Goal: Information Seeking & Learning: Learn about a topic

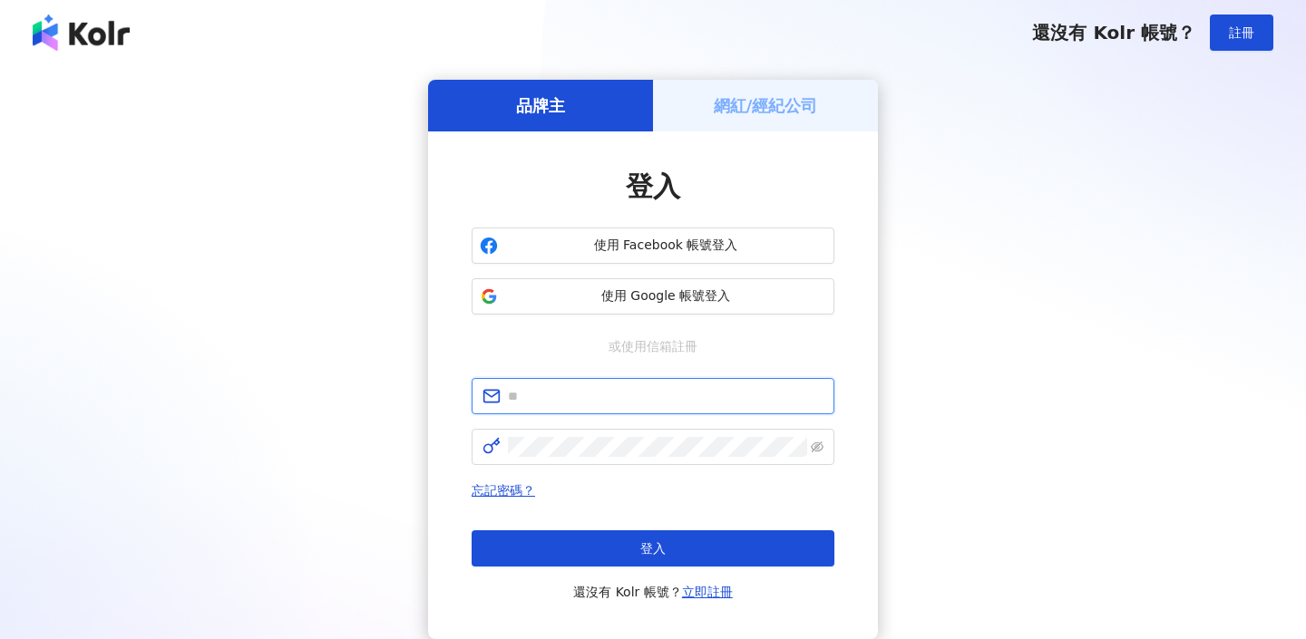
click at [651, 388] on input "text" at bounding box center [666, 396] width 316 height 20
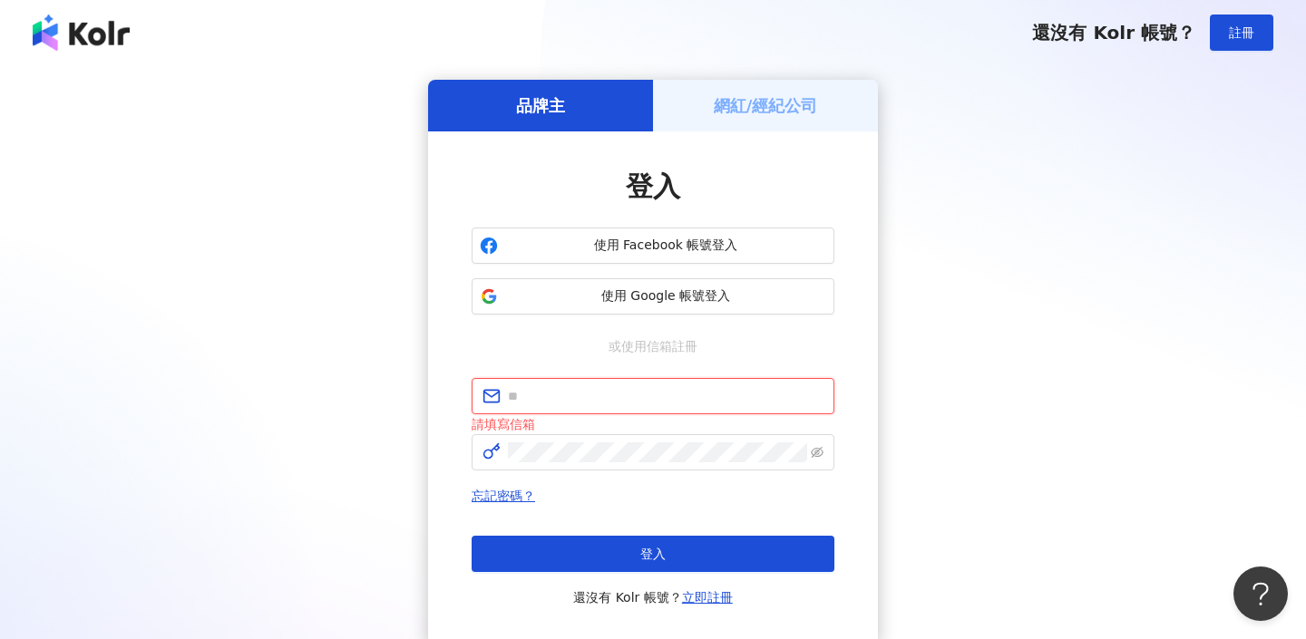
type input "**********"
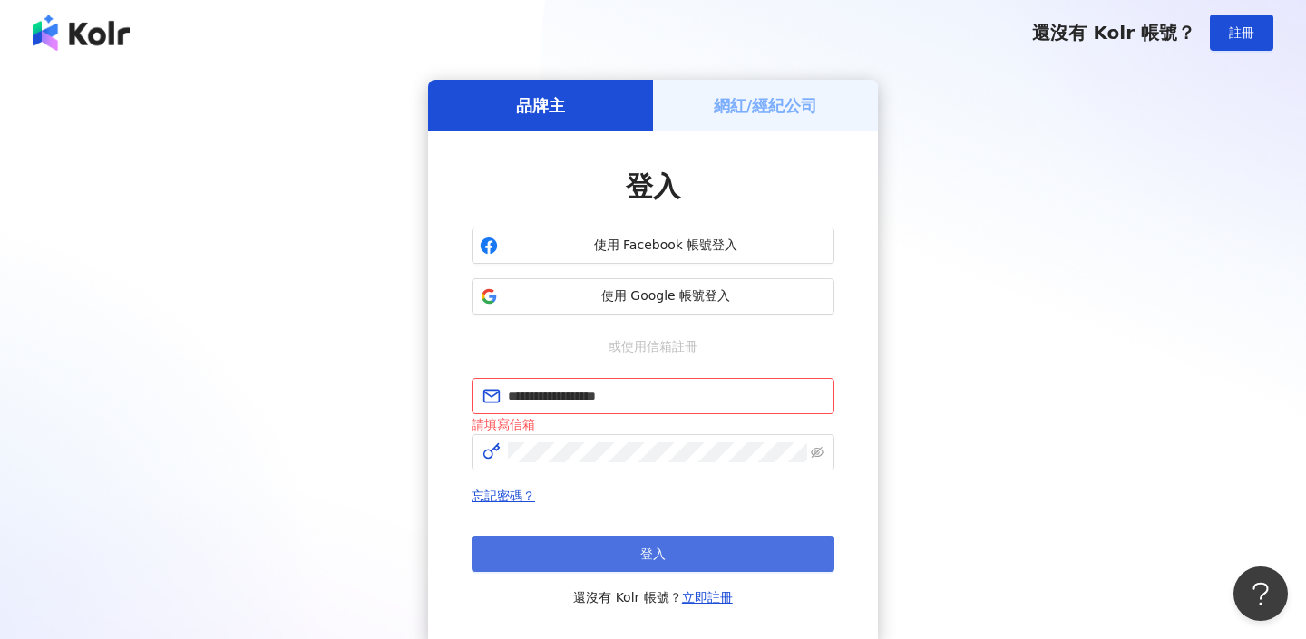
click at [716, 546] on button "登入" at bounding box center [653, 554] width 363 height 36
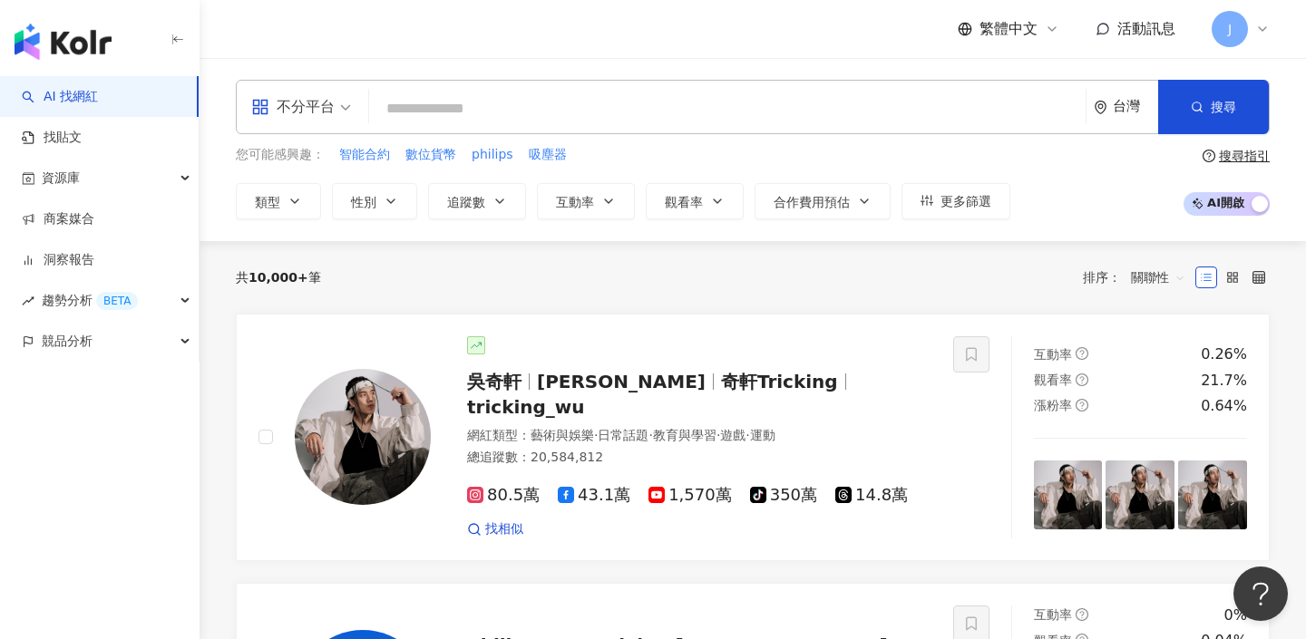
scroll to position [17, 0]
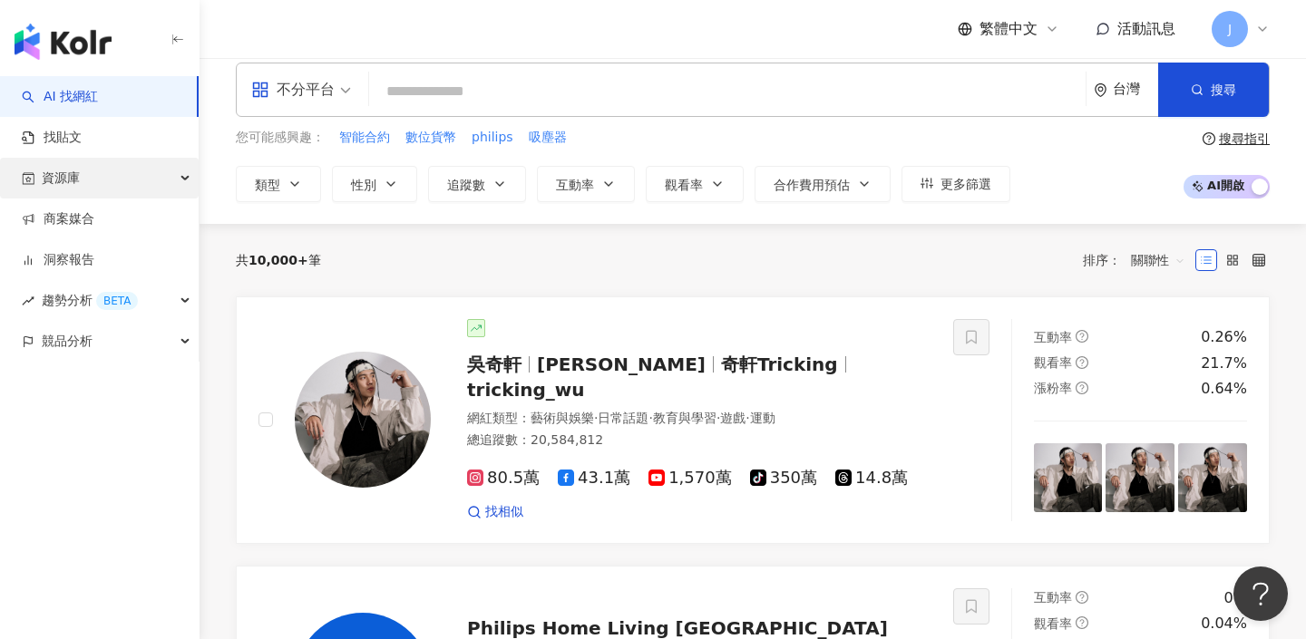
click at [146, 177] on div "資源庫" at bounding box center [99, 178] width 199 height 41
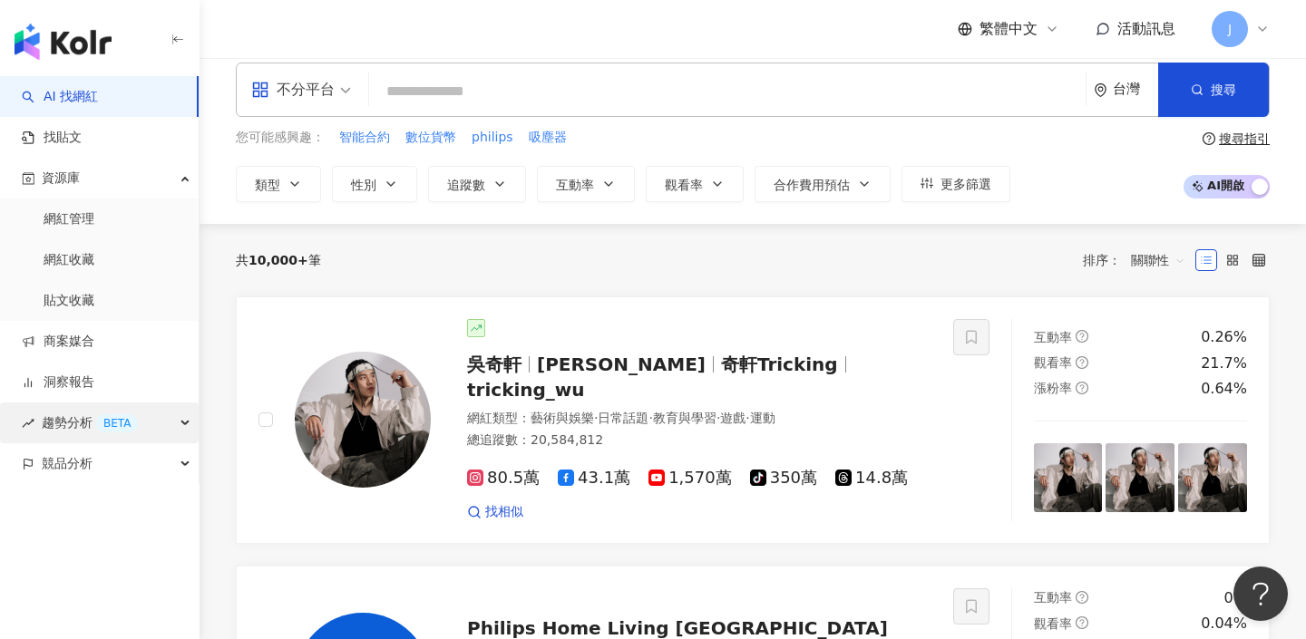
click at [122, 422] on div "BETA" at bounding box center [117, 423] width 42 height 18
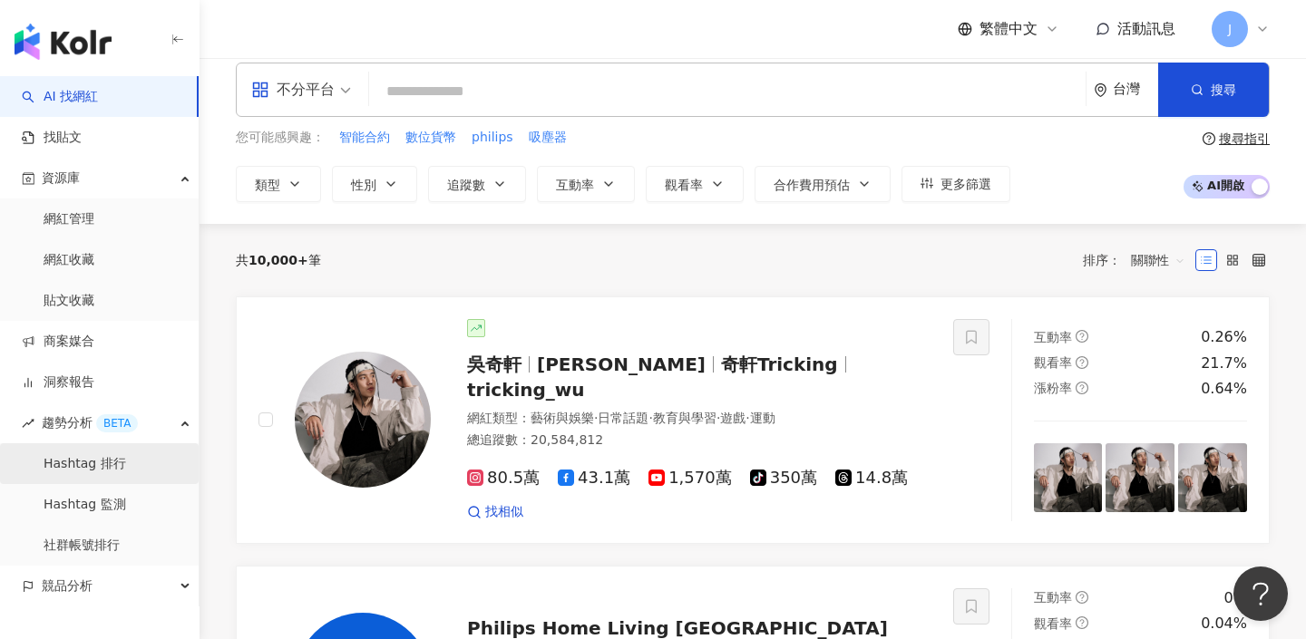
click at [126, 461] on link "Hashtag 排行" at bounding box center [85, 464] width 83 height 18
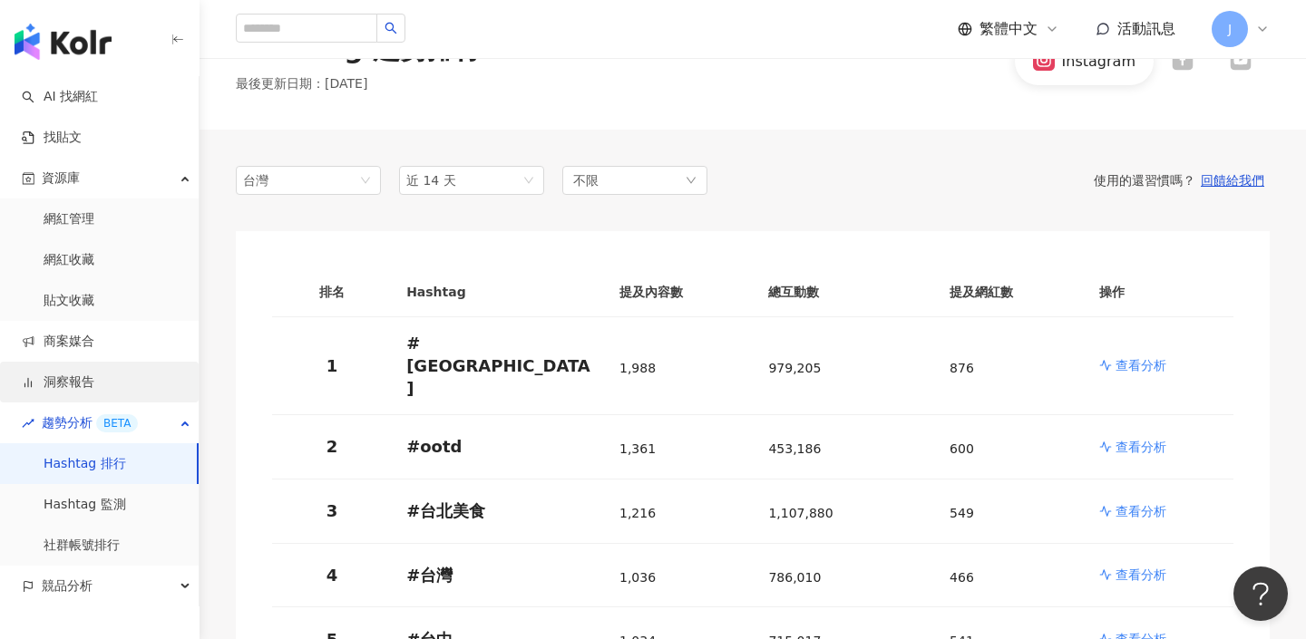
scroll to position [172, 0]
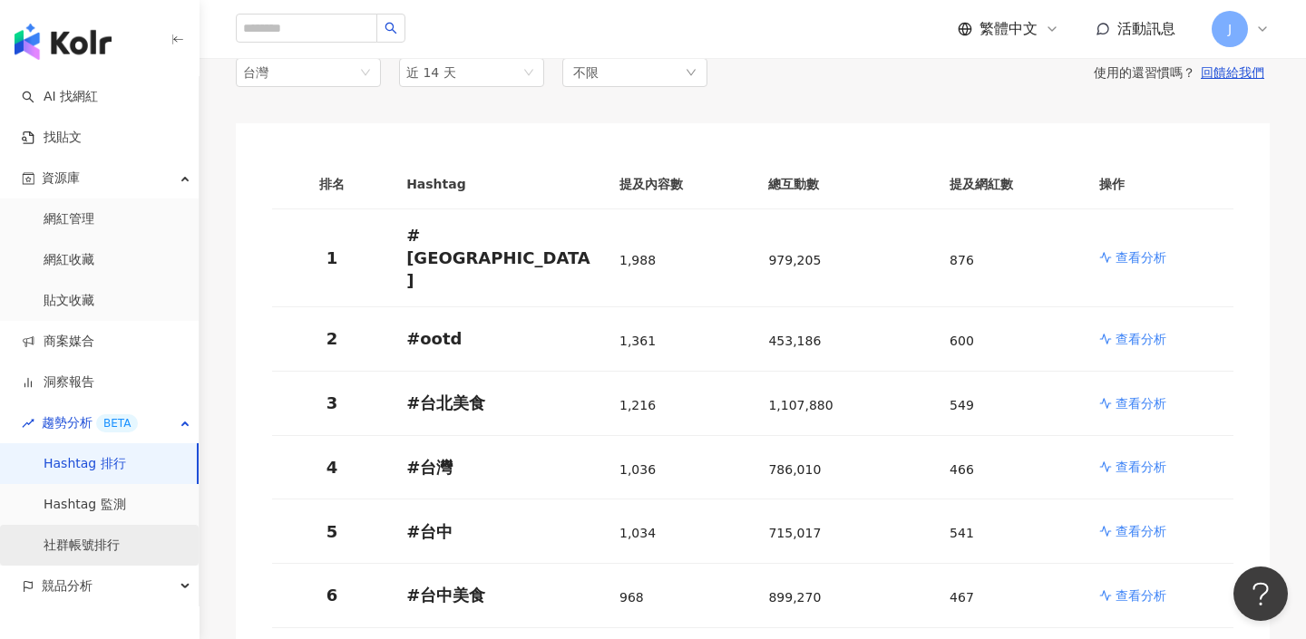
click at [120, 548] on link "社群帳號排行" at bounding box center [82, 546] width 76 height 18
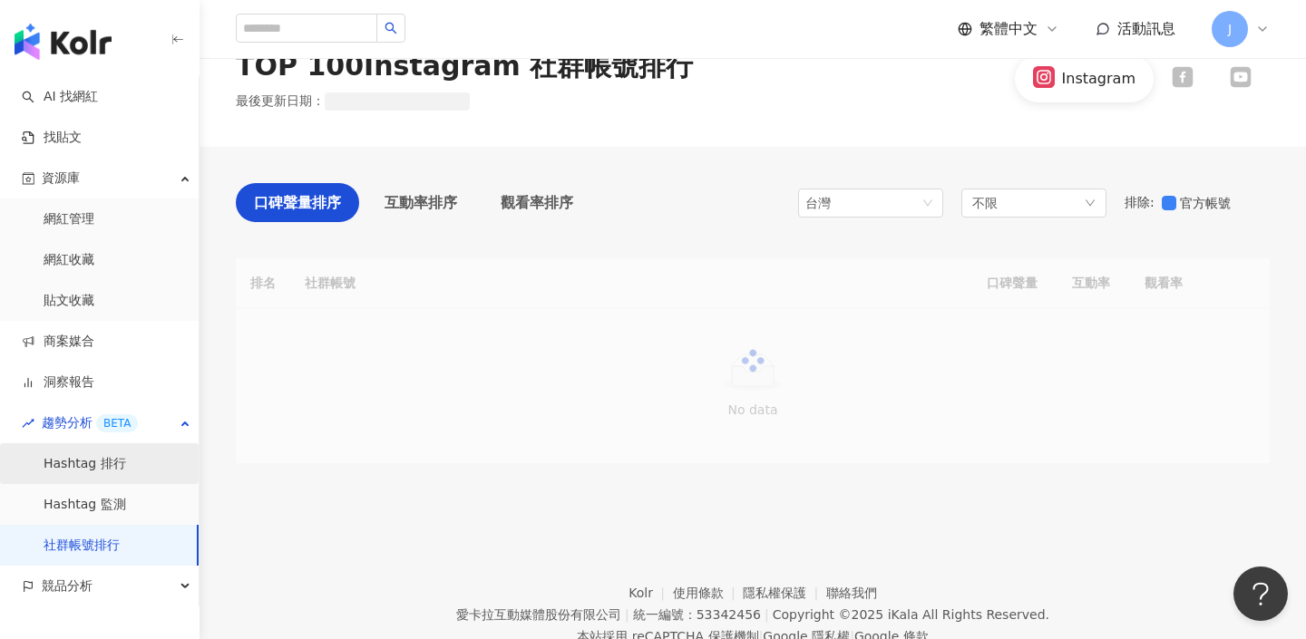
scroll to position [110, 0]
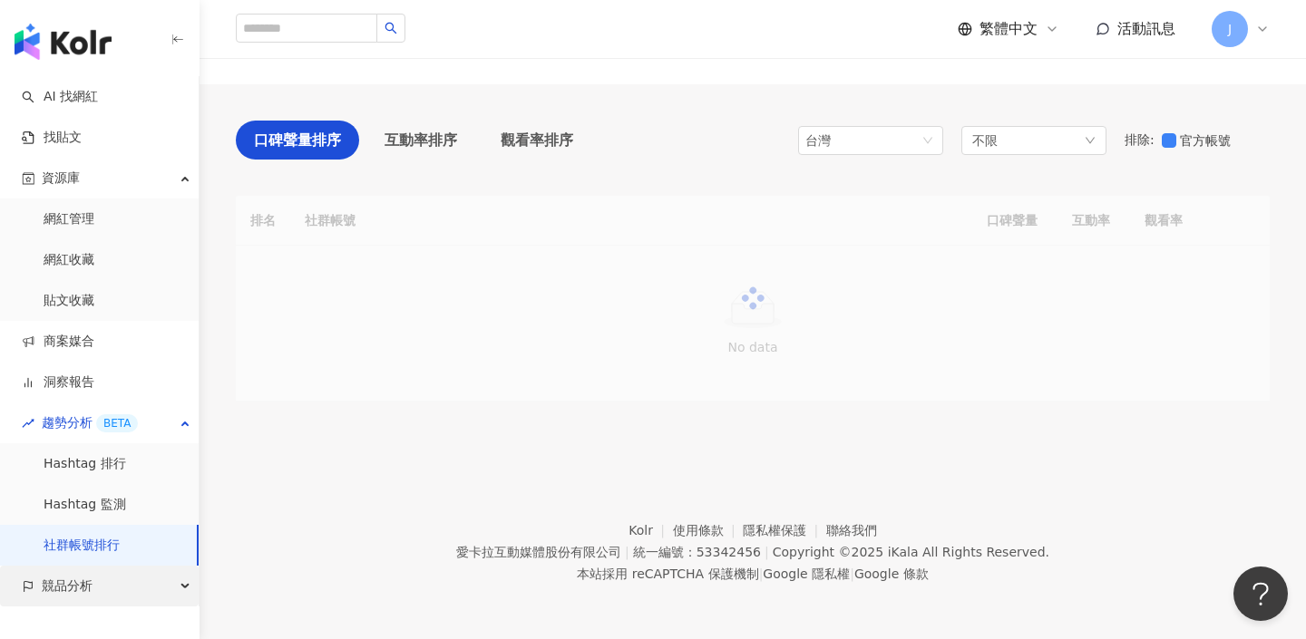
click at [134, 599] on div "競品分析" at bounding box center [99, 586] width 199 height 41
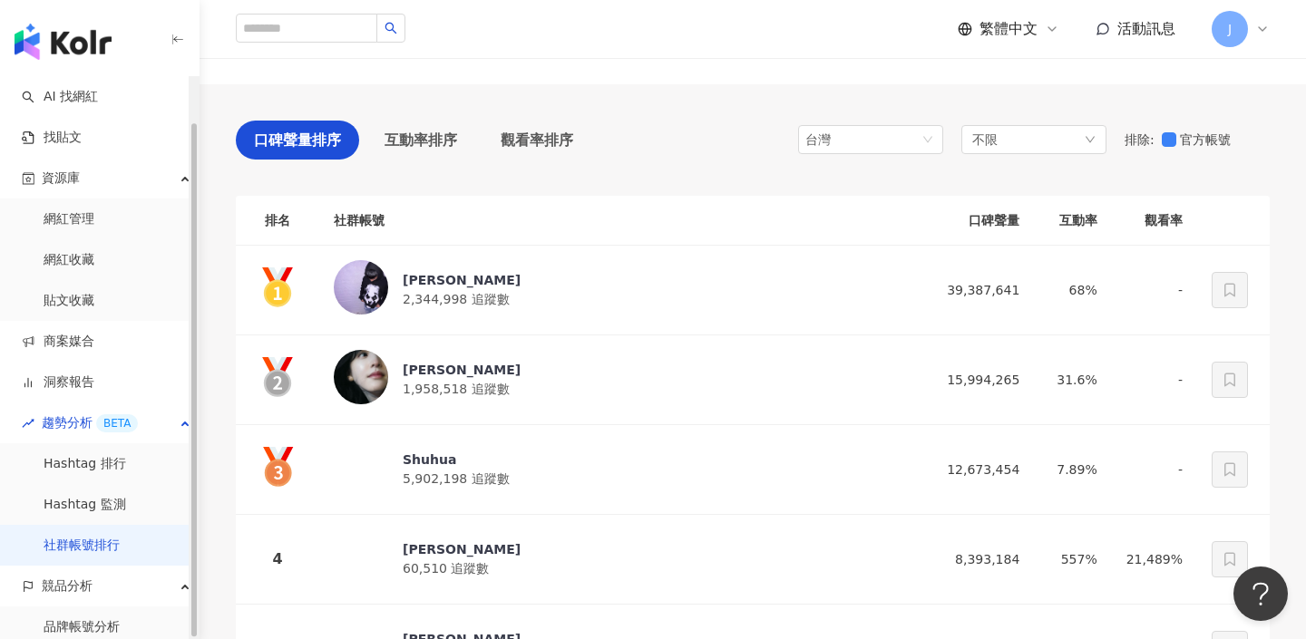
scroll to position [49, 0]
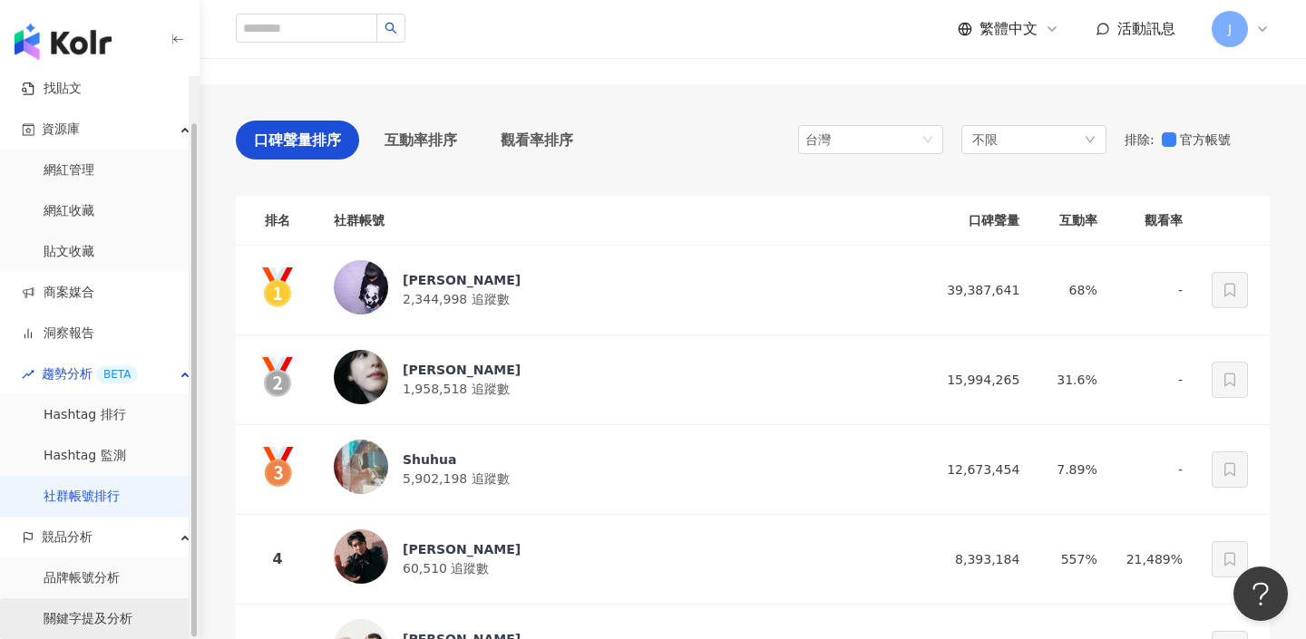
click at [120, 611] on link "關鍵字提及分析" at bounding box center [88, 619] width 89 height 18
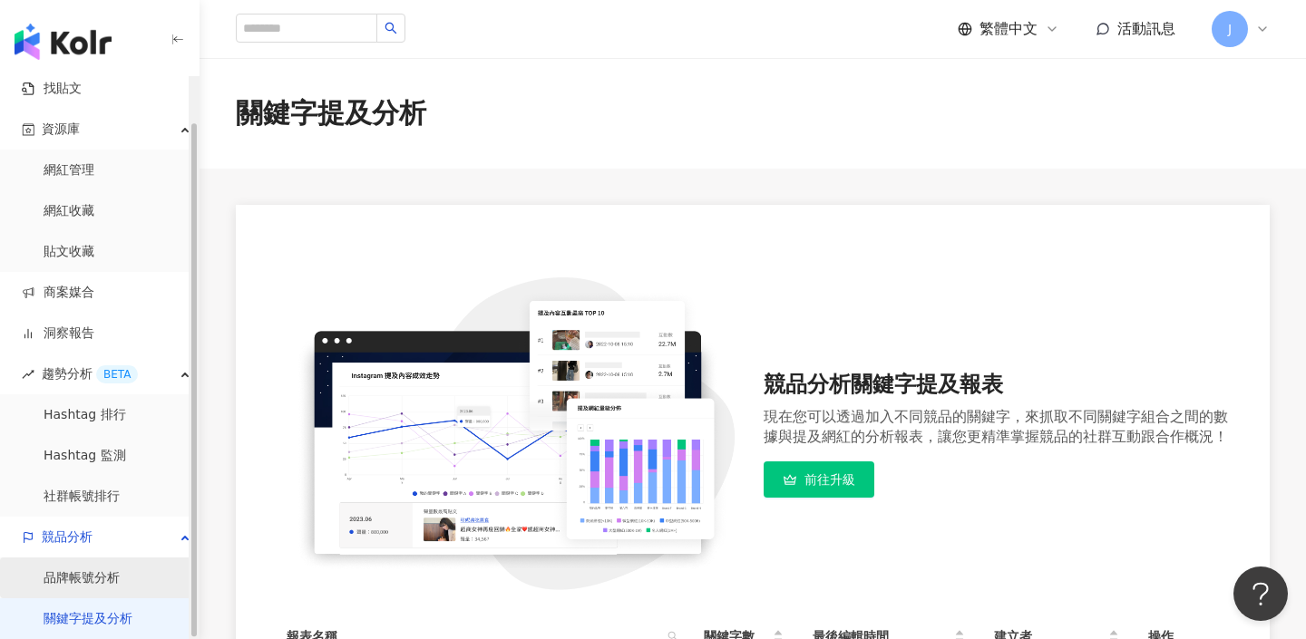
click at [120, 588] on link "品牌帳號分析" at bounding box center [82, 579] width 76 height 18
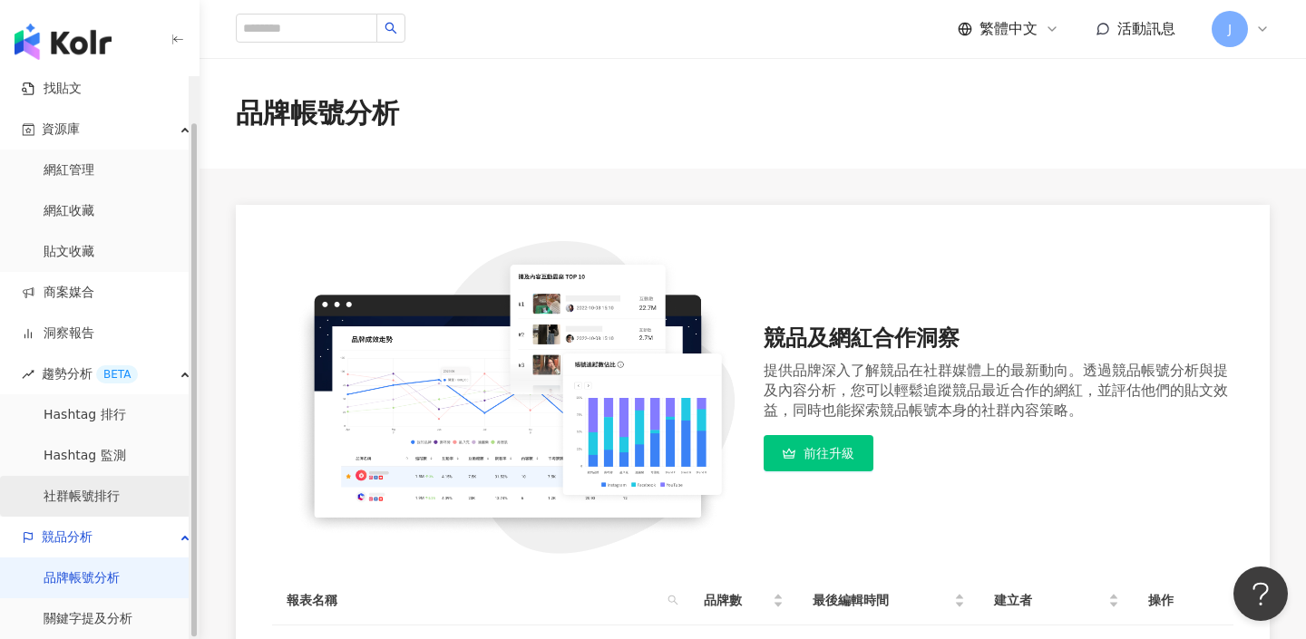
click at [119, 504] on link "社群帳號排行" at bounding box center [82, 497] width 76 height 18
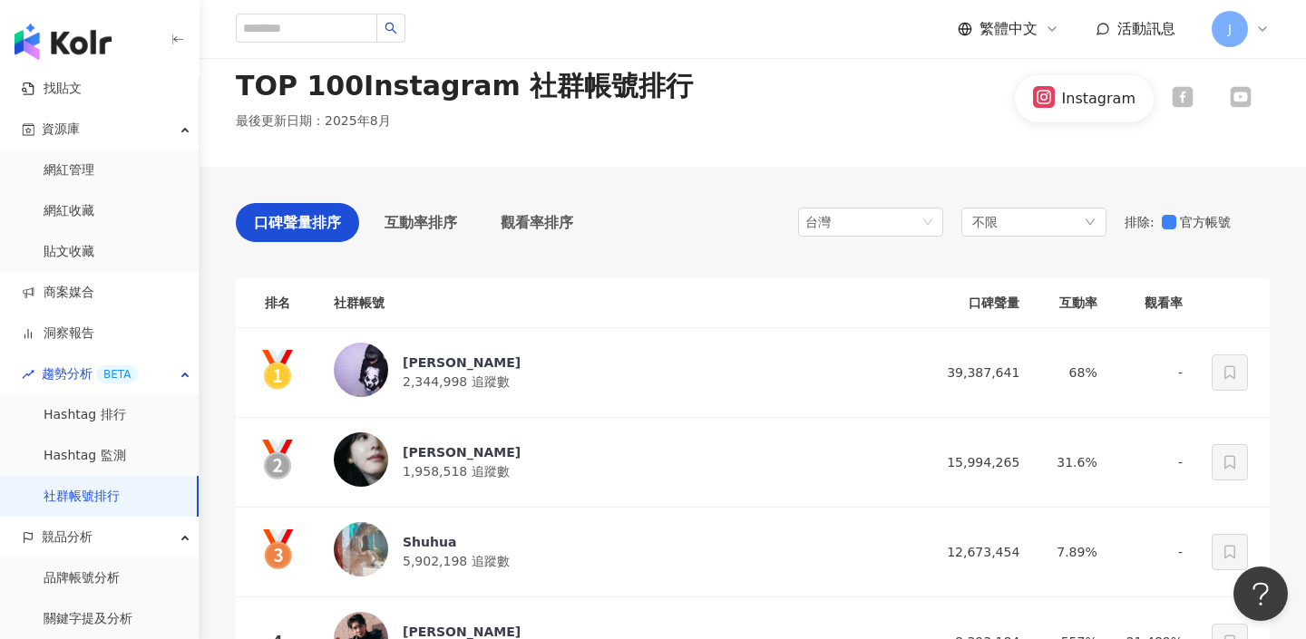
scroll to position [28, 0]
click at [546, 229] on span "觀看率排序" at bounding box center [537, 221] width 73 height 23
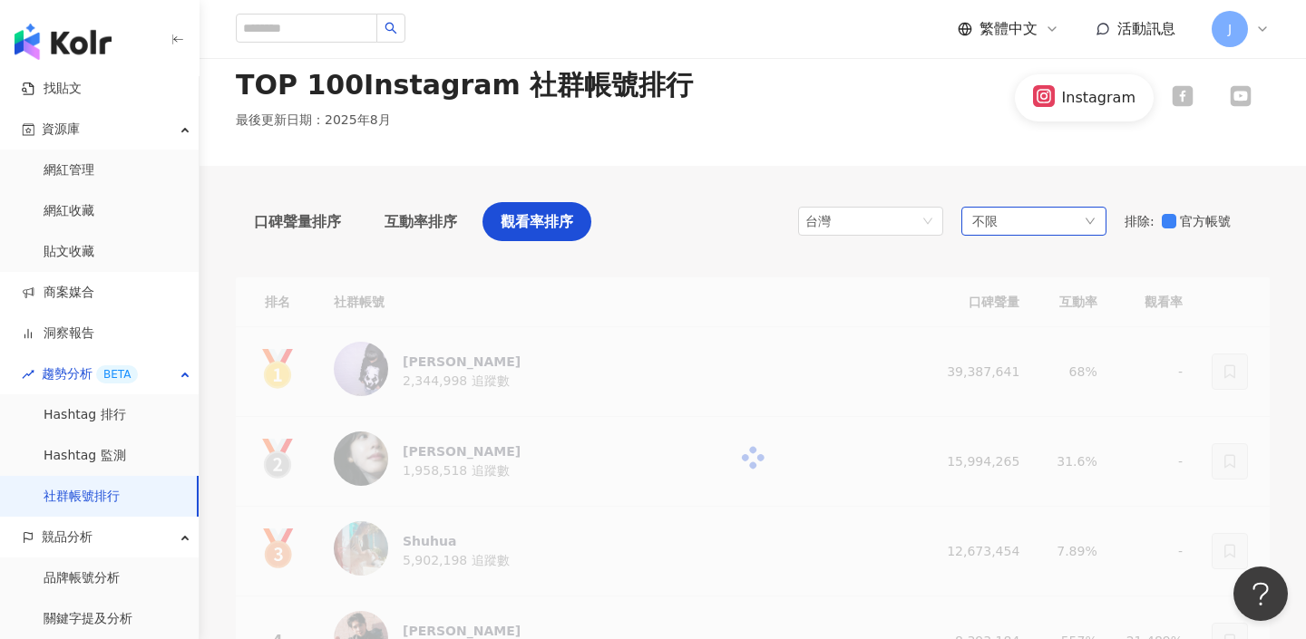
click at [1056, 221] on div "不限" at bounding box center [1033, 221] width 145 height 29
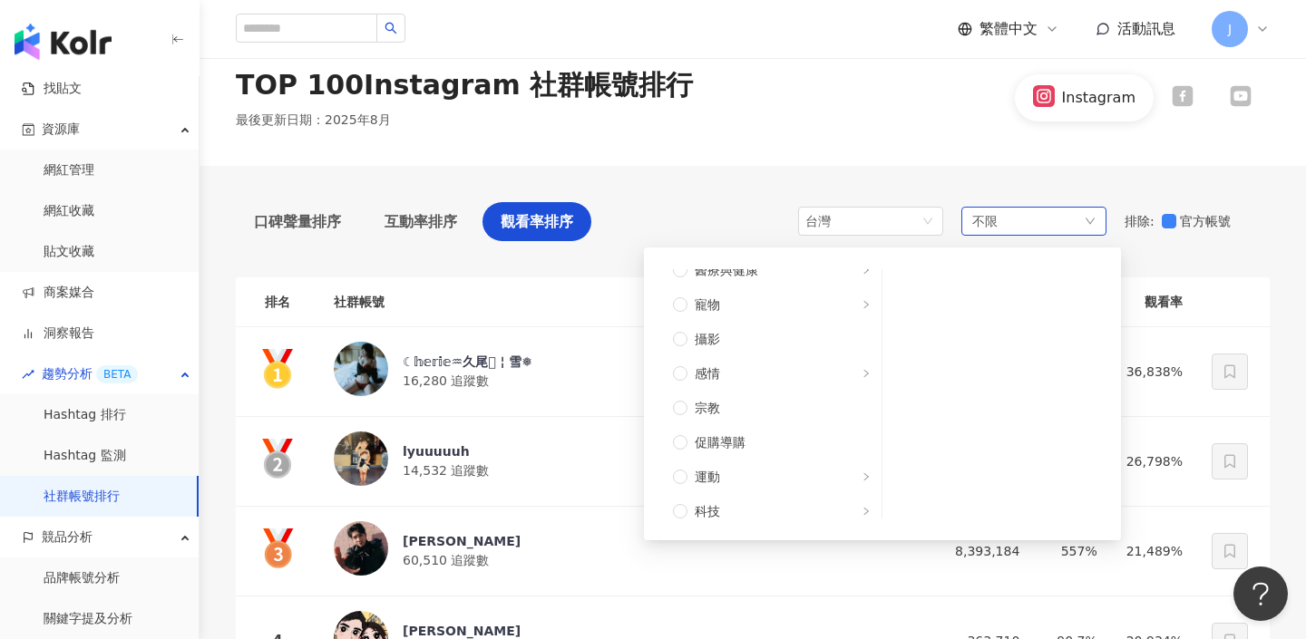
scroll to position [612, 0]
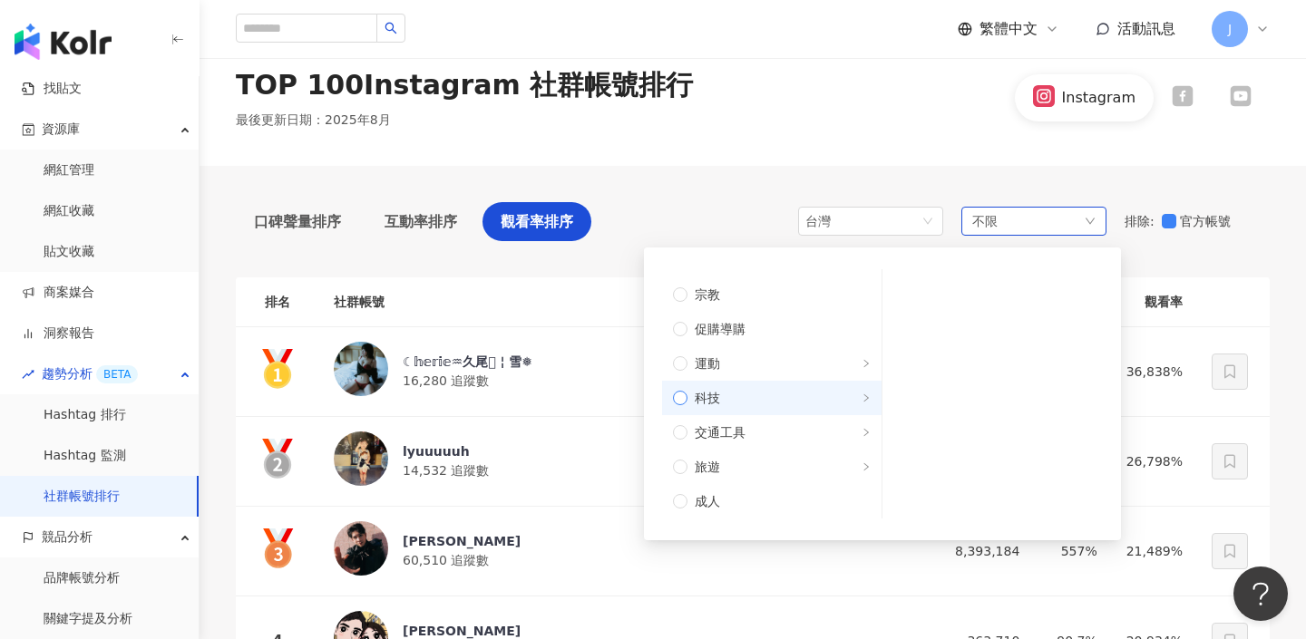
click at [756, 388] on span "科技" at bounding box center [778, 398] width 183 height 20
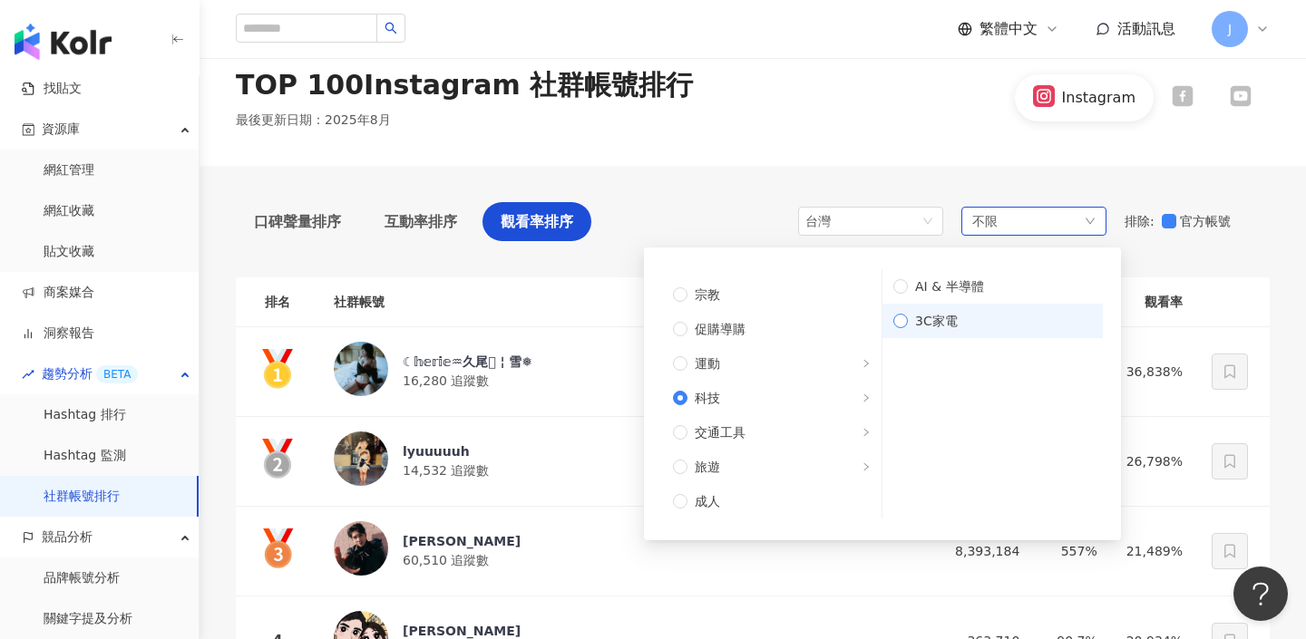
click at [967, 328] on span "3C家電" at bounding box center [1000, 321] width 184 height 20
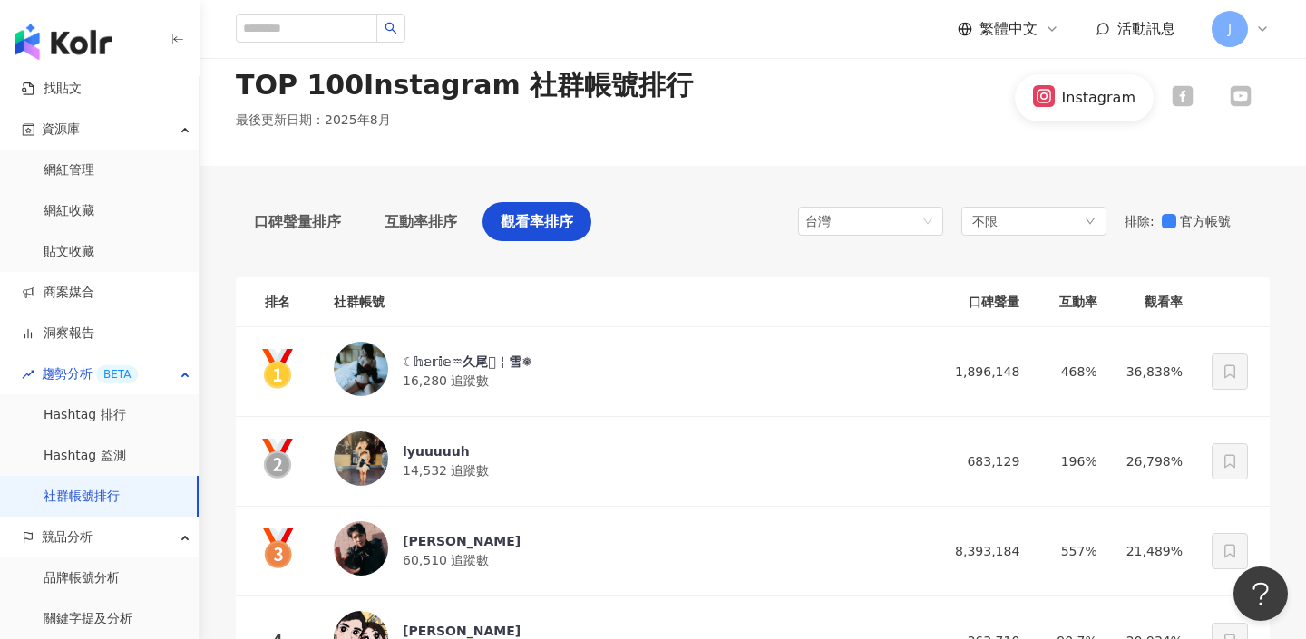
click at [1016, 151] on div "TOP 100 Instagram 社群帳號排行 最後更新日期 ： 2025年8月 Instagram" at bounding box center [753, 98] width 1106 height 136
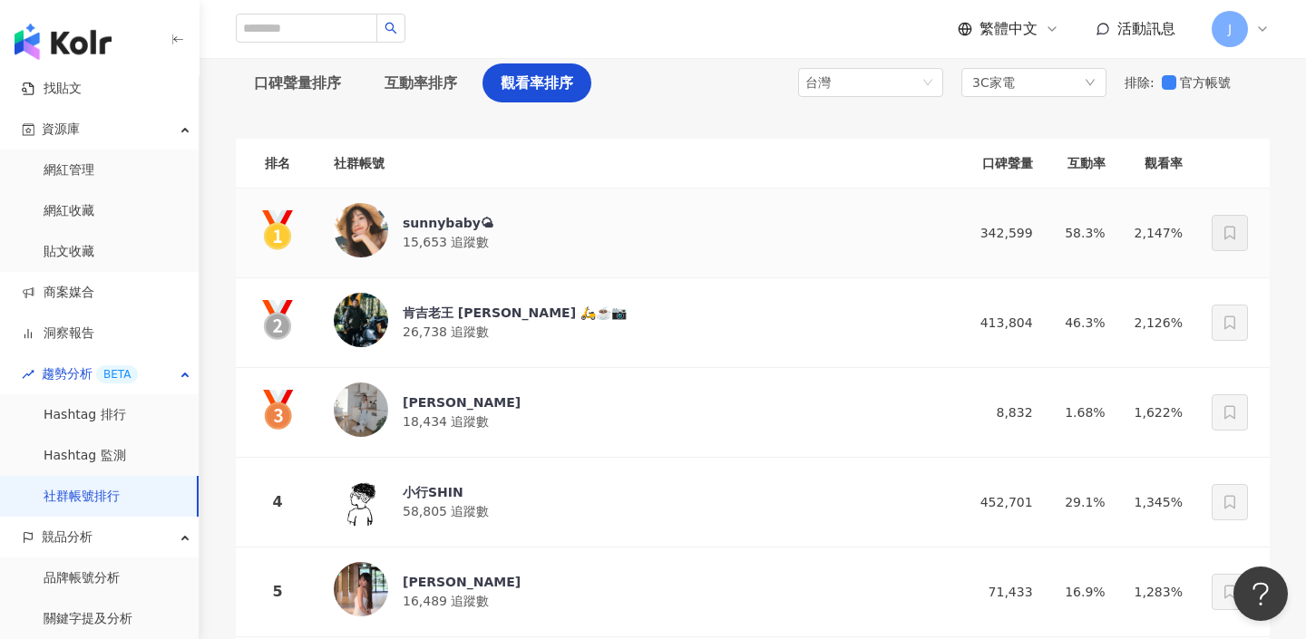
scroll to position [170, 0]
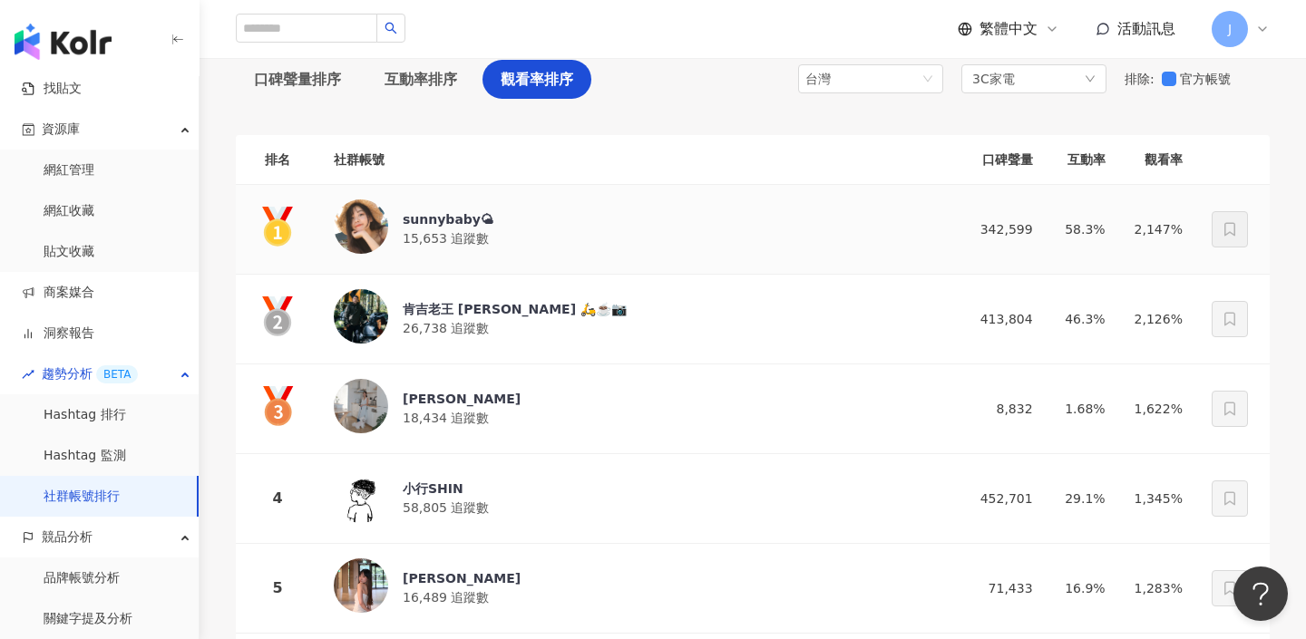
click at [387, 233] on div at bounding box center [361, 227] width 54 height 54
click at [482, 307] on div "肯吉老王 Kenji Wang 🛵☕️📷" at bounding box center [515, 309] width 224 height 18
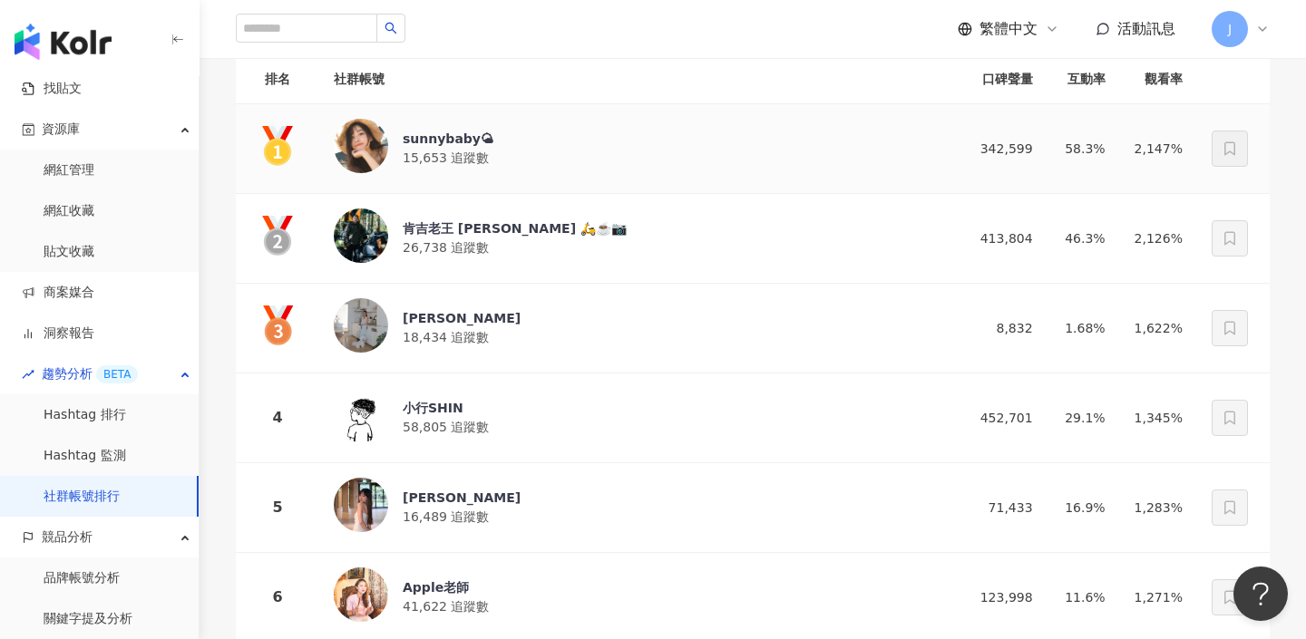
scroll to position [327, 0]
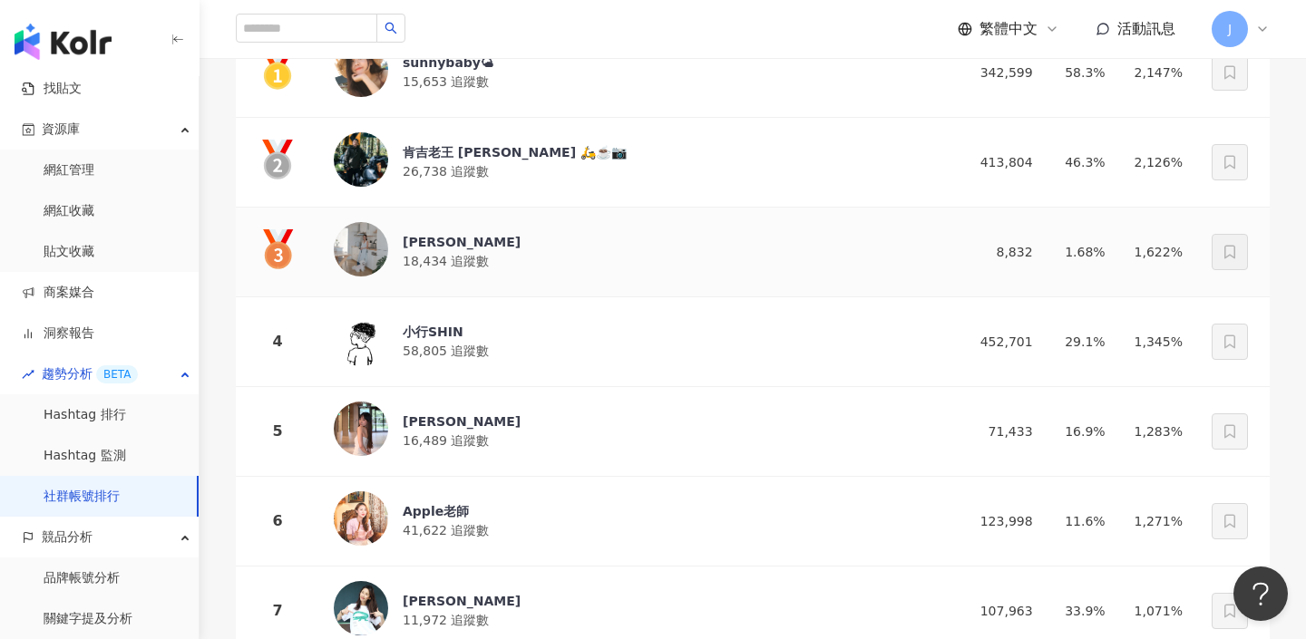
click at [424, 245] on div "張嘉嘉" at bounding box center [462, 242] width 118 height 18
click at [445, 420] on div "Sunny 溫婉廷" at bounding box center [462, 422] width 118 height 18
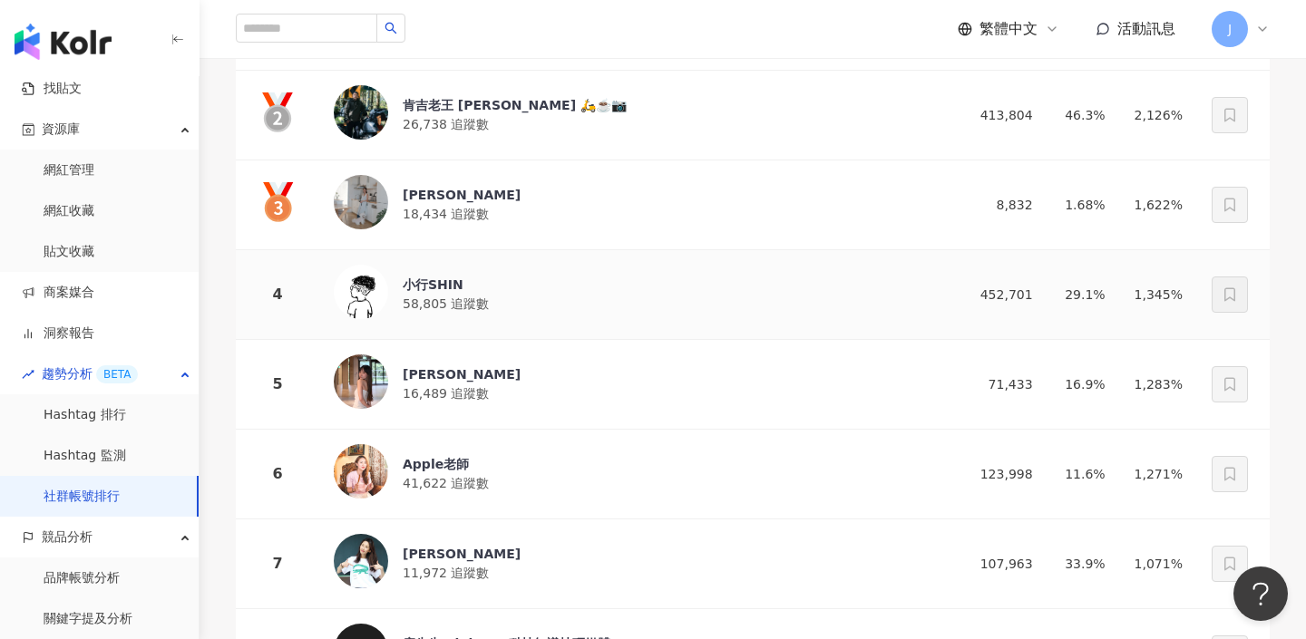
scroll to position [537, 0]
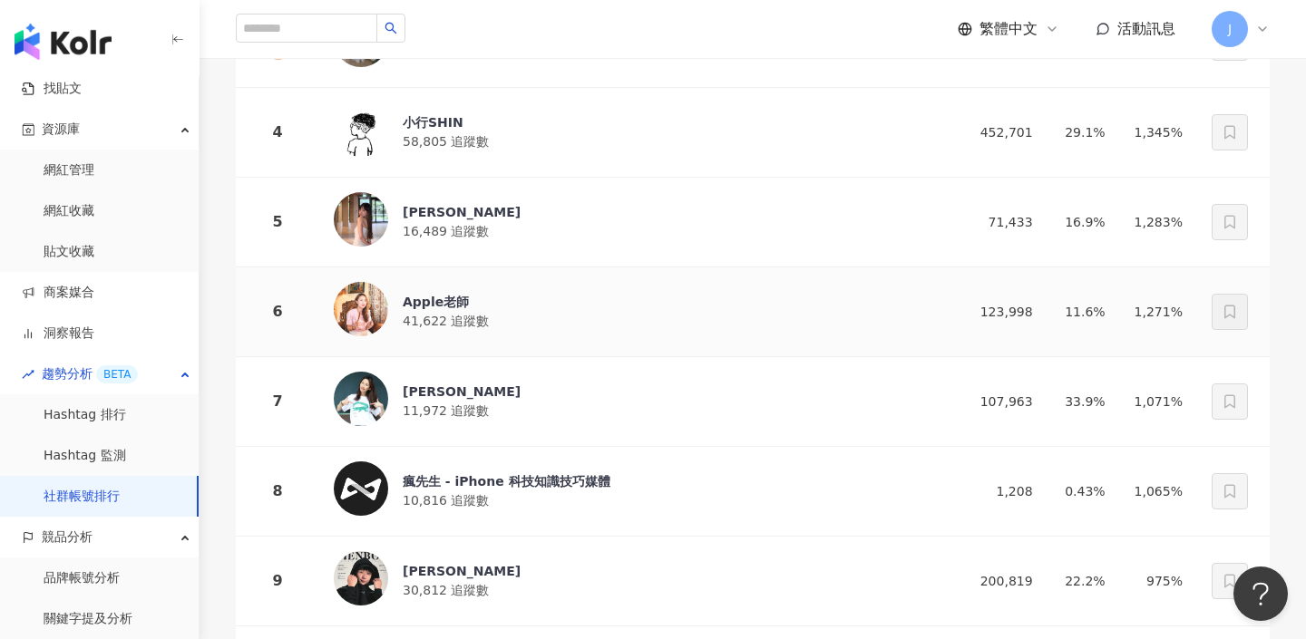
click at [443, 289] on div "Apple老師 41,622 追蹤數" at bounding box center [629, 312] width 590 height 60
click at [439, 387] on div "魯芝善" at bounding box center [462, 392] width 118 height 18
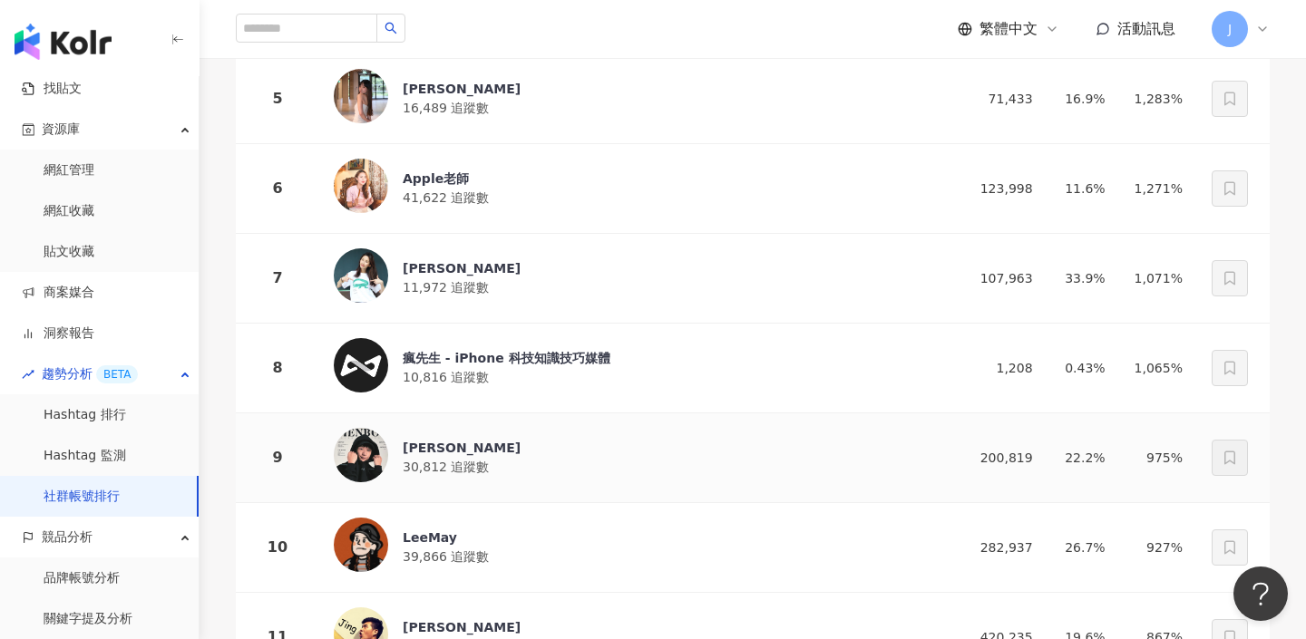
click at [438, 449] on div "小田博一" at bounding box center [462, 448] width 118 height 18
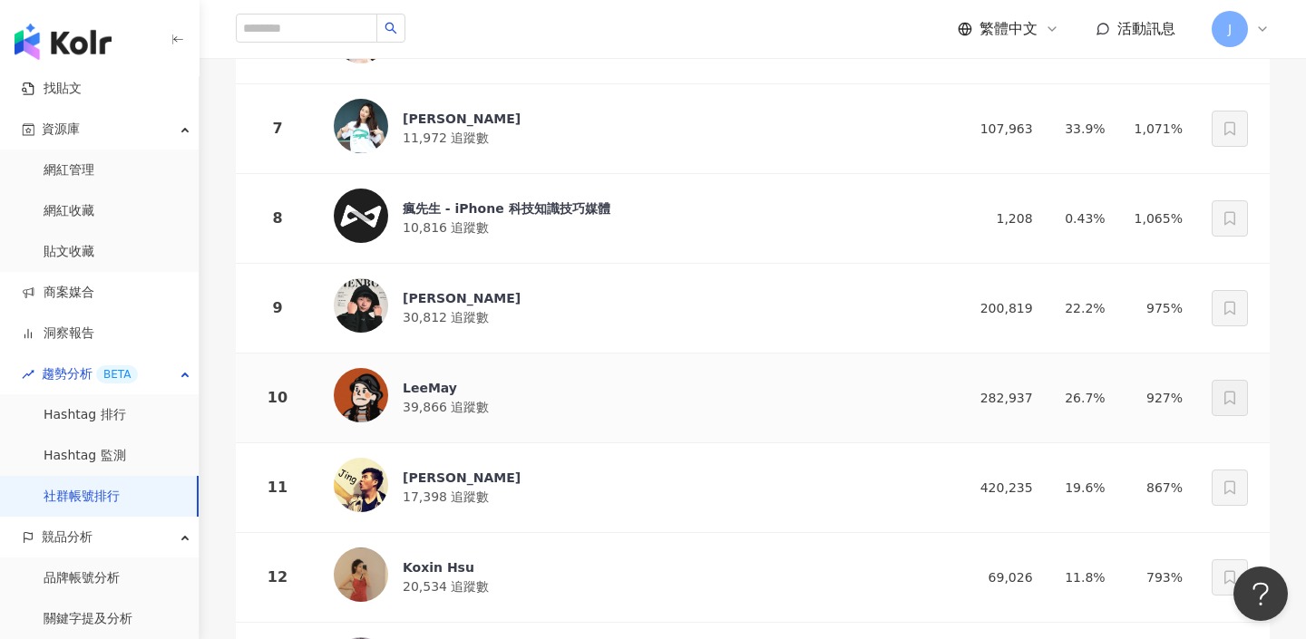
scroll to position [833, 0]
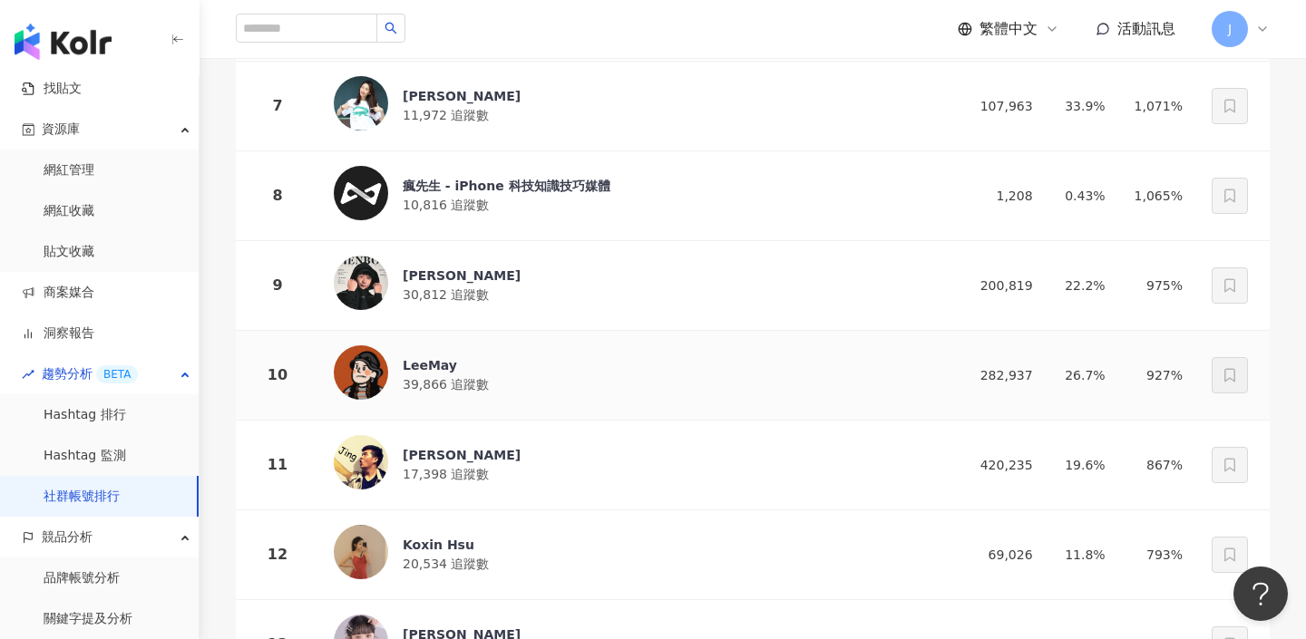
click at [457, 356] on div "LeeMay" at bounding box center [446, 365] width 86 height 18
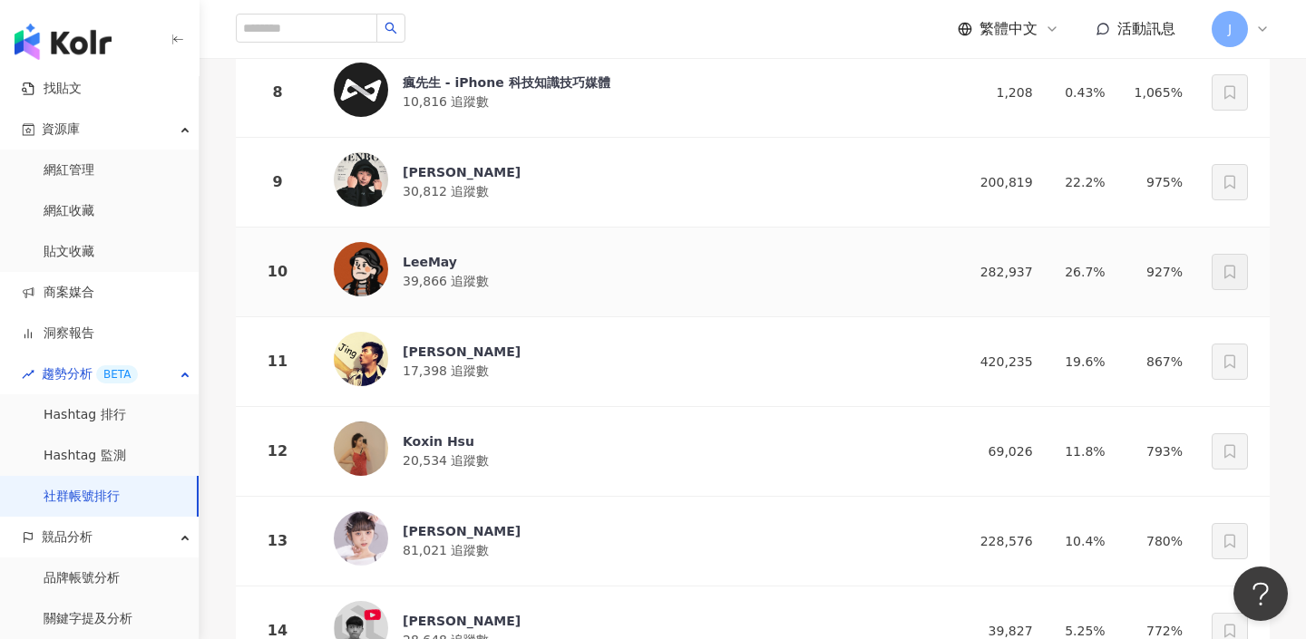
scroll to position [1078, 0]
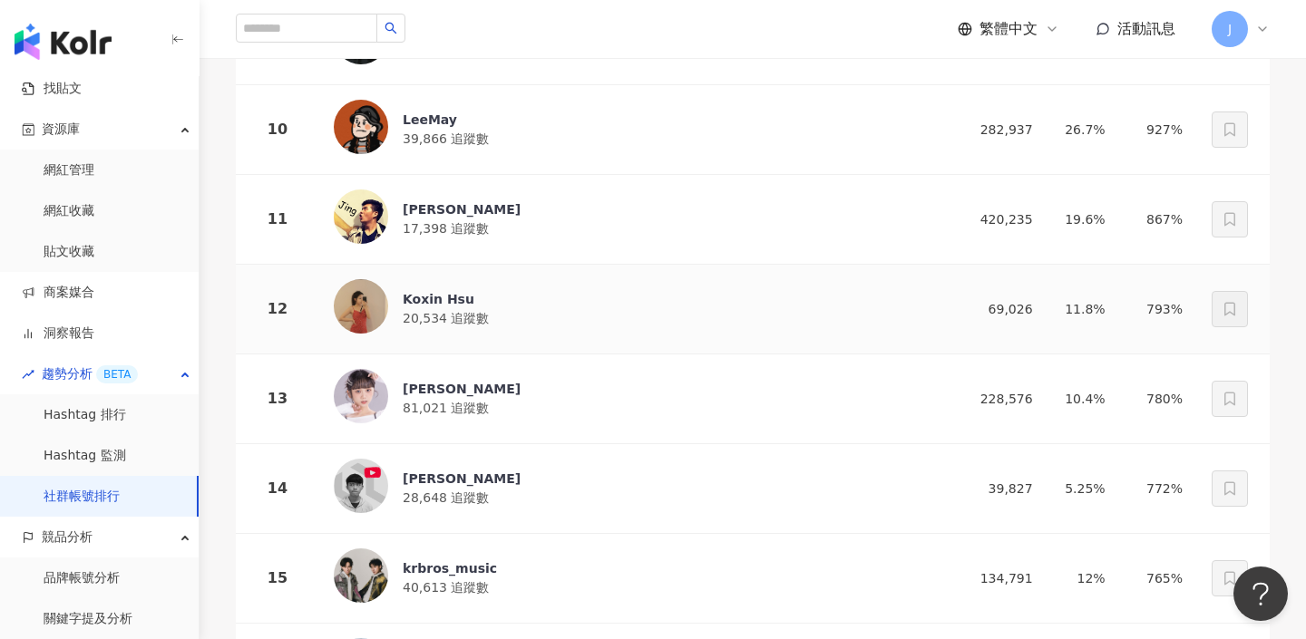
click at [463, 302] on div "Koxin Hsu" at bounding box center [446, 299] width 86 height 18
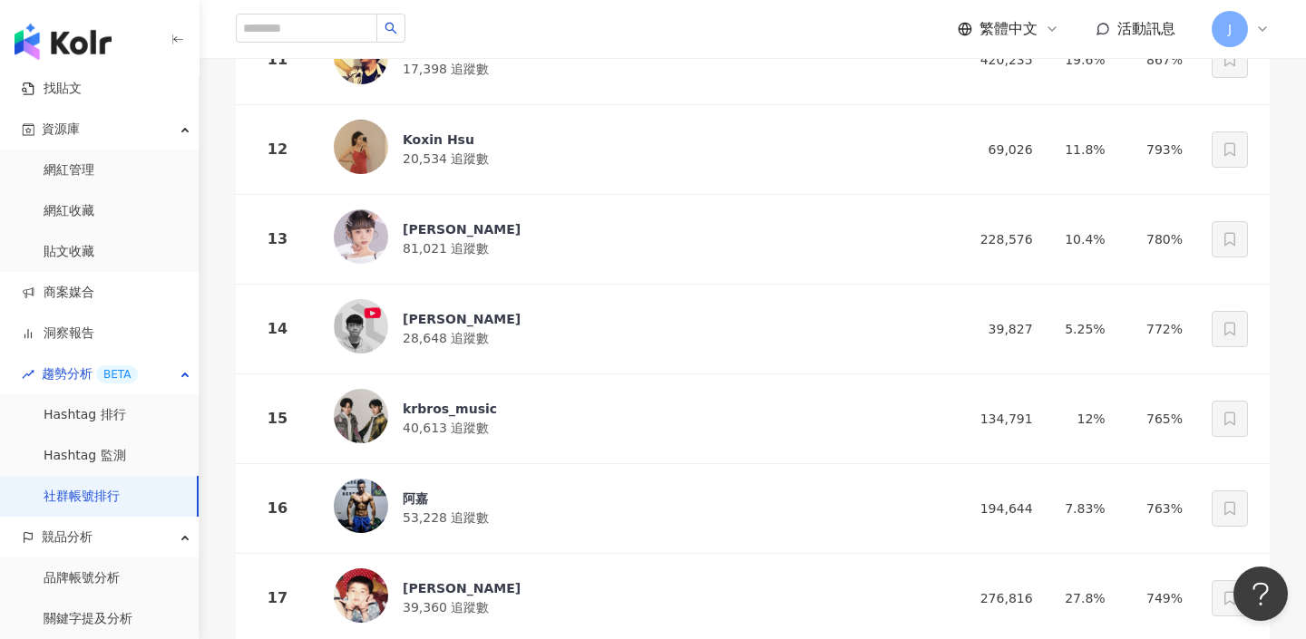
scroll to position [1267, 0]
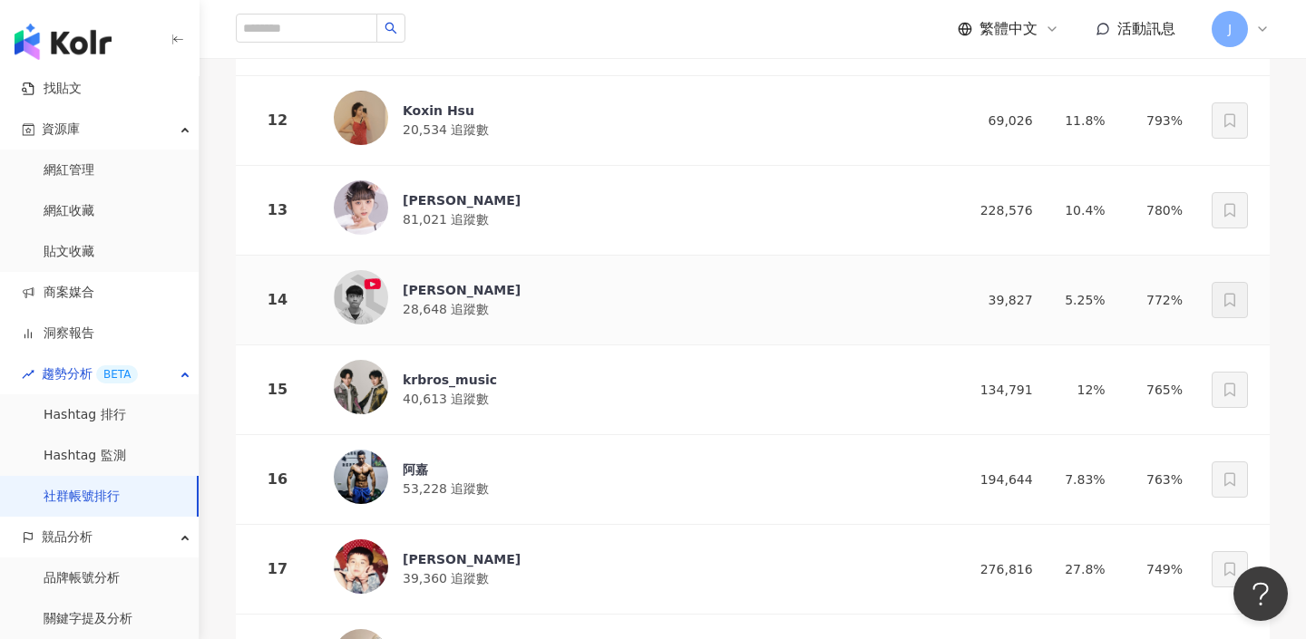
click at [458, 302] on span "28,648 追蹤數" at bounding box center [446, 309] width 86 height 15
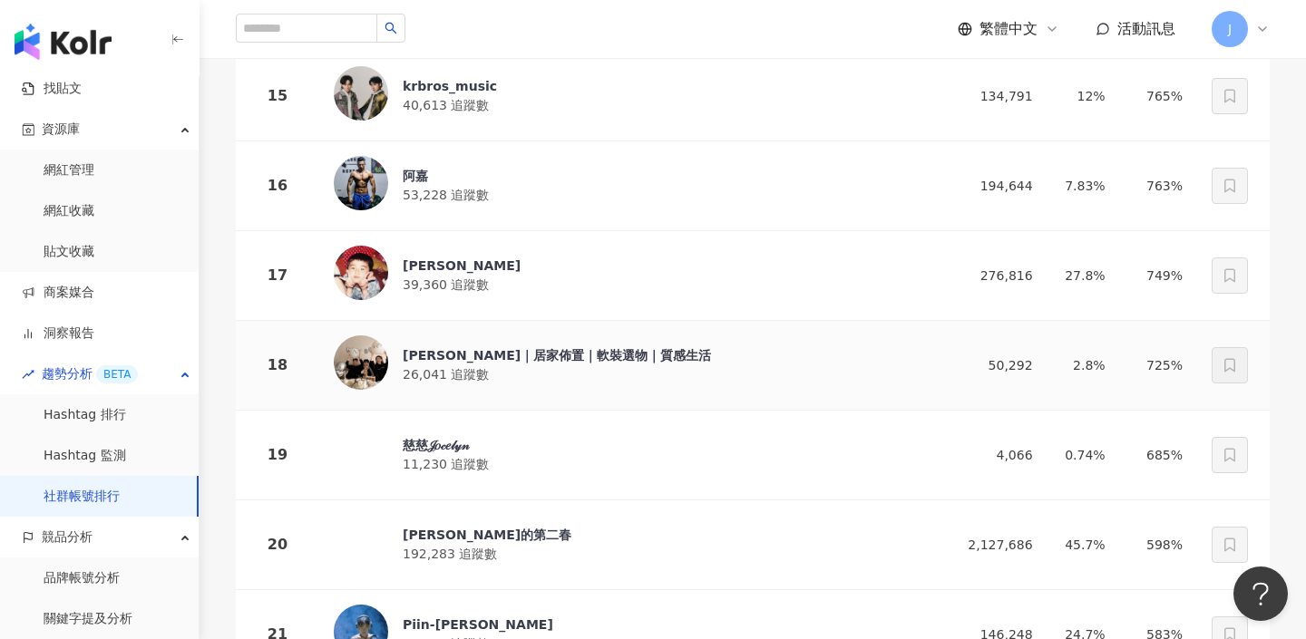
scroll to position [1691, 0]
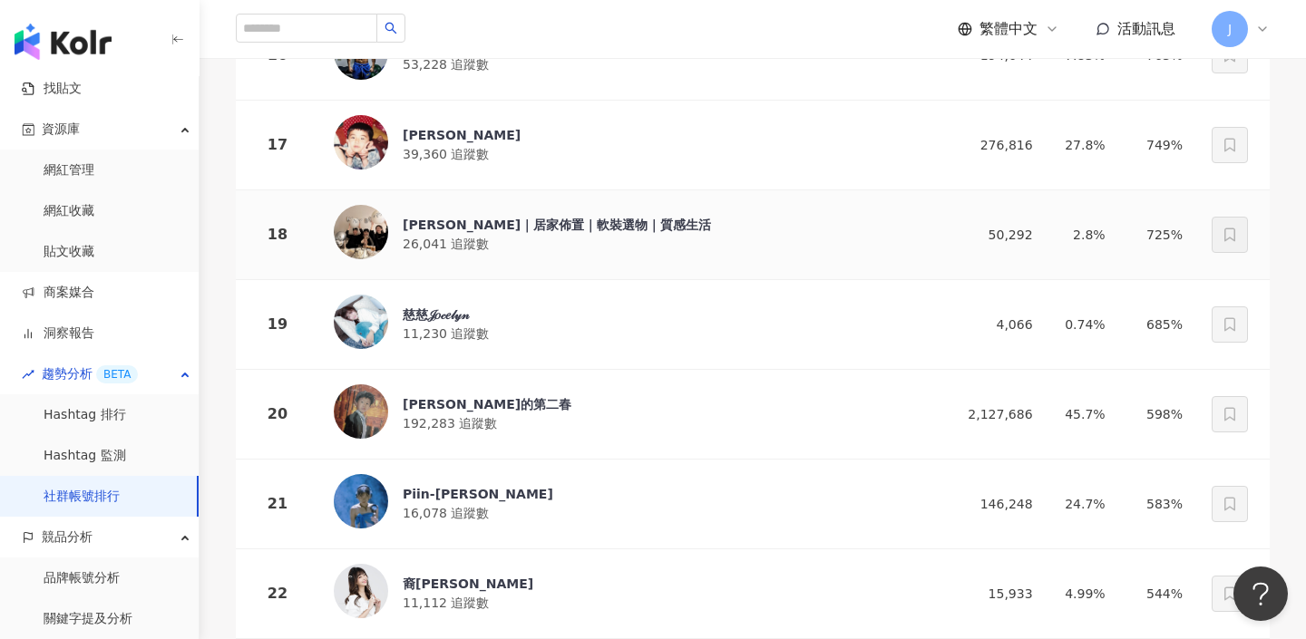
click at [570, 238] on div "Irene’s｜居家佈置｜軟裝選物｜質感生活 26,041 追蹤數" at bounding box center [557, 235] width 308 height 38
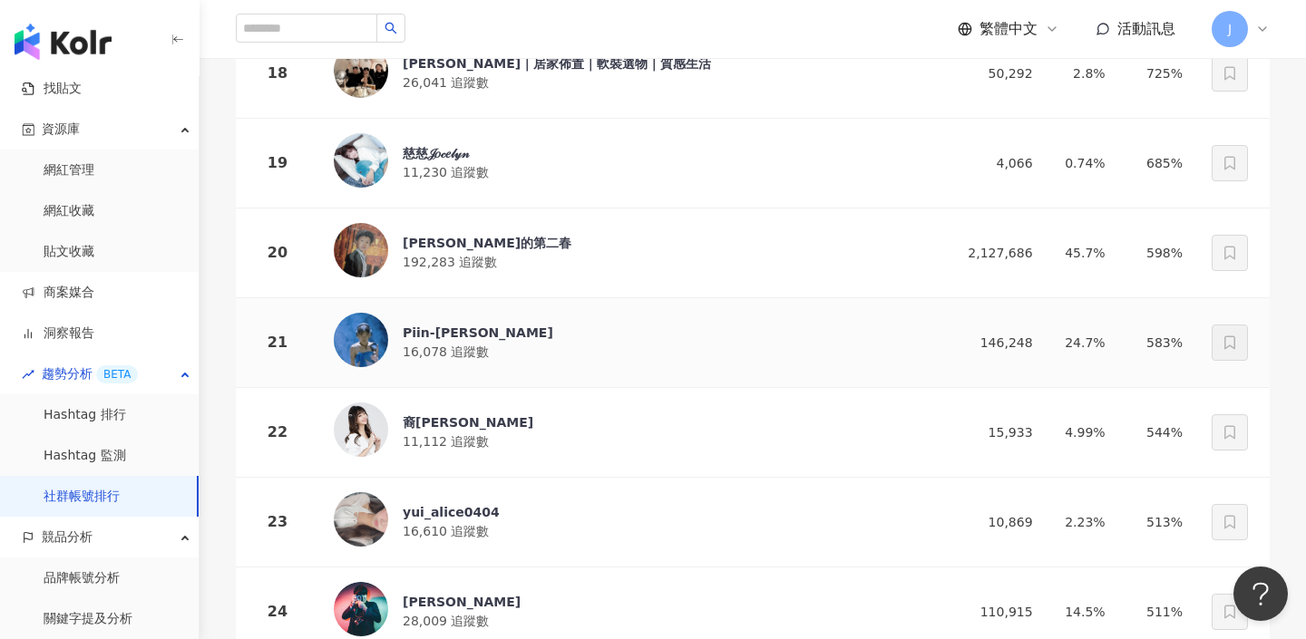
scroll to position [1856, 0]
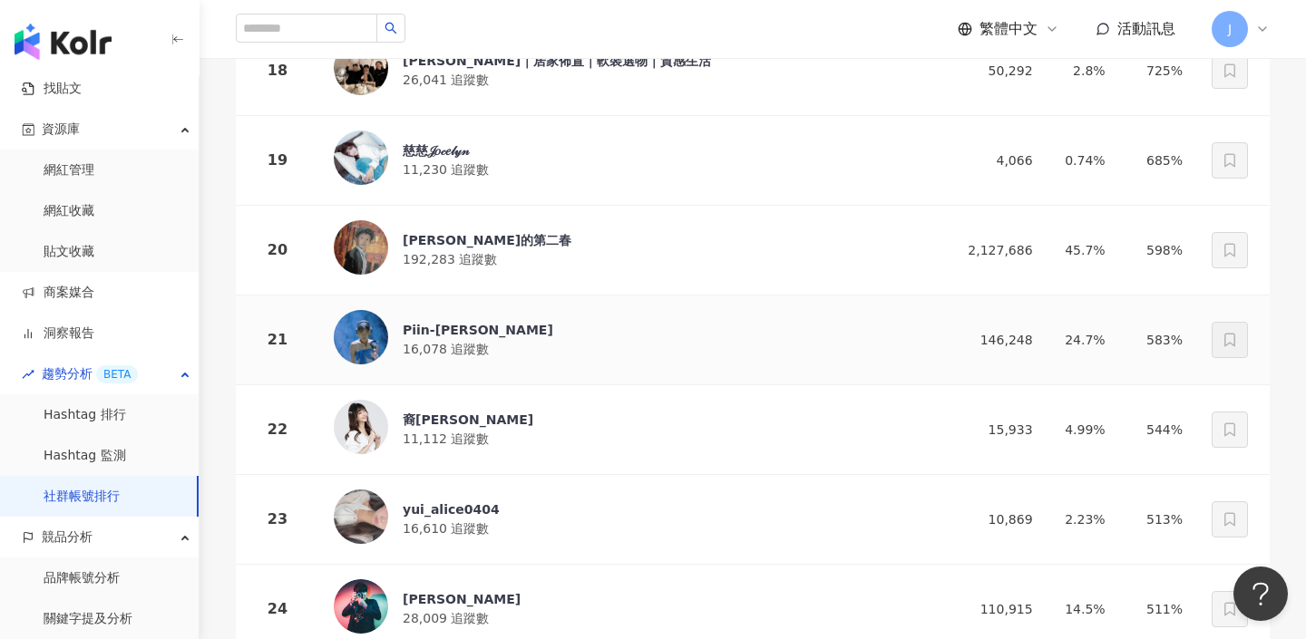
click at [483, 329] on div "Piin-Ann 平安" at bounding box center [478, 330] width 151 height 18
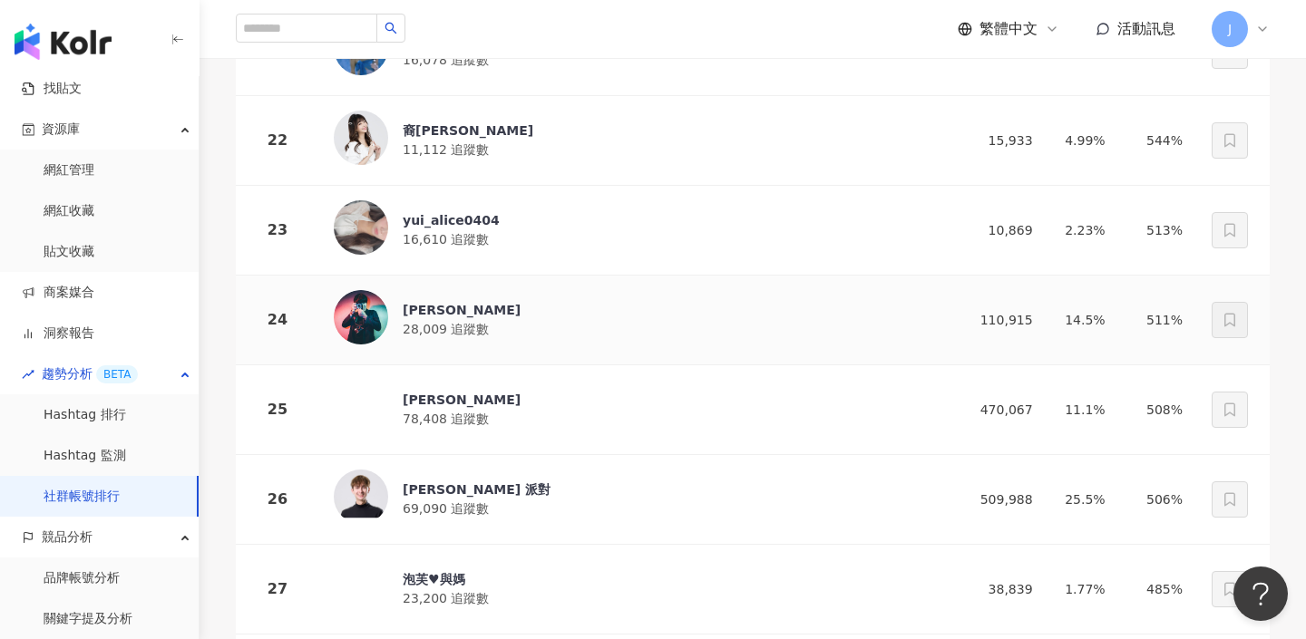
scroll to position [2232, 0]
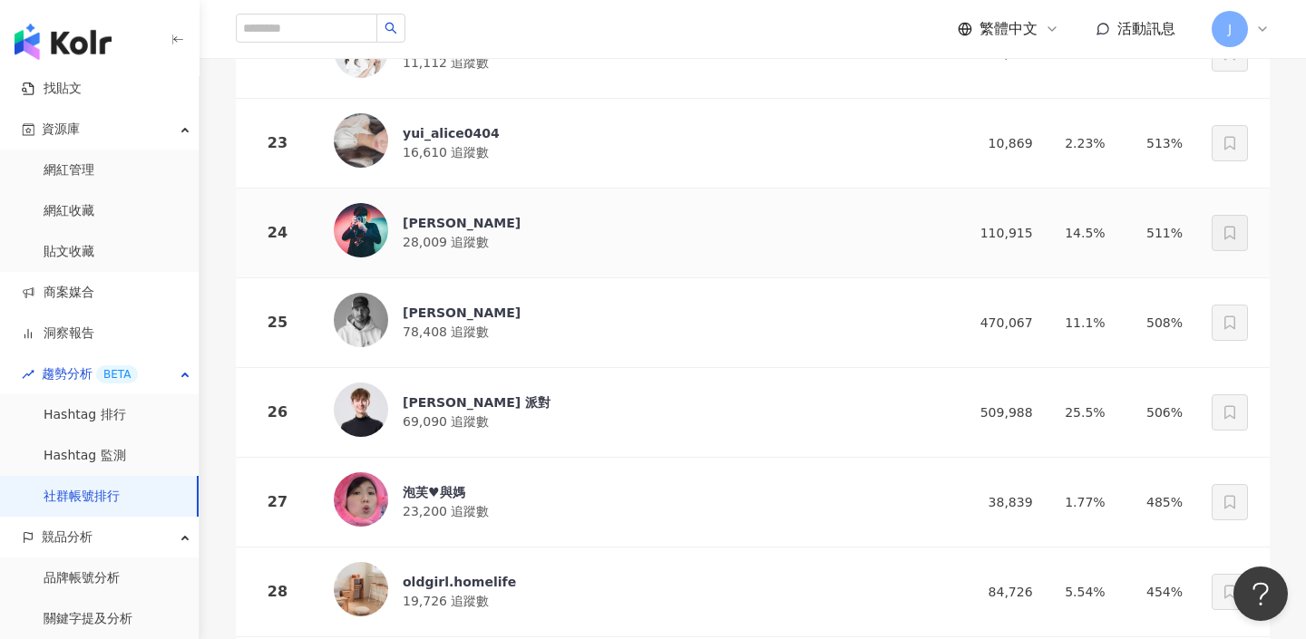
click at [446, 229] on div "Enzo Lu" at bounding box center [462, 223] width 118 height 18
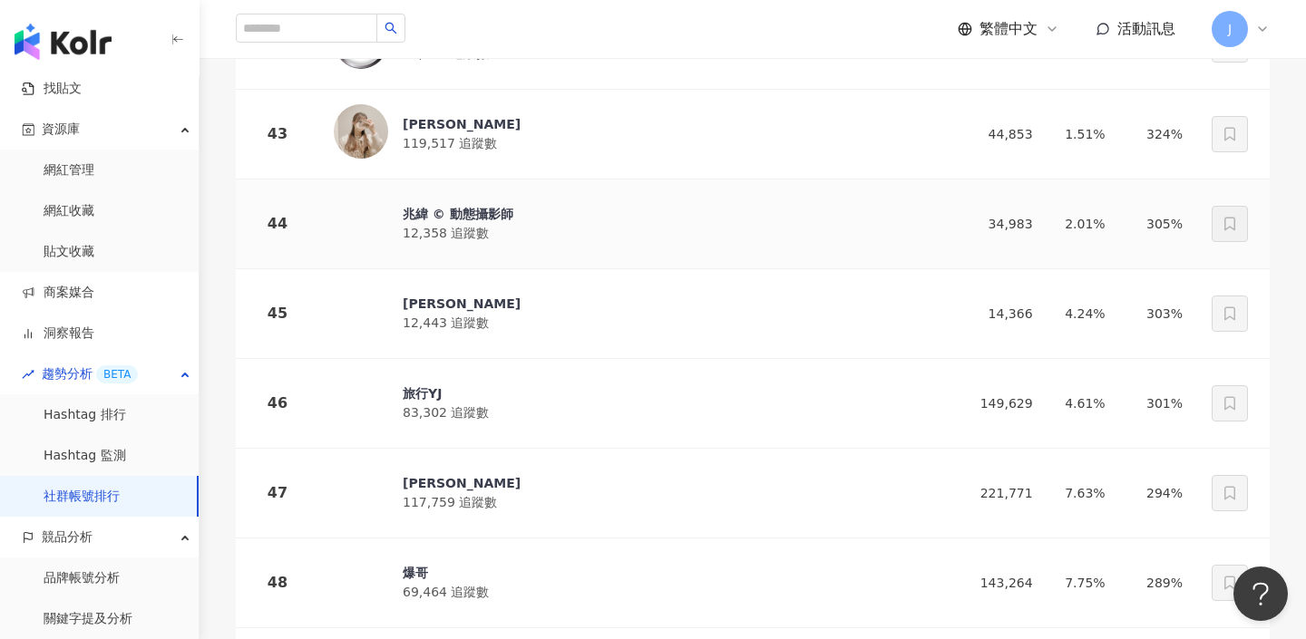
scroll to position [4074, 0]
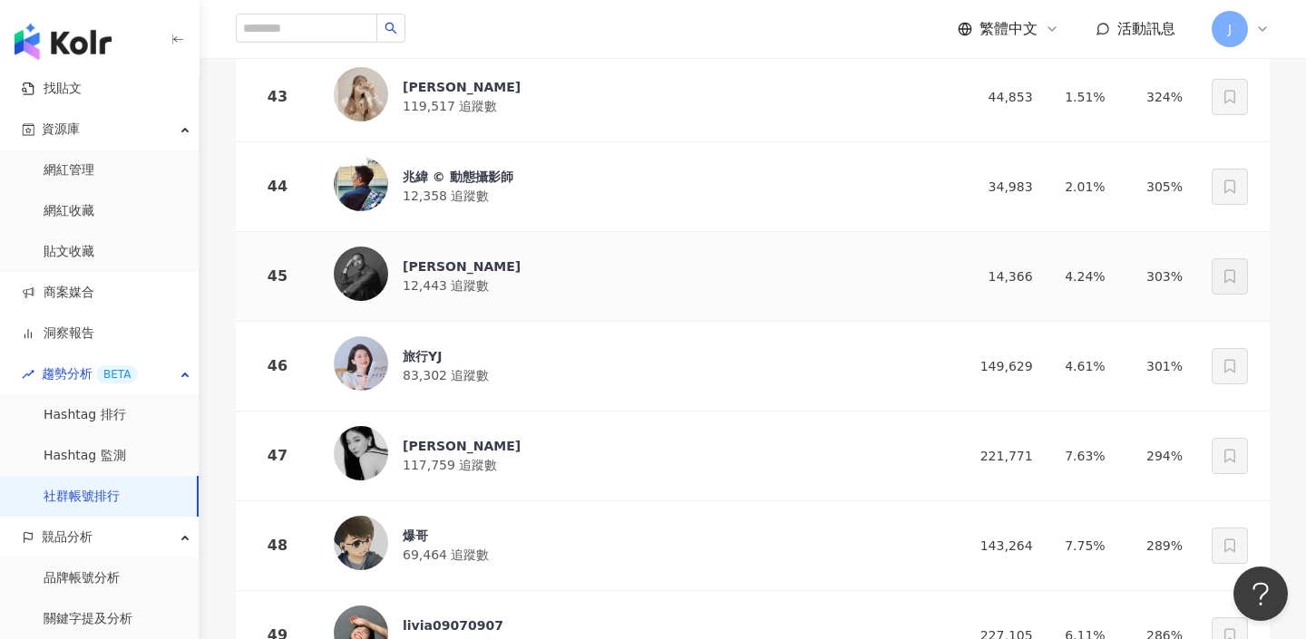
click at [451, 273] on div "Eric Chiu" at bounding box center [462, 267] width 118 height 18
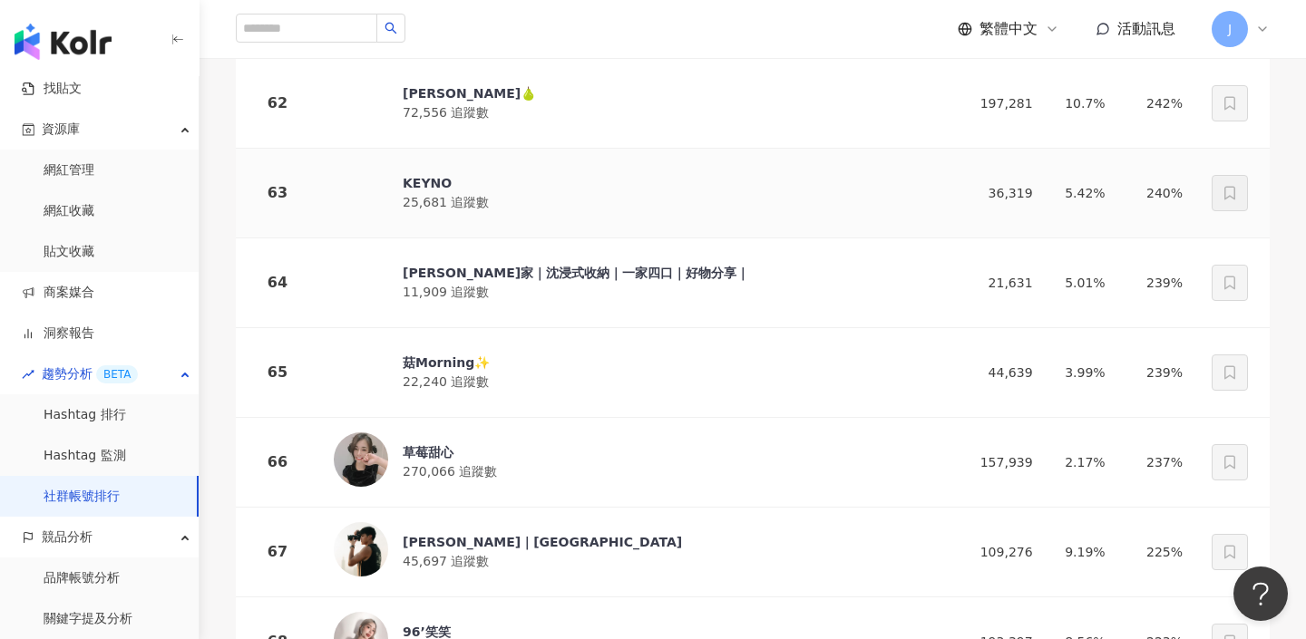
scroll to position [5785, 0]
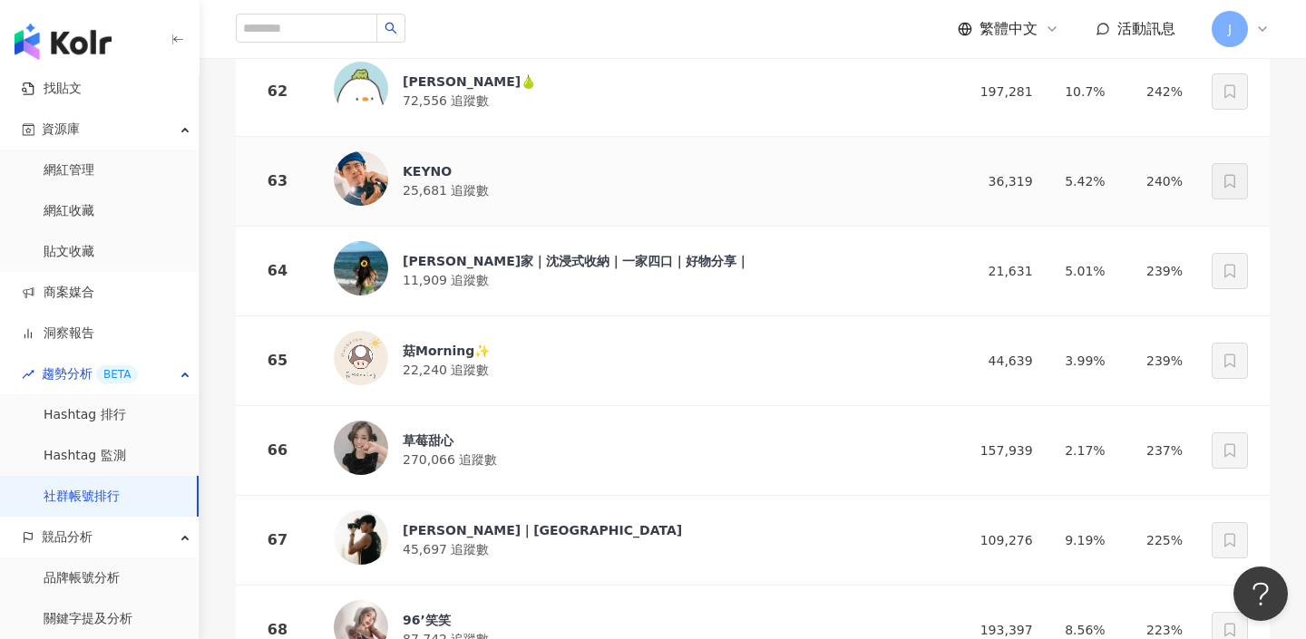
click at [460, 175] on div "KEYNO" at bounding box center [446, 171] width 86 height 18
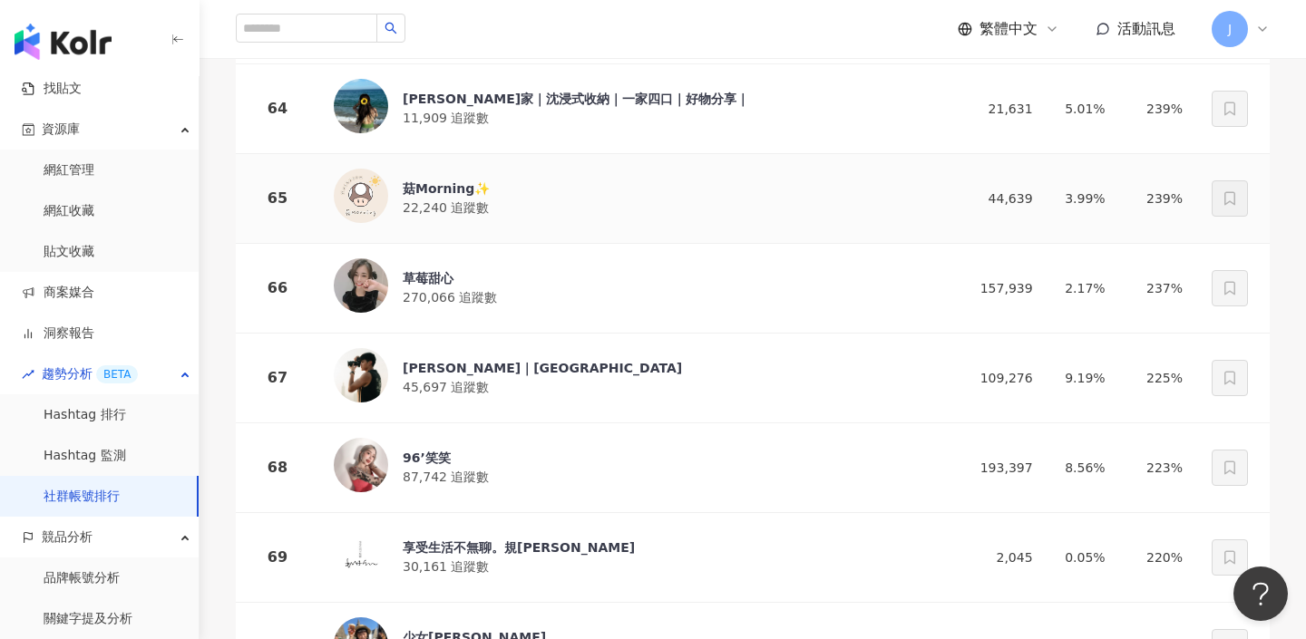
scroll to position [5905, 0]
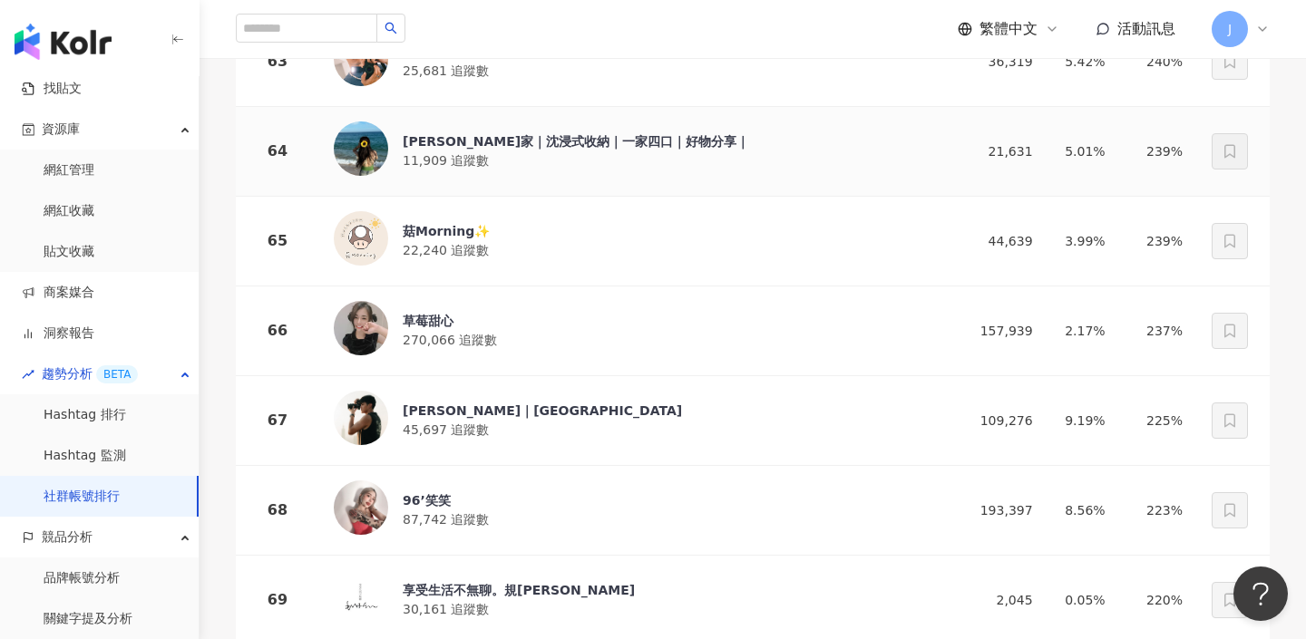
click at [499, 145] on div "喬喬家｜沈浸式收納｜一家四口｜好物分享｜" at bounding box center [576, 141] width 346 height 18
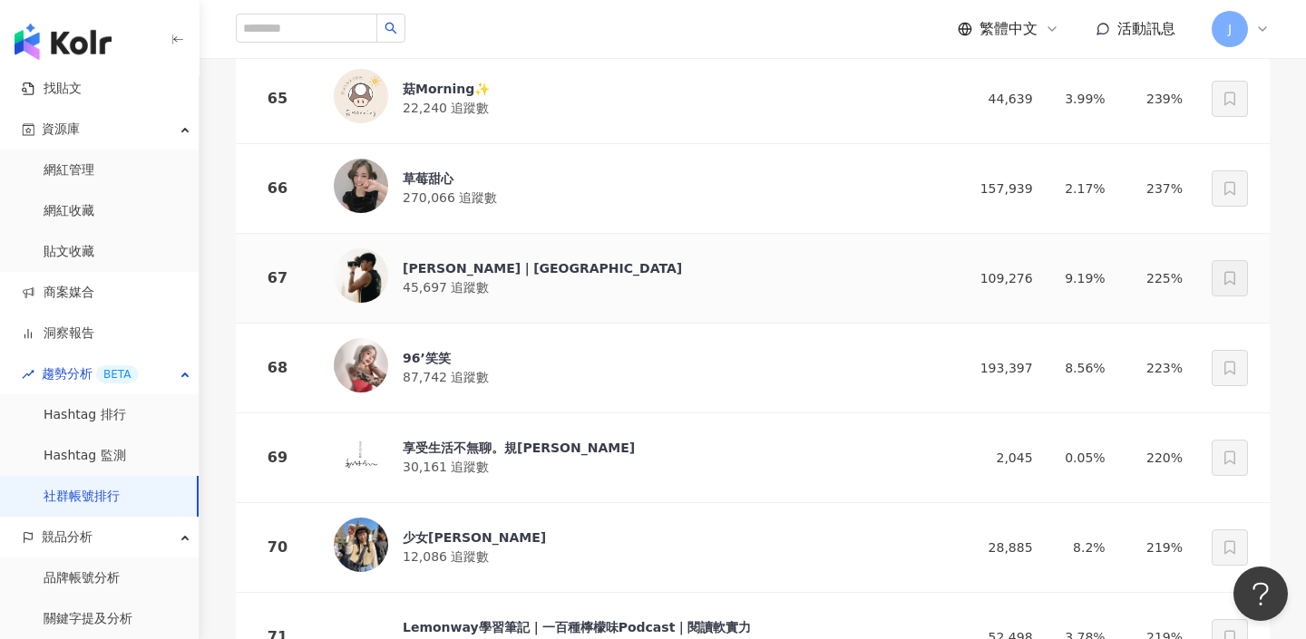
scroll to position [6060, 0]
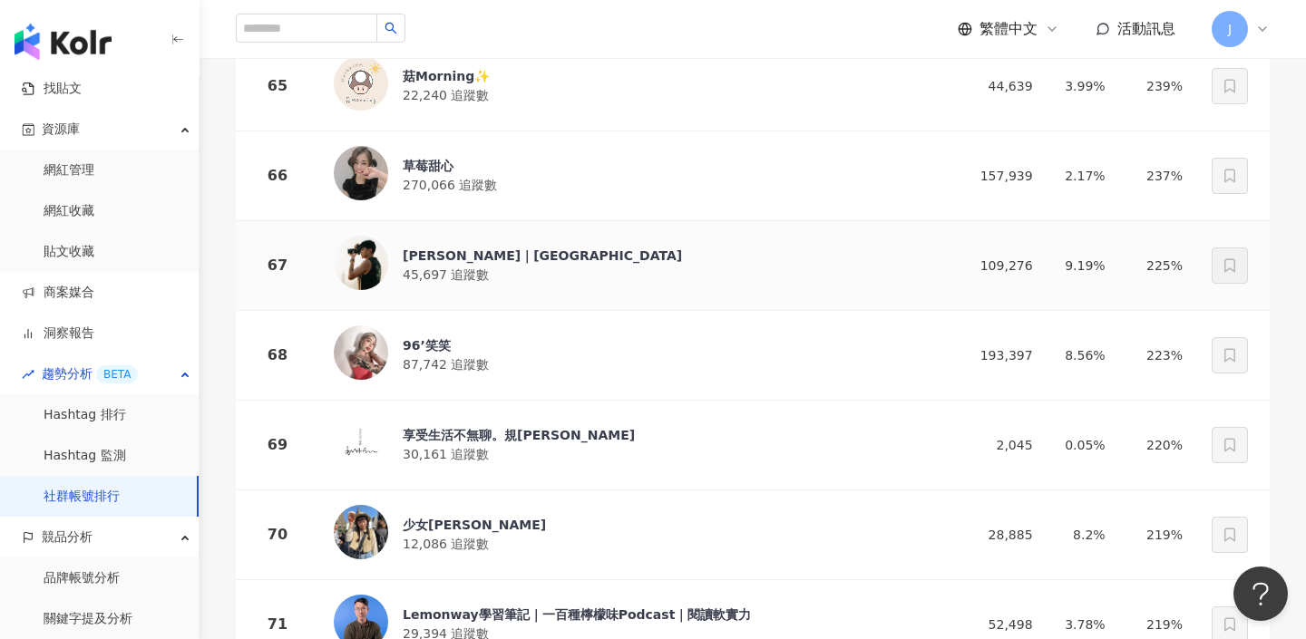
click at [473, 262] on div "Alan｜Taipei" at bounding box center [542, 256] width 279 height 18
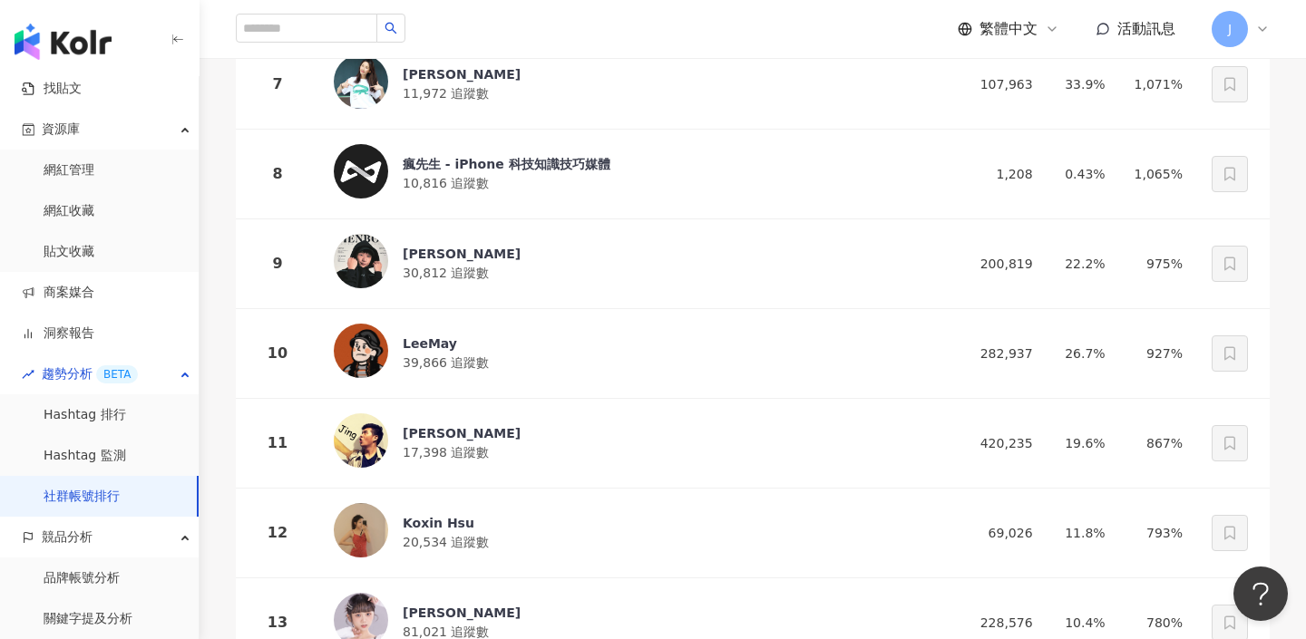
scroll to position [0, 0]
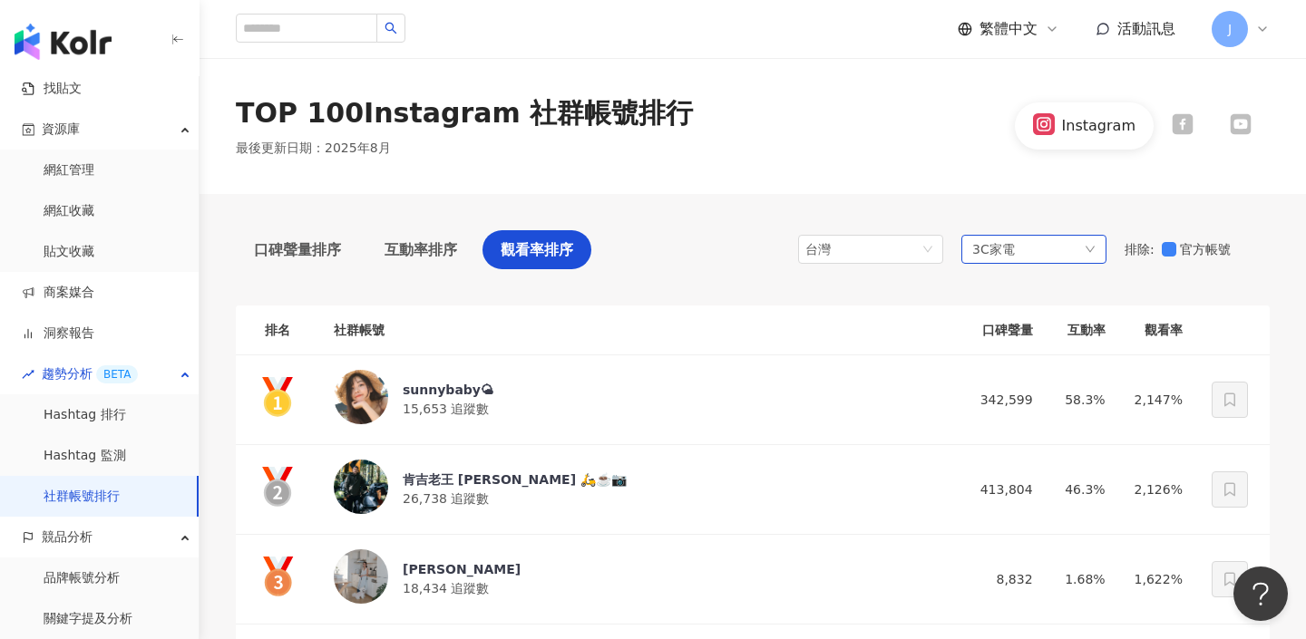
click at [975, 252] on span "3C家電" at bounding box center [993, 249] width 43 height 20
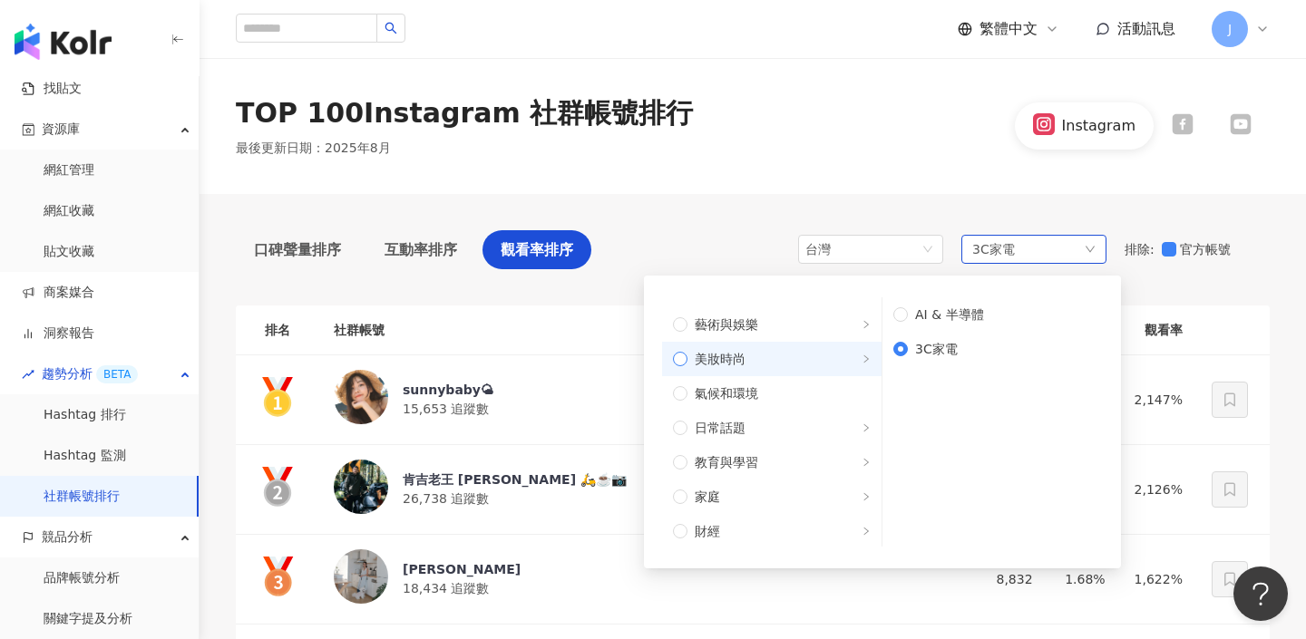
scroll to position [27, 0]
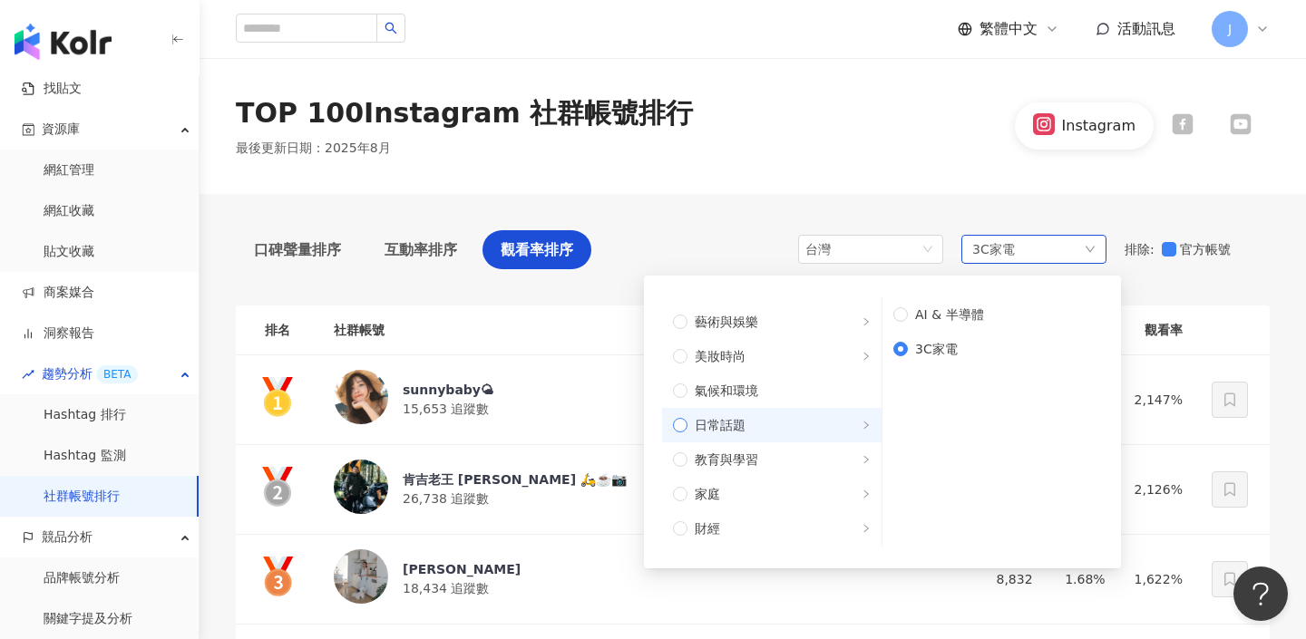
click at [805, 423] on span "日常話題" at bounding box center [778, 425] width 183 height 20
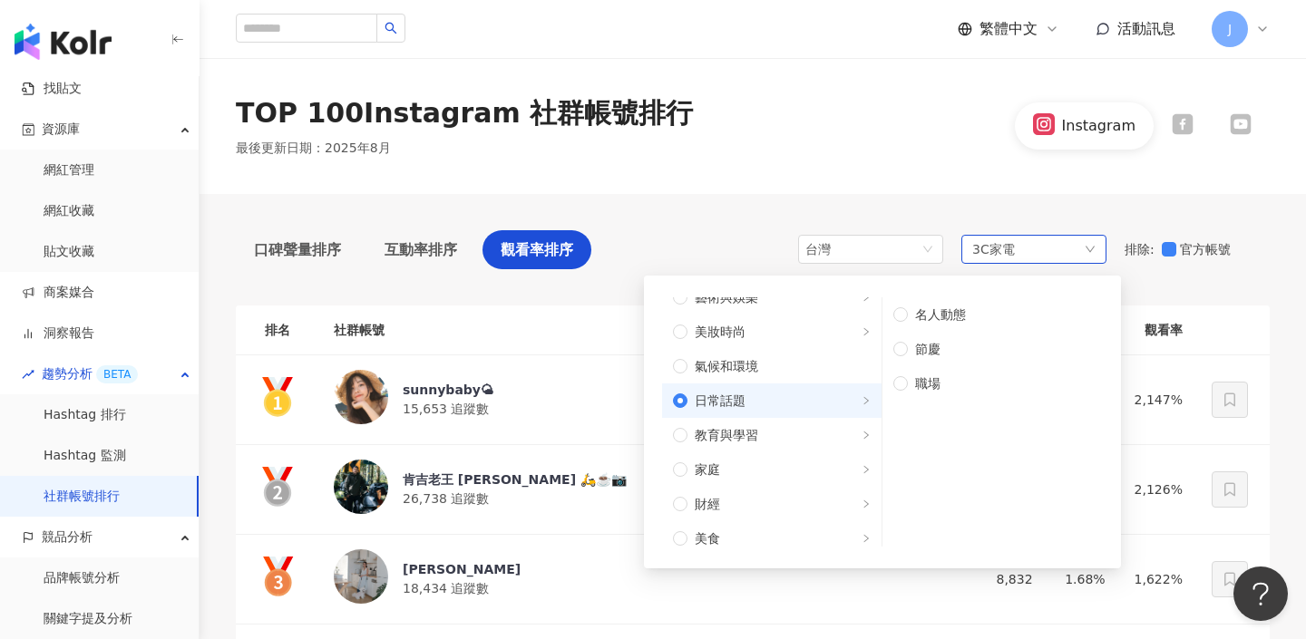
scroll to position [60, 0]
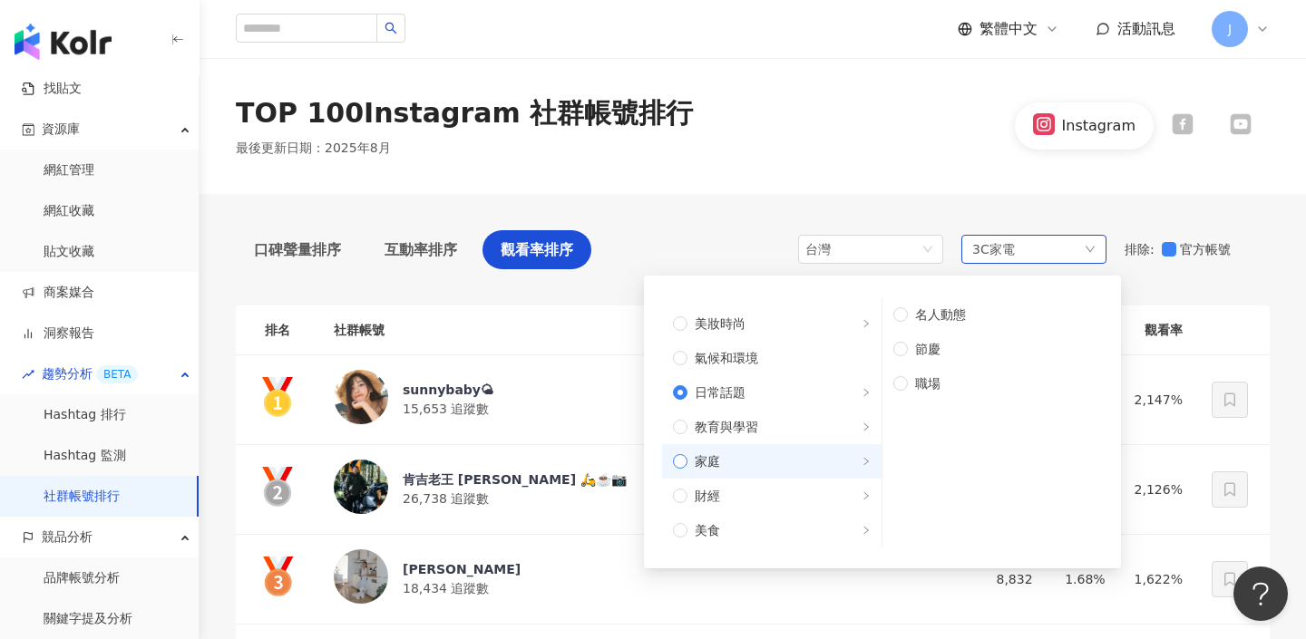
click at [798, 455] on span "家庭" at bounding box center [778, 462] width 183 height 20
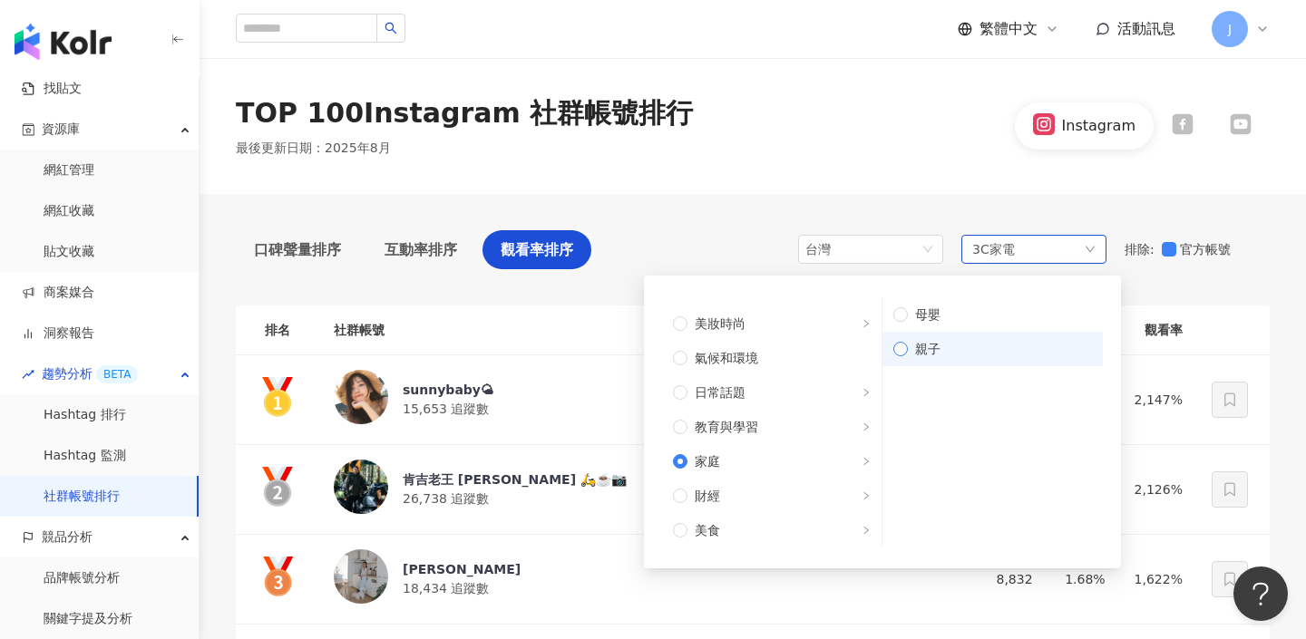
click at [970, 347] on span "親子" at bounding box center [1000, 349] width 184 height 20
click at [956, 319] on span "母嬰" at bounding box center [1000, 315] width 184 height 20
click at [939, 343] on span "親子" at bounding box center [1000, 349] width 184 height 20
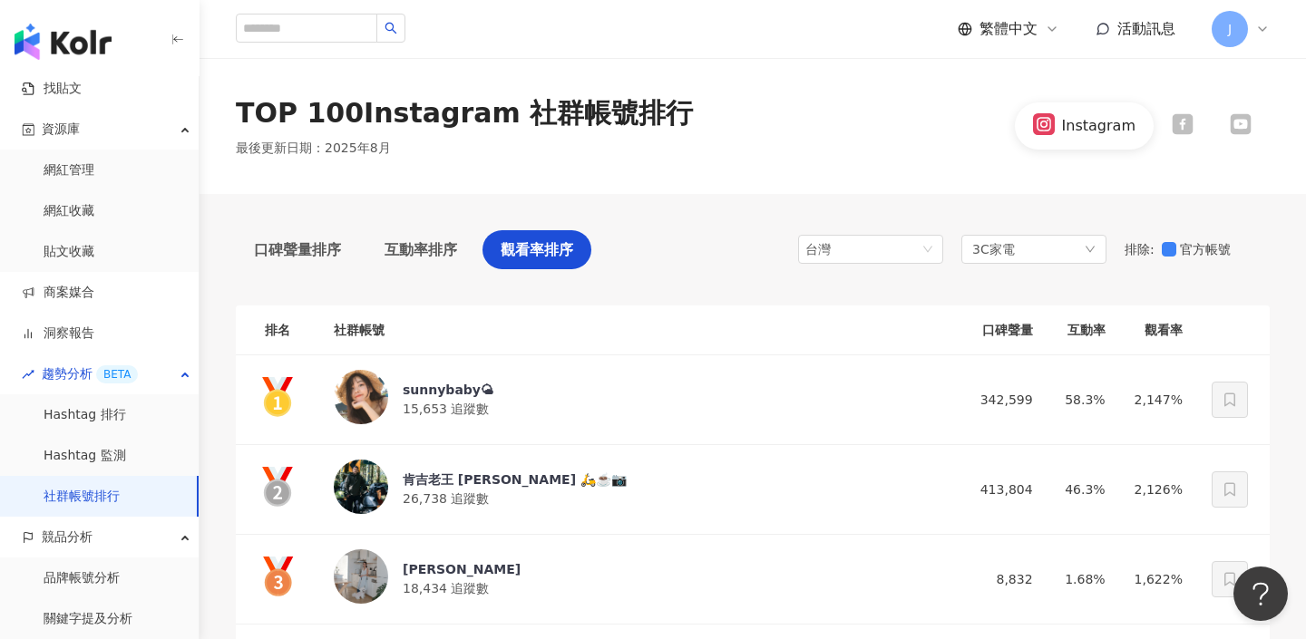
click at [1149, 268] on div "台灣 3C家電 不限 藝術與娛樂 美妝時尚 氣候和環境 日常話題 教育與學習 家庭 財經 美食 命理占卜 遊戲 法政社會 生活風格 影視娛樂 醫療與健康 寵物…" at bounding box center [1034, 249] width 472 height 39
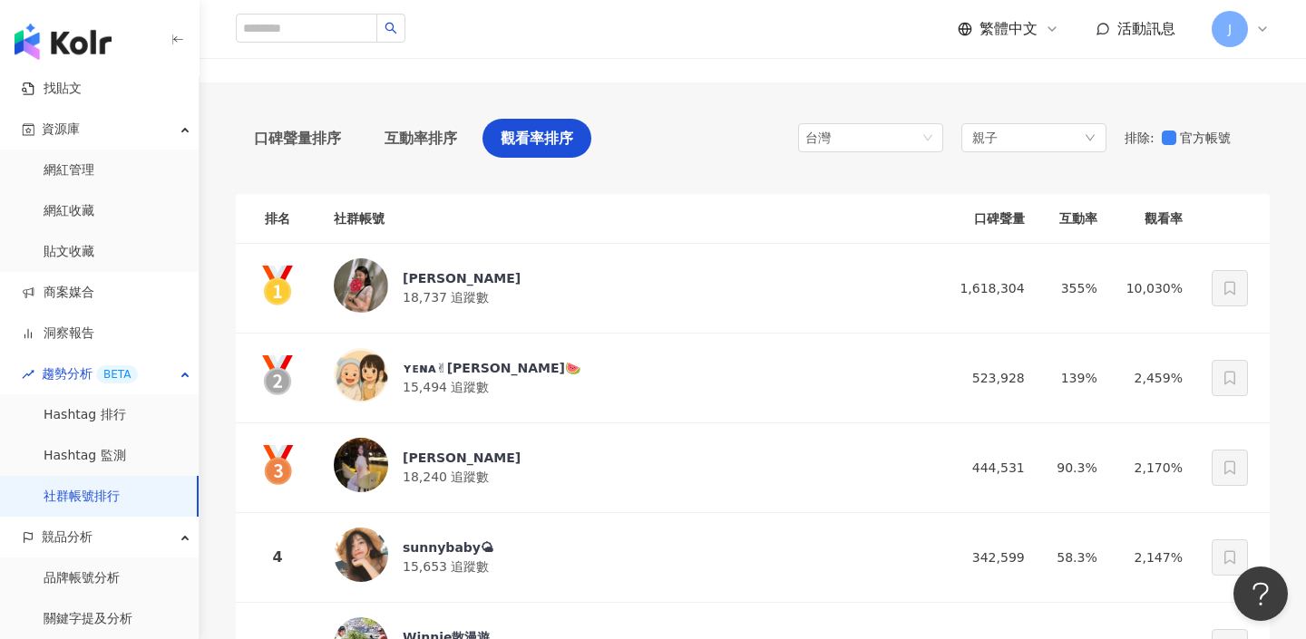
scroll to position [143, 0]
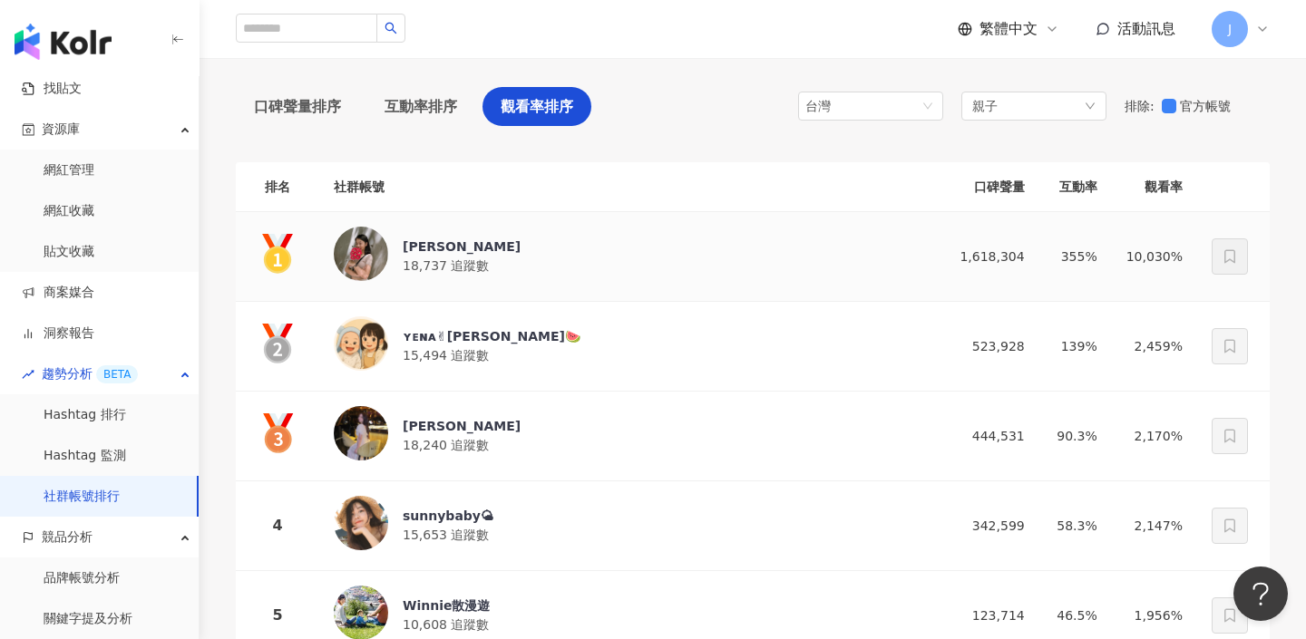
click at [463, 245] on div "Joanna" at bounding box center [462, 247] width 118 height 18
click at [451, 349] on span "15,494 追蹤數" at bounding box center [446, 355] width 86 height 15
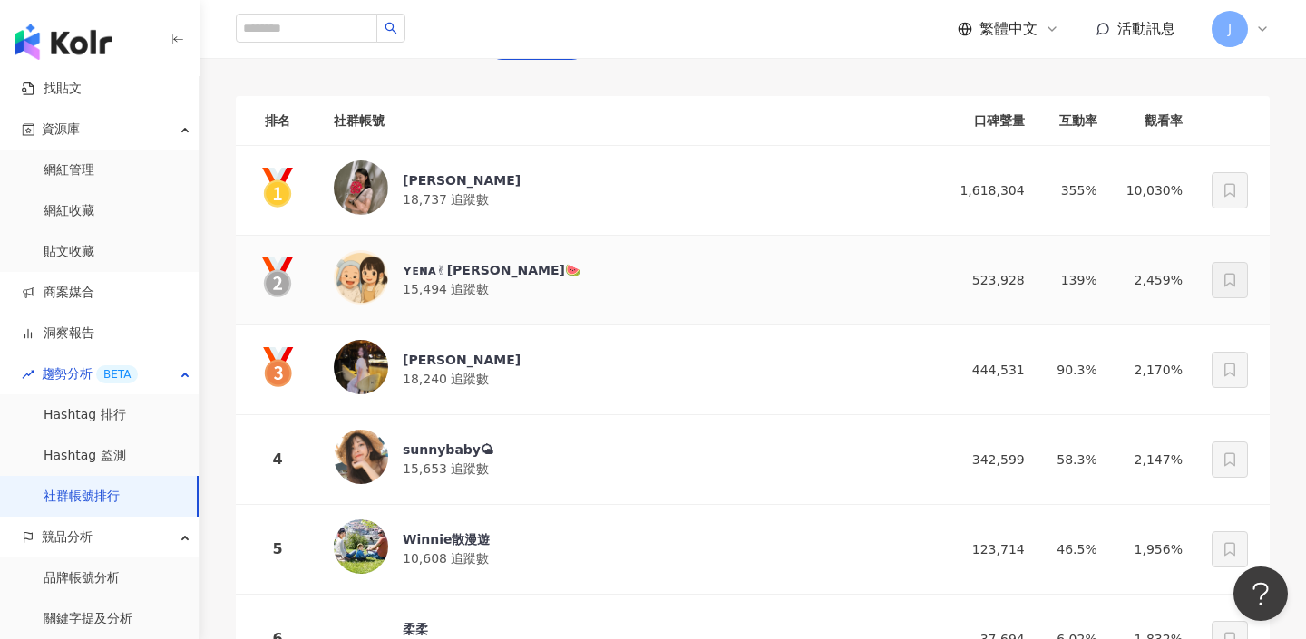
scroll to position [318, 0]
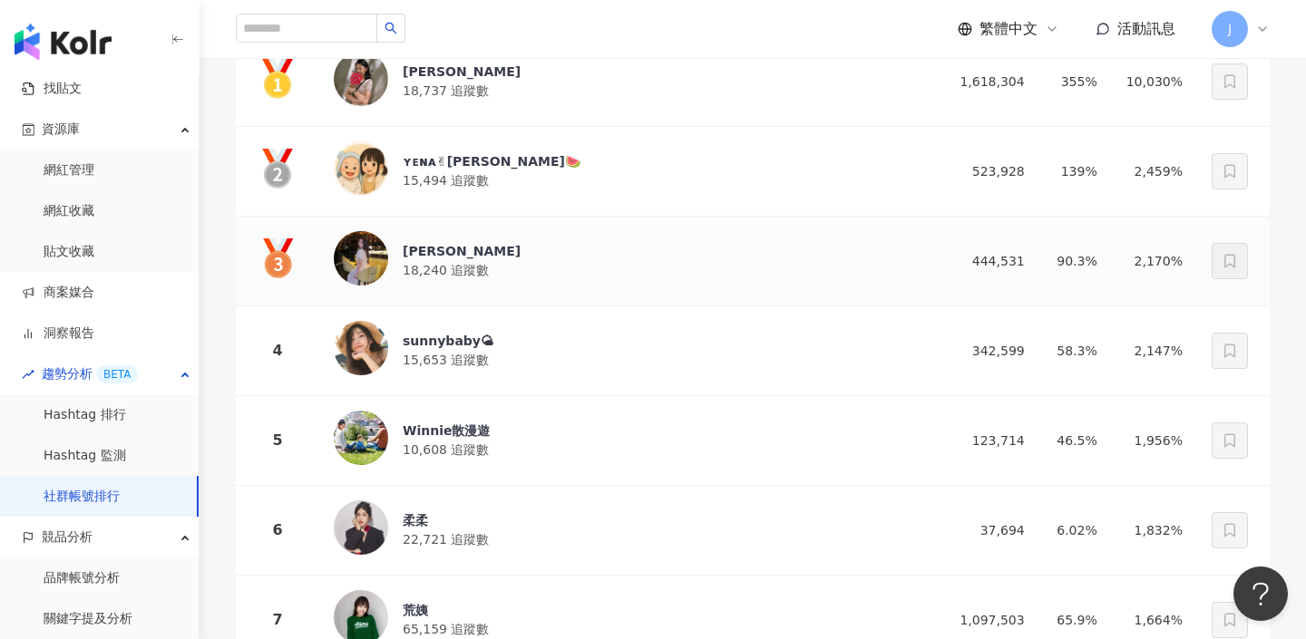
click at [439, 281] on div "Hui 18,240 追蹤數" at bounding box center [625, 261] width 582 height 60
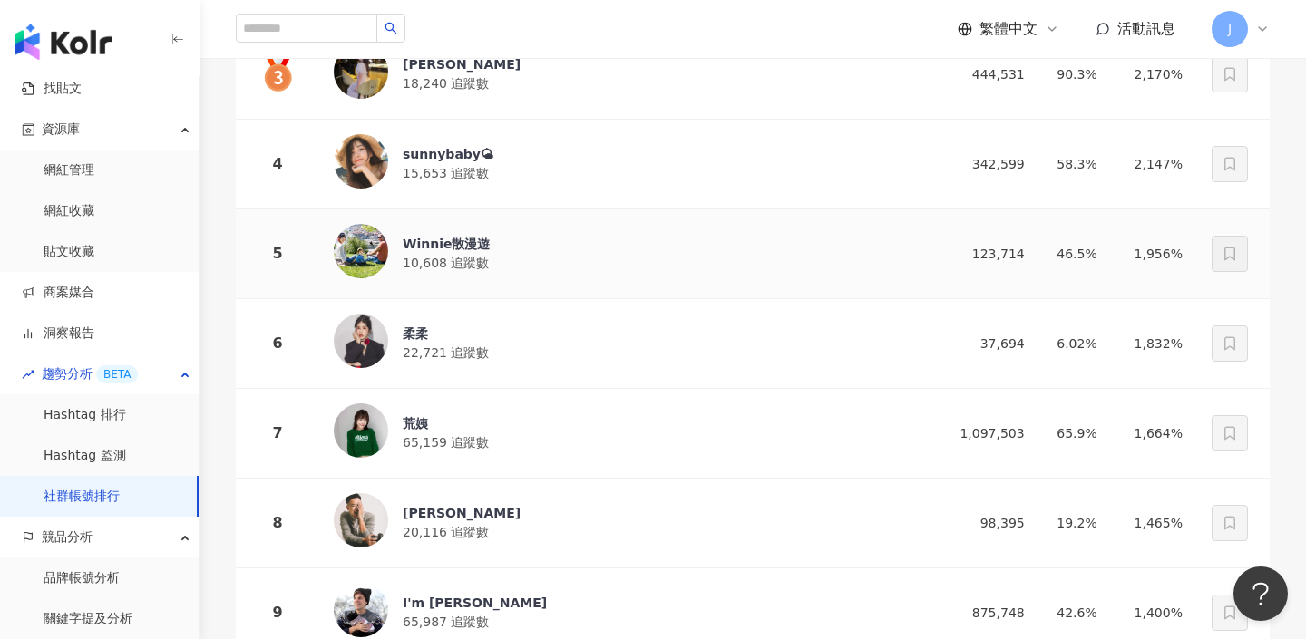
scroll to position [511, 0]
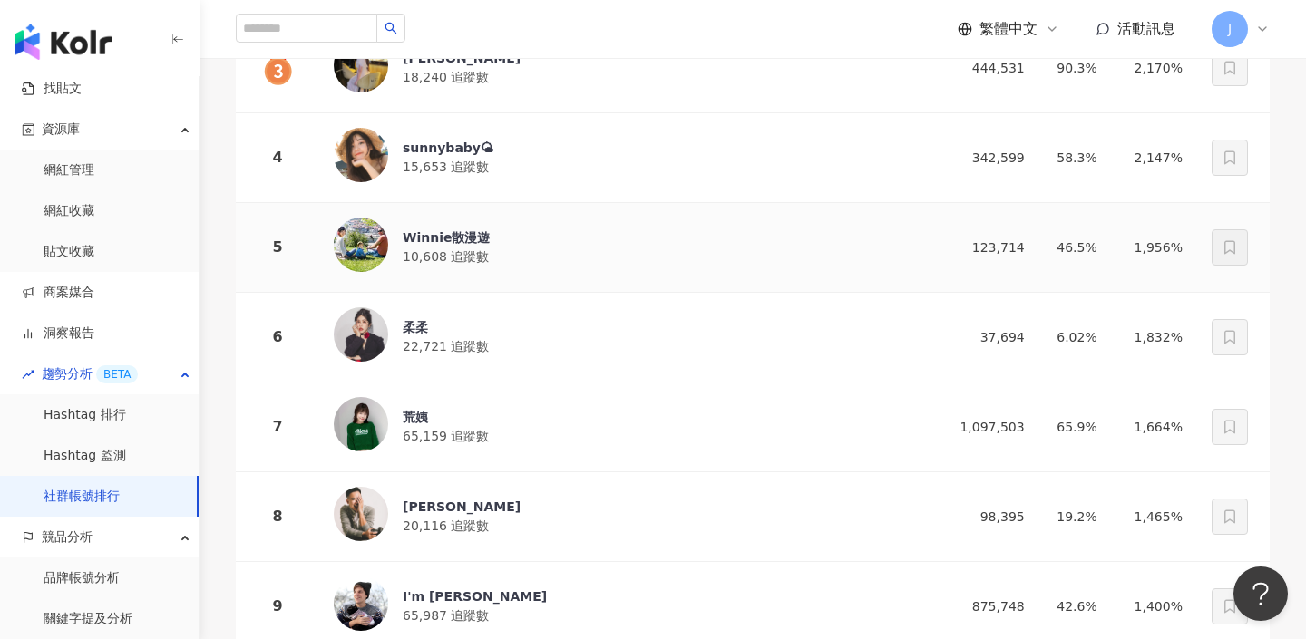
click at [526, 264] on div "Winnie散漫遊 10,608 追蹤數" at bounding box center [625, 248] width 582 height 60
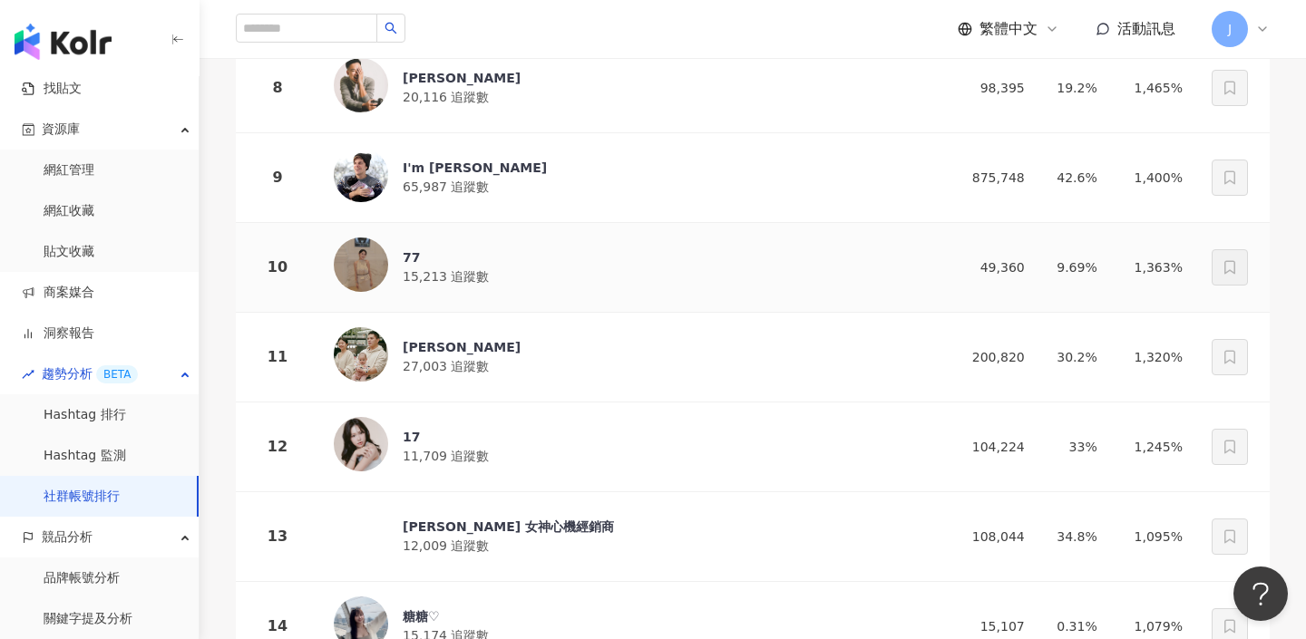
scroll to position [945, 0]
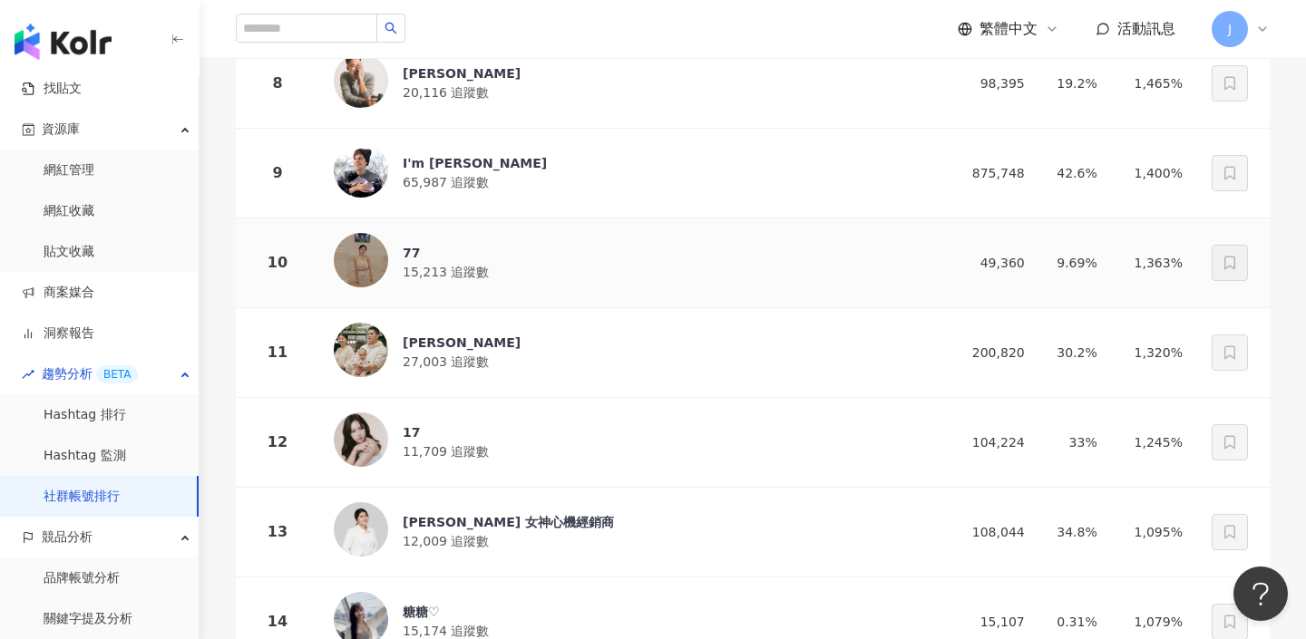
click at [532, 277] on div "77 15,213 追蹤數" at bounding box center [625, 263] width 582 height 60
click at [488, 341] on div "林木森JoshLin" at bounding box center [462, 343] width 118 height 18
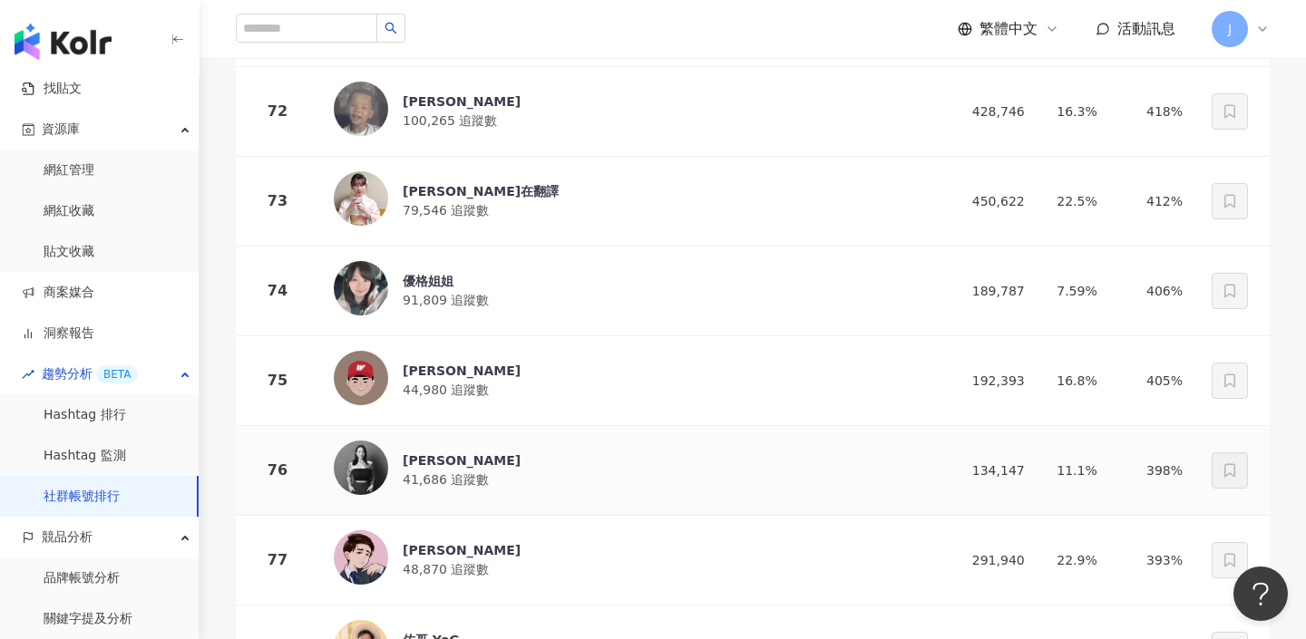
scroll to position [6664, 0]
click at [420, 109] on div "詹子賢 100,265 追蹤數" at bounding box center [462, 111] width 118 height 38
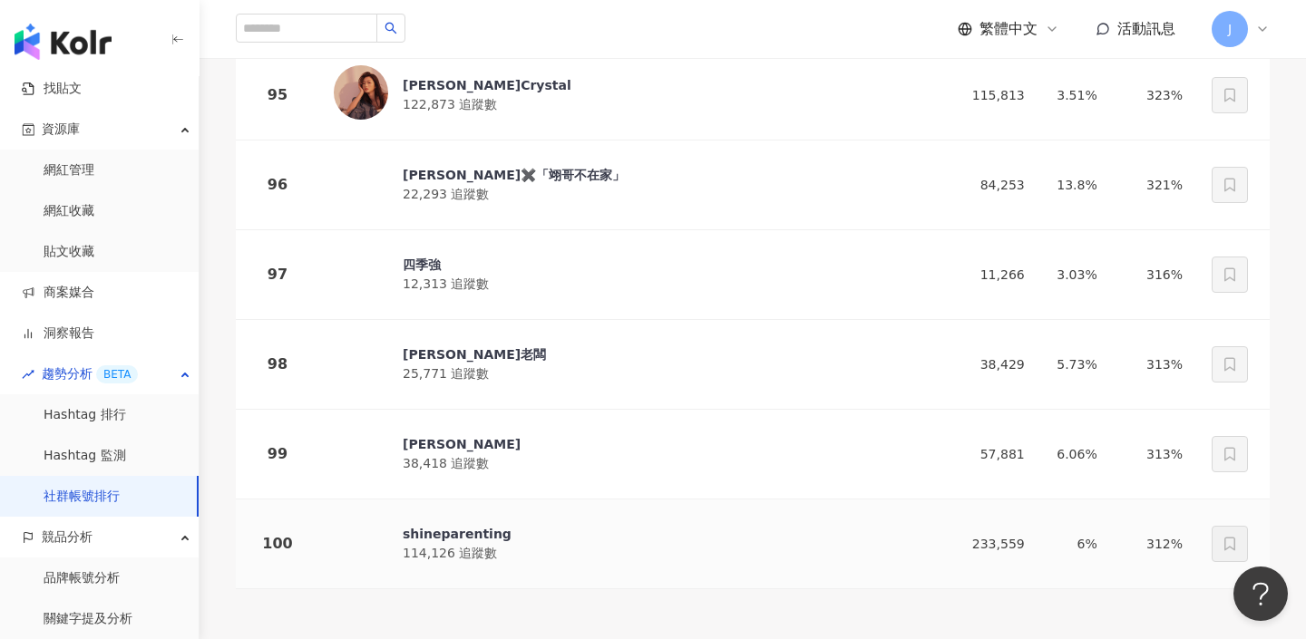
scroll to position [8700, 0]
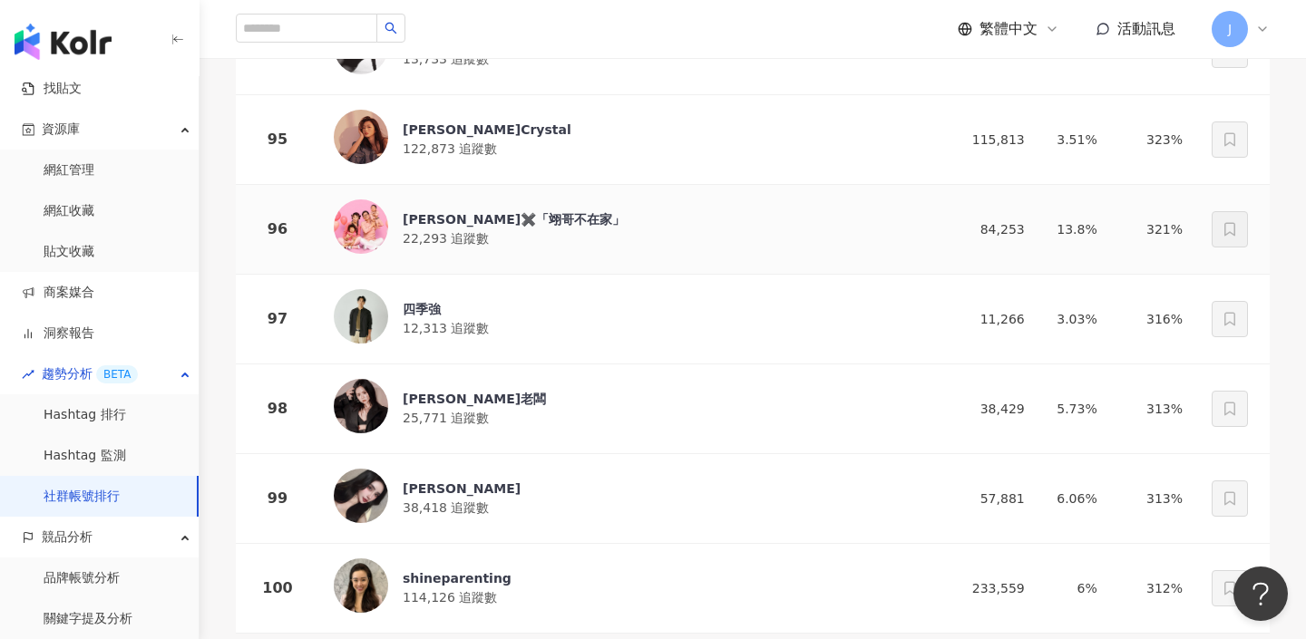
click at [464, 231] on span "22,293 追蹤數" at bounding box center [446, 238] width 86 height 15
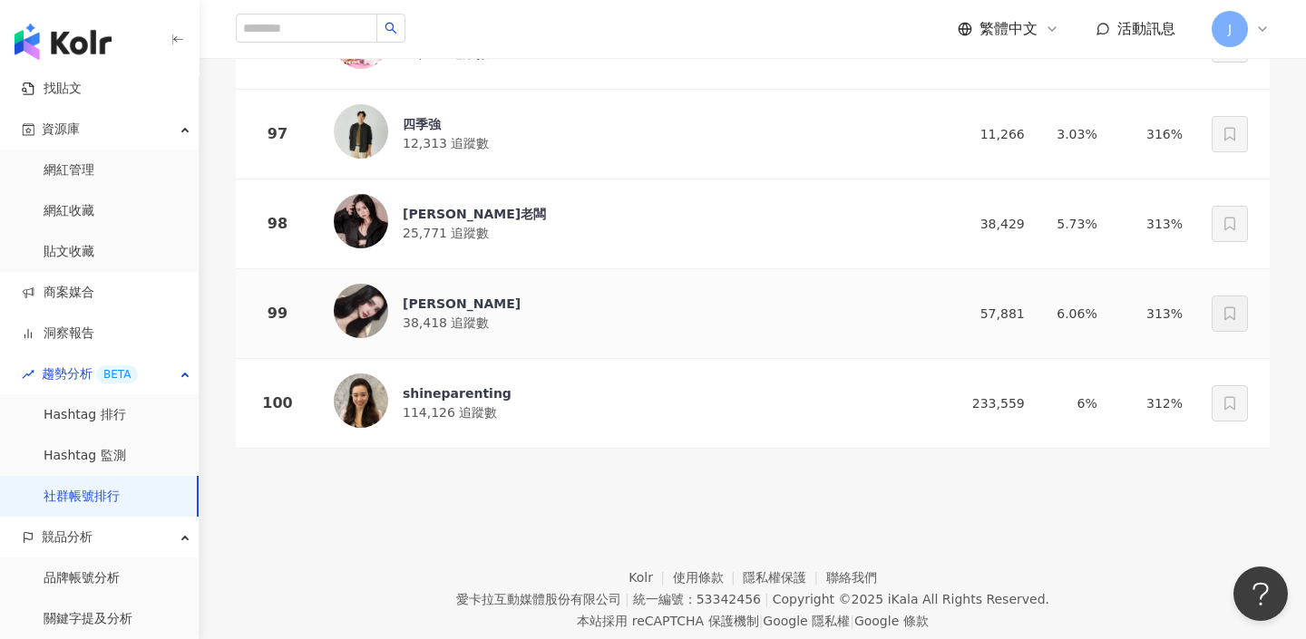
scroll to position [8134, 0]
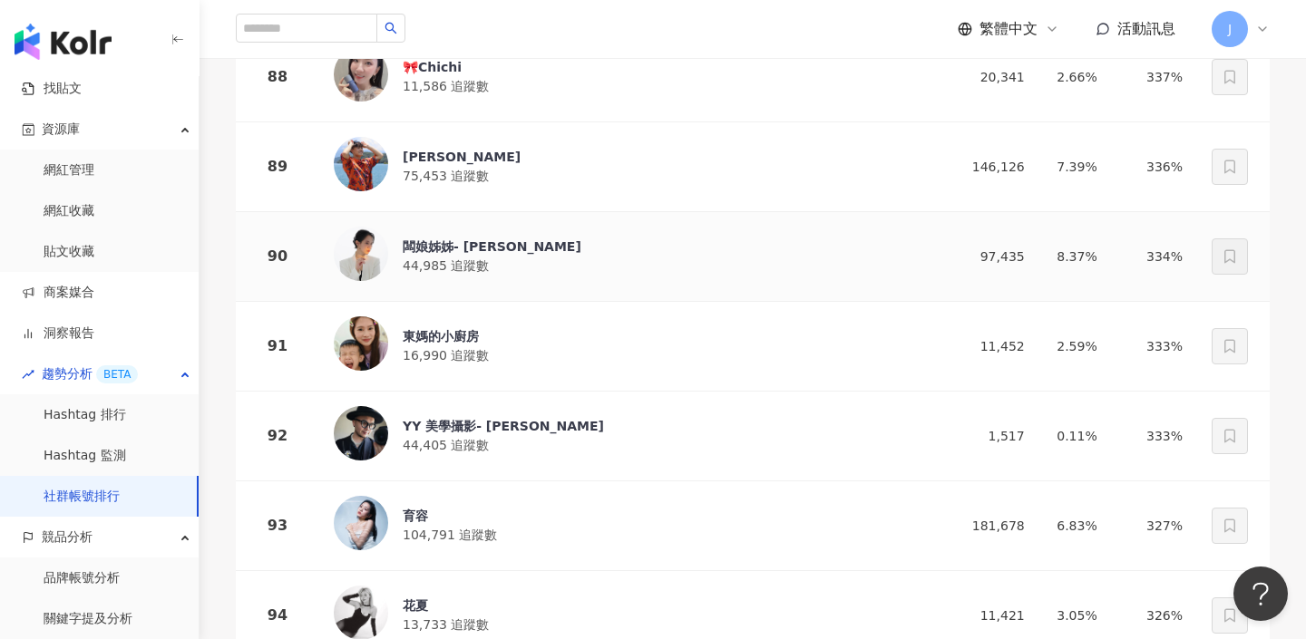
click at [492, 247] on div "闆娘姊姊- 卡崔娜" at bounding box center [492, 247] width 179 height 18
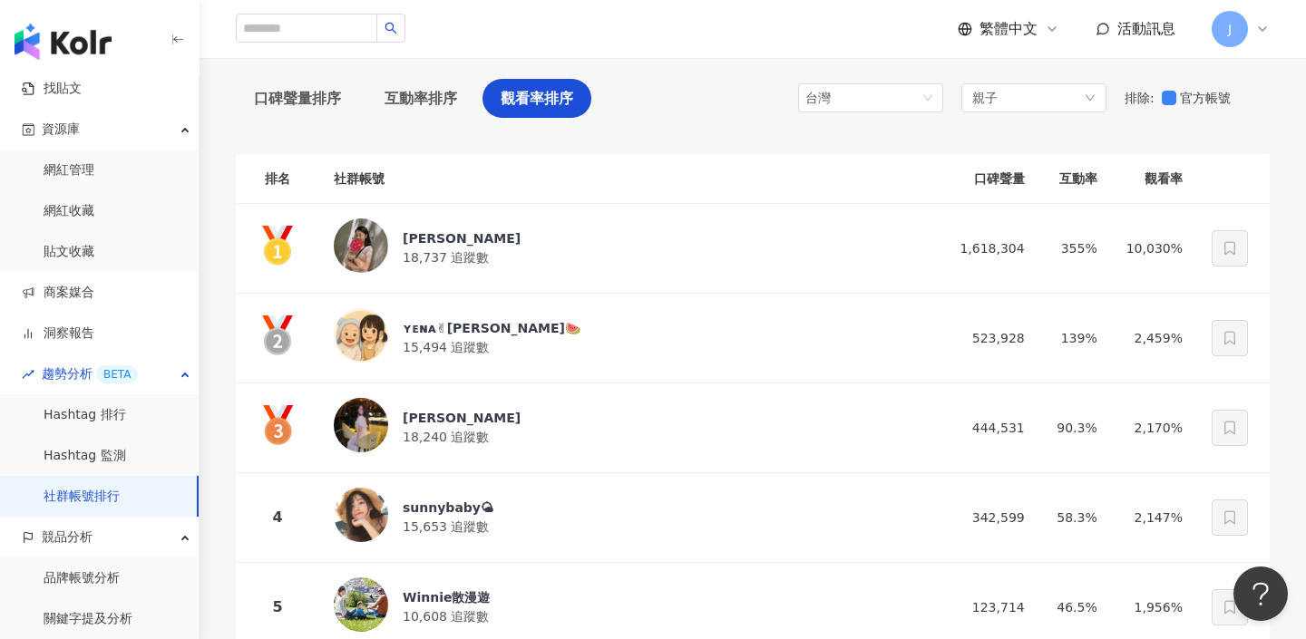
scroll to position [0, 0]
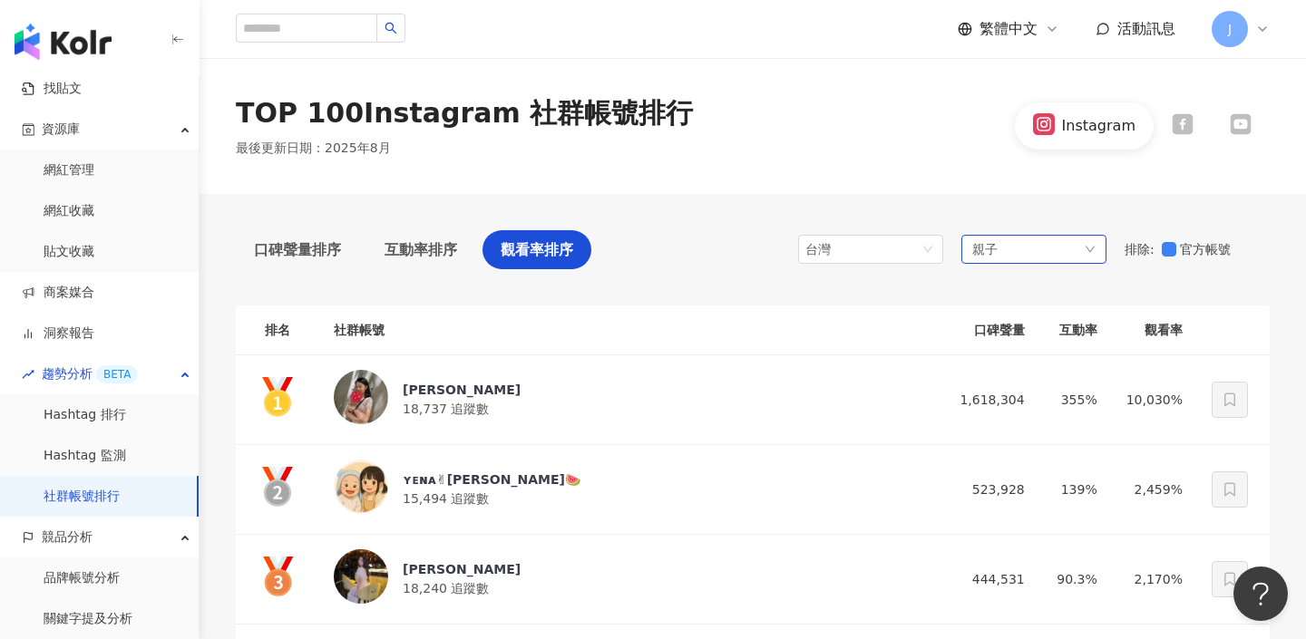
click at [1029, 248] on div "親子" at bounding box center [1033, 249] width 145 height 29
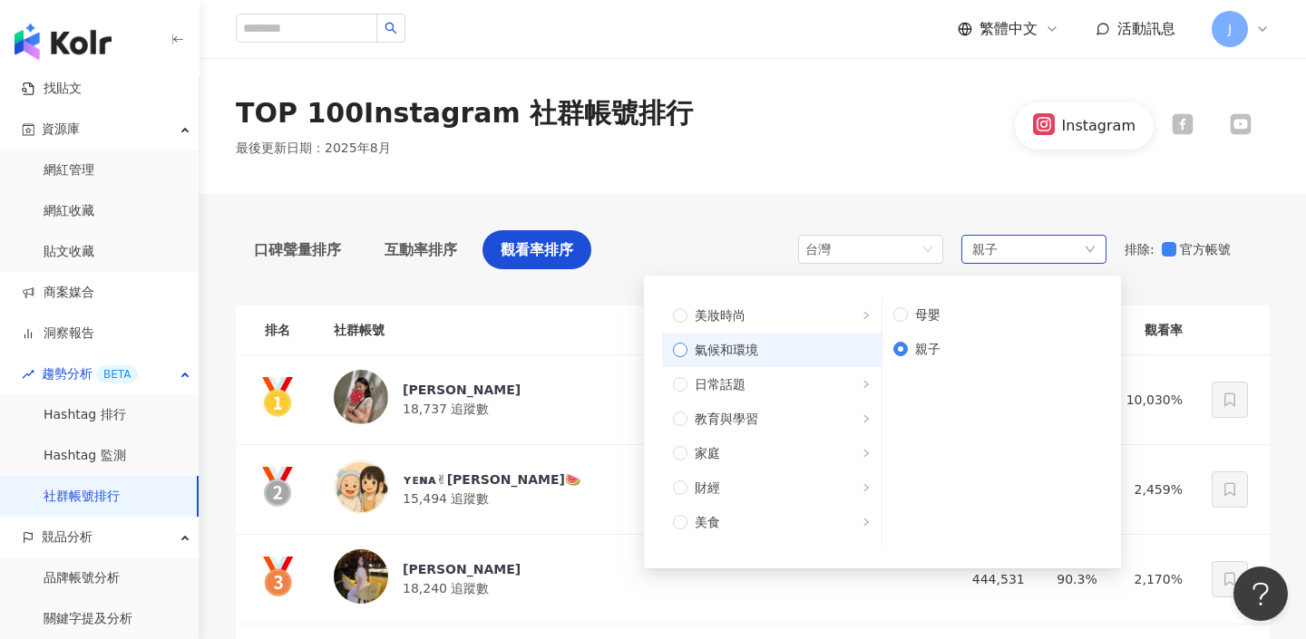
scroll to position [71, 0]
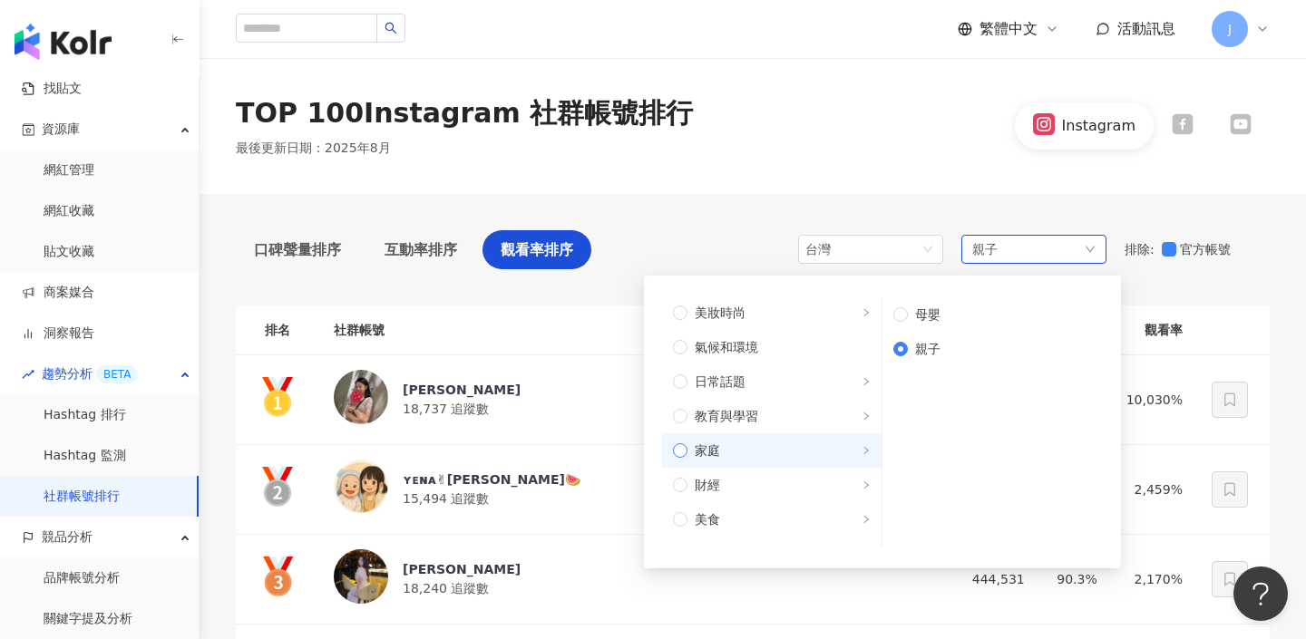
click at [784, 453] on span "家庭" at bounding box center [778, 451] width 183 height 20
click at [962, 330] on label "母嬰" at bounding box center [992, 314] width 220 height 34
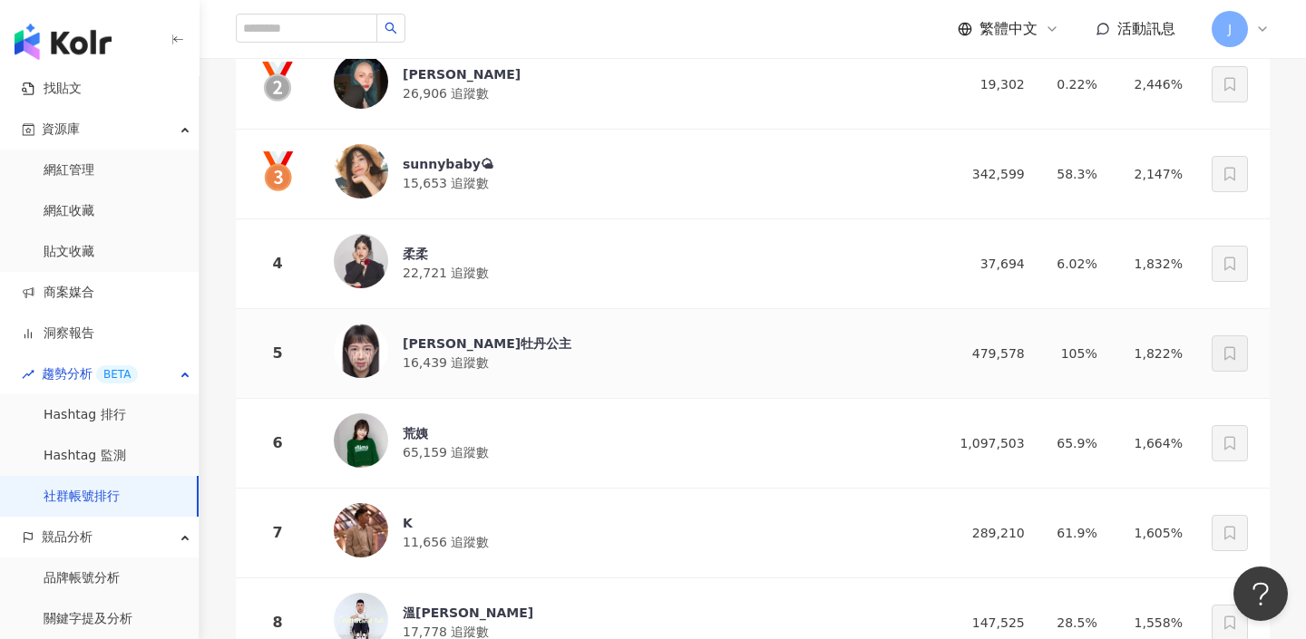
scroll to position [659, 0]
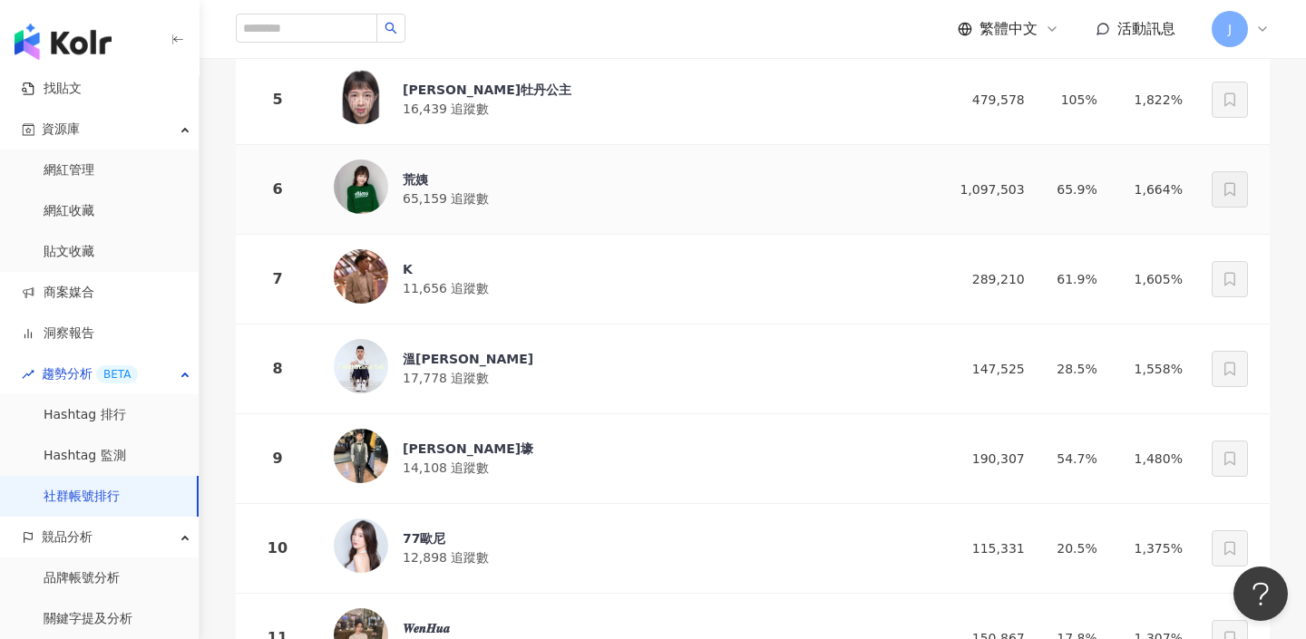
click at [465, 199] on span "65,159 追蹤數" at bounding box center [446, 198] width 86 height 15
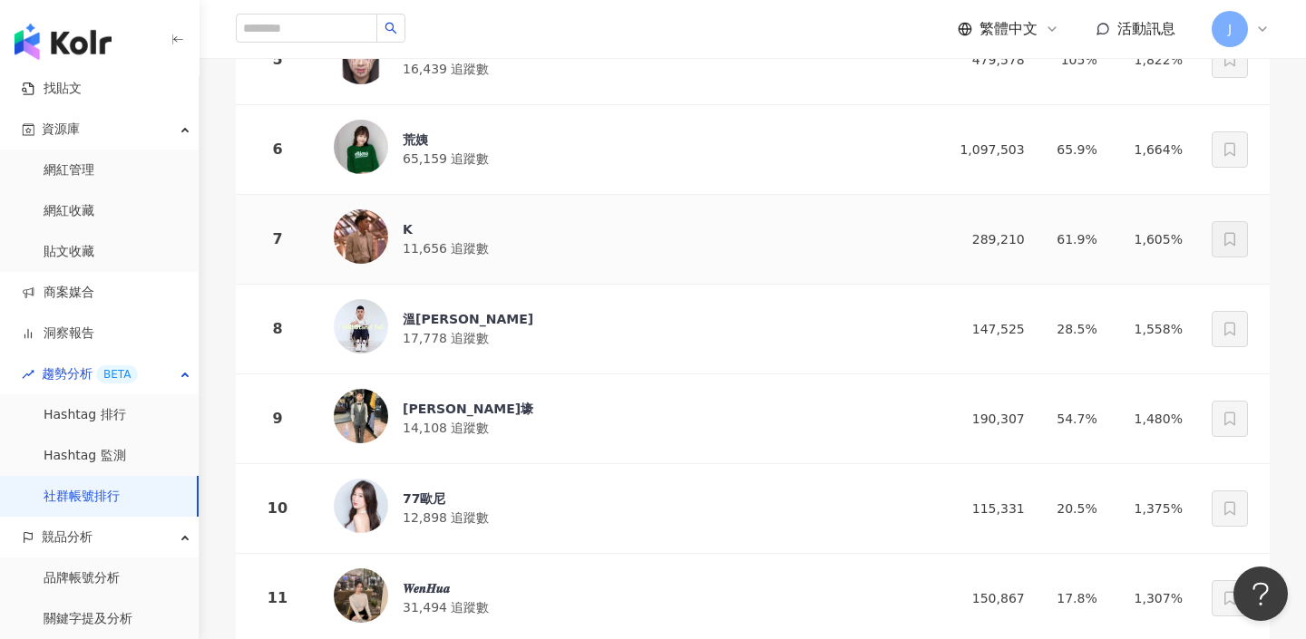
scroll to position [704, 0]
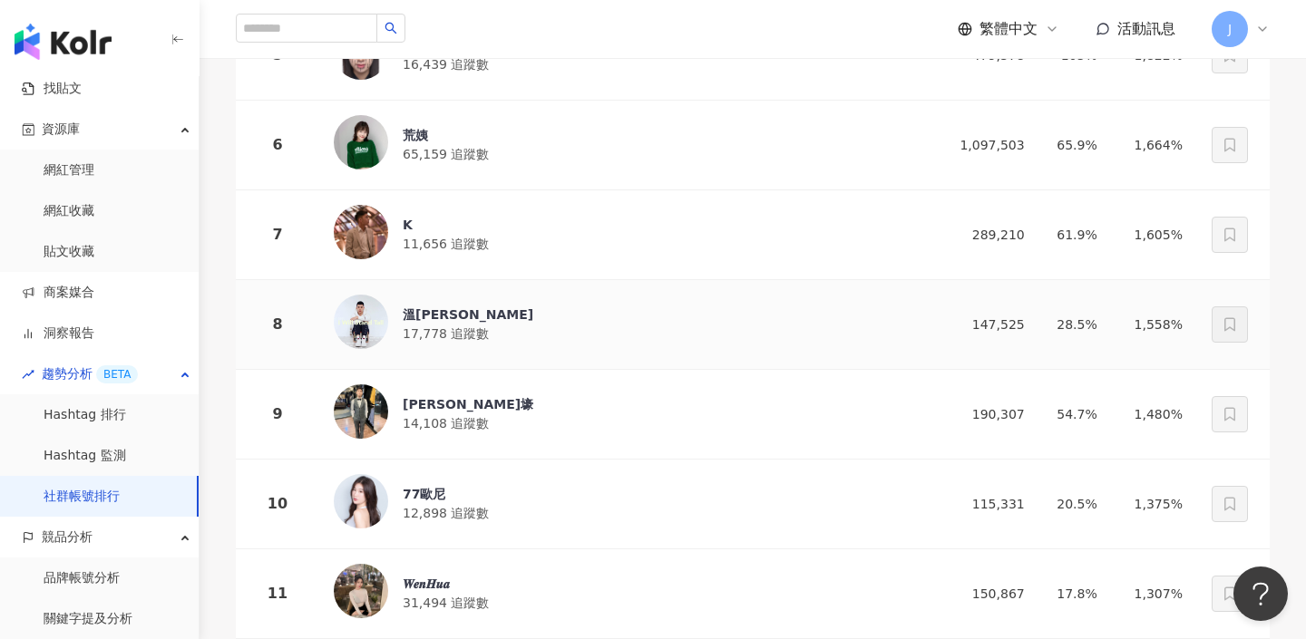
click at [439, 326] on span "17,778 追蹤數" at bounding box center [446, 333] width 86 height 15
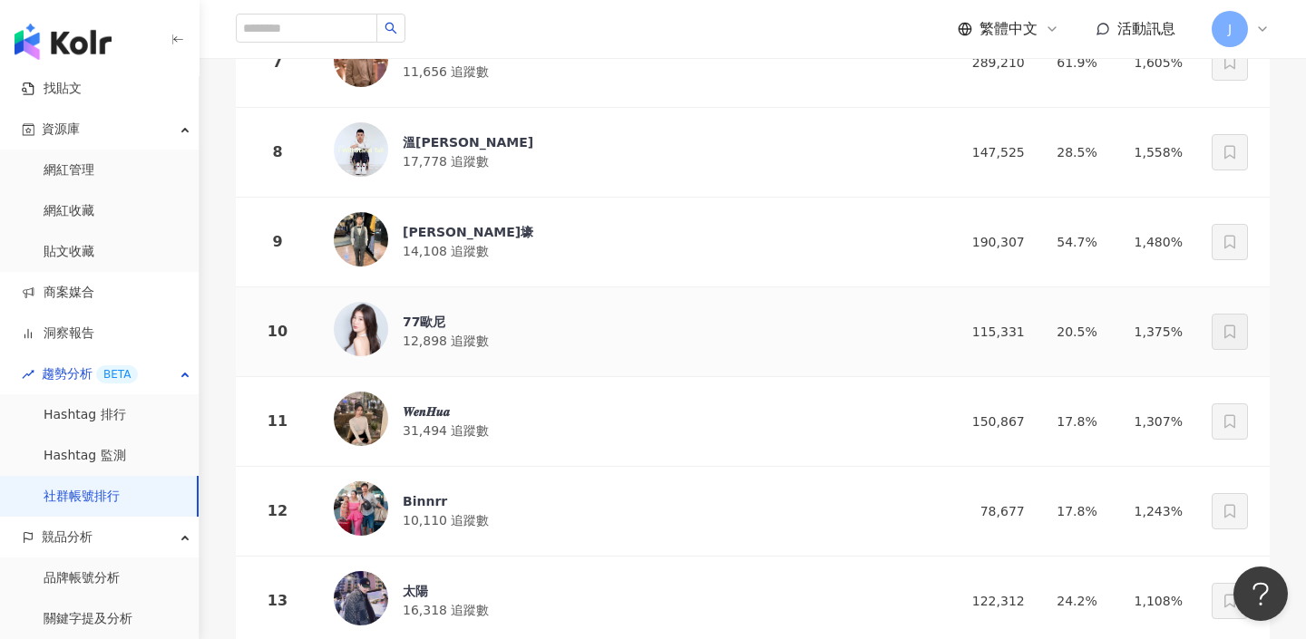
scroll to position [1020, 0]
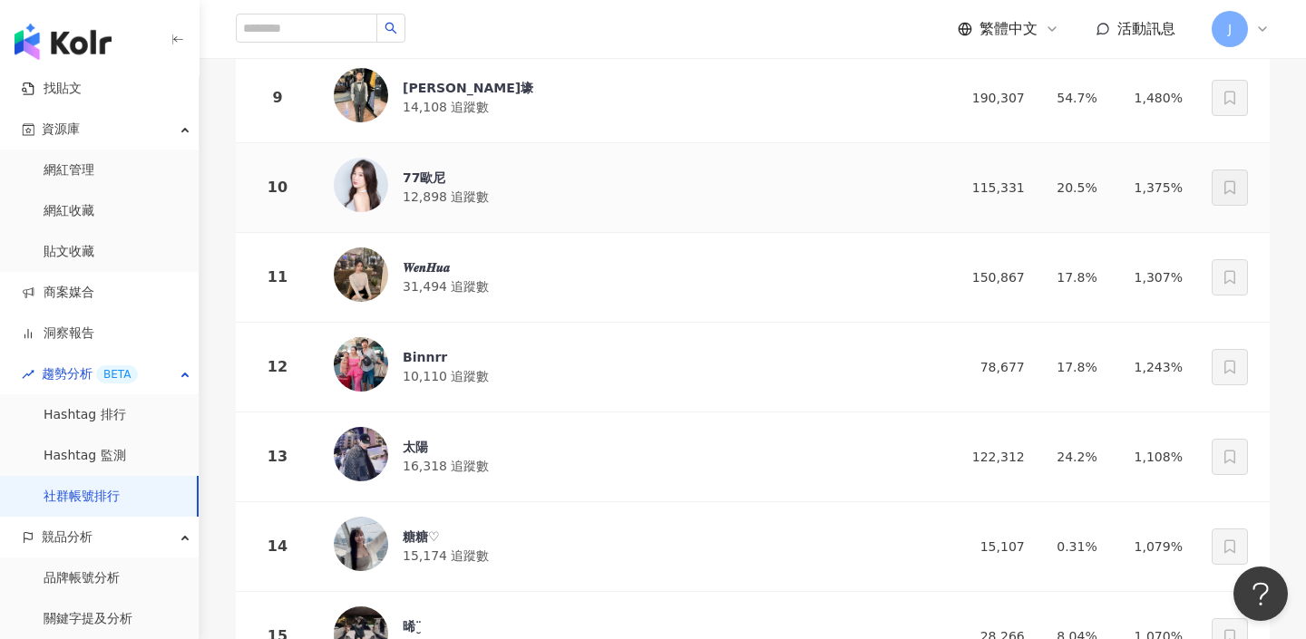
click at [441, 190] on span "12,898 追蹤數" at bounding box center [446, 197] width 86 height 15
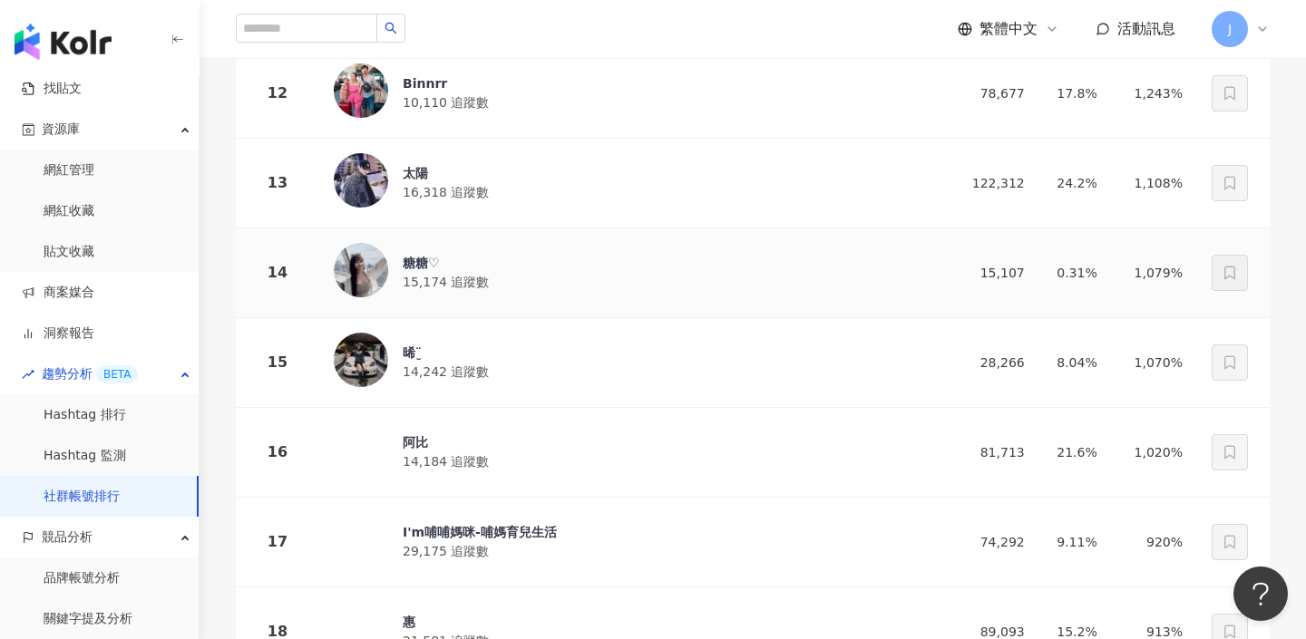
scroll to position [1287, 0]
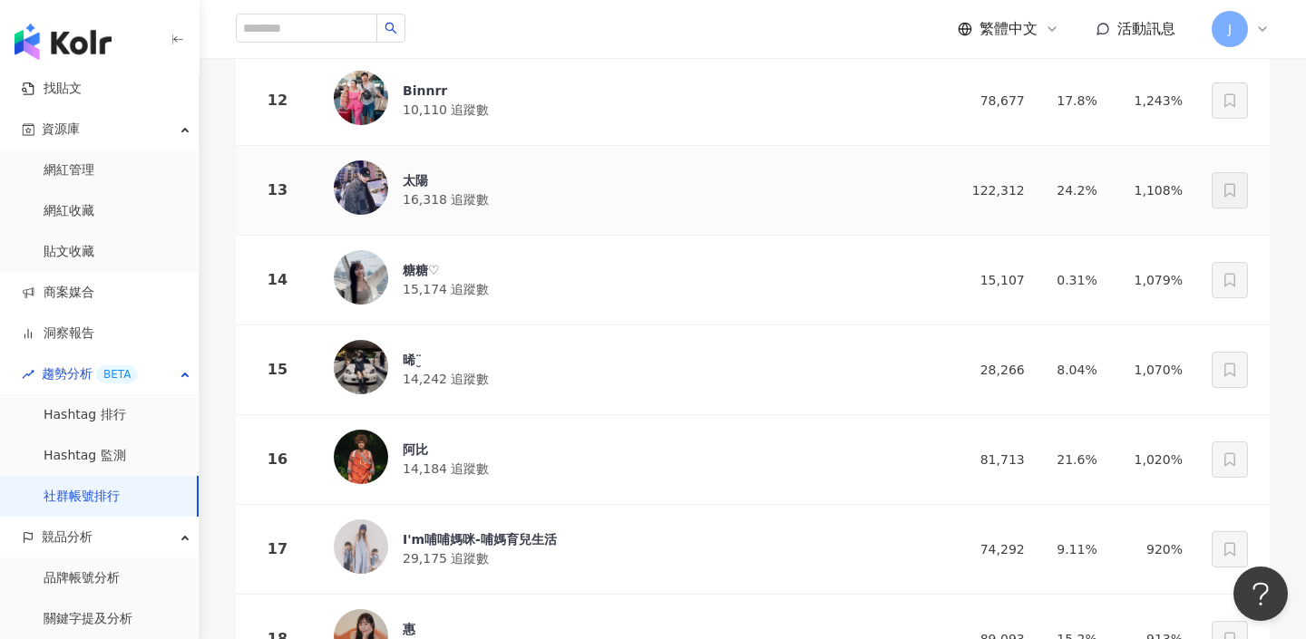
click at [471, 192] on span "16,318 追蹤數" at bounding box center [446, 199] width 86 height 15
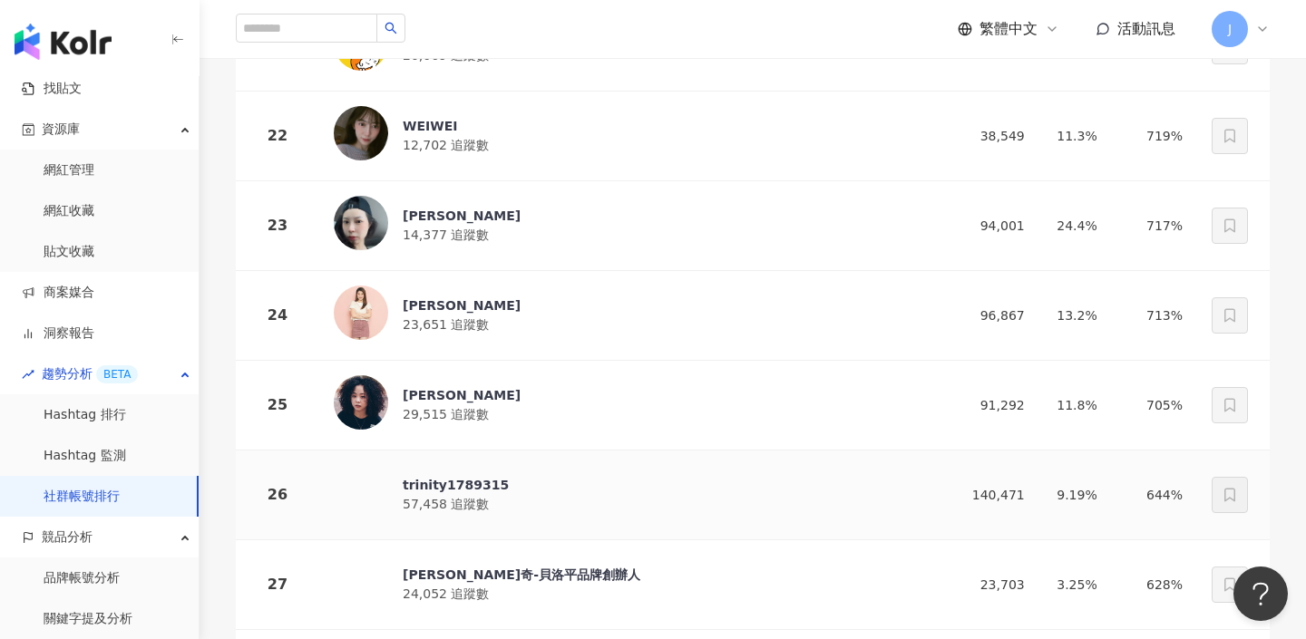
scroll to position [2514, 0]
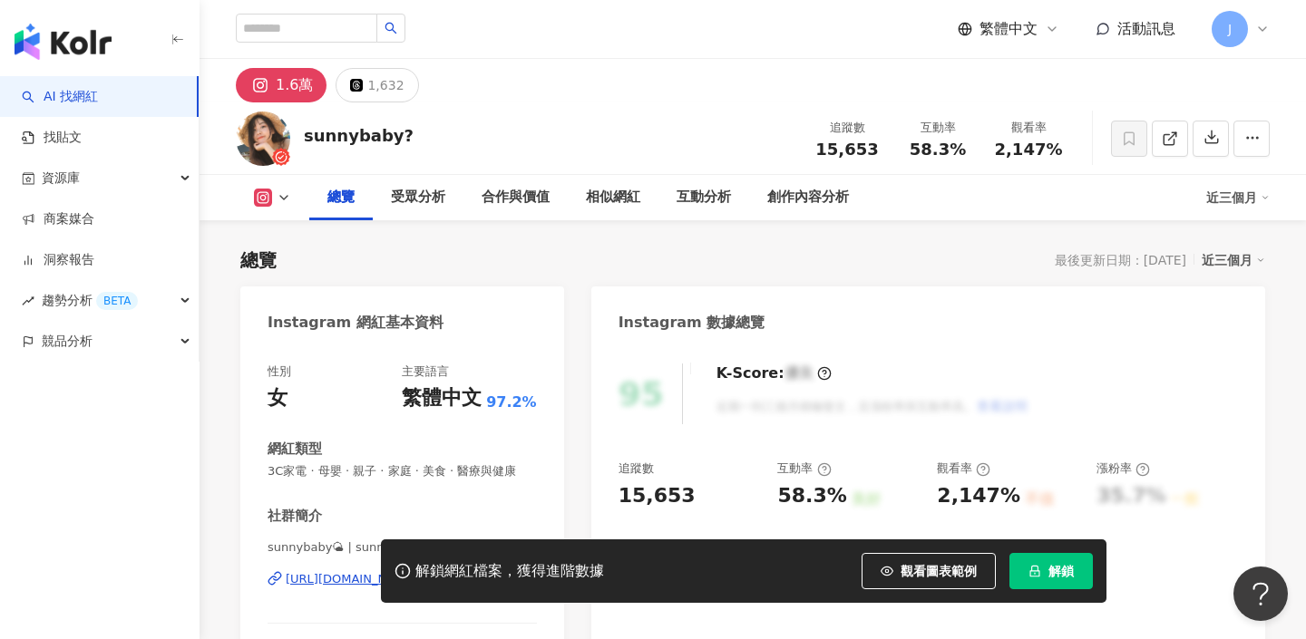
scroll to position [183, 0]
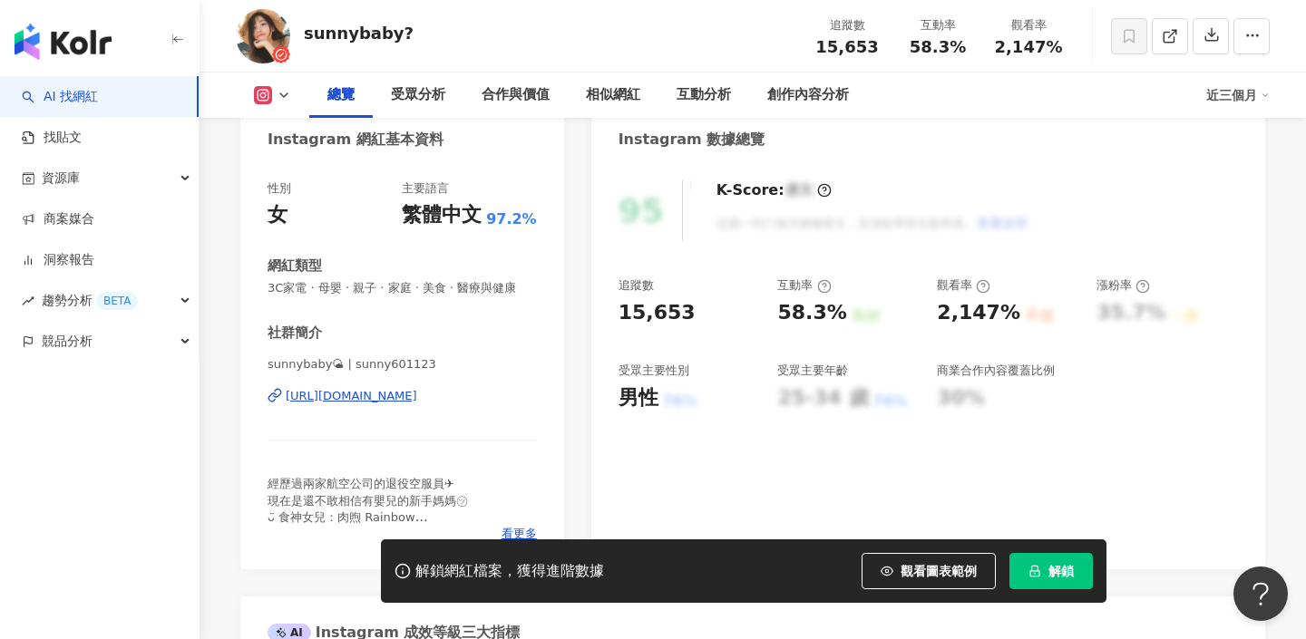
click at [417, 404] on div "https://www.instagram.com/sunny601123/" at bounding box center [352, 396] width 132 height 16
click at [405, 401] on div "https://www.instagram.com/sunny601123/" at bounding box center [352, 396] width 132 height 16
click at [417, 396] on div "https://www.instagram.com/sunny601123/" at bounding box center [352, 396] width 132 height 16
click at [356, 388] on div "https://www.instagram.com/sunny601123/" at bounding box center [352, 396] width 132 height 16
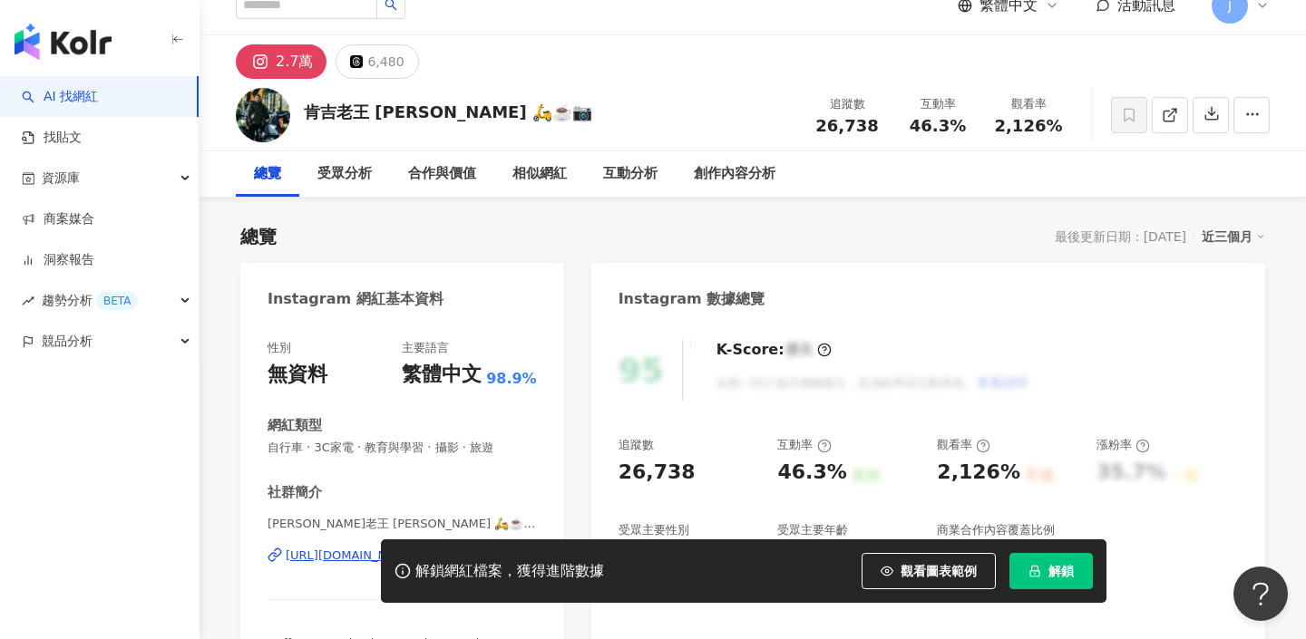
scroll to position [152, 0]
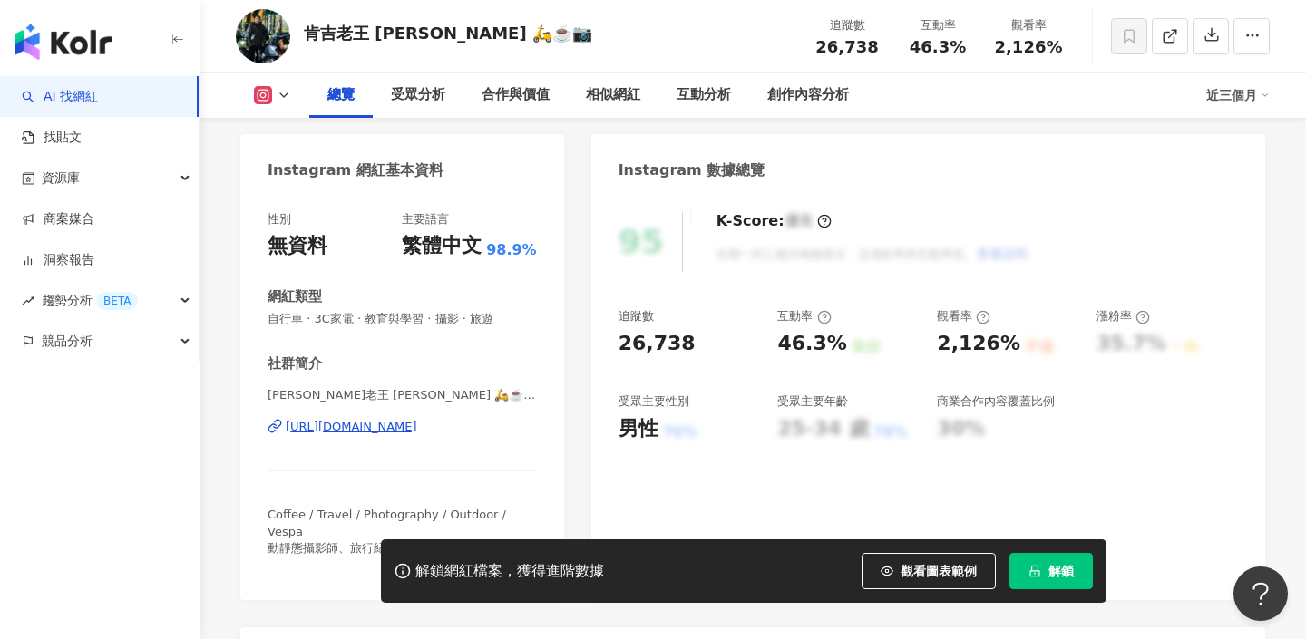
click at [400, 426] on div "https://www.instagram.com/kenjiwang5427/" at bounding box center [352, 427] width 132 height 16
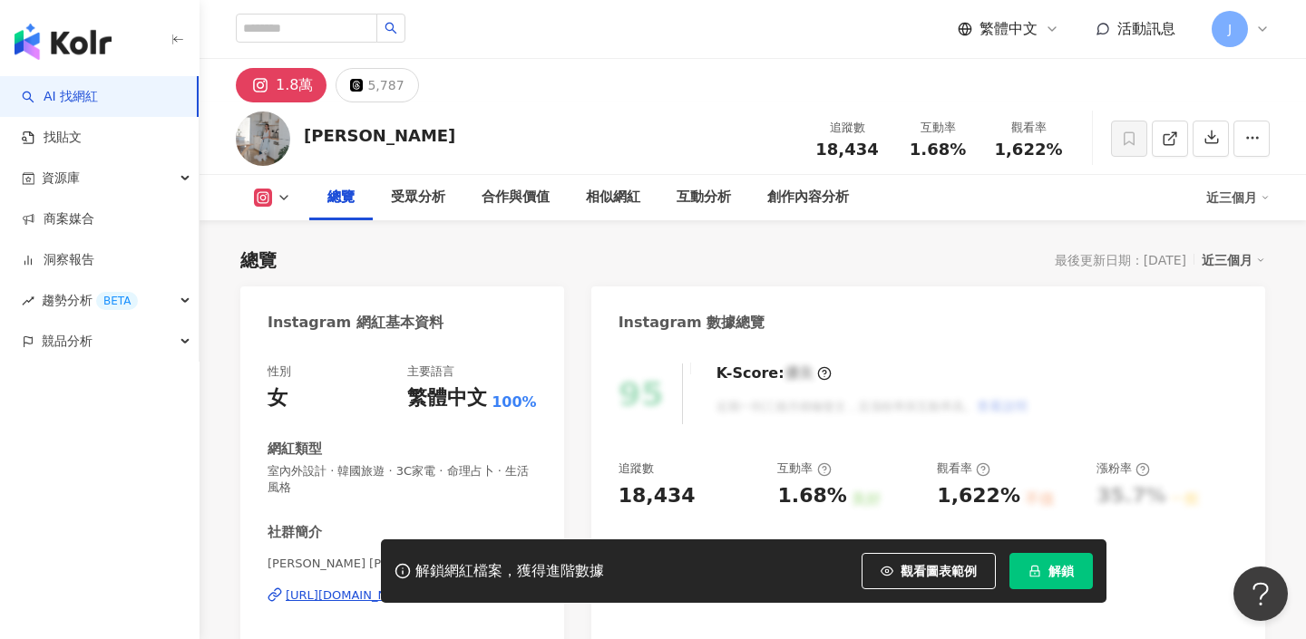
scroll to position [258, 0]
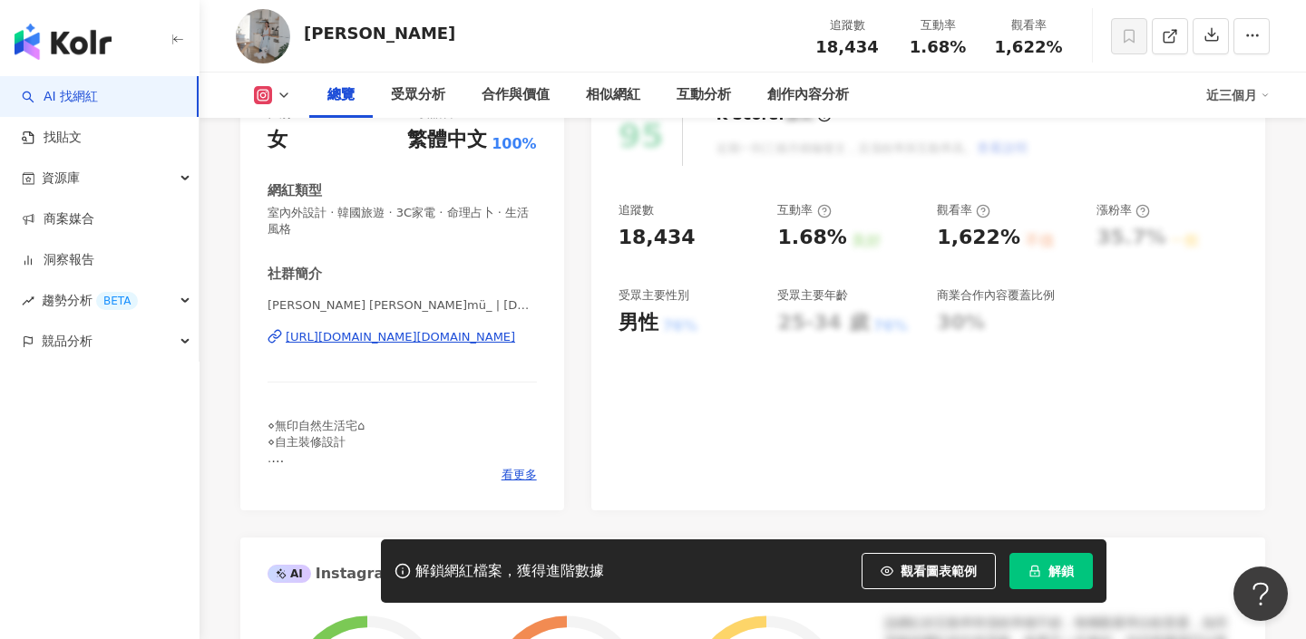
click at [436, 332] on div "https://www.instagram.com/jia.mu_home/" at bounding box center [400, 337] width 229 height 16
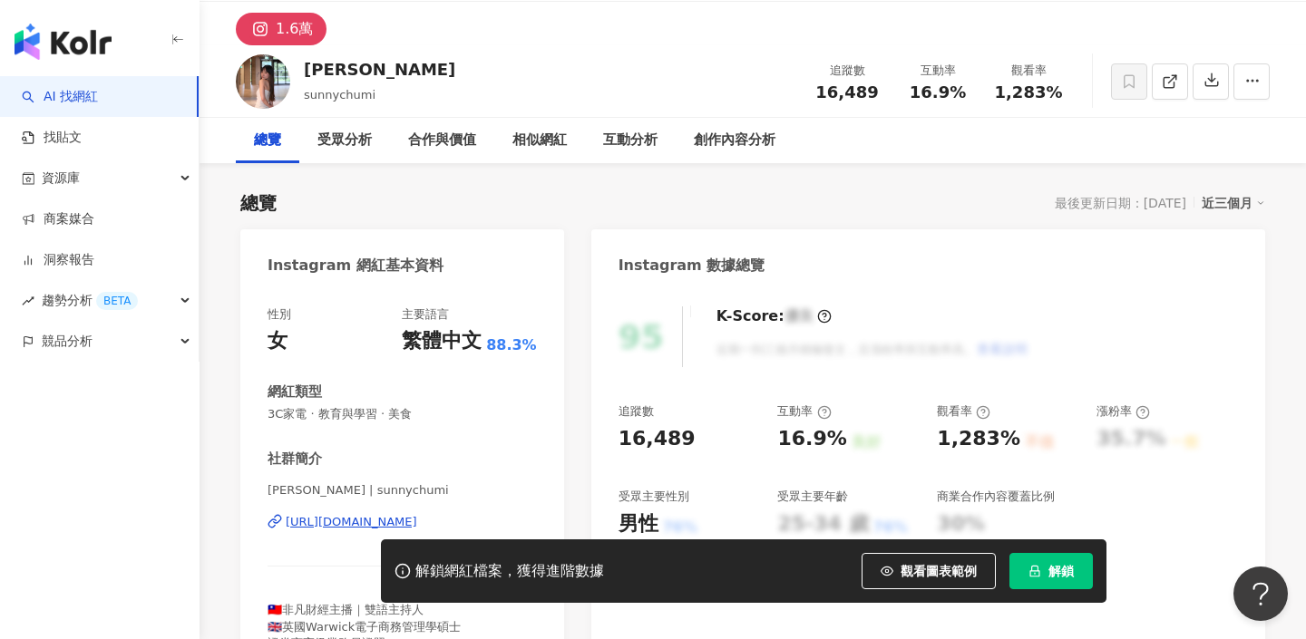
click at [372, 521] on div "https://www.instagram.com/sunnychumi/" at bounding box center [352, 522] width 132 height 16
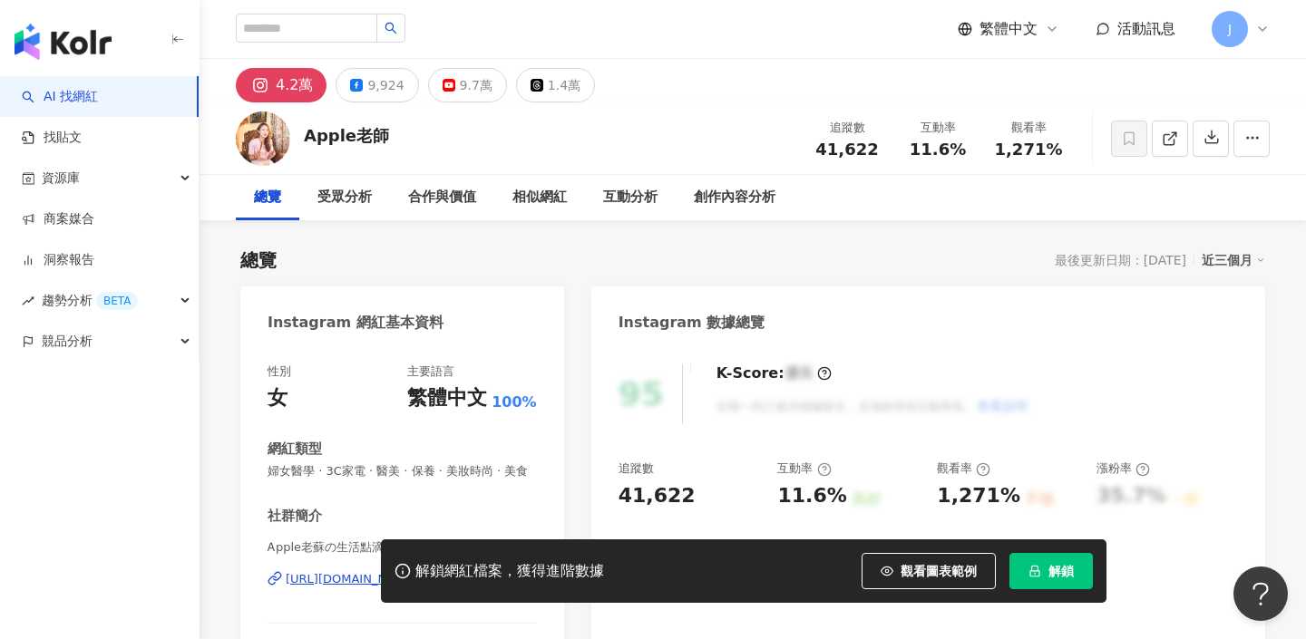
click at [417, 571] on div "https://www.instagram.com/patty7911/" at bounding box center [352, 579] width 132 height 16
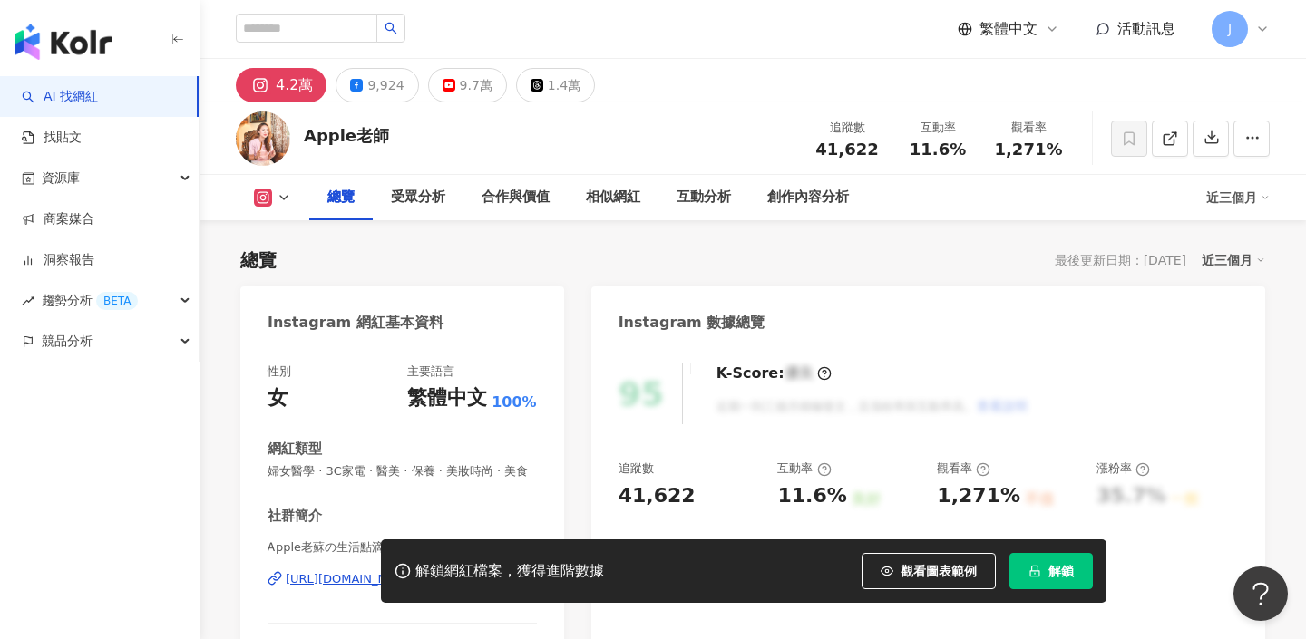
scroll to position [151, 0]
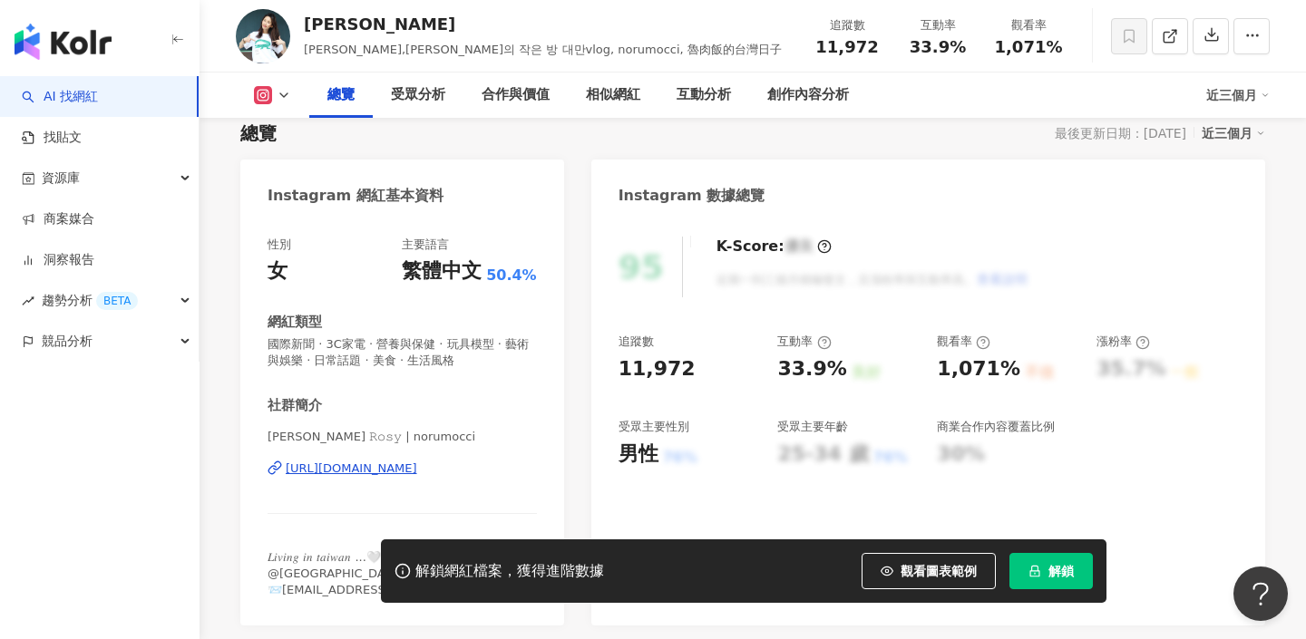
scroll to position [168, 0]
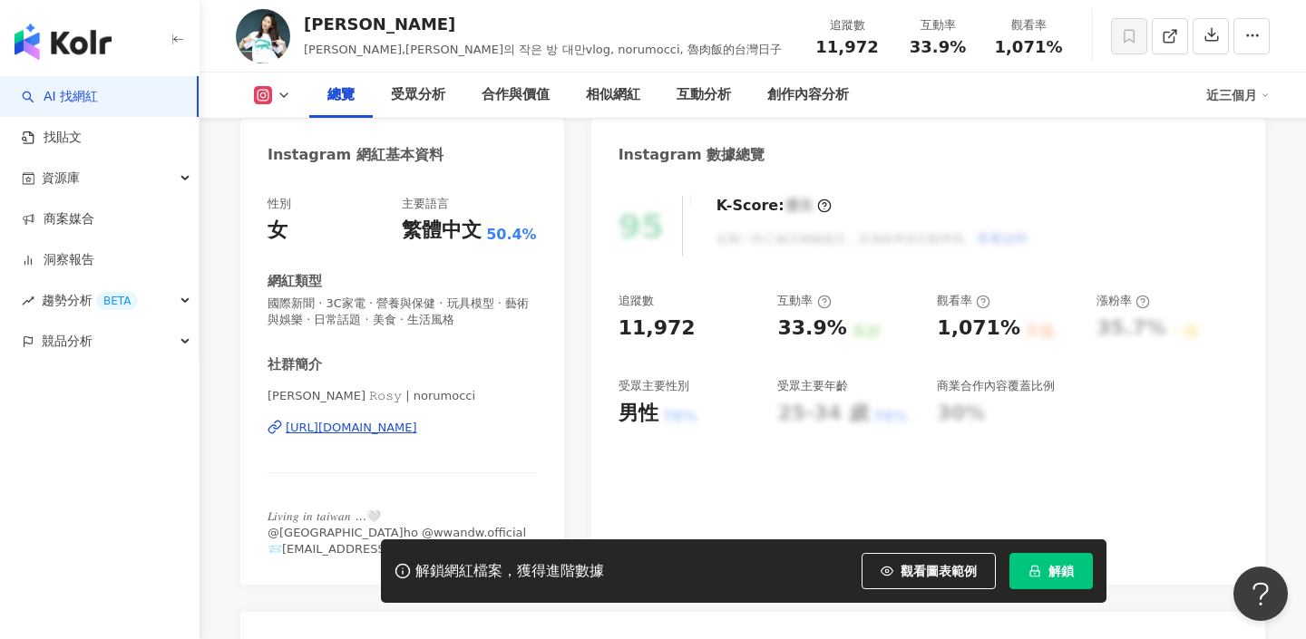
click at [412, 422] on div "[URL][DOMAIN_NAME]" at bounding box center [352, 428] width 132 height 16
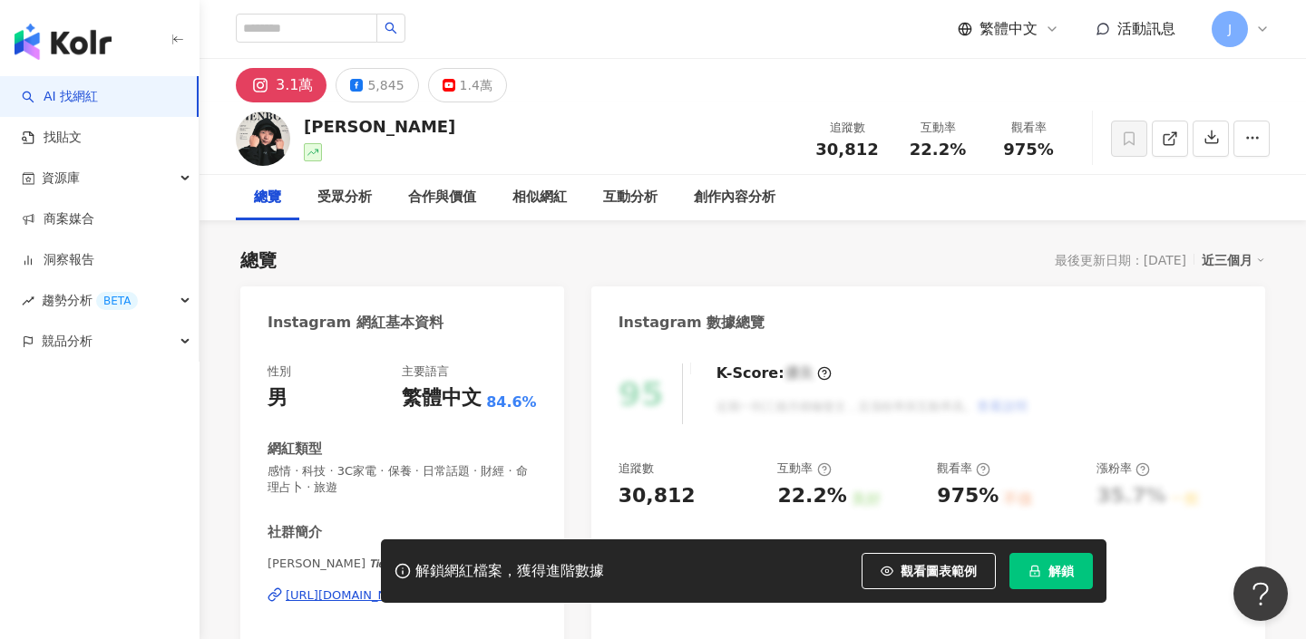
click at [440, 588] on div "[URL][DOMAIN_NAME][DOMAIN_NAME]" at bounding box center [400, 596] width 229 height 16
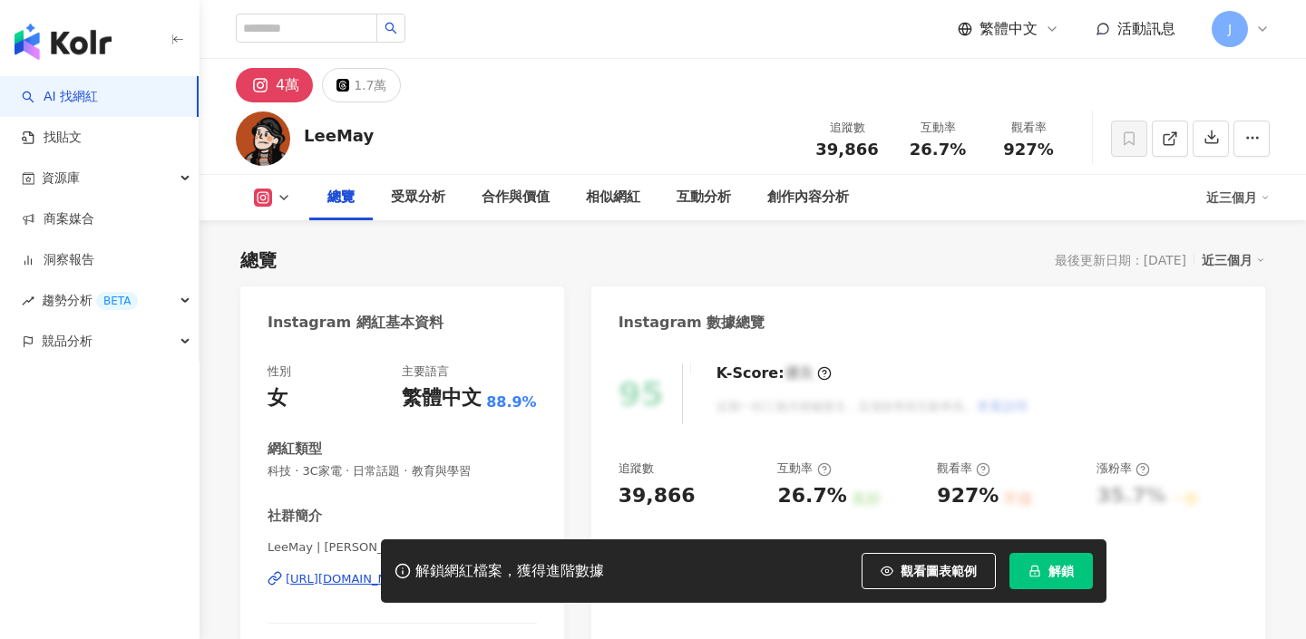
click at [348, 578] on div "解鎖網紅檔案，獲得進階數據 觀看圖表範例 解鎖" at bounding box center [653, 571] width 1306 height 63
click at [392, 571] on div "https://www.instagram.com/leemay.hey/" at bounding box center [400, 579] width 229 height 16
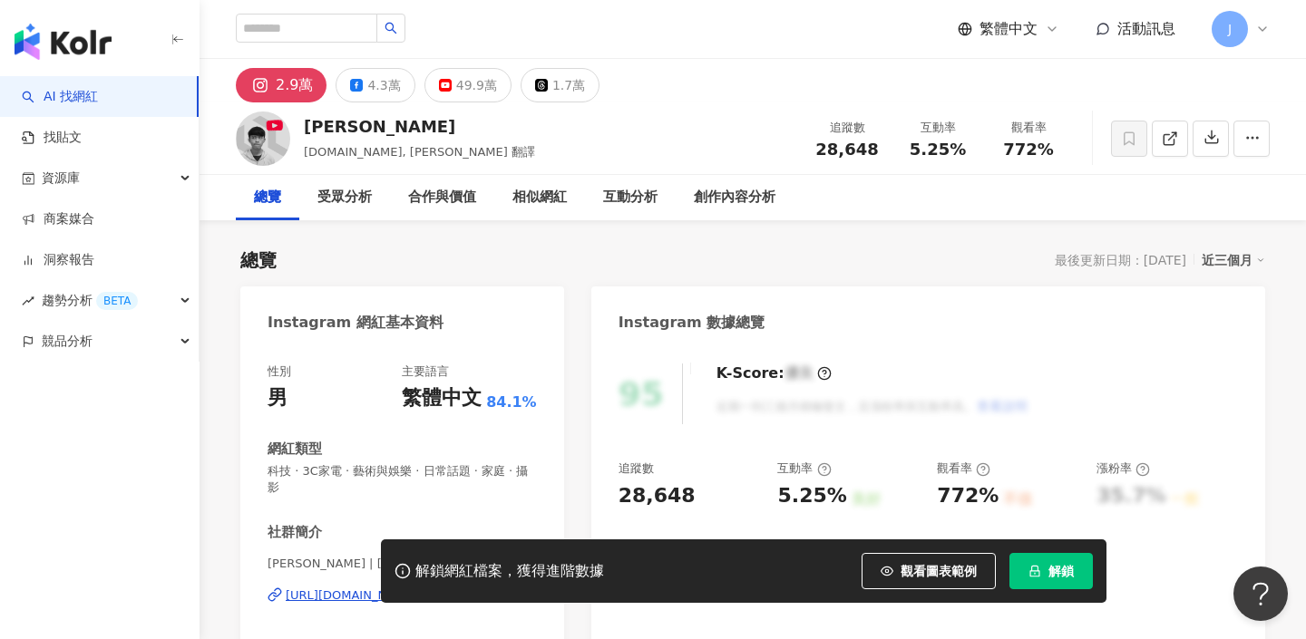
click at [334, 583] on div "解鎖網紅檔案，獲得進階數據 觀看圖表範例 解鎖" at bounding box center [653, 571] width 1306 height 63
click at [336, 575] on div "解鎖網紅檔案，獲得進階數據 觀看圖表範例 解鎖" at bounding box center [653, 571] width 1306 height 63
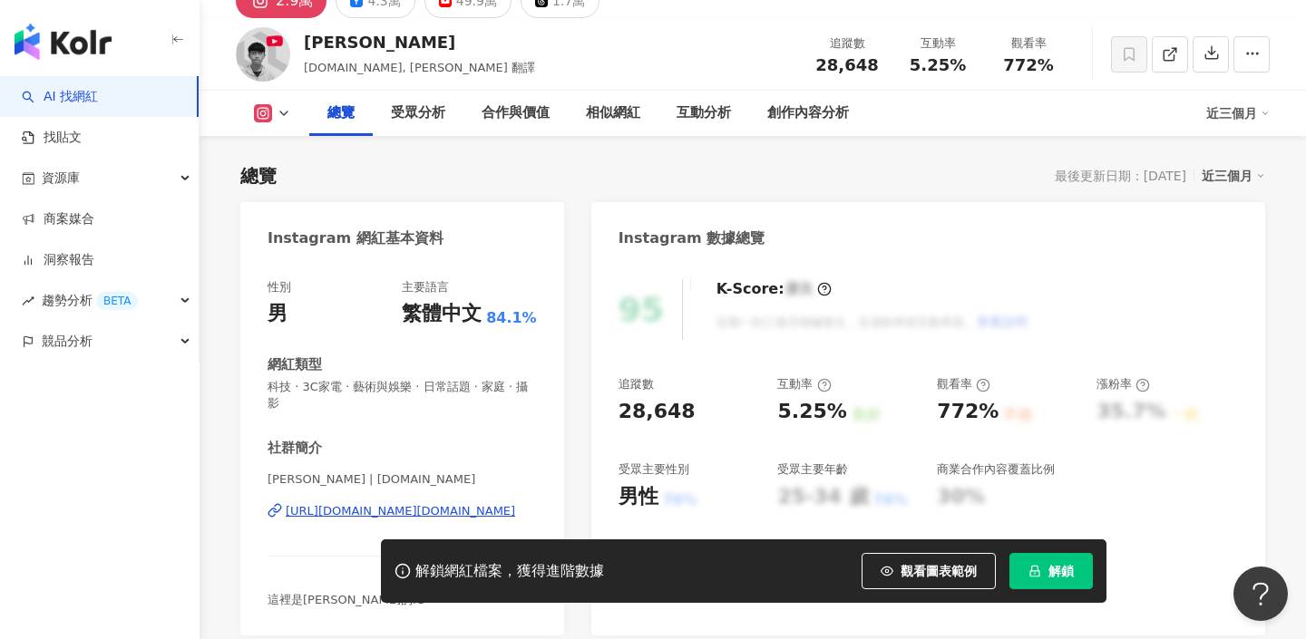
scroll to position [238, 0]
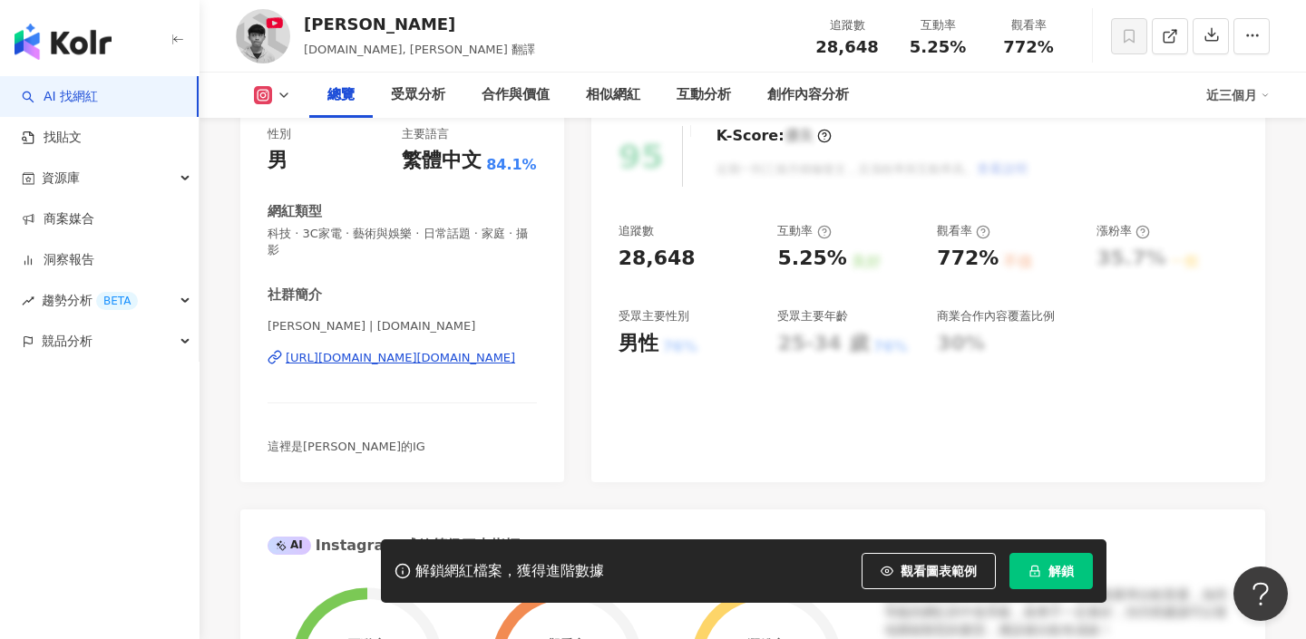
click at [397, 350] on div "https://www.instagram.com/linzin.yt/" at bounding box center [400, 358] width 229 height 16
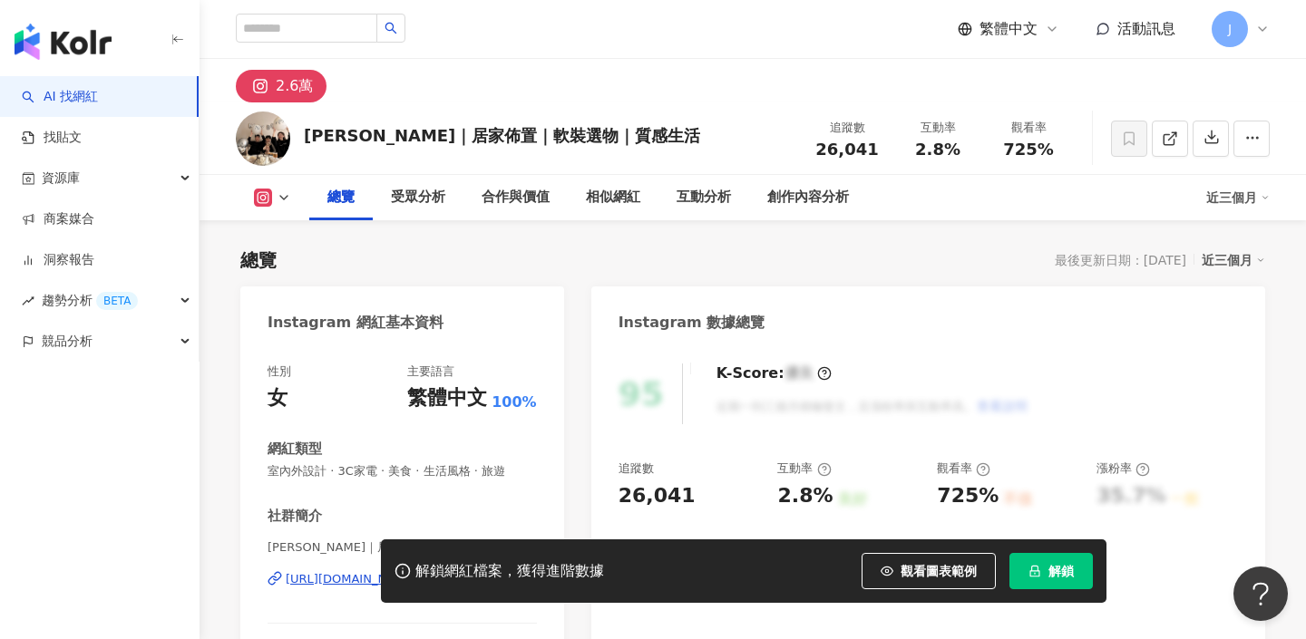
click at [427, 571] on div "https://www.instagram.com/irene.chen.girl/" at bounding box center [411, 579] width 251 height 16
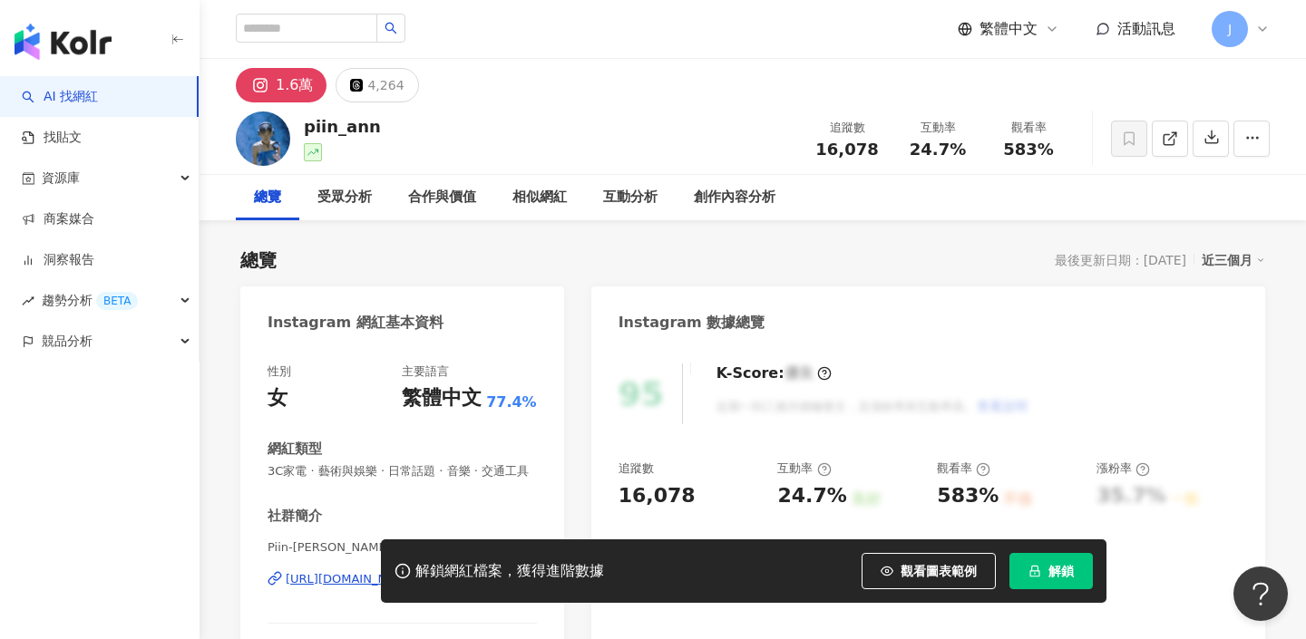
click at [393, 571] on div "[URL][DOMAIN_NAME]" at bounding box center [352, 579] width 132 height 16
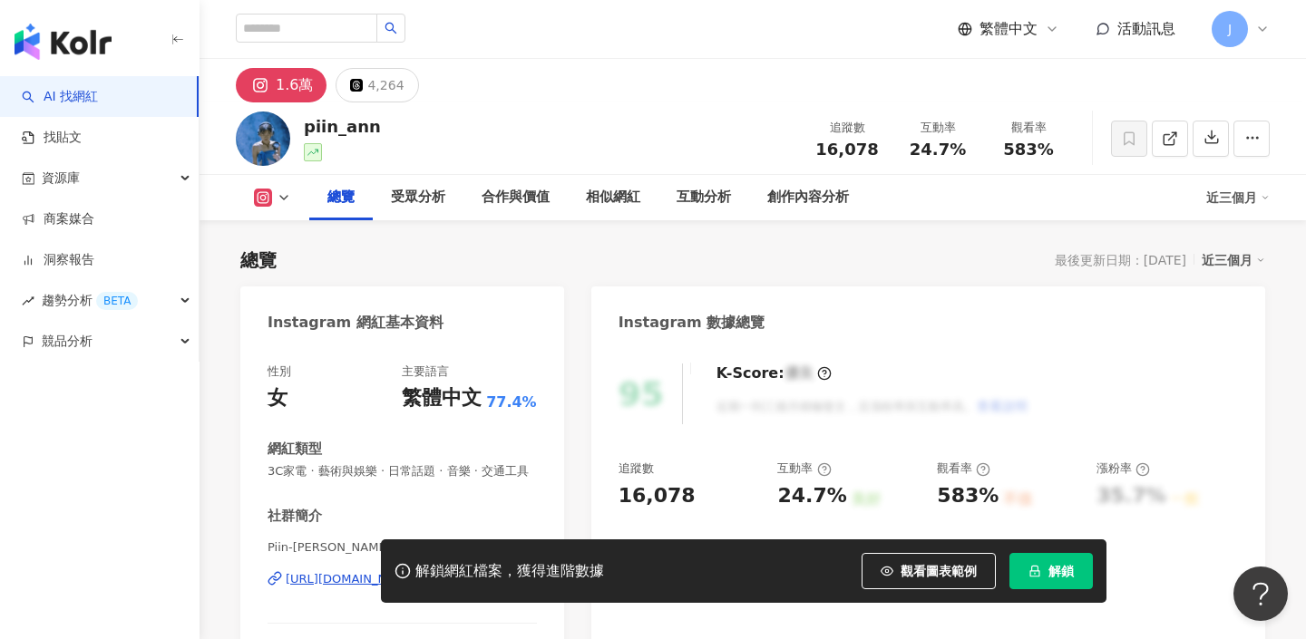
scroll to position [207, 0]
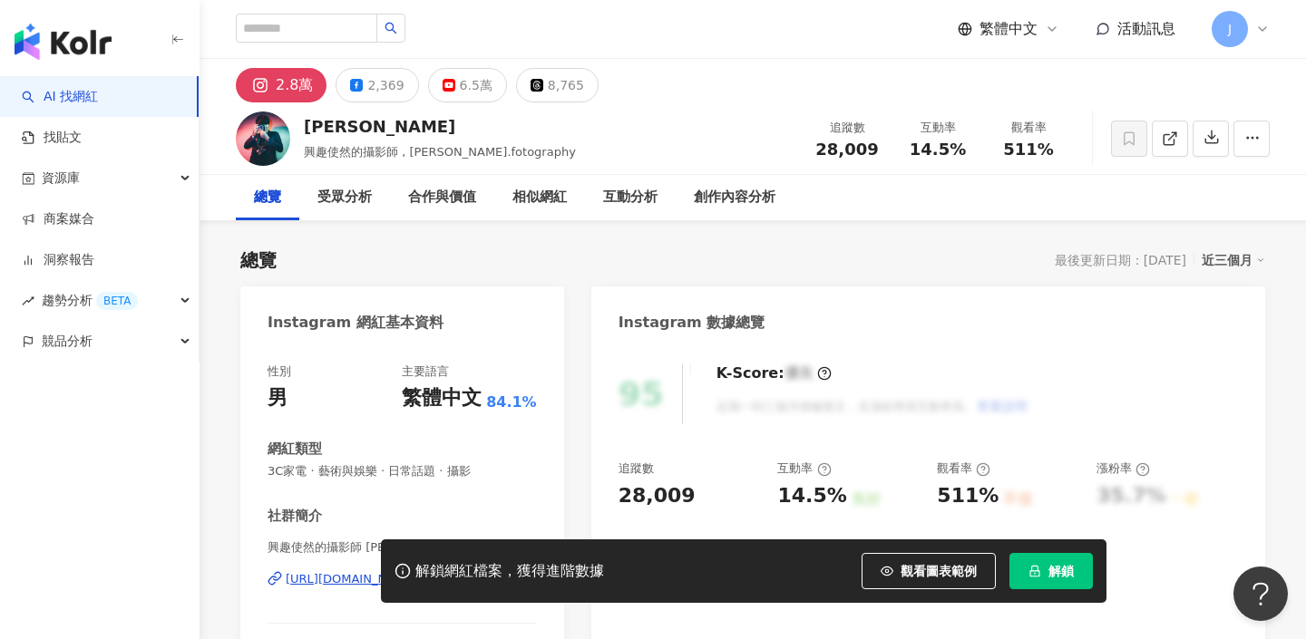
click at [386, 571] on div "[URL][DOMAIN_NAME][DOMAIN_NAME]" at bounding box center [400, 579] width 229 height 16
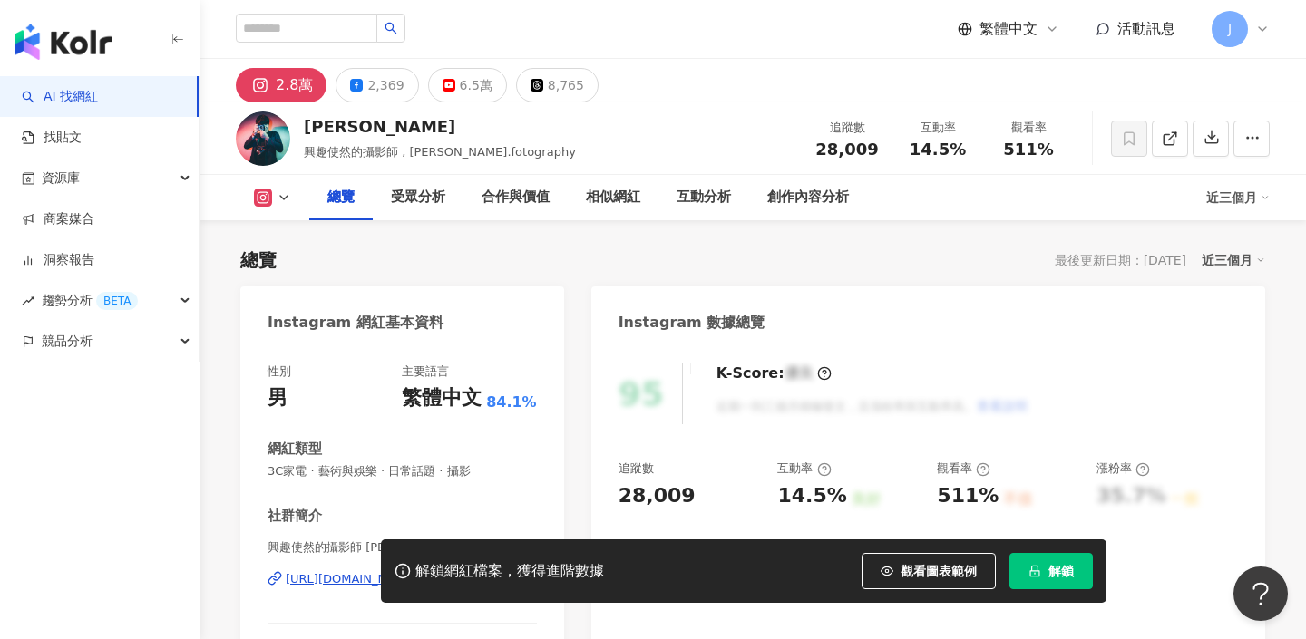
scroll to position [102, 0]
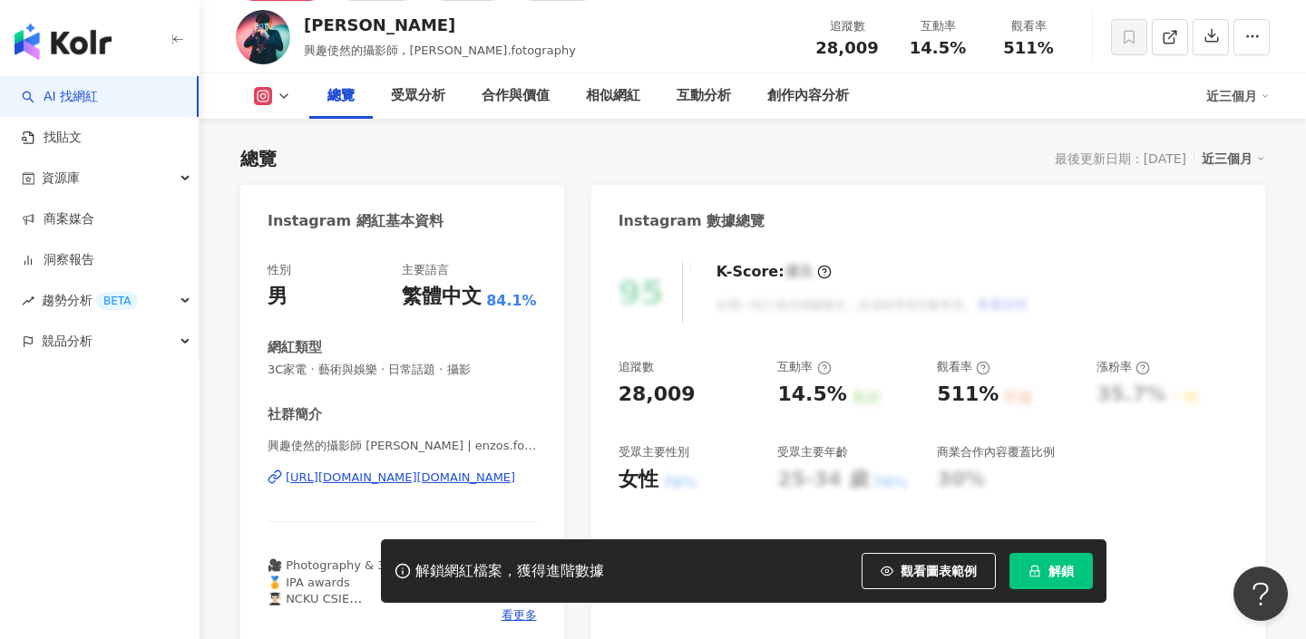
click at [473, 486] on div "https://www.instagram.com/enzos.fotography/" at bounding box center [400, 478] width 229 height 16
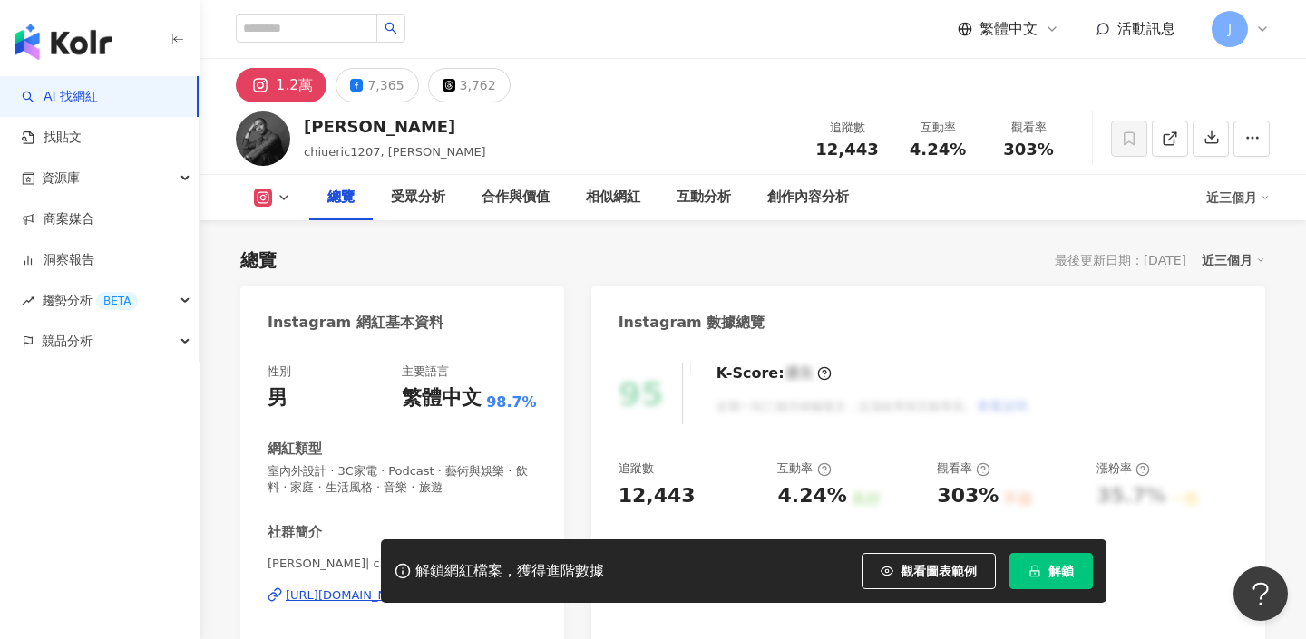
scroll to position [164, 0]
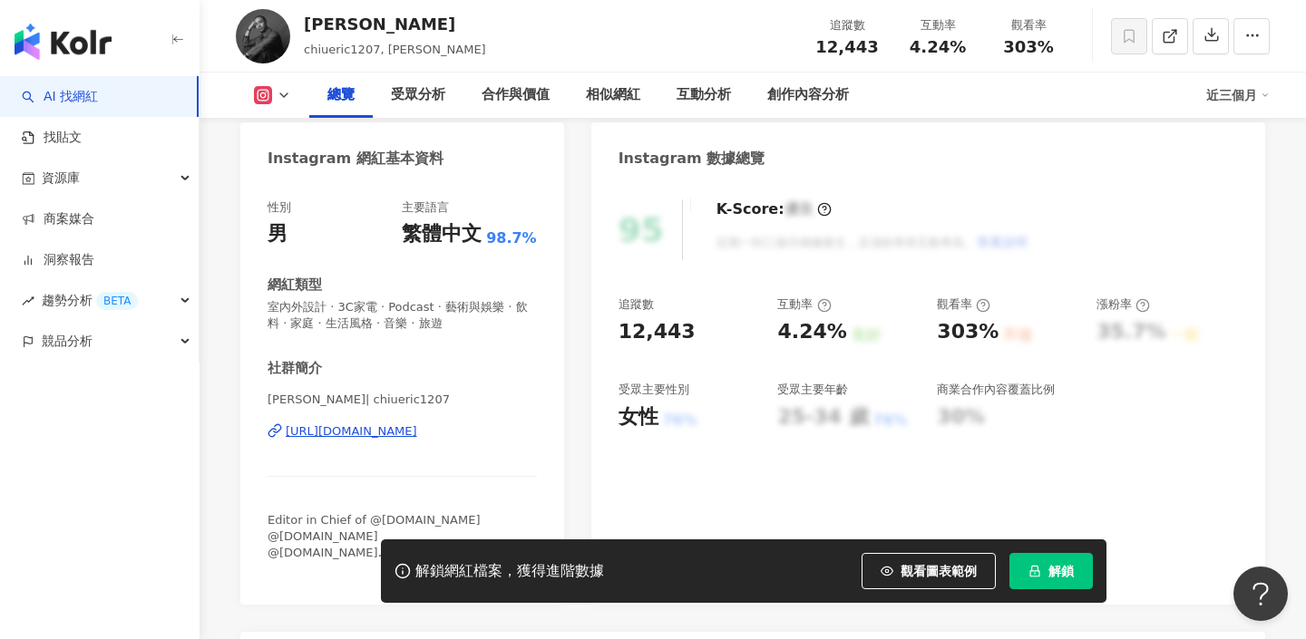
click at [374, 427] on div "https://www.instagram.com/chiueric1207/" at bounding box center [352, 432] width 132 height 16
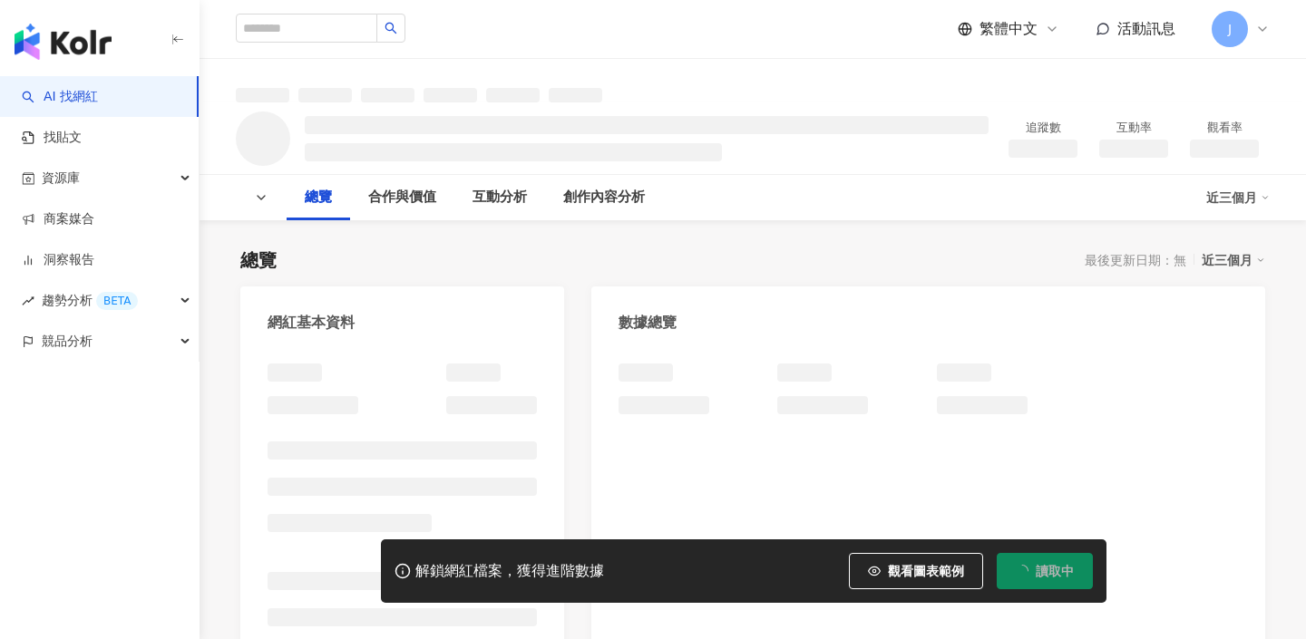
scroll to position [31, 0]
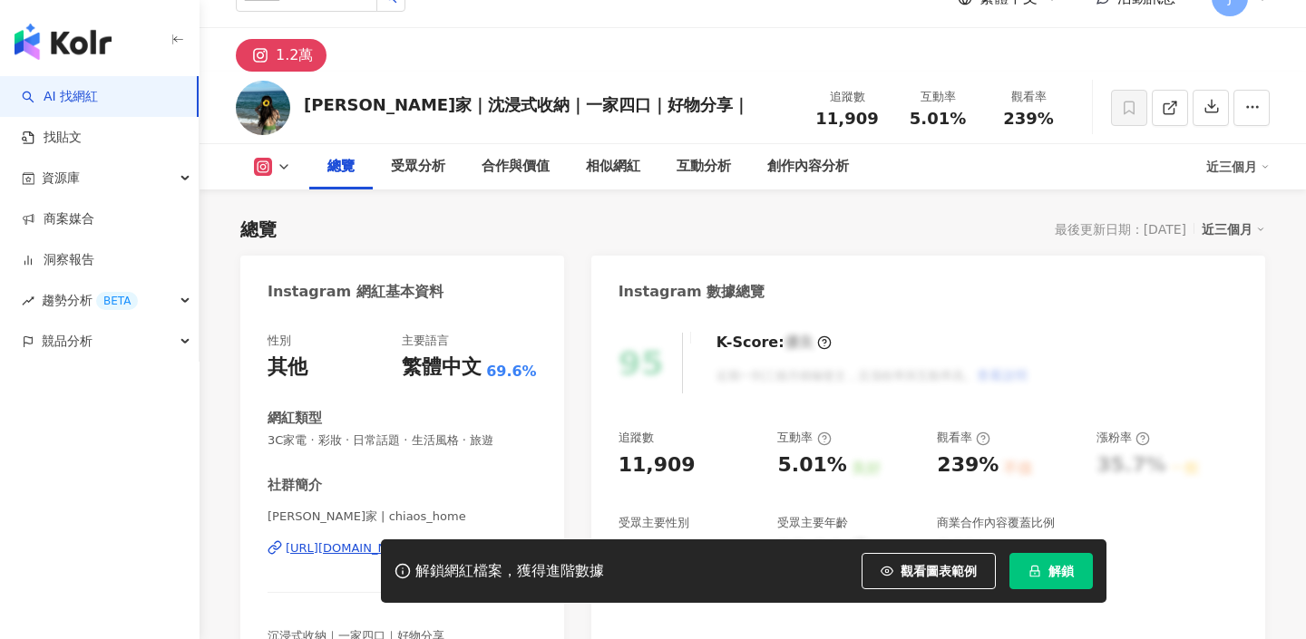
scroll to position [287, 0]
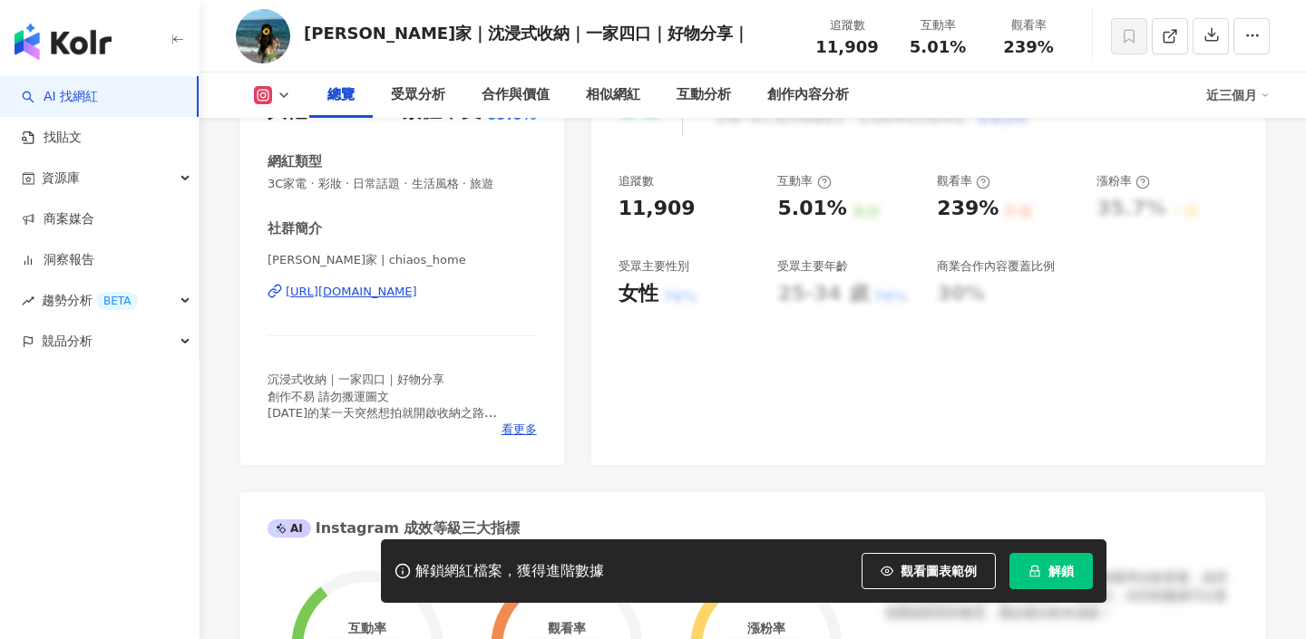
click at [417, 296] on div "https://www.instagram.com/chiaos_home/" at bounding box center [352, 292] width 132 height 16
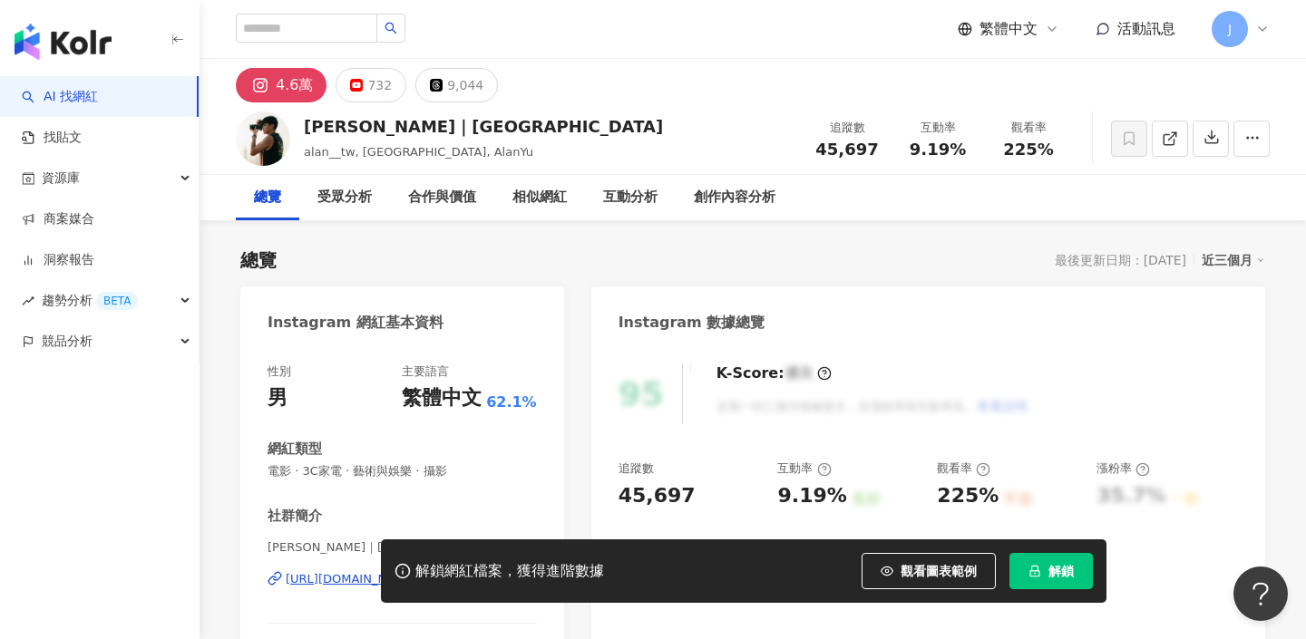
scroll to position [212, 0]
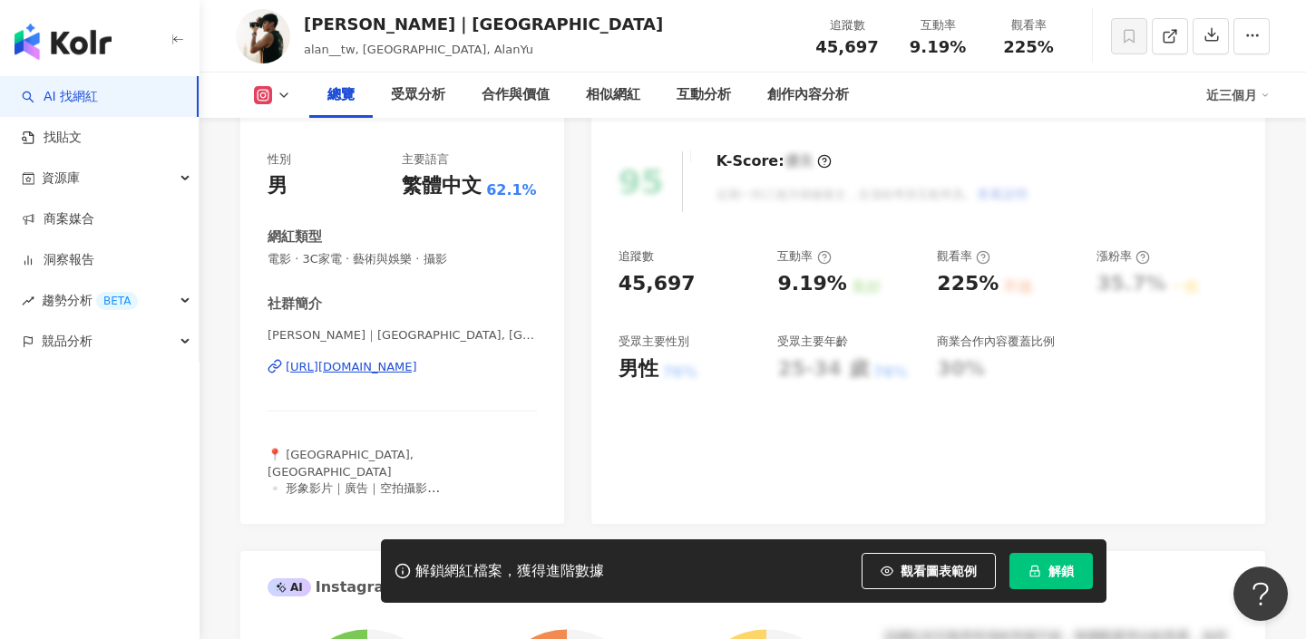
click at [417, 365] on div "[URL][DOMAIN_NAME]" at bounding box center [352, 367] width 132 height 16
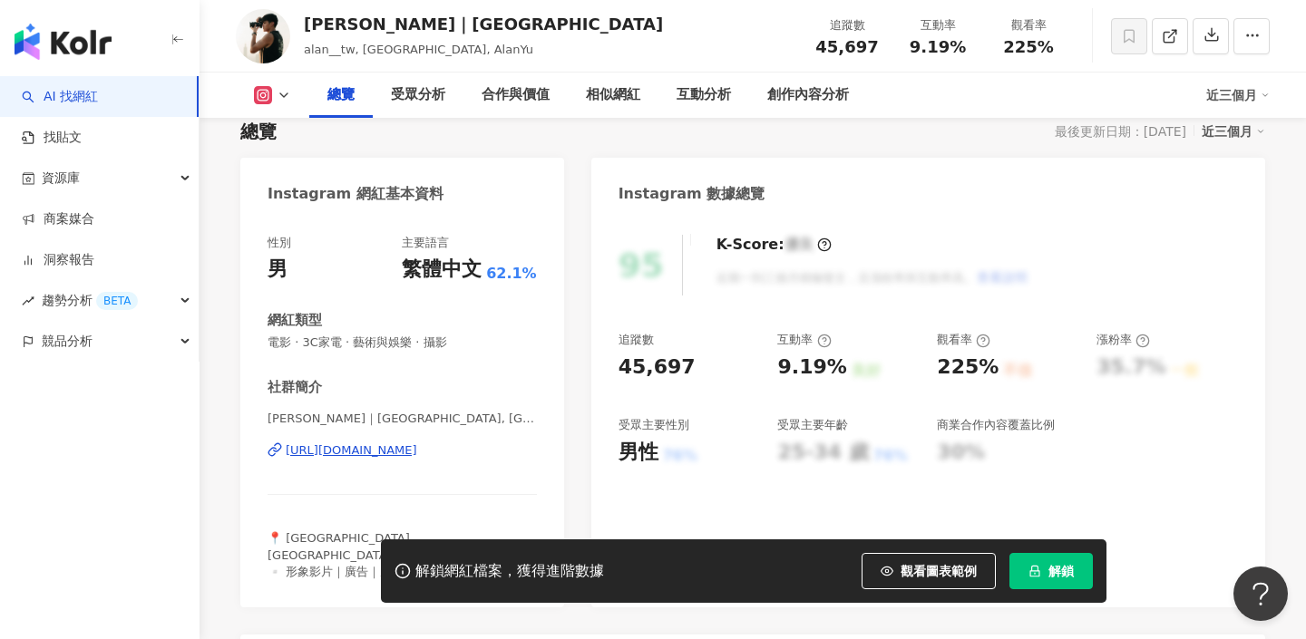
scroll to position [242, 0]
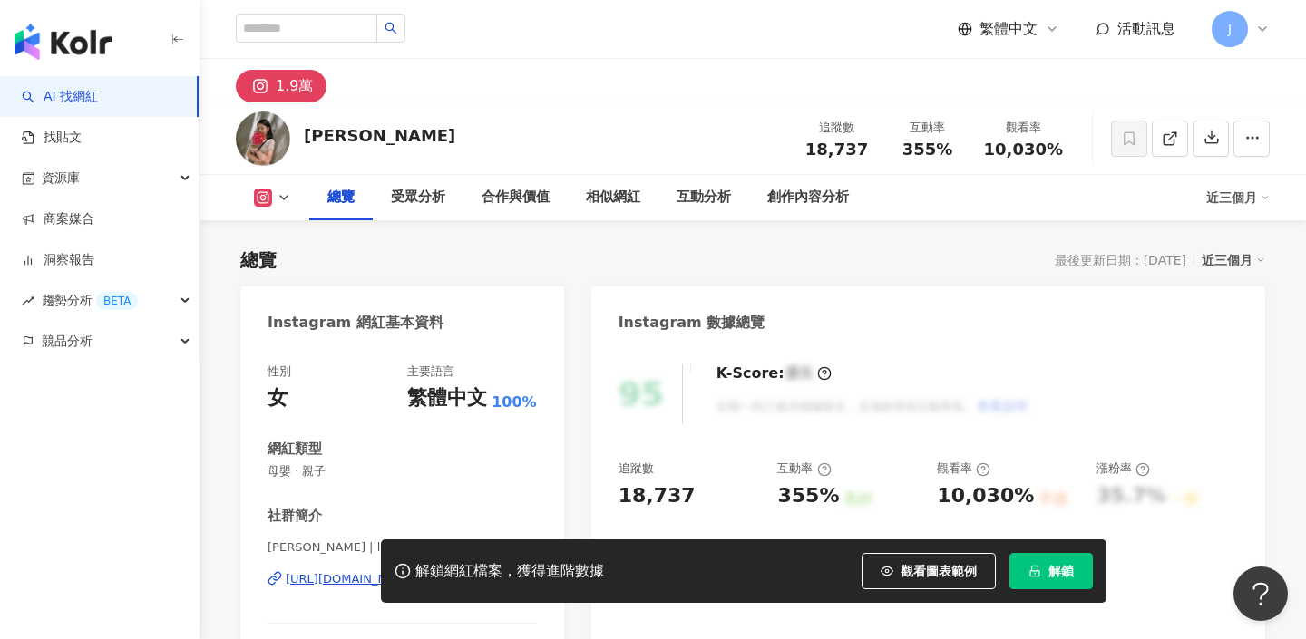
click at [407, 571] on div "[URL][DOMAIN_NAME]" at bounding box center [352, 579] width 132 height 16
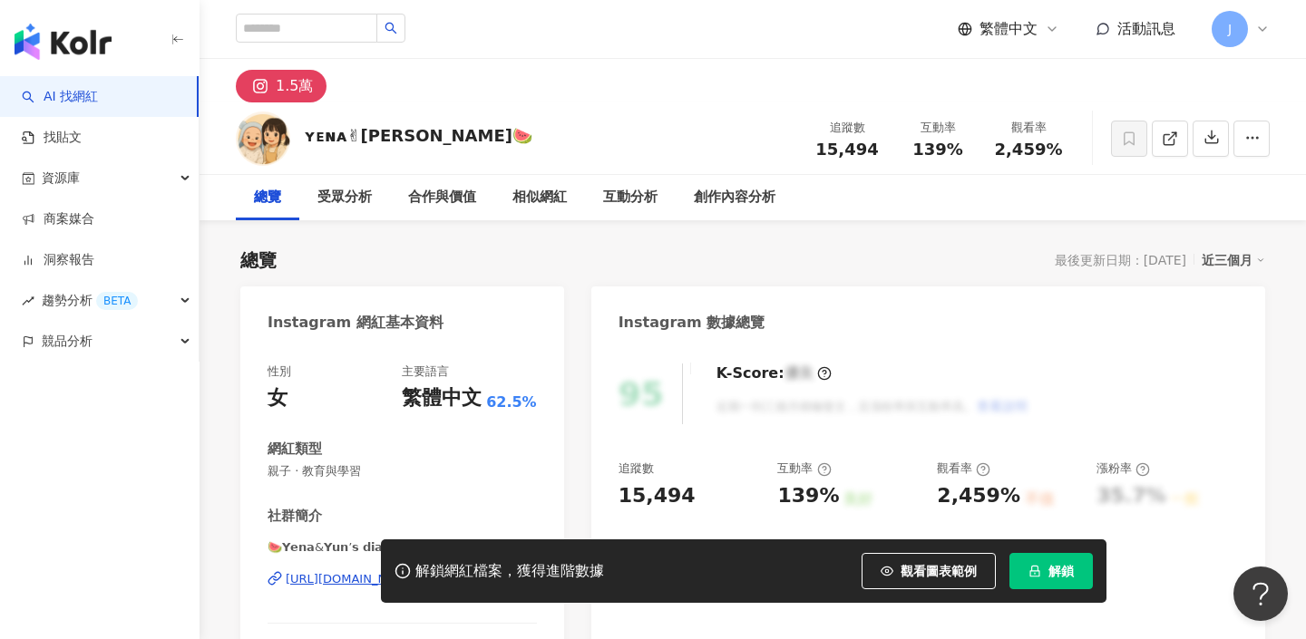
click at [417, 571] on div "https://www.instagram.com/yena.2323/" at bounding box center [352, 579] width 132 height 16
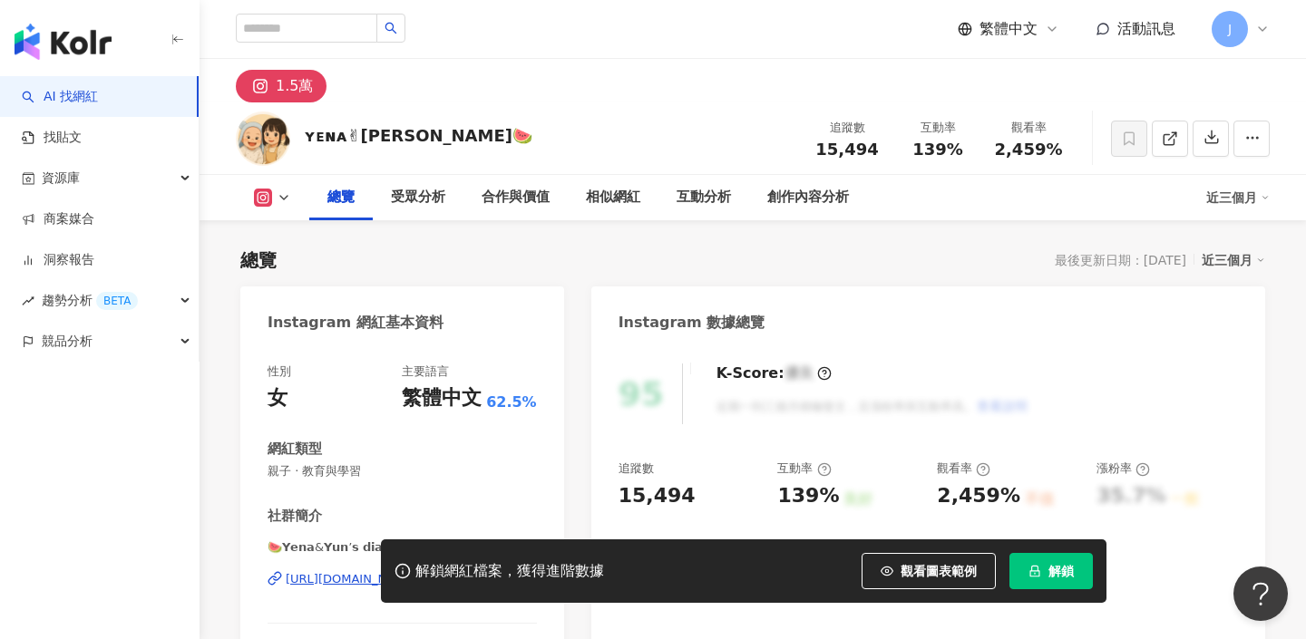
scroll to position [241, 0]
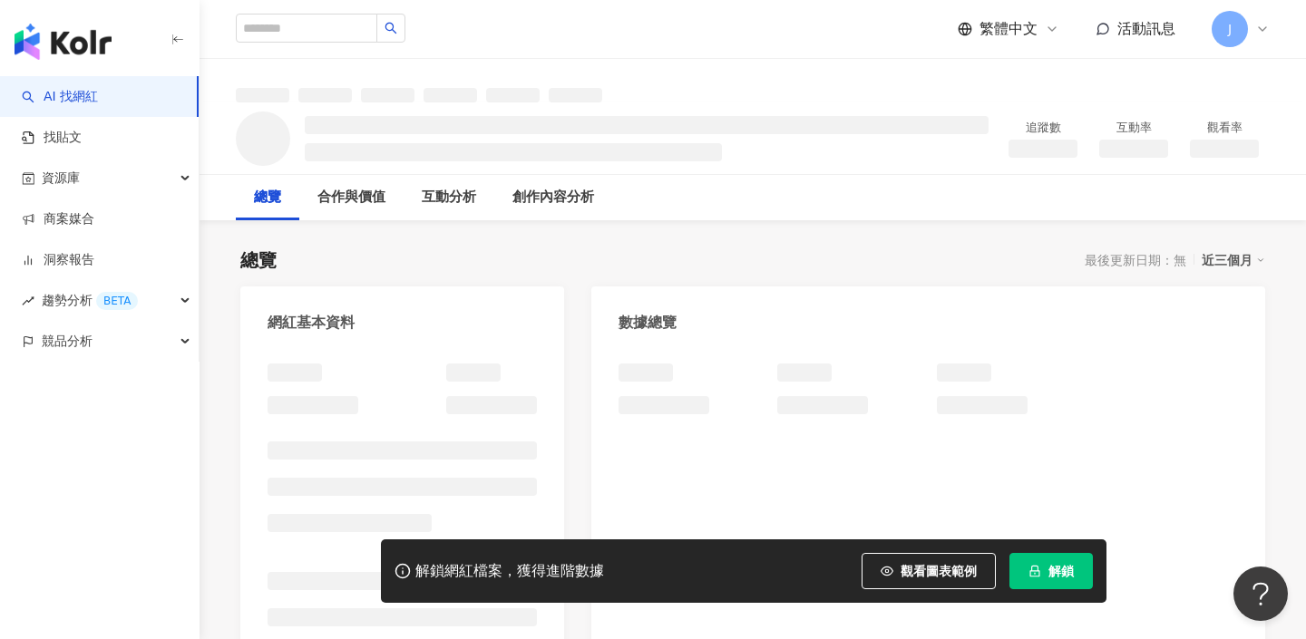
scroll to position [4, 0]
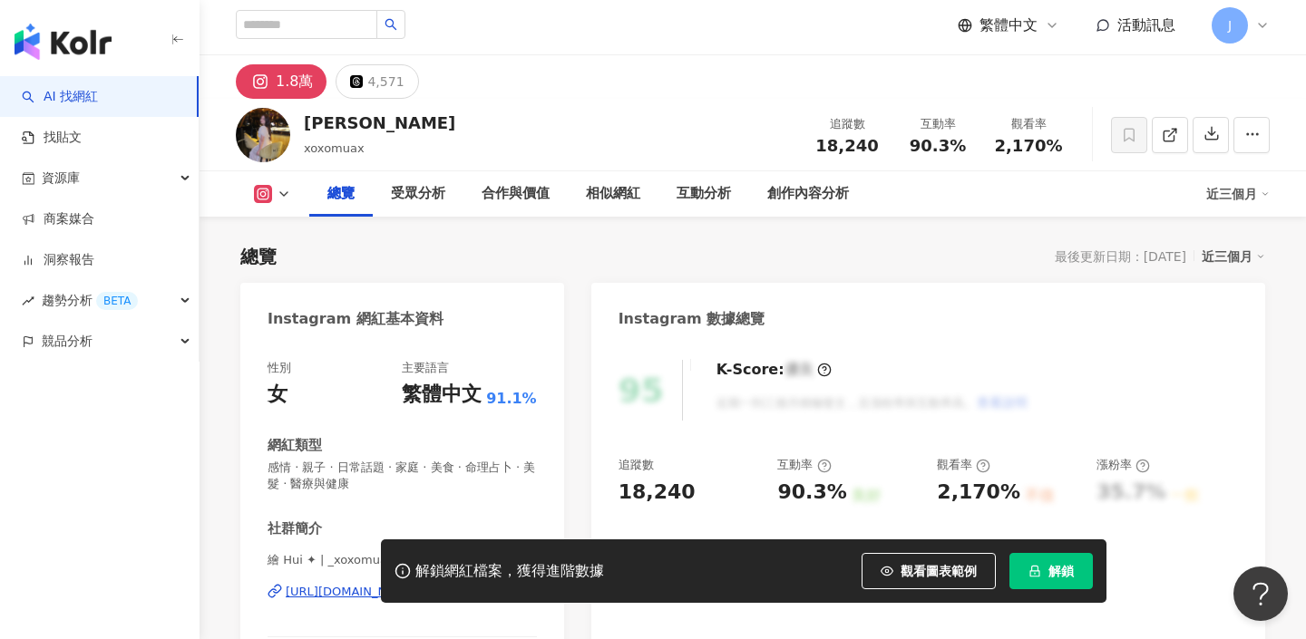
scroll to position [317, 0]
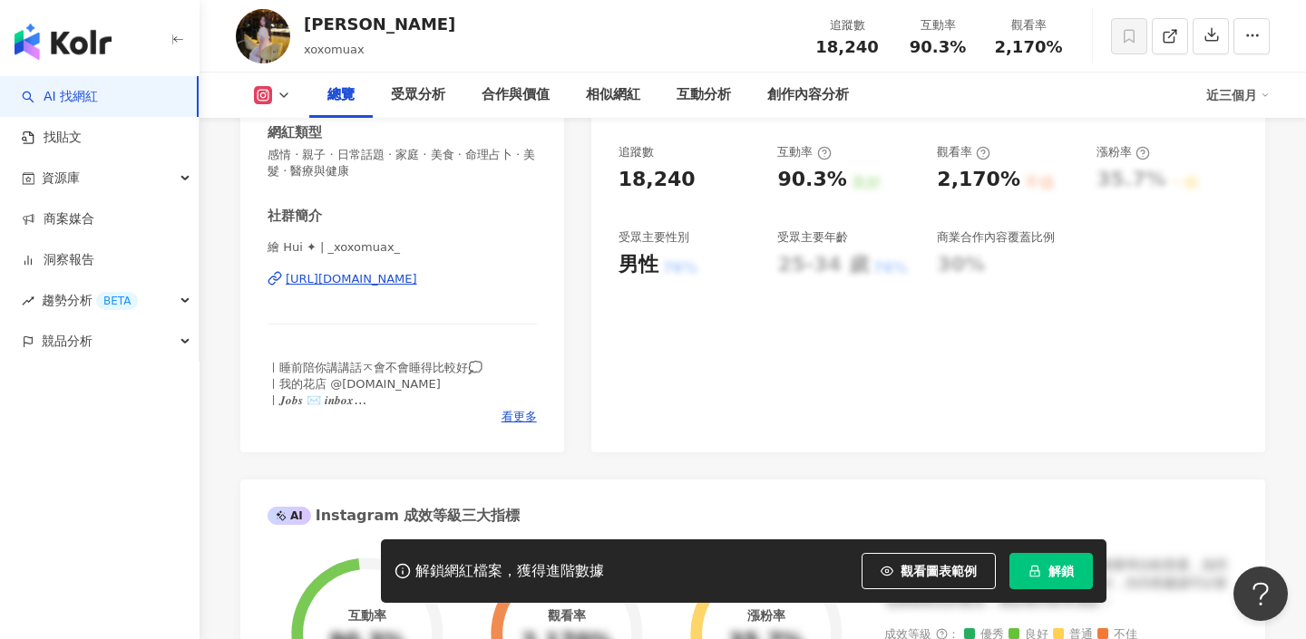
click at [417, 283] on div "https://www.instagram.com/_xoxomuax_/" at bounding box center [352, 279] width 132 height 16
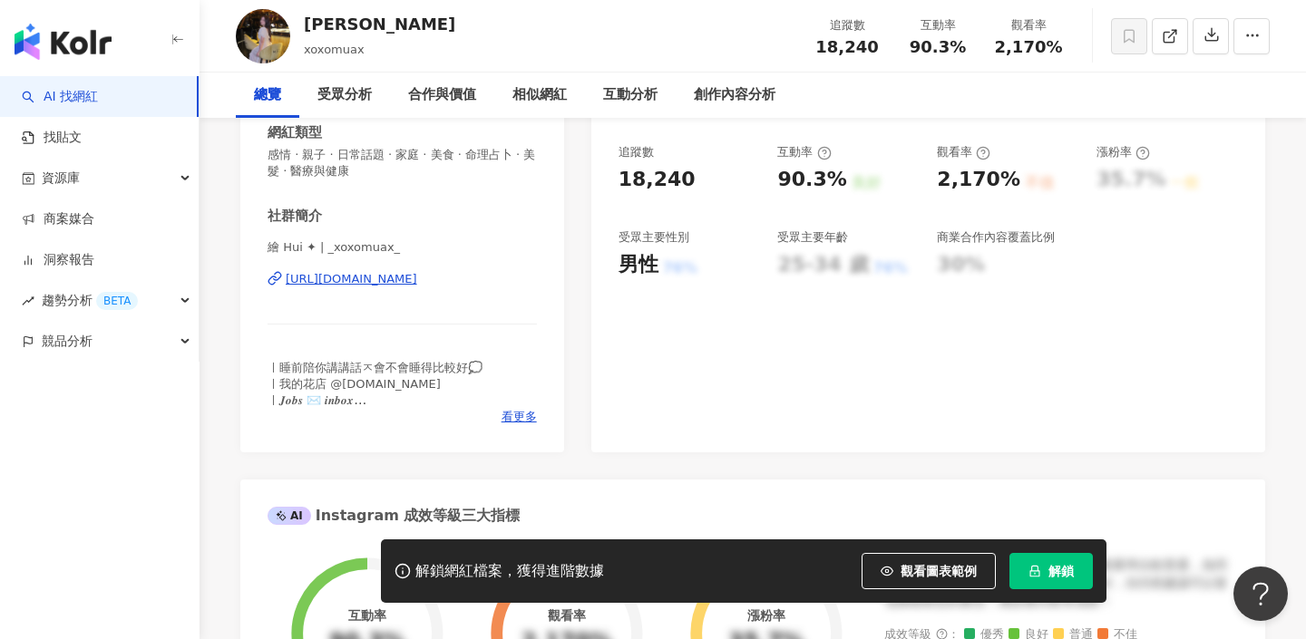
scroll to position [5, 0]
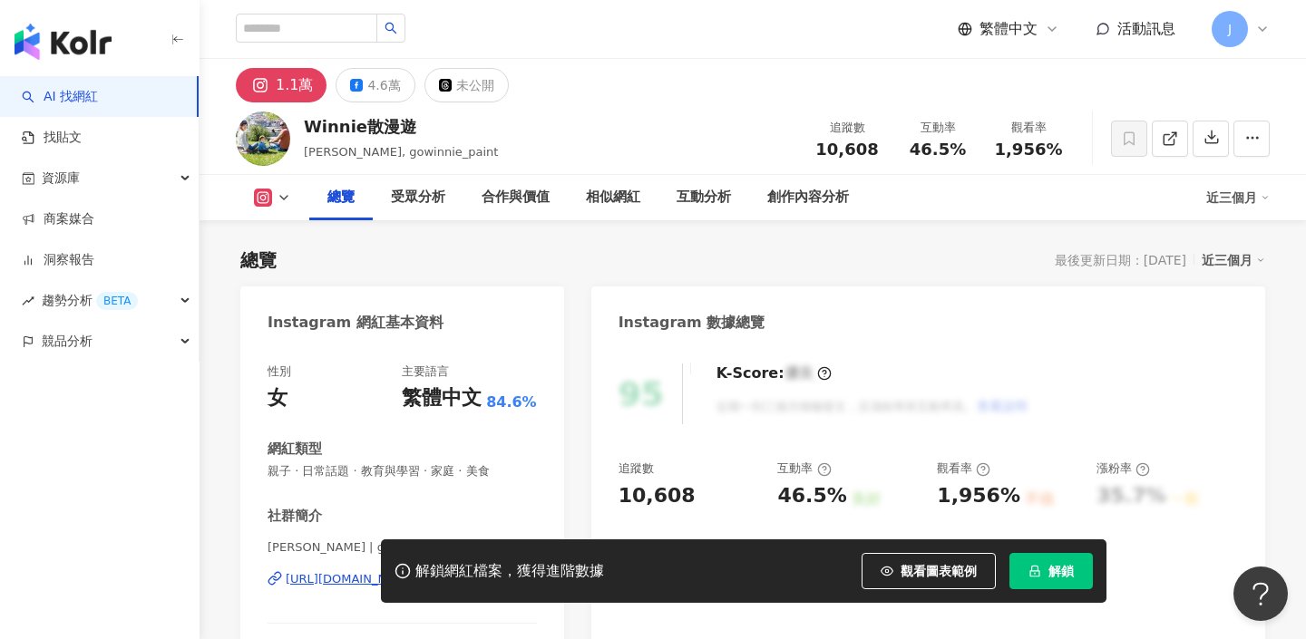
scroll to position [188, 0]
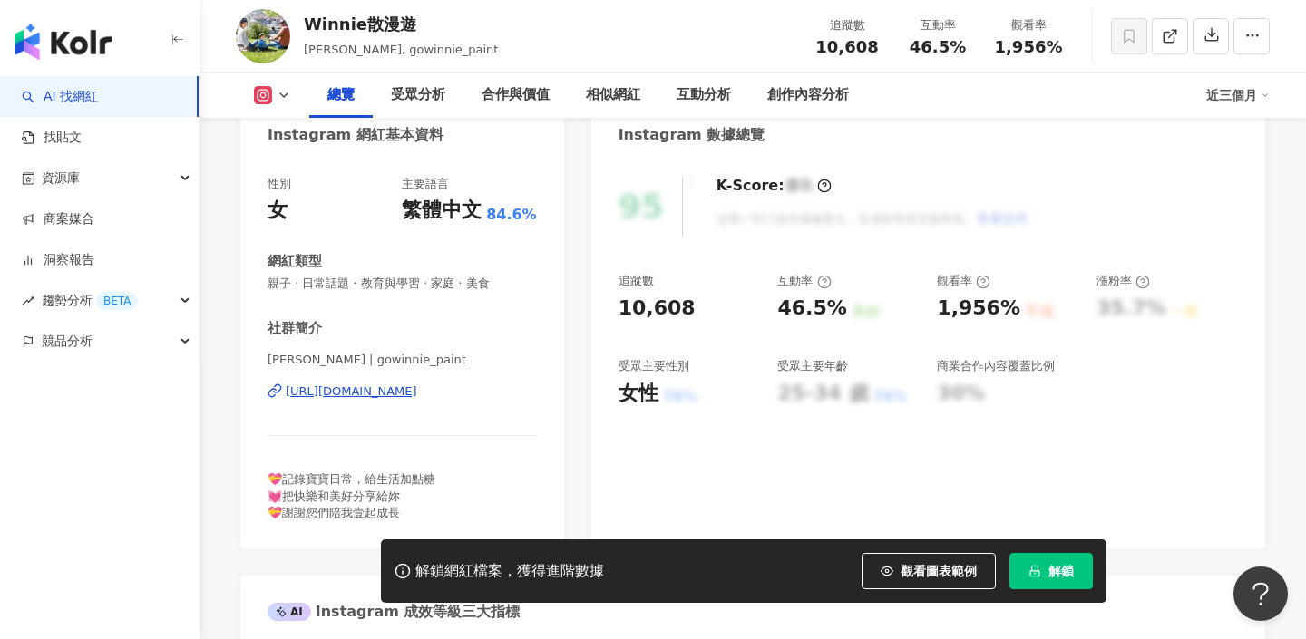
click at [417, 387] on div "https://www.instagram.com/gowinnie_paint/" at bounding box center [352, 392] width 132 height 16
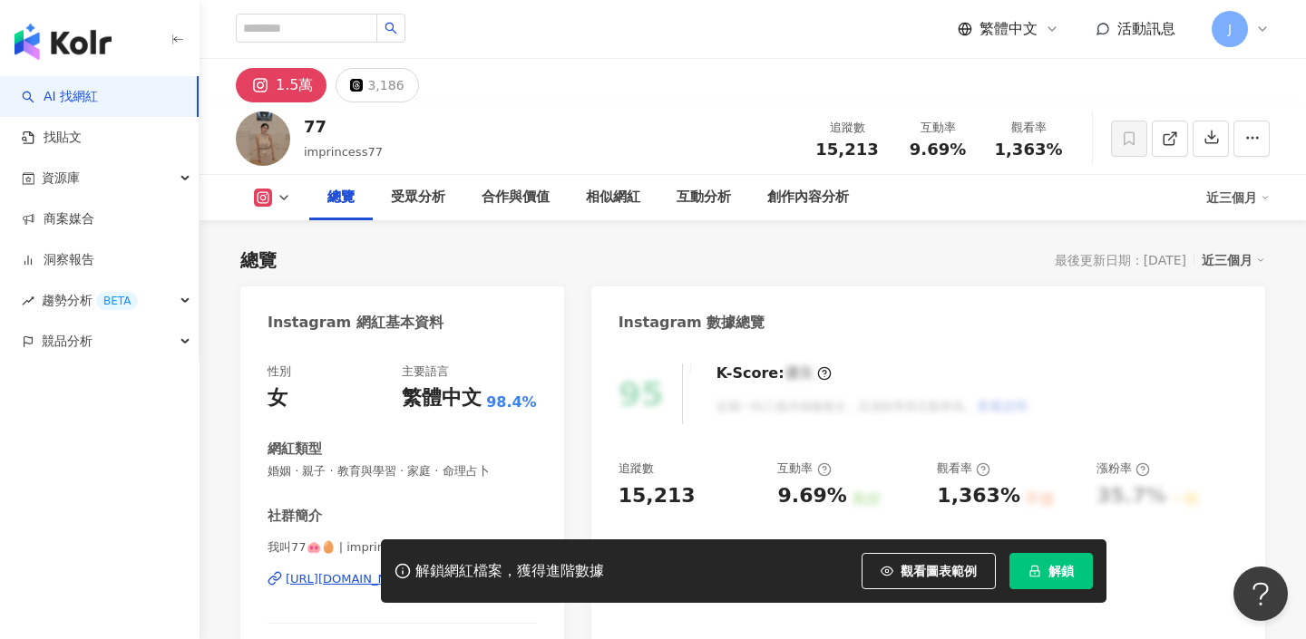
scroll to position [128, 0]
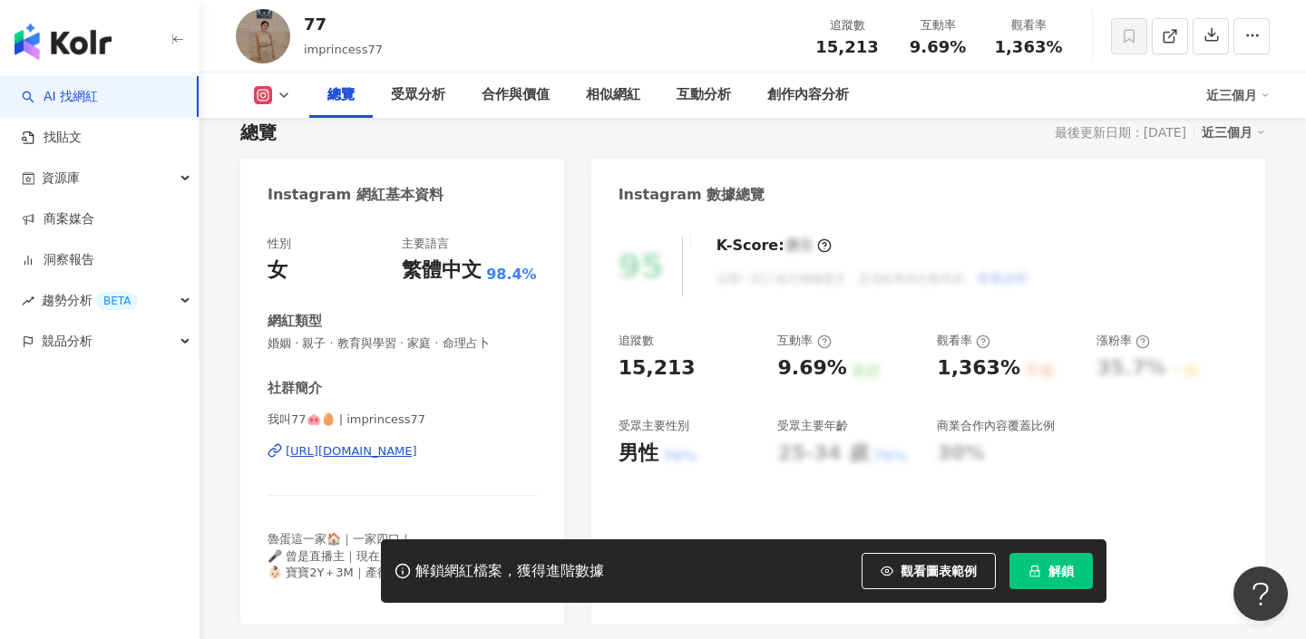
click at [417, 454] on div "[URL][DOMAIN_NAME]" at bounding box center [352, 451] width 132 height 16
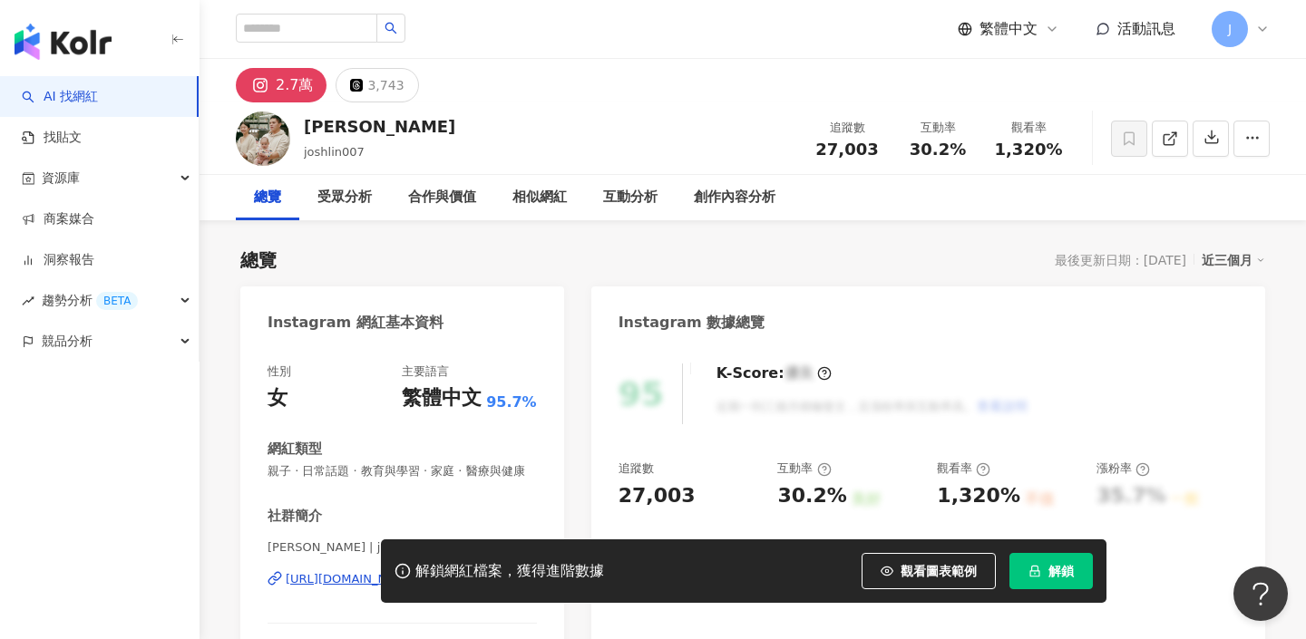
click at [417, 571] on div "https://www.instagram.com/joshlin007/" at bounding box center [352, 579] width 132 height 16
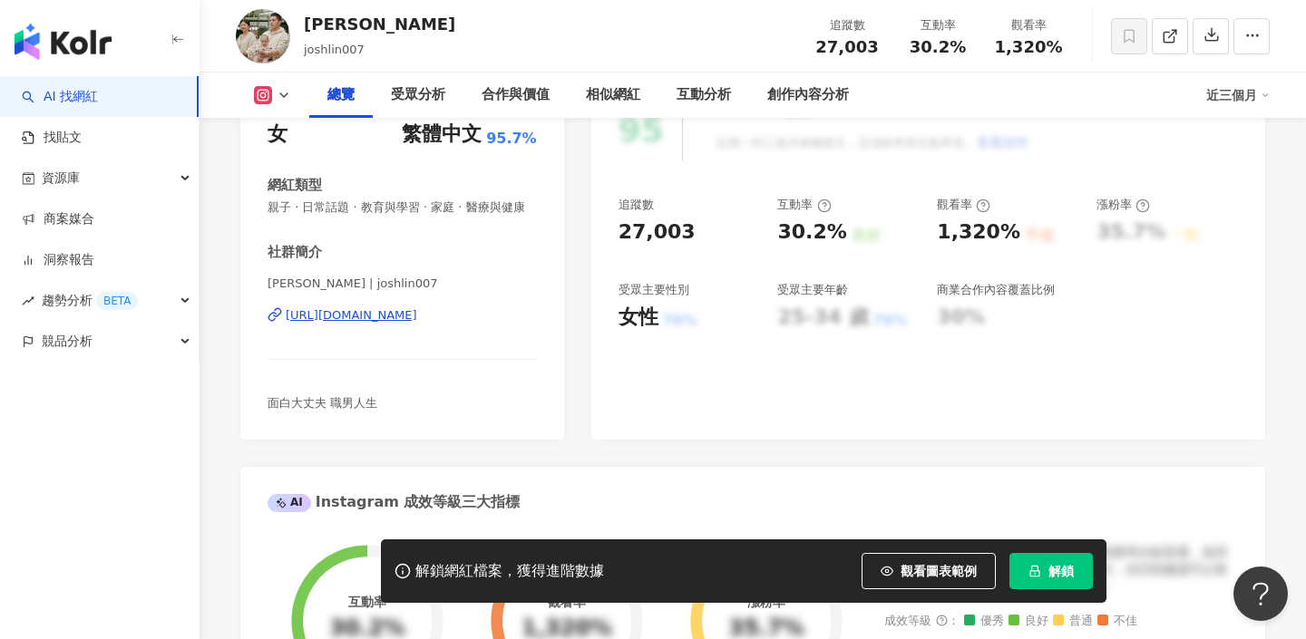
scroll to position [373, 0]
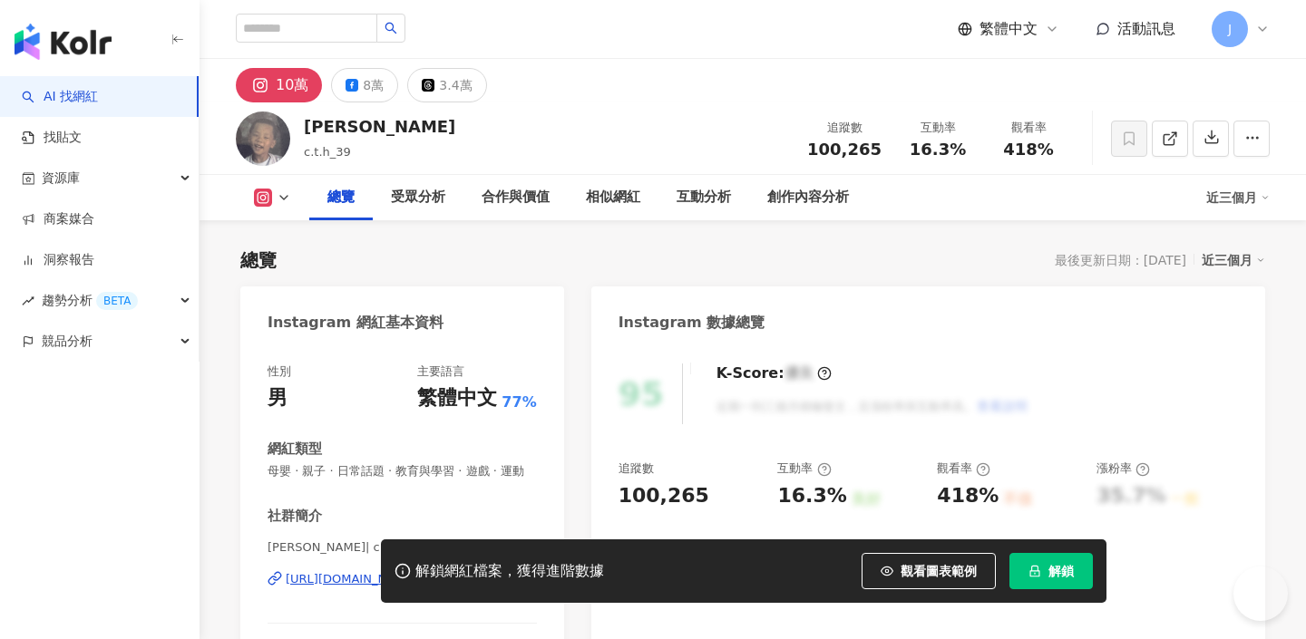
click at [367, 571] on div "https://www.instagram.com/c.t.h_39/" at bounding box center [352, 579] width 132 height 16
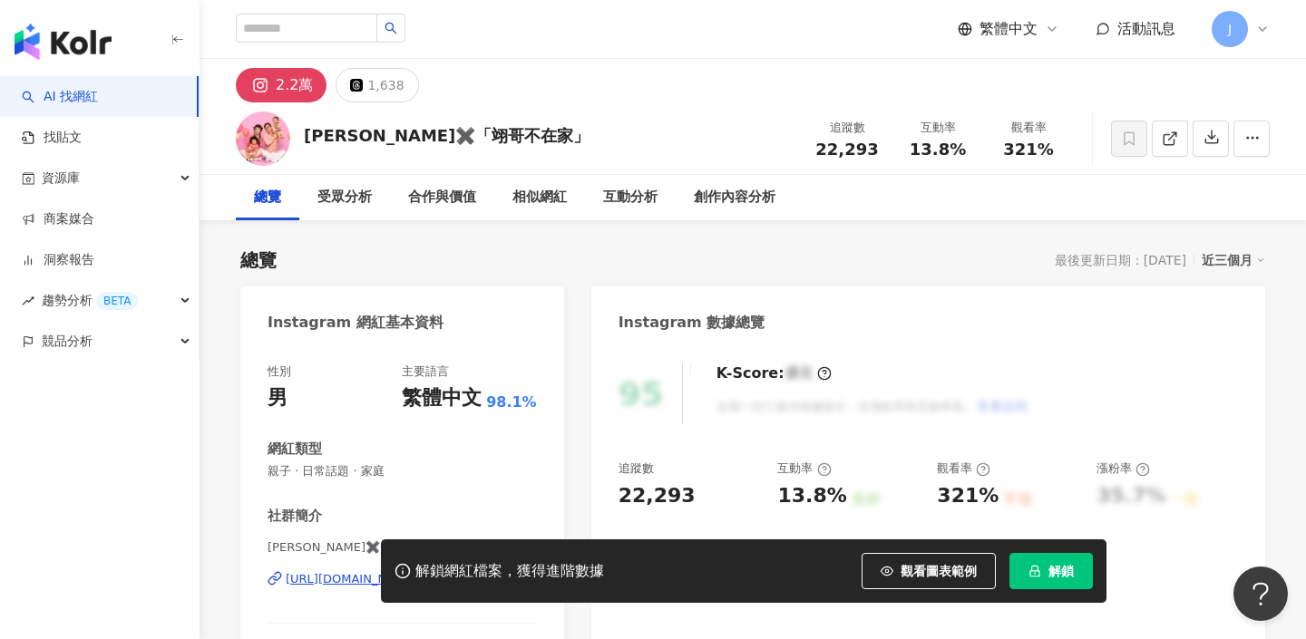
scroll to position [356, 0]
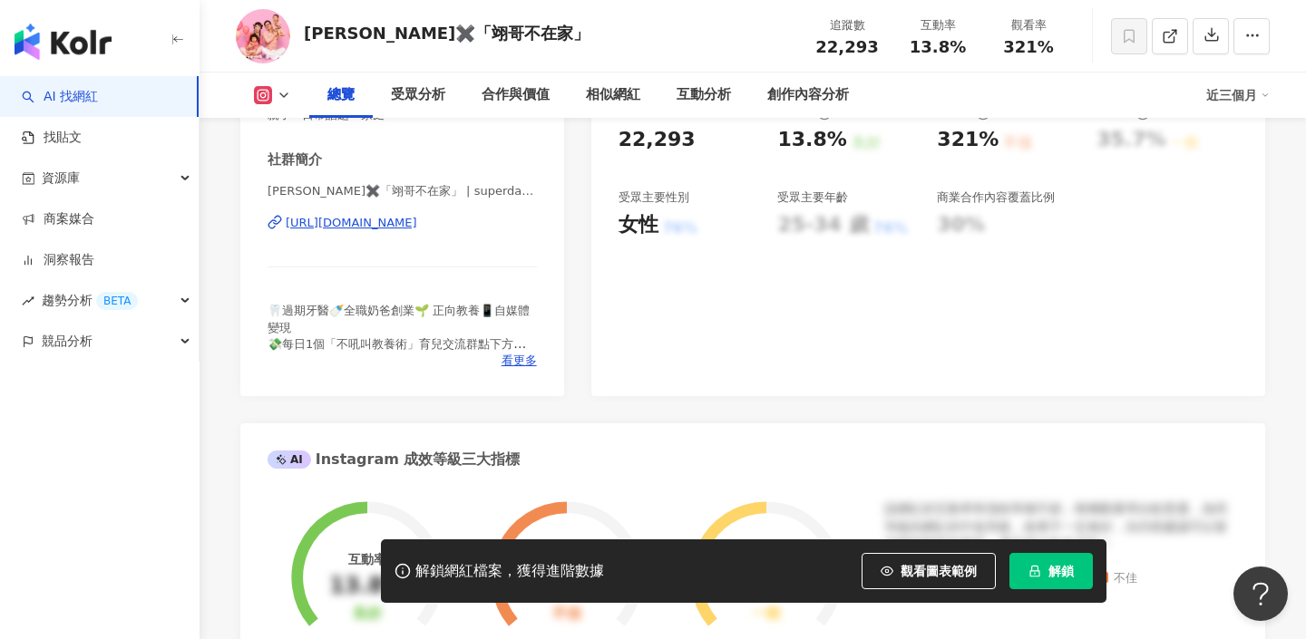
click at [417, 229] on div "[URL][DOMAIN_NAME]" at bounding box center [352, 223] width 132 height 16
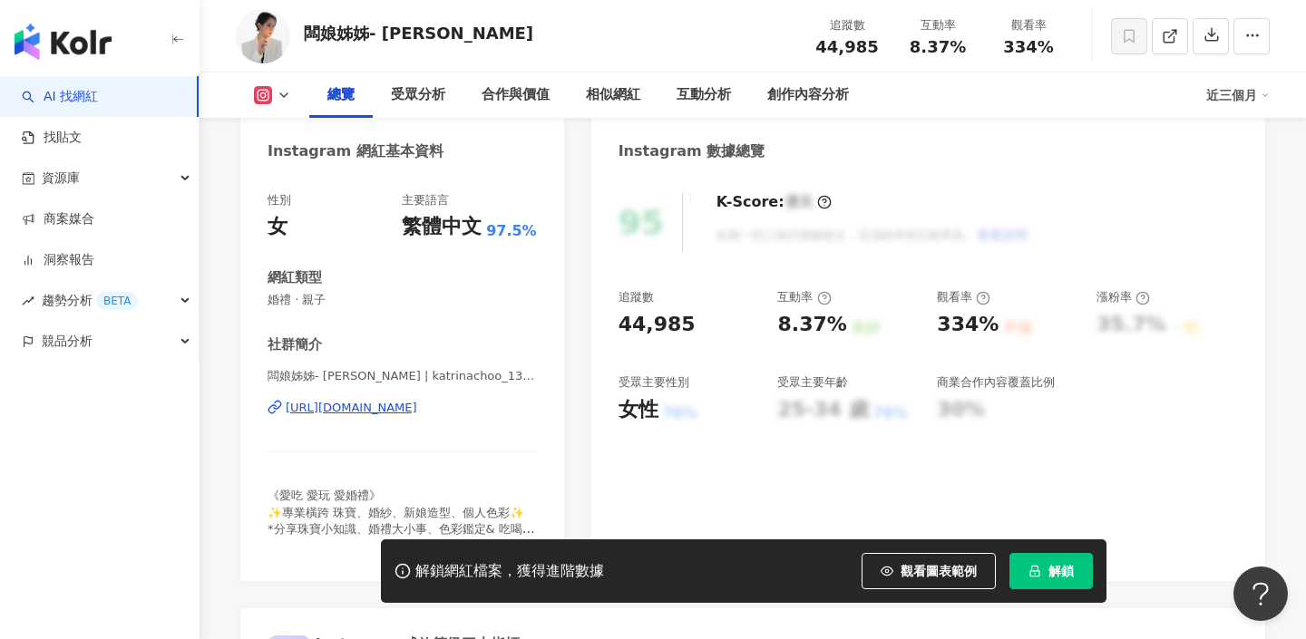
click at [395, 411] on div "https://www.instagram.com/katrinachoo_1314/" at bounding box center [352, 408] width 132 height 16
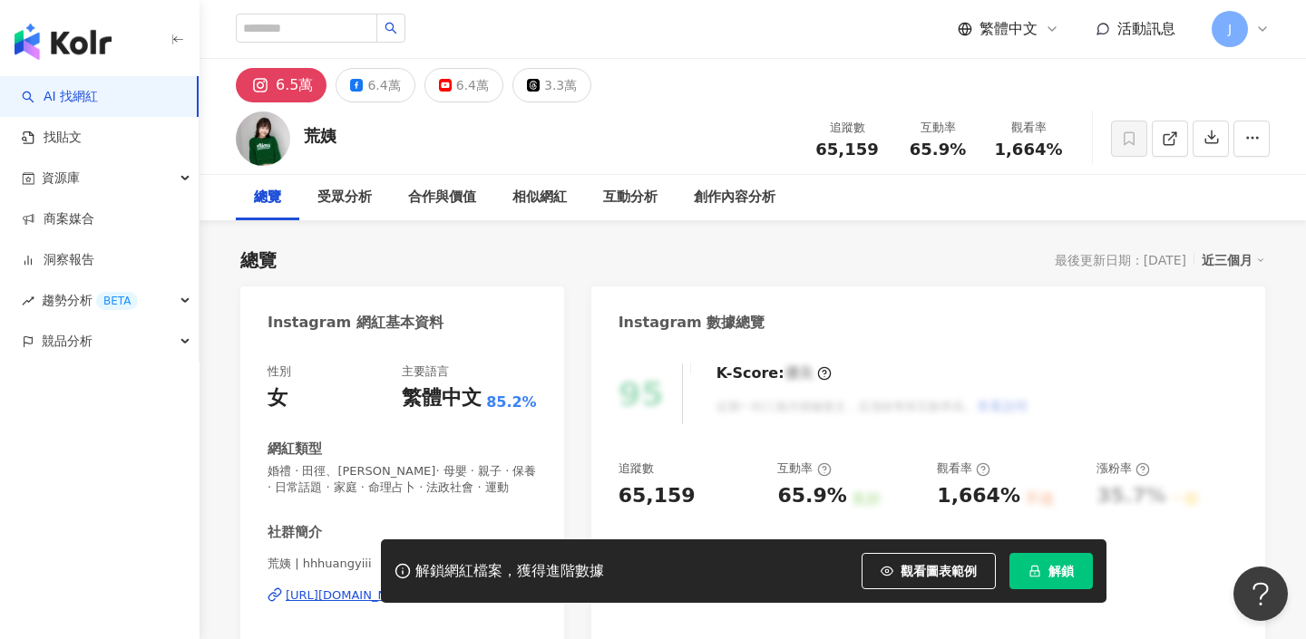
click at [415, 588] on div "https://www.instagram.com/hhhuangyiii/" at bounding box center [352, 596] width 132 height 16
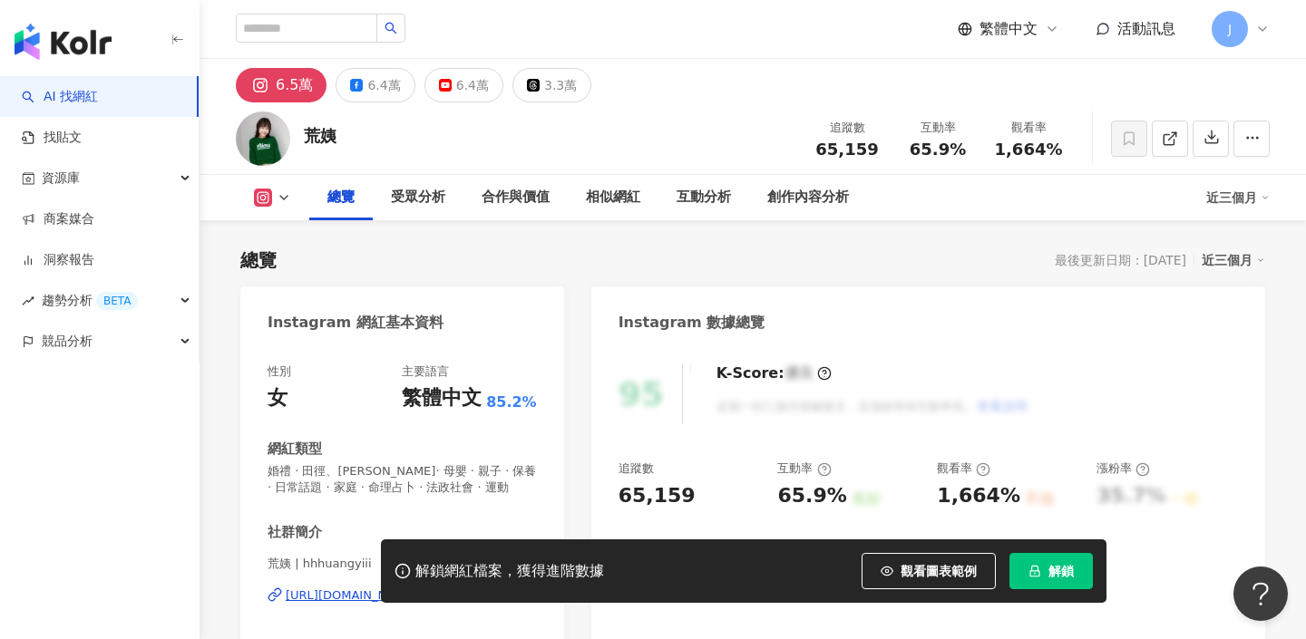
scroll to position [194, 0]
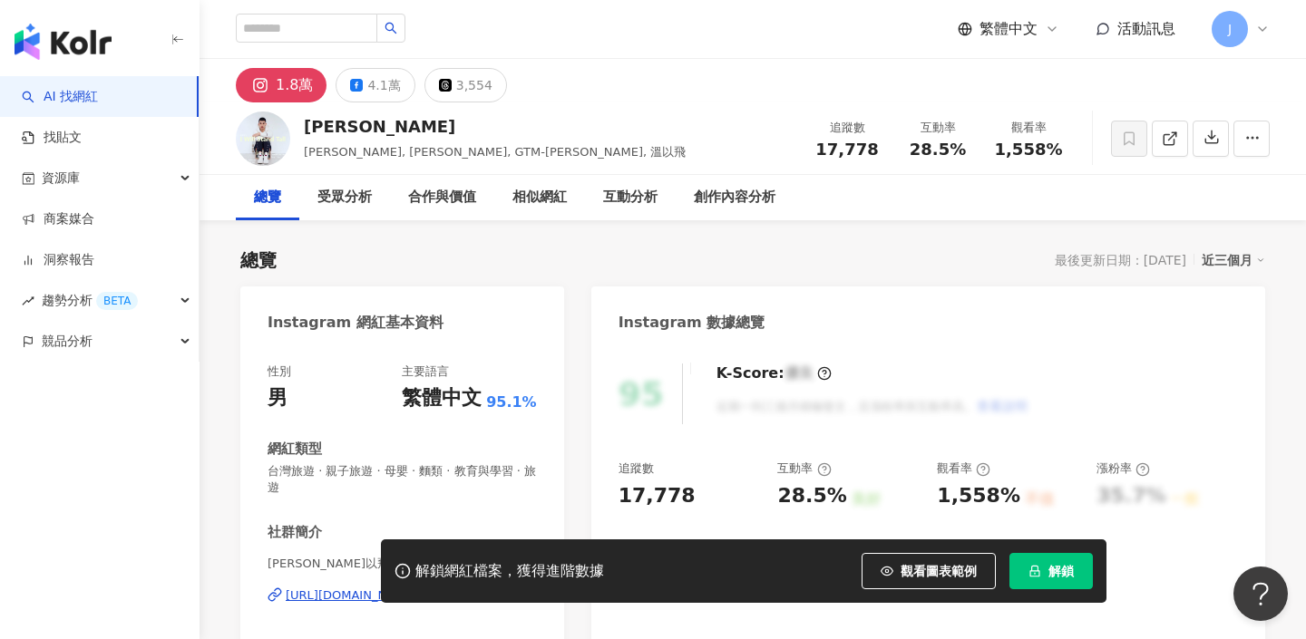
click at [417, 588] on div "https://www.instagram.com/kennyw0317/" at bounding box center [352, 596] width 132 height 16
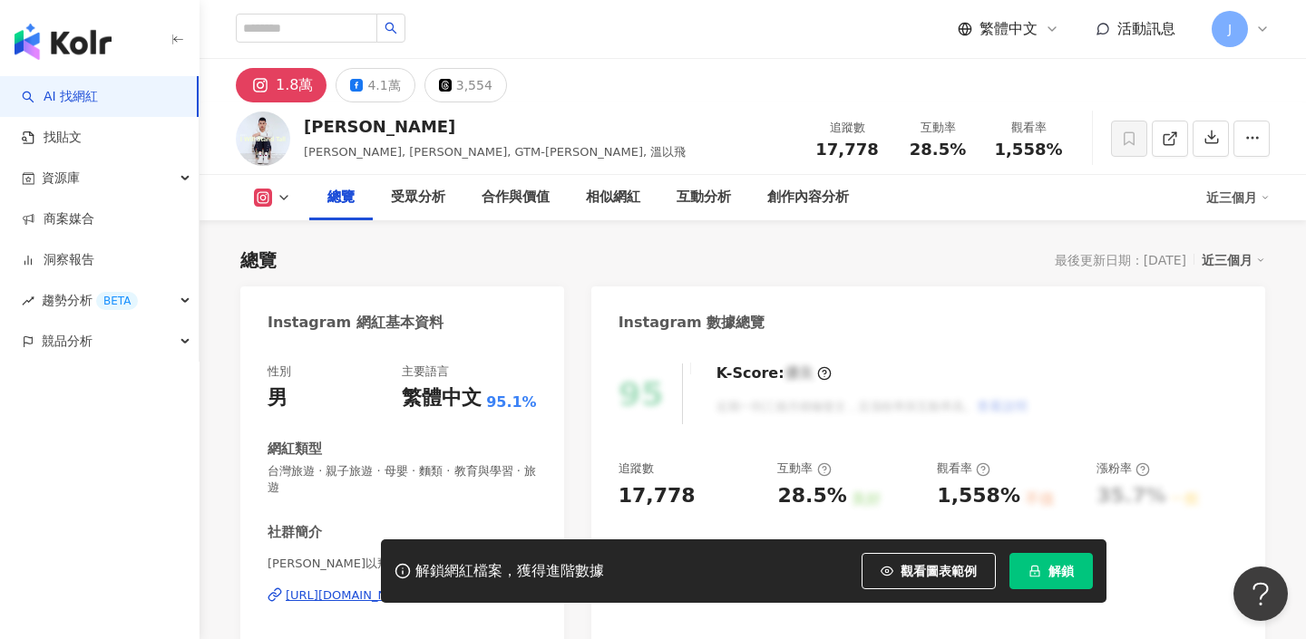
scroll to position [241, 0]
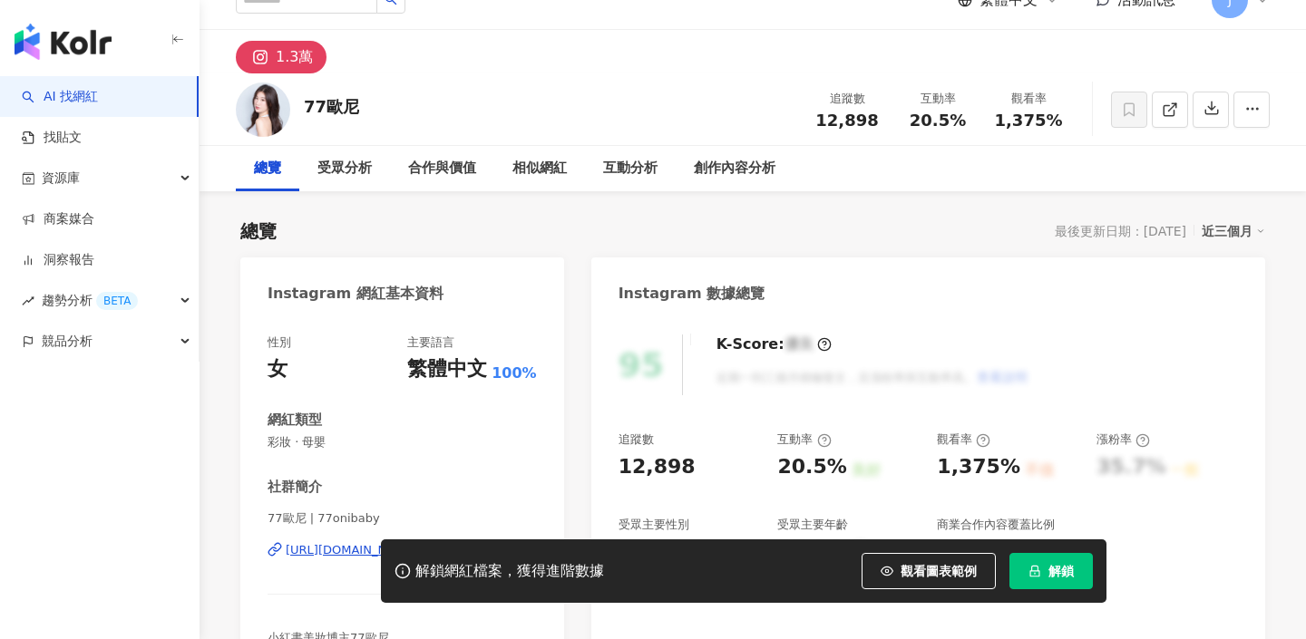
scroll to position [154, 0]
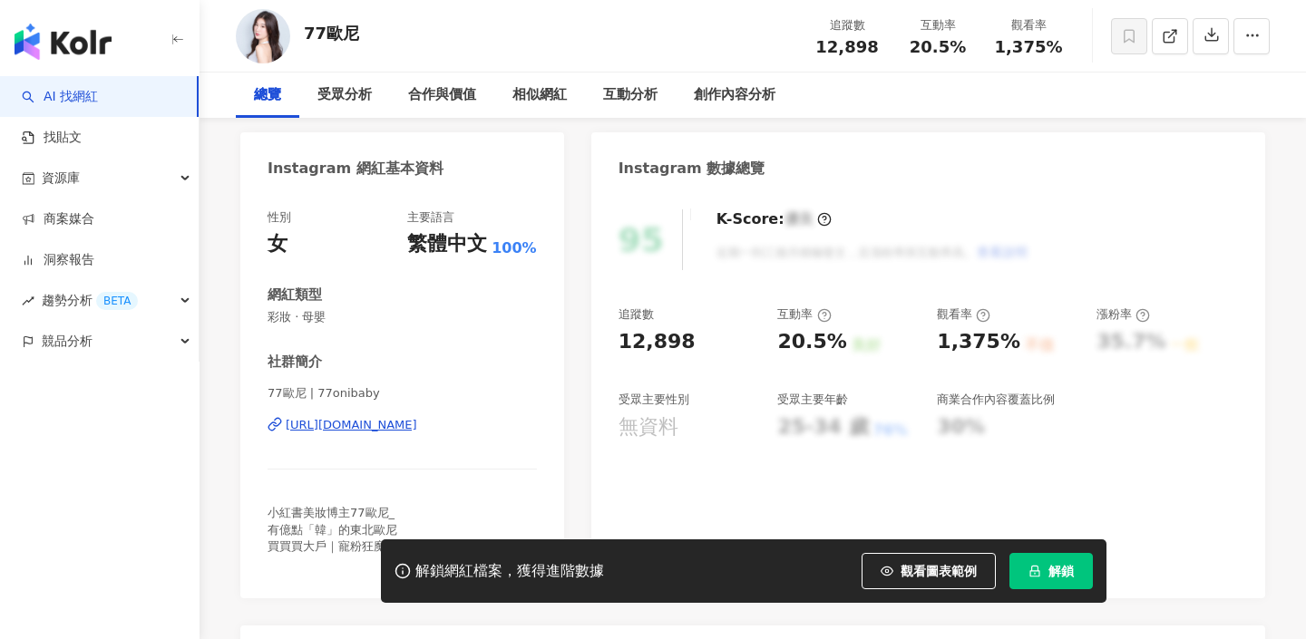
click at [401, 427] on div "https://www.instagram.com/77onibaby/" at bounding box center [352, 425] width 132 height 16
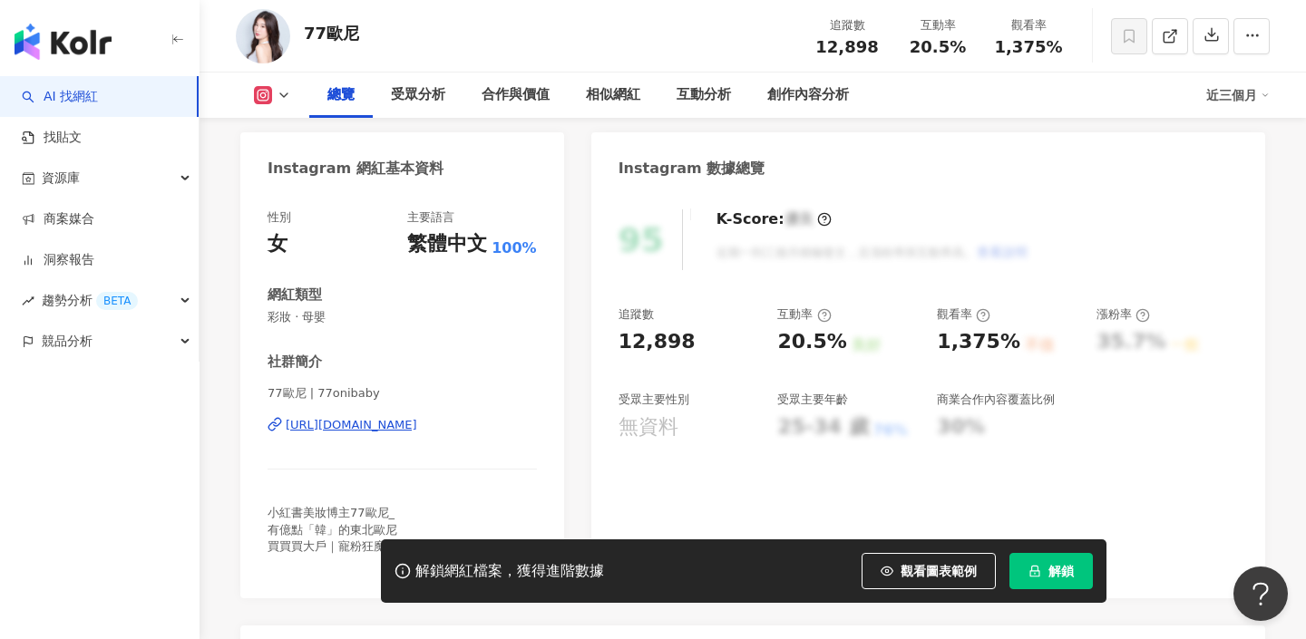
scroll to position [0, 0]
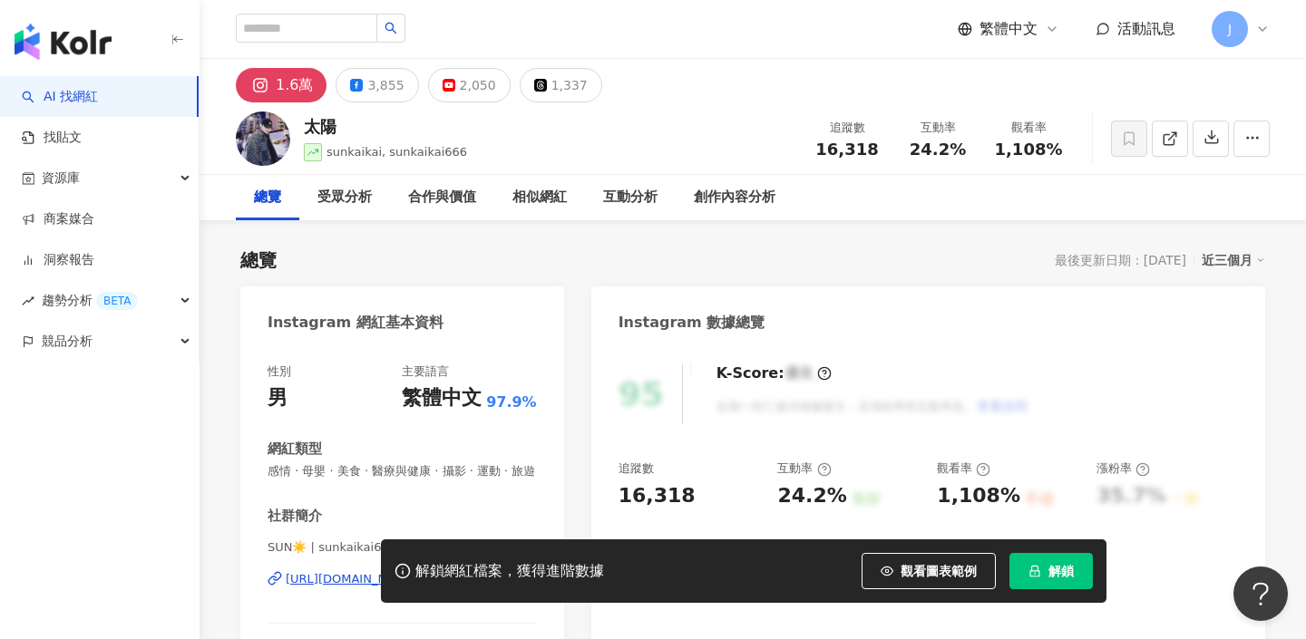
scroll to position [246, 0]
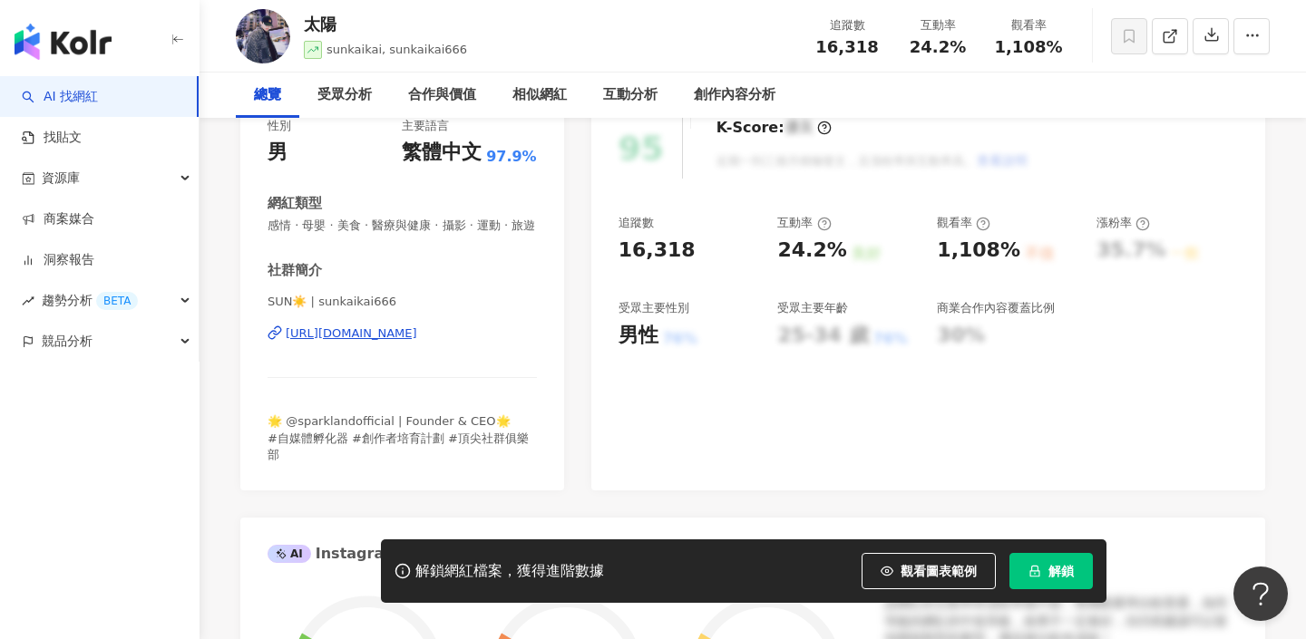
click at [417, 328] on div "https://www.instagram.com/sunkaikai666/" at bounding box center [352, 334] width 132 height 16
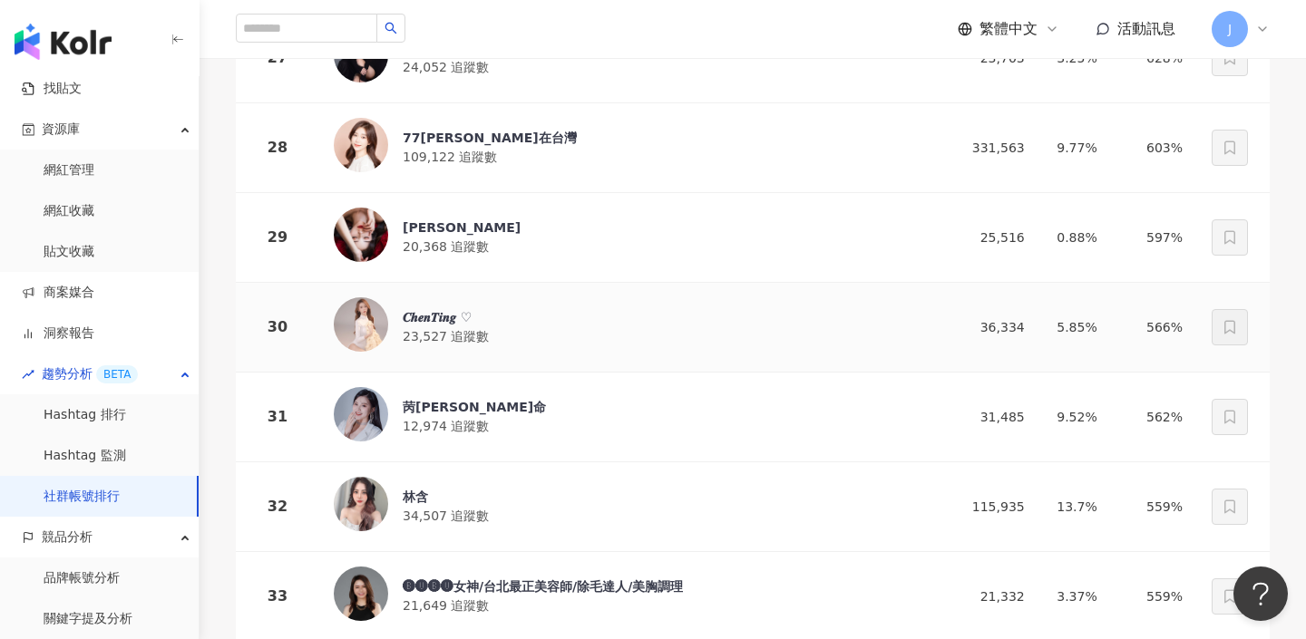
scroll to position [2684, 0]
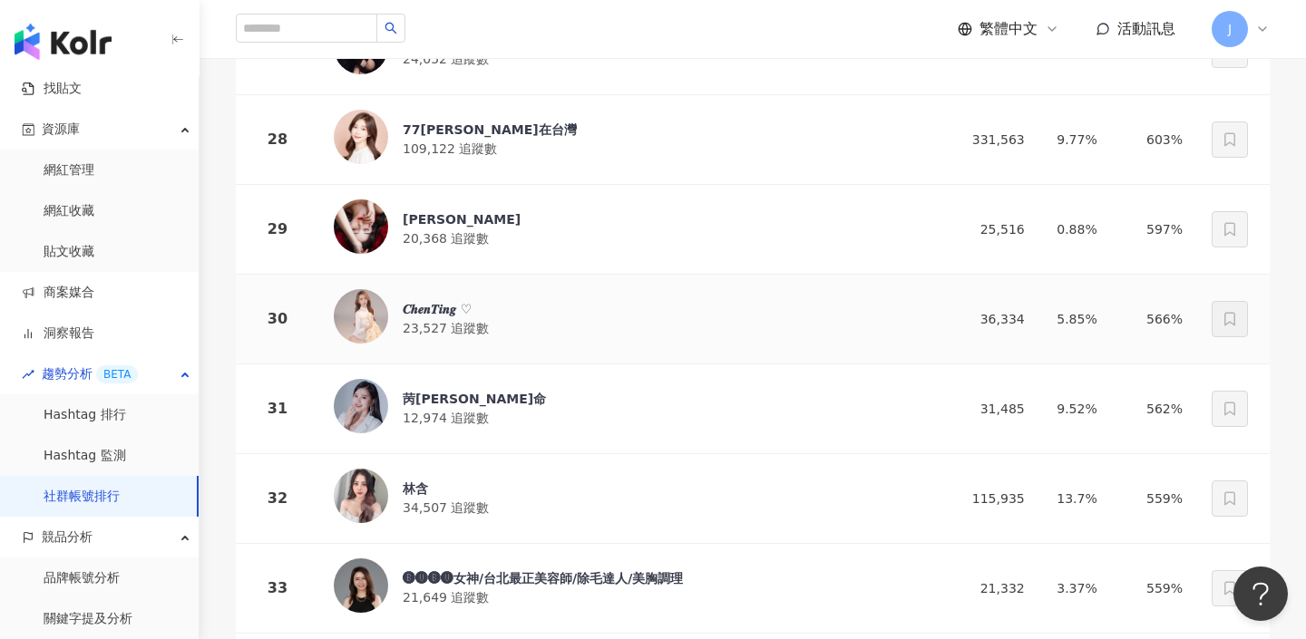
click at [450, 313] on div "𝑪𝒉𝒆𝒏𝑻𝒊𝒏𝒈 ♡" at bounding box center [446, 309] width 86 height 18
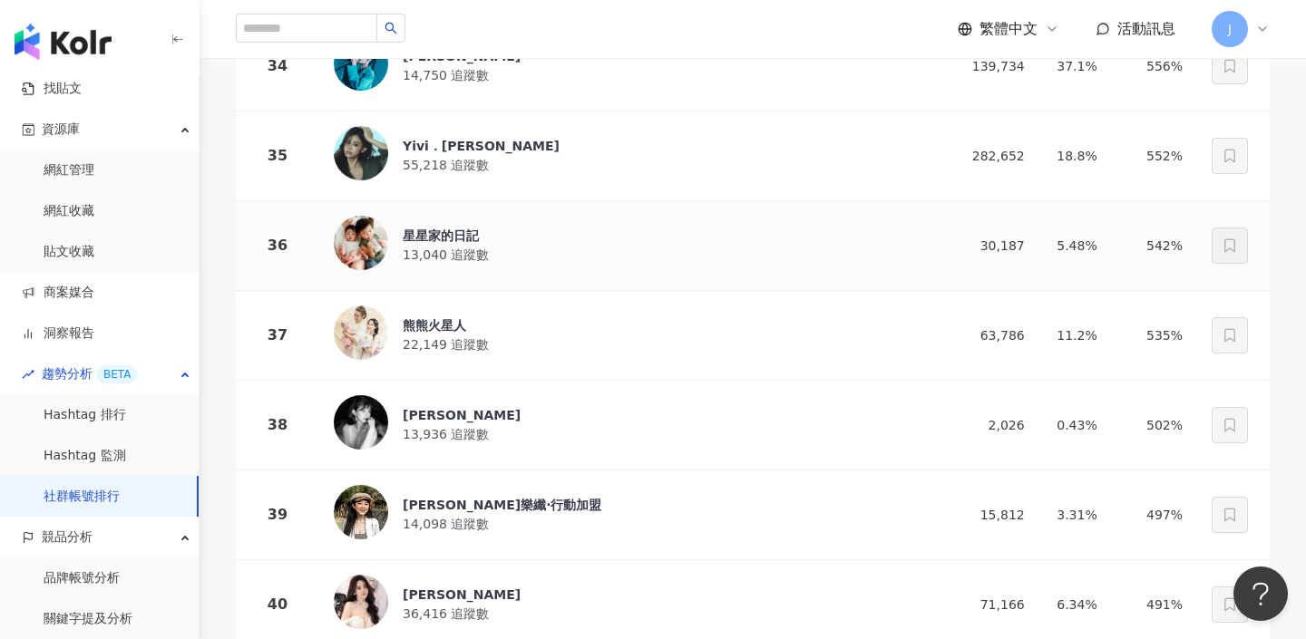
scroll to position [3303, 0]
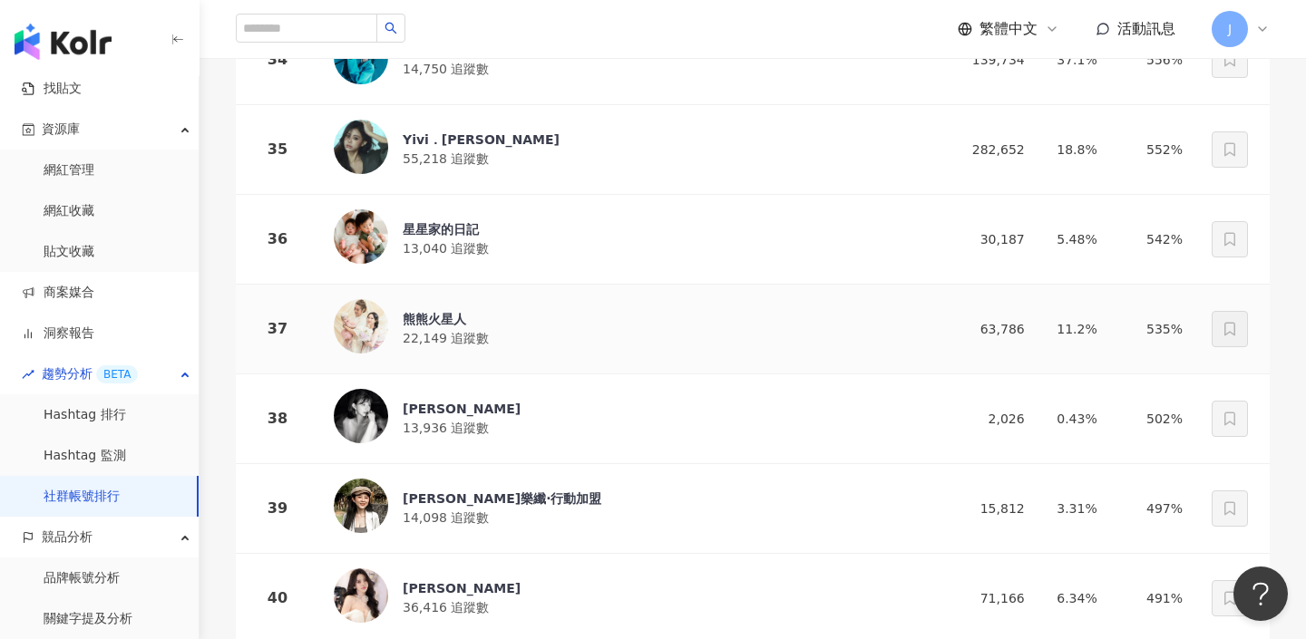
click at [445, 317] on div "熊熊火星人" at bounding box center [446, 319] width 86 height 18
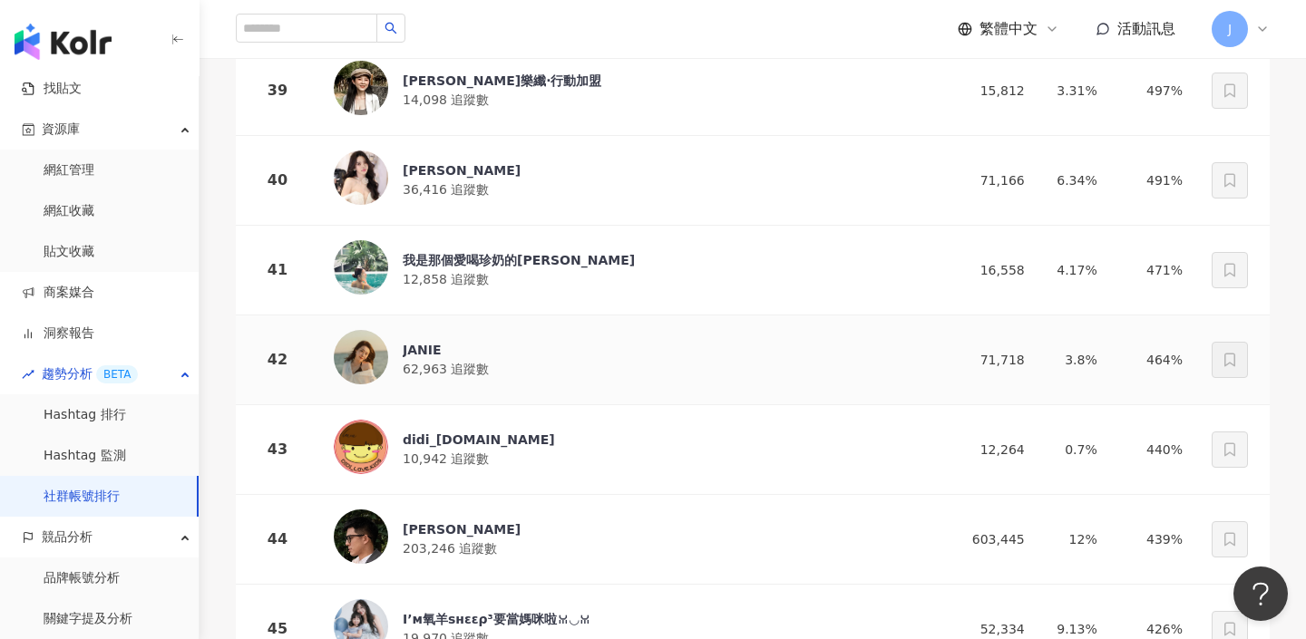
scroll to position [3725, 0]
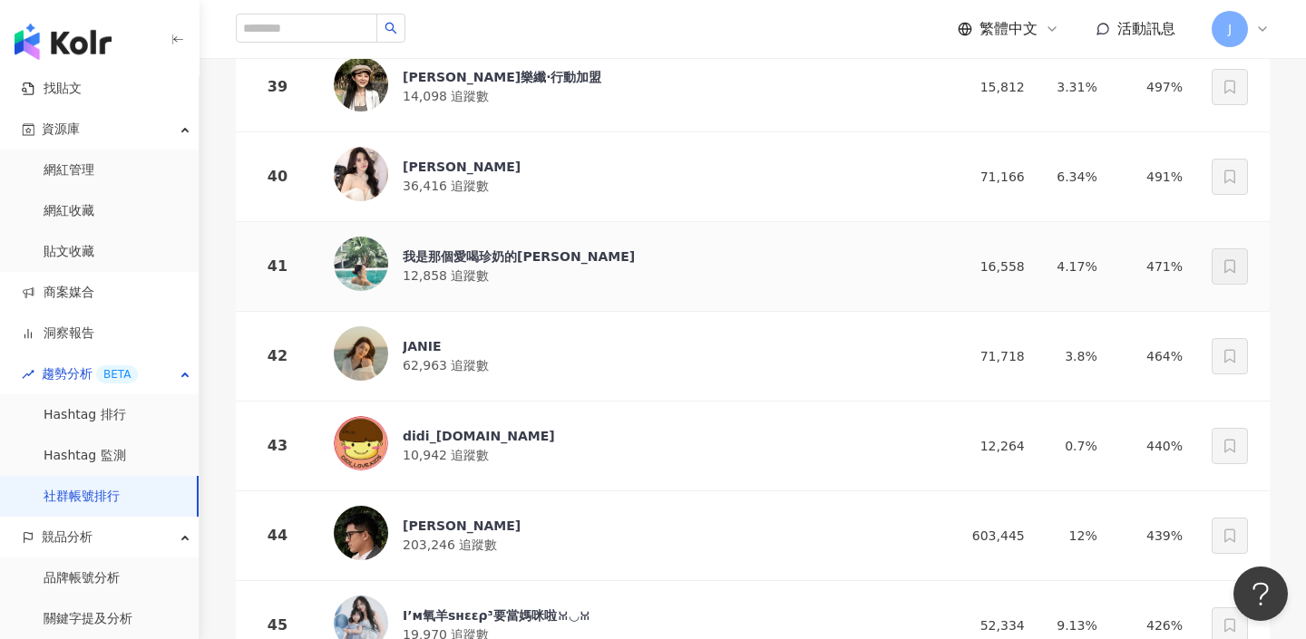
click at [508, 263] on div "我是那個愛喝珍奶的Amy" at bounding box center [519, 257] width 232 height 18
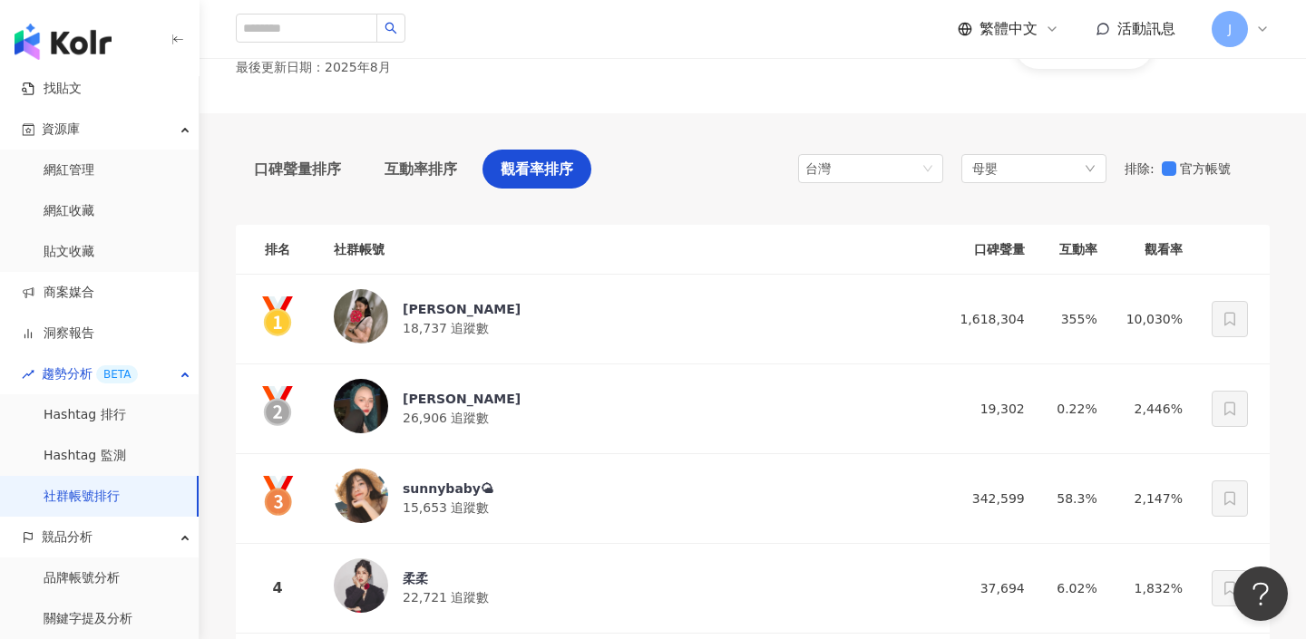
scroll to position [0, 0]
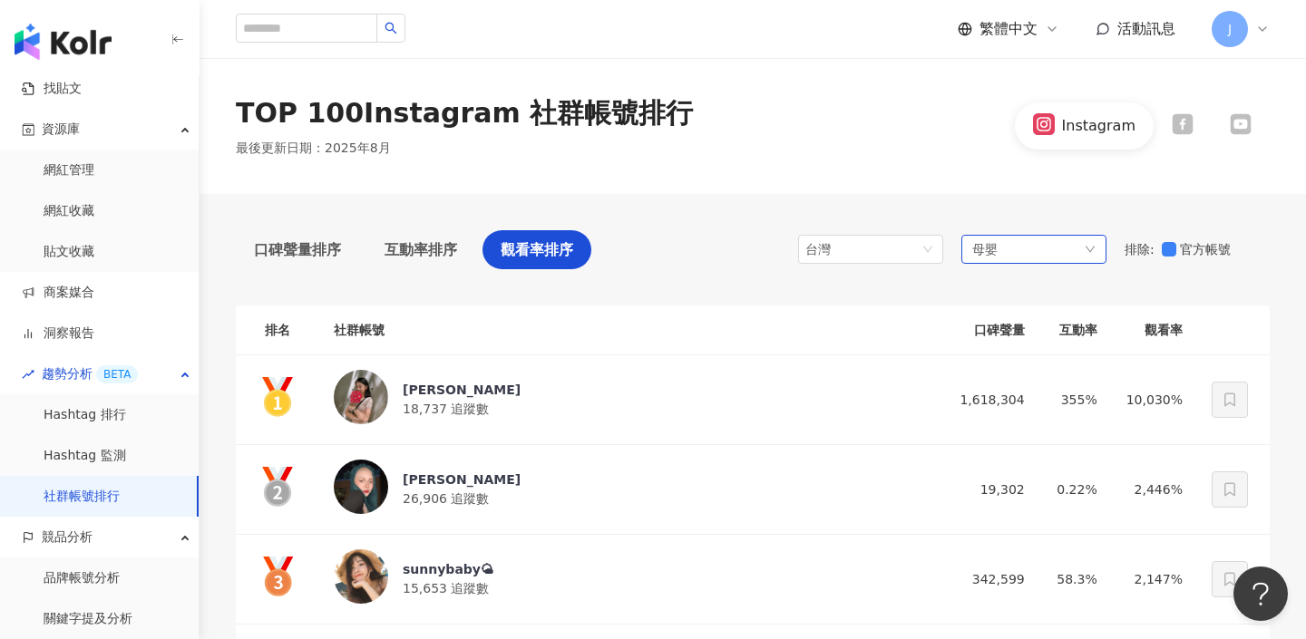
click at [1066, 239] on div "母嬰" at bounding box center [1033, 249] width 145 height 29
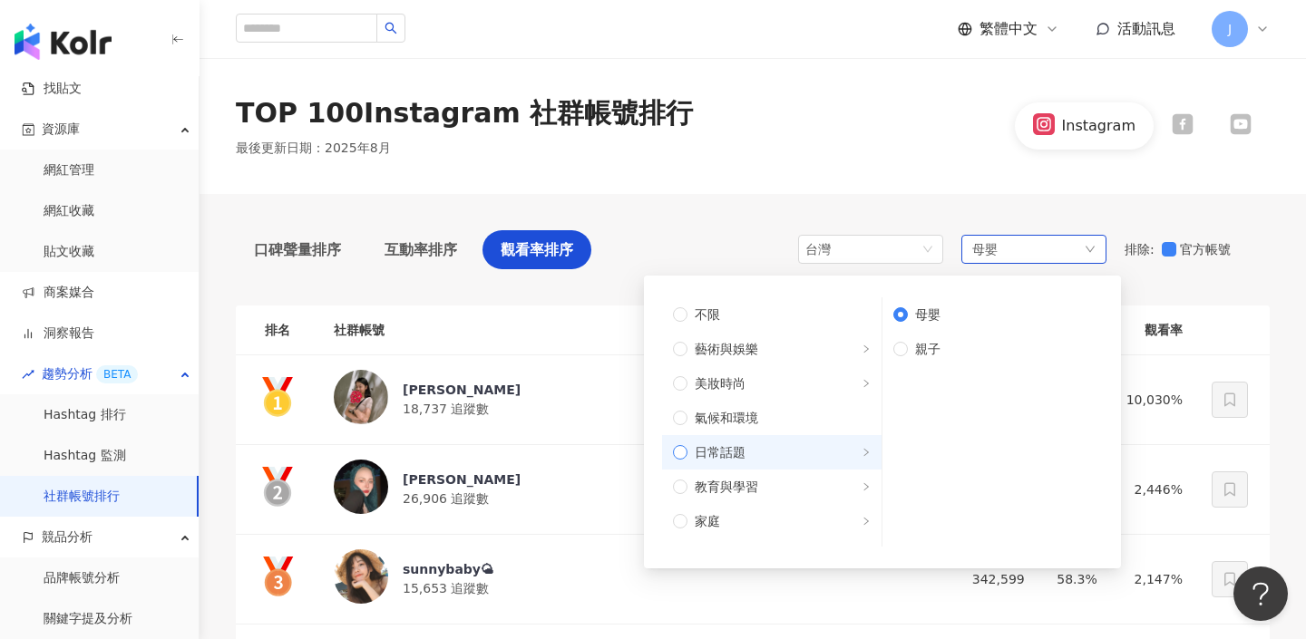
click at [769, 439] on label "日常話題" at bounding box center [771, 452] width 219 height 34
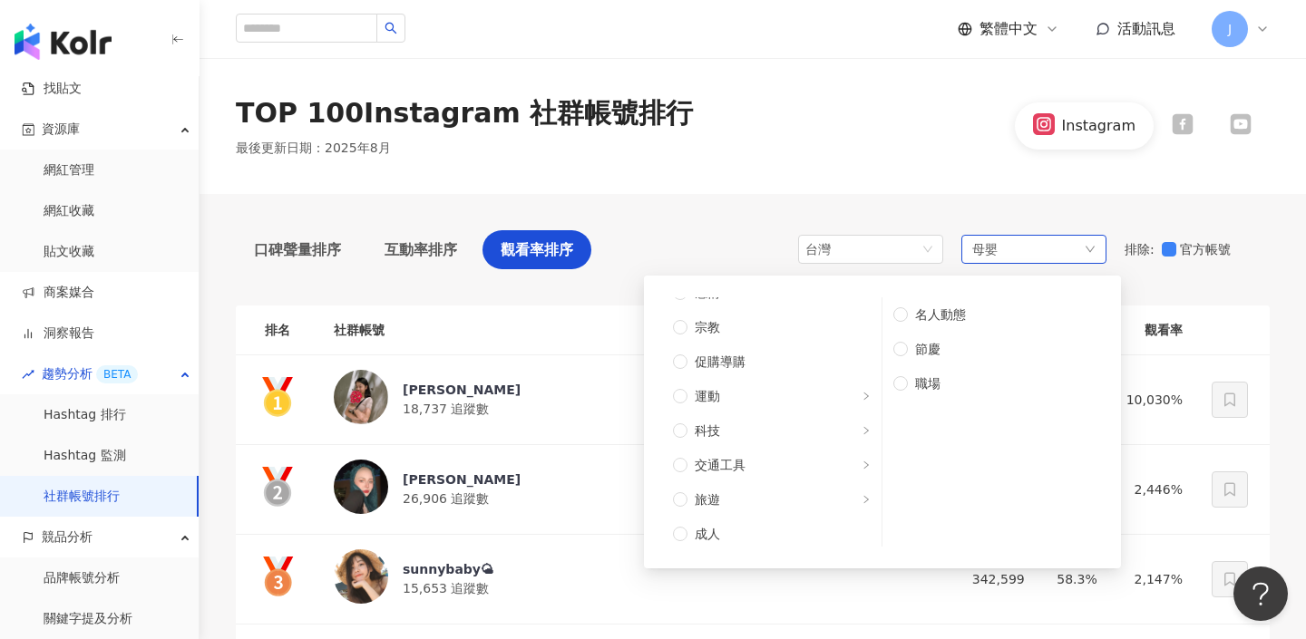
scroll to position [612, 0]
click at [797, 358] on span "促購導購" at bounding box center [778, 357] width 183 height 20
click at [736, 237] on div "口碑聲量排序 互動率排序 觀看率排序 台灣 母嬰 不限 藝術與娛樂 美妝時尚 氣候和環境 日常話題 教育與學習 家庭 財經 美食 命理占卜 遊戲 法政社會 生…" at bounding box center [753, 254] width 1034 height 48
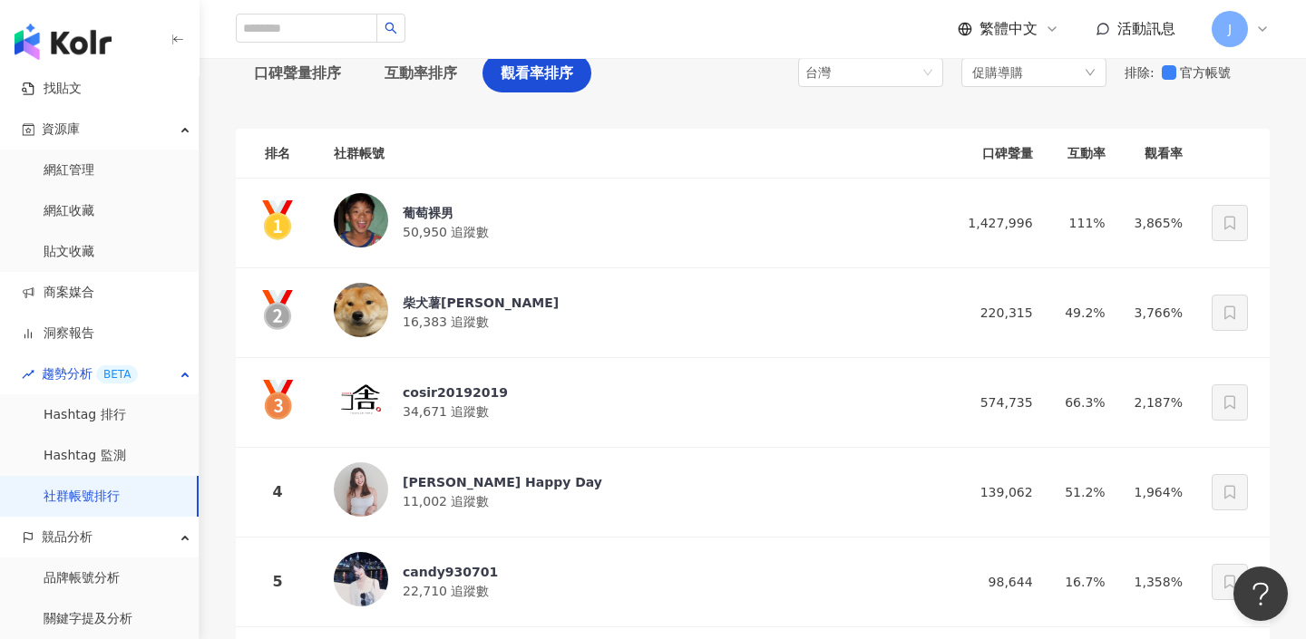
scroll to position [190, 0]
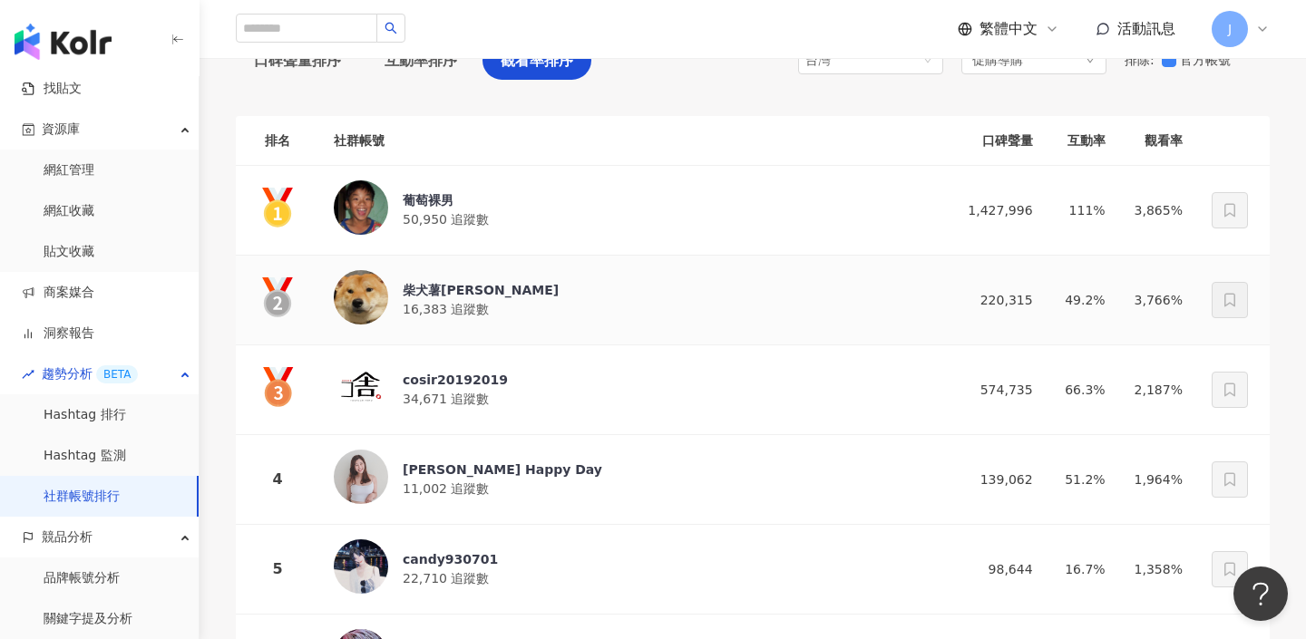
click at [657, 299] on div "柴犬薯妮Suni 16,383 追蹤數" at bounding box center [629, 300] width 590 height 60
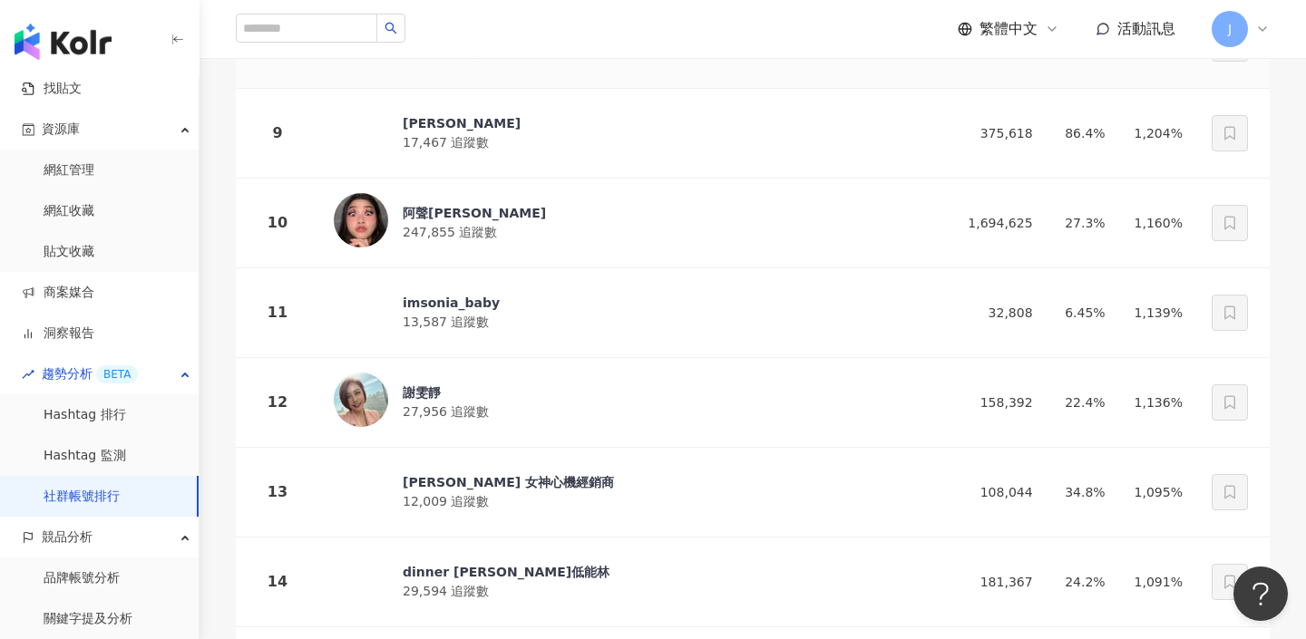
scroll to position [1029, 0]
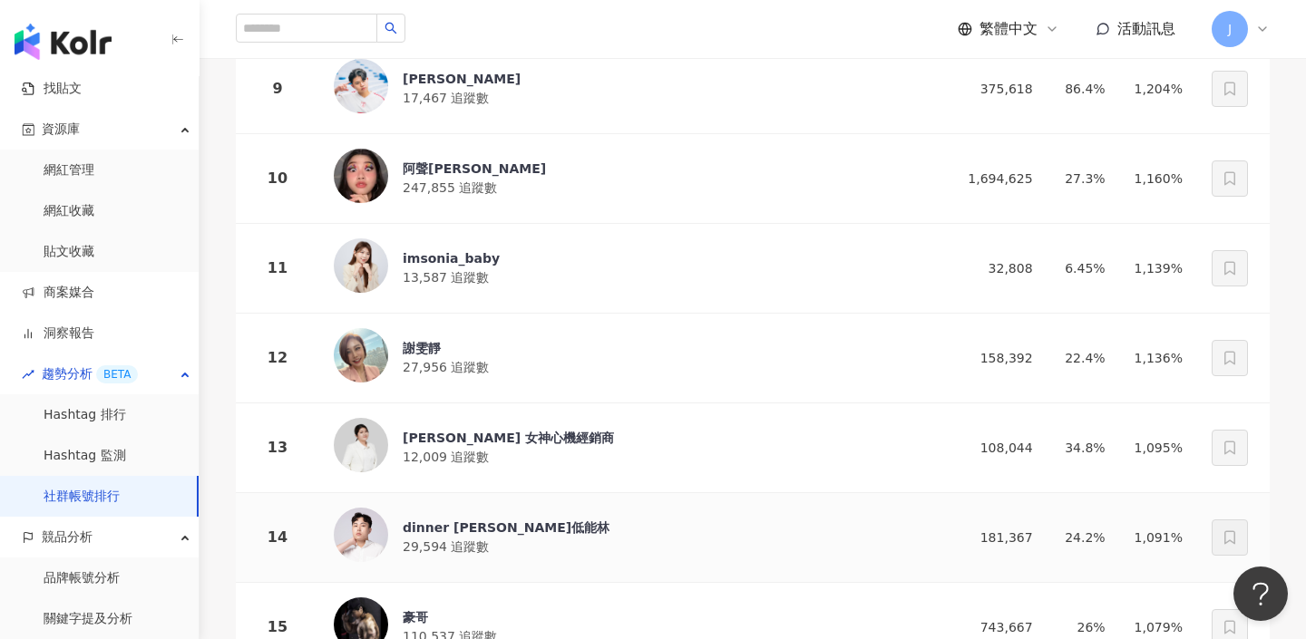
click at [482, 535] on div "dinner lin低能林" at bounding box center [506, 528] width 207 height 18
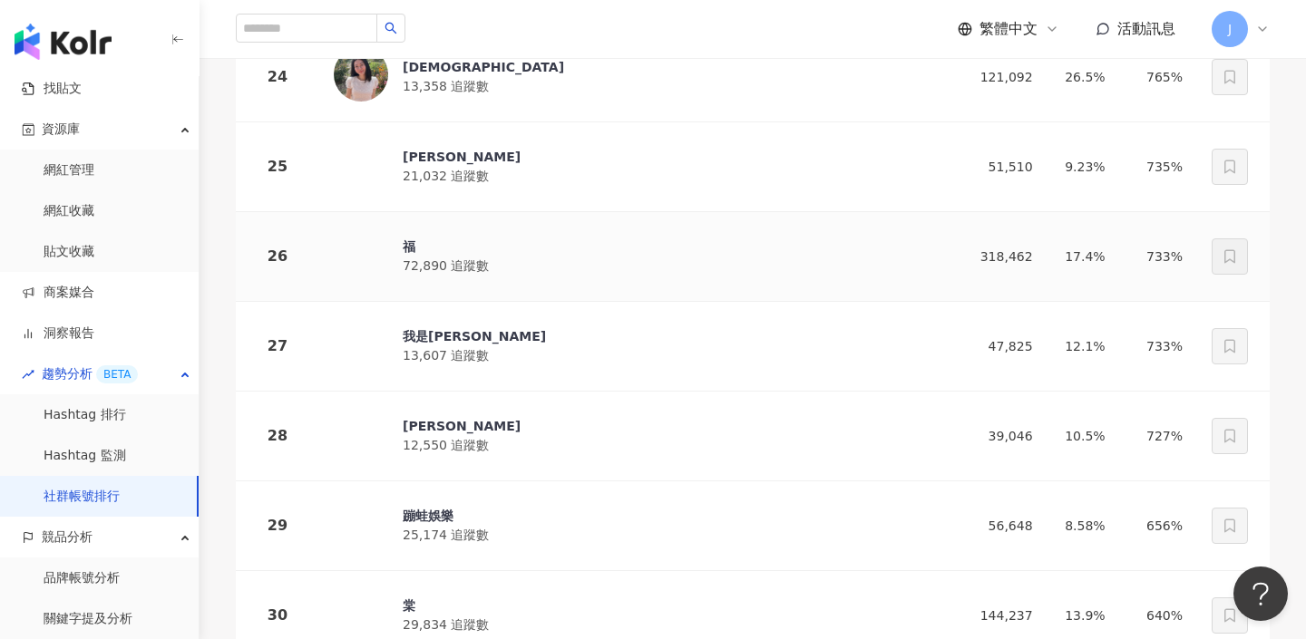
scroll to position [2396, 0]
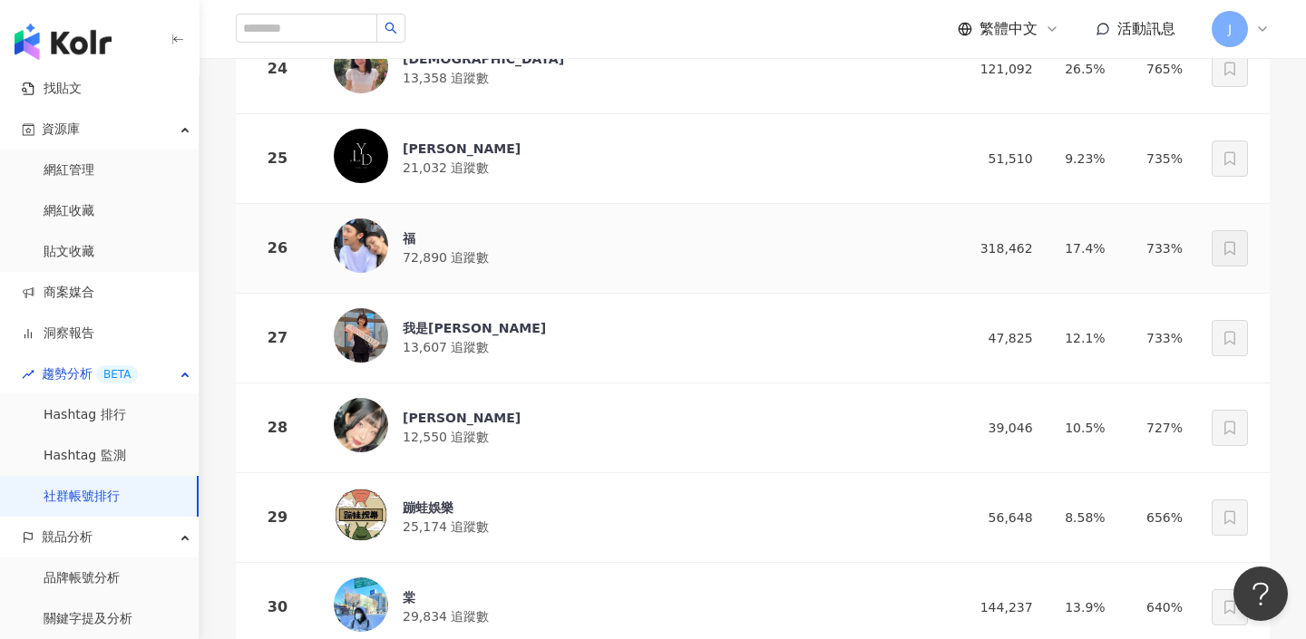
click at [453, 243] on div "福" at bounding box center [446, 238] width 86 height 18
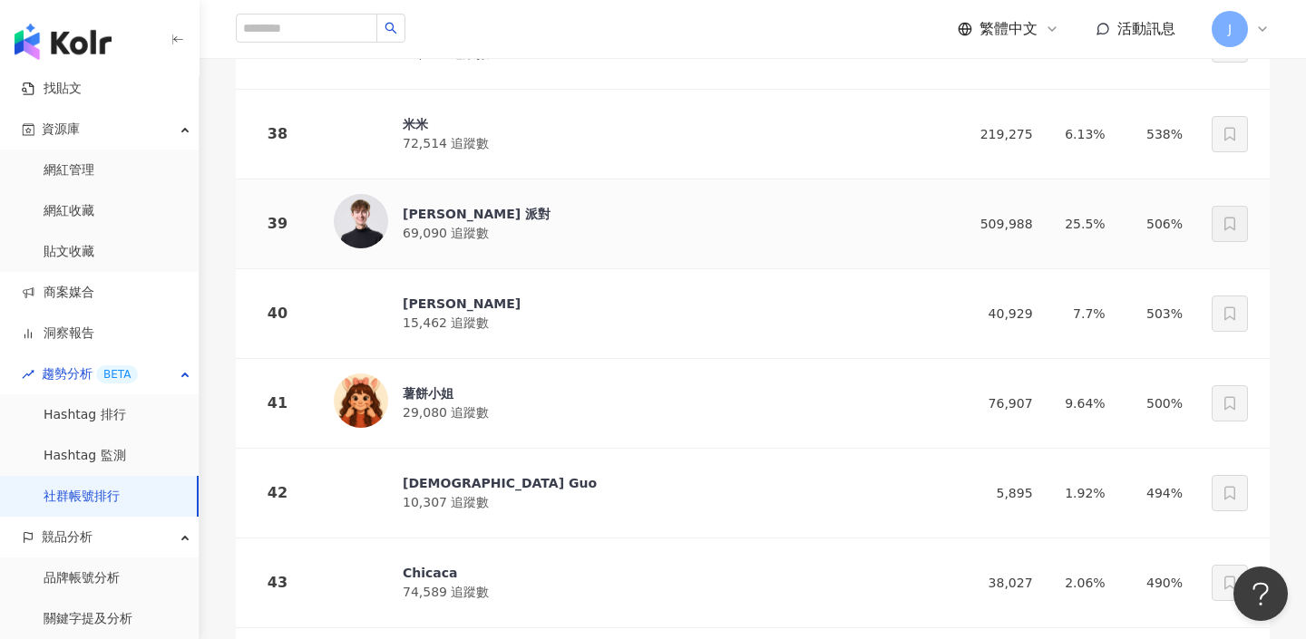
scroll to position [3596, 0]
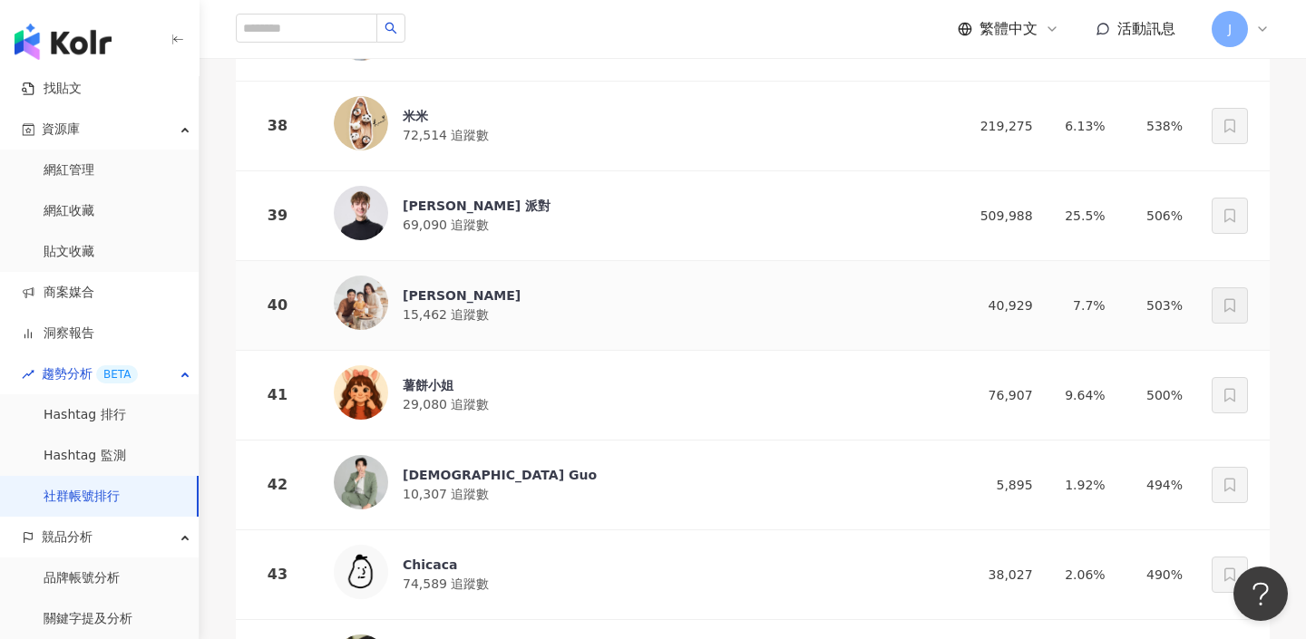
click at [461, 287] on div "Vivi Lin" at bounding box center [462, 296] width 118 height 18
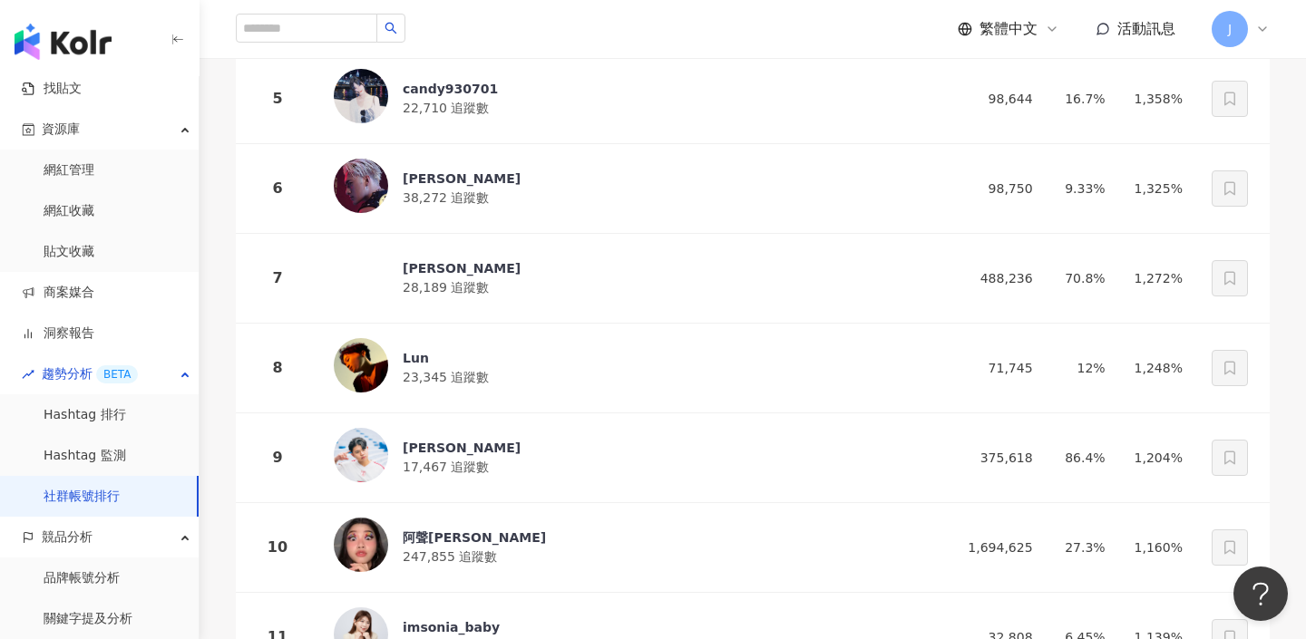
scroll to position [0, 0]
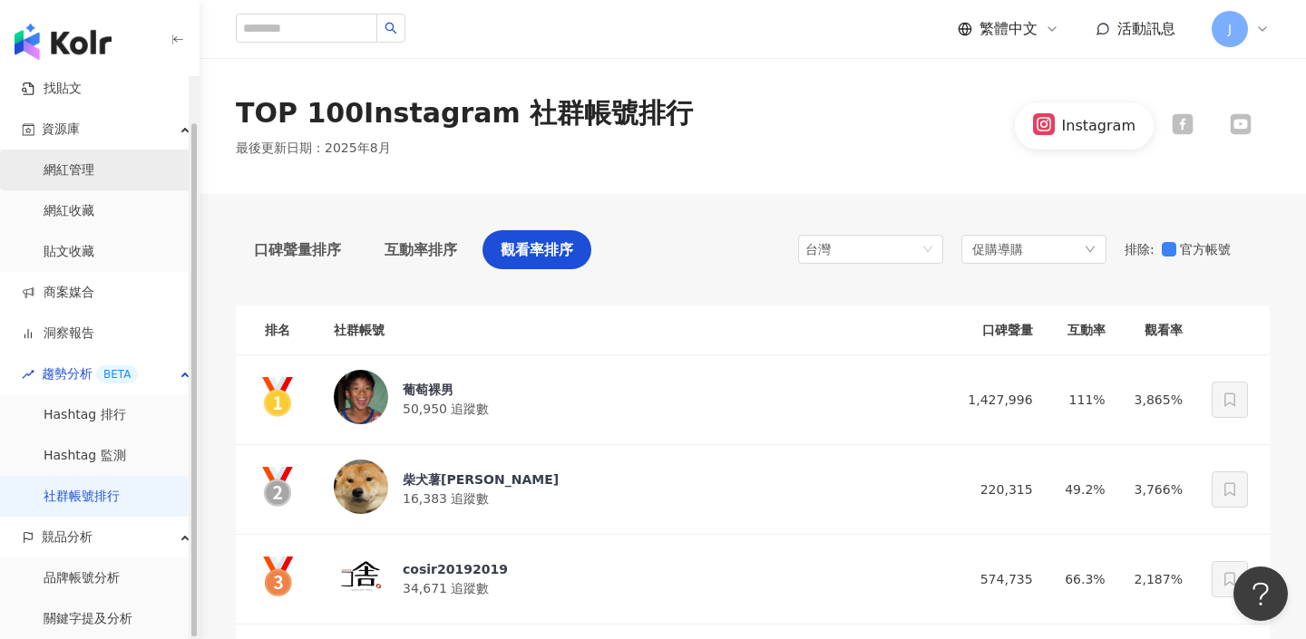
click at [94, 178] on link "網紅管理" at bounding box center [69, 170] width 51 height 18
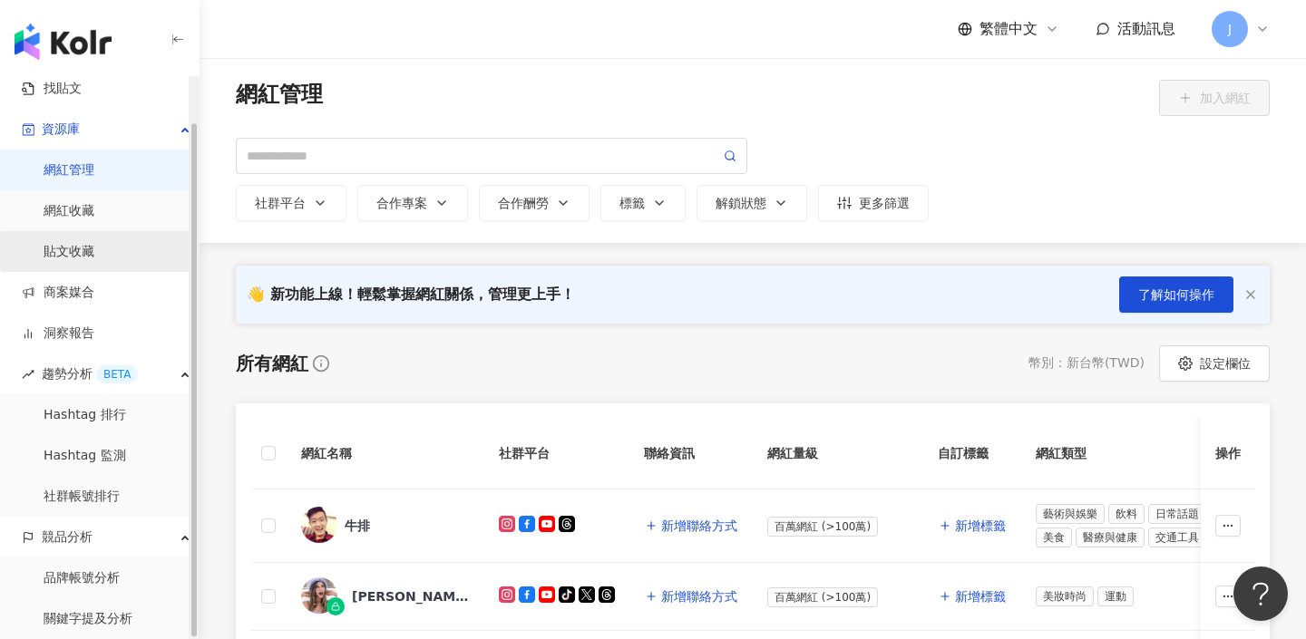
click at [94, 249] on link "貼文收藏" at bounding box center [69, 252] width 51 height 18
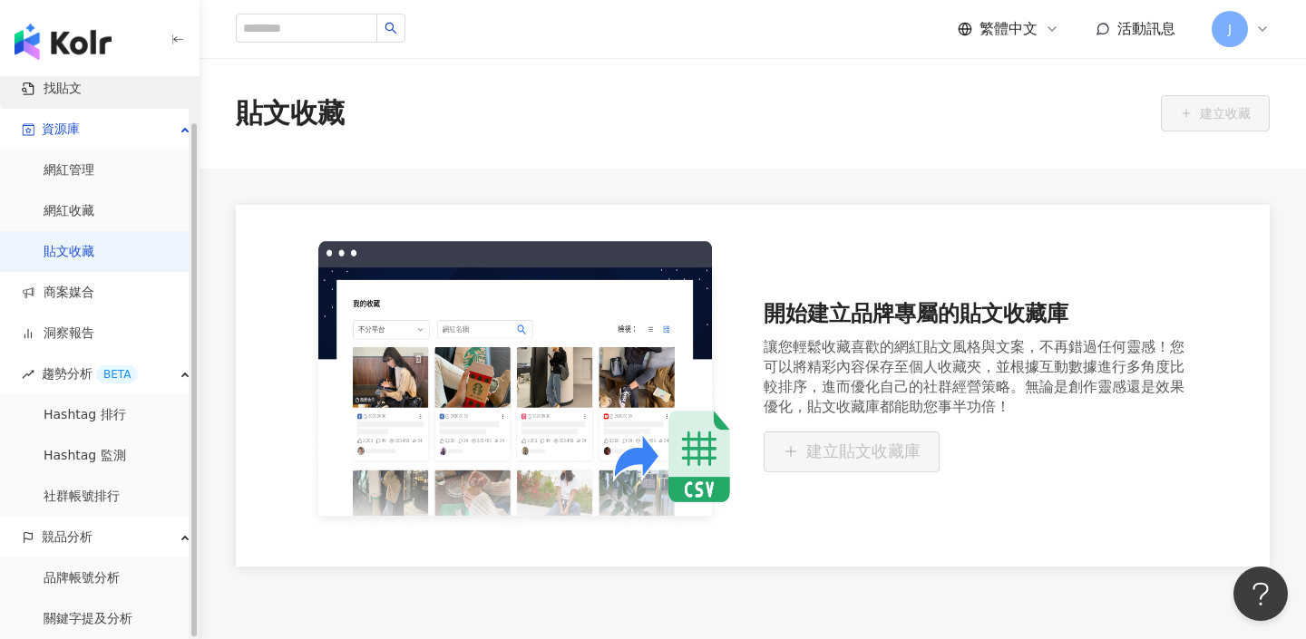
click at [82, 95] on link "找貼文" at bounding box center [52, 89] width 60 height 18
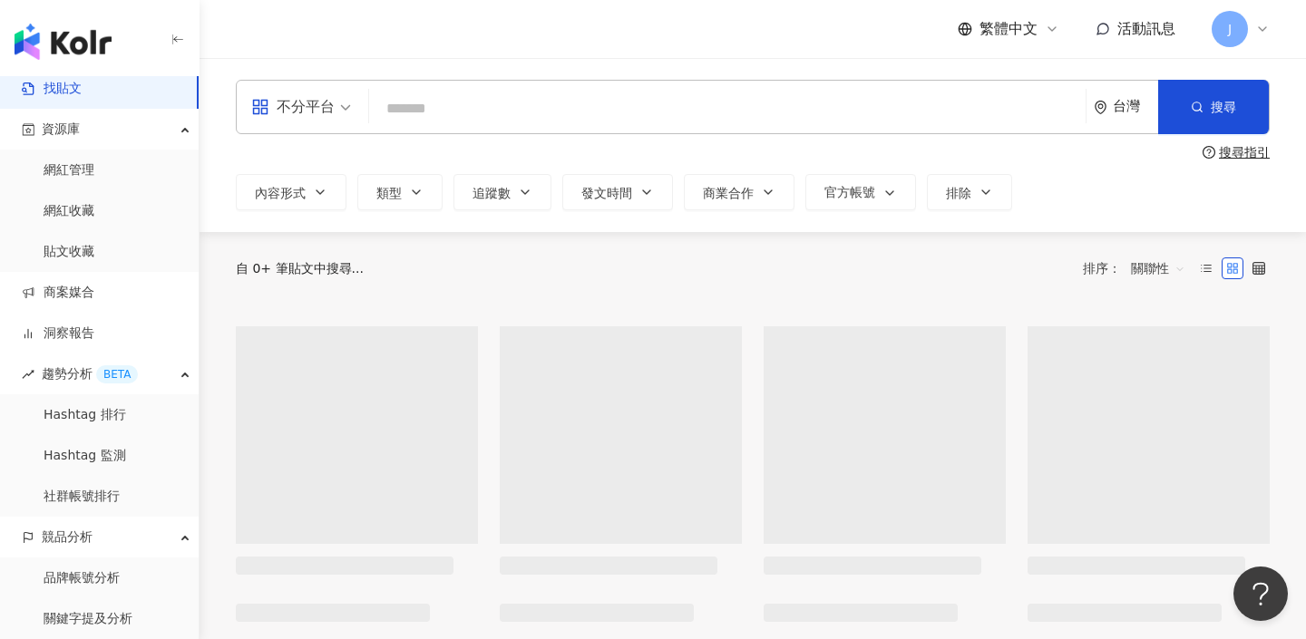
click at [462, 107] on input "search" at bounding box center [727, 108] width 702 height 39
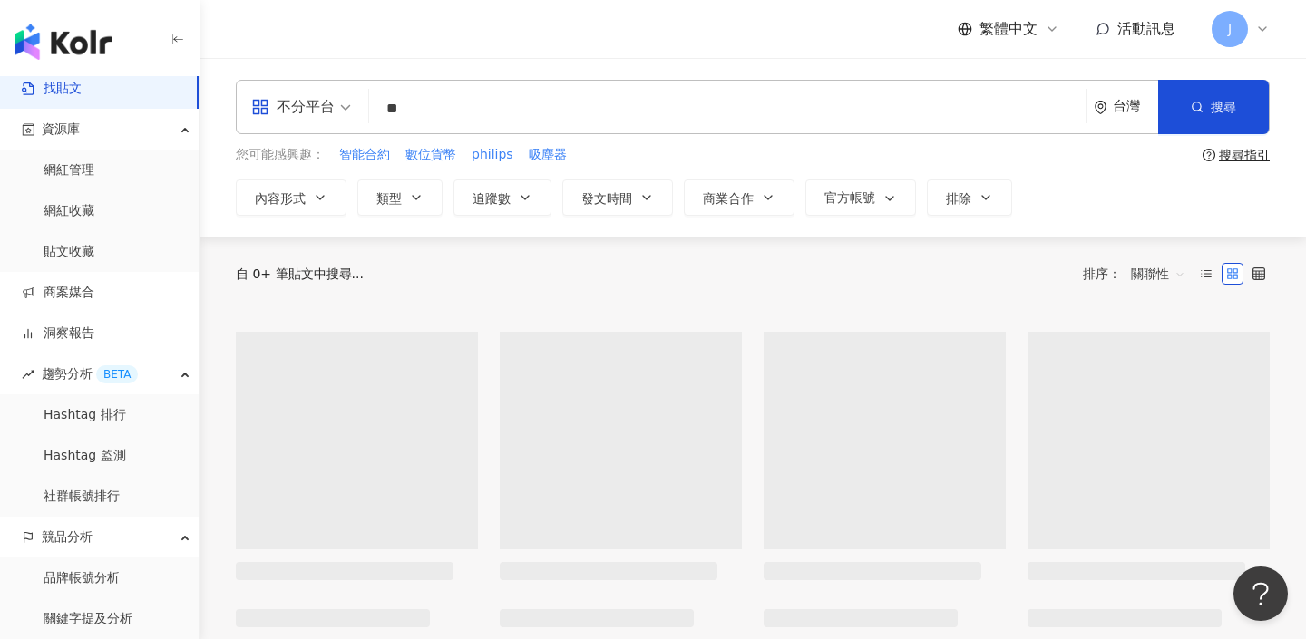
type input "*"
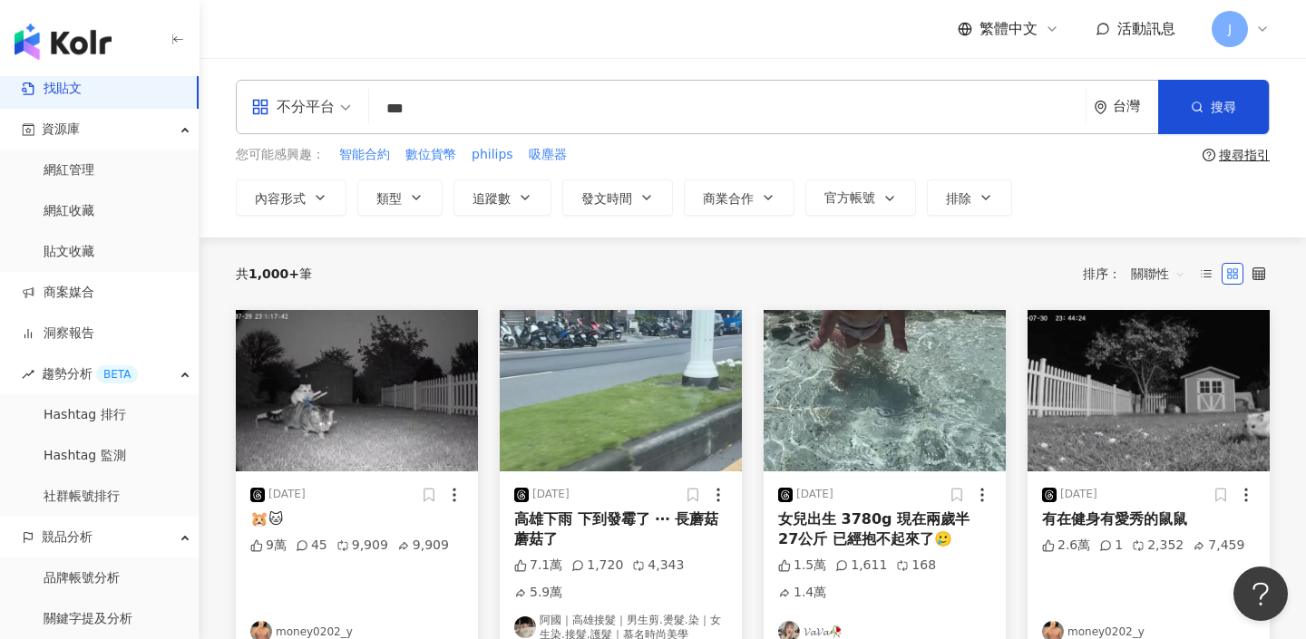
type input "***"
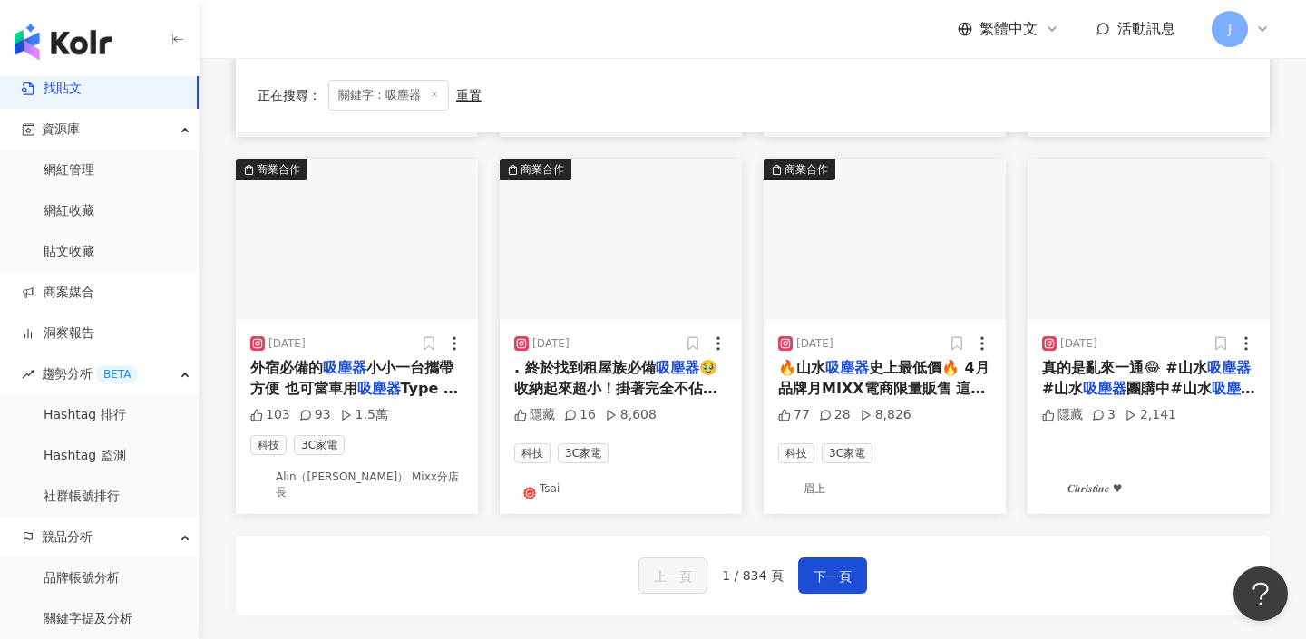
scroll to position [1098, 0]
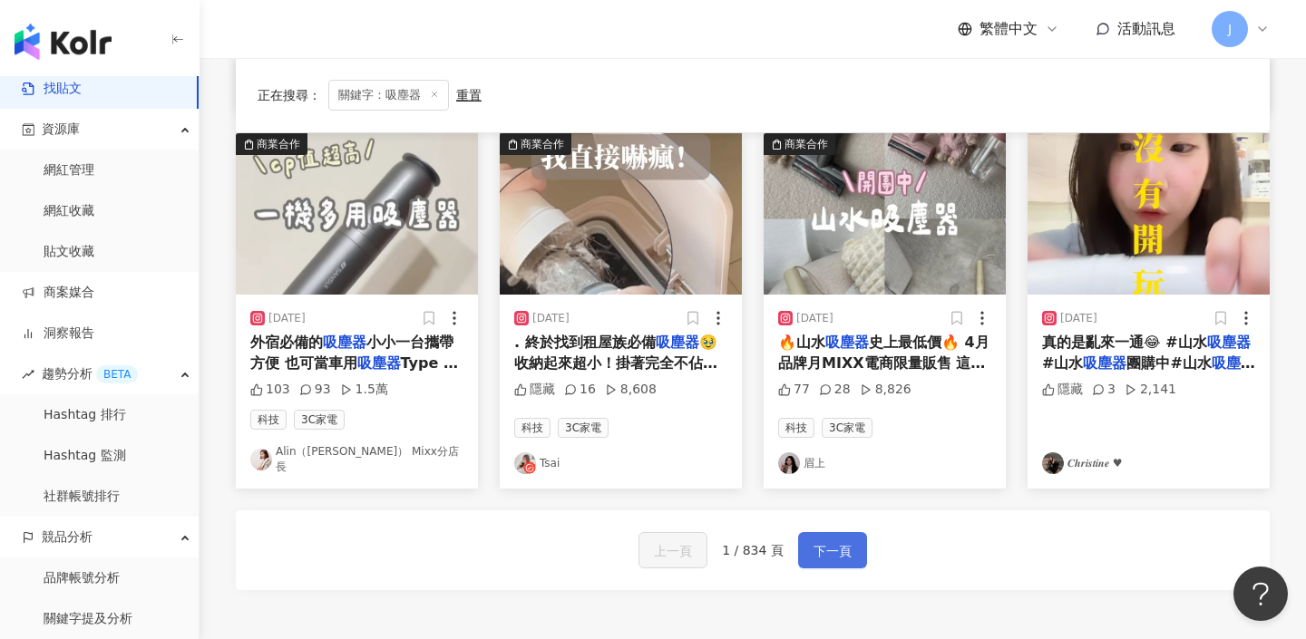
click at [826, 541] on span "下一頁" at bounding box center [832, 552] width 38 height 22
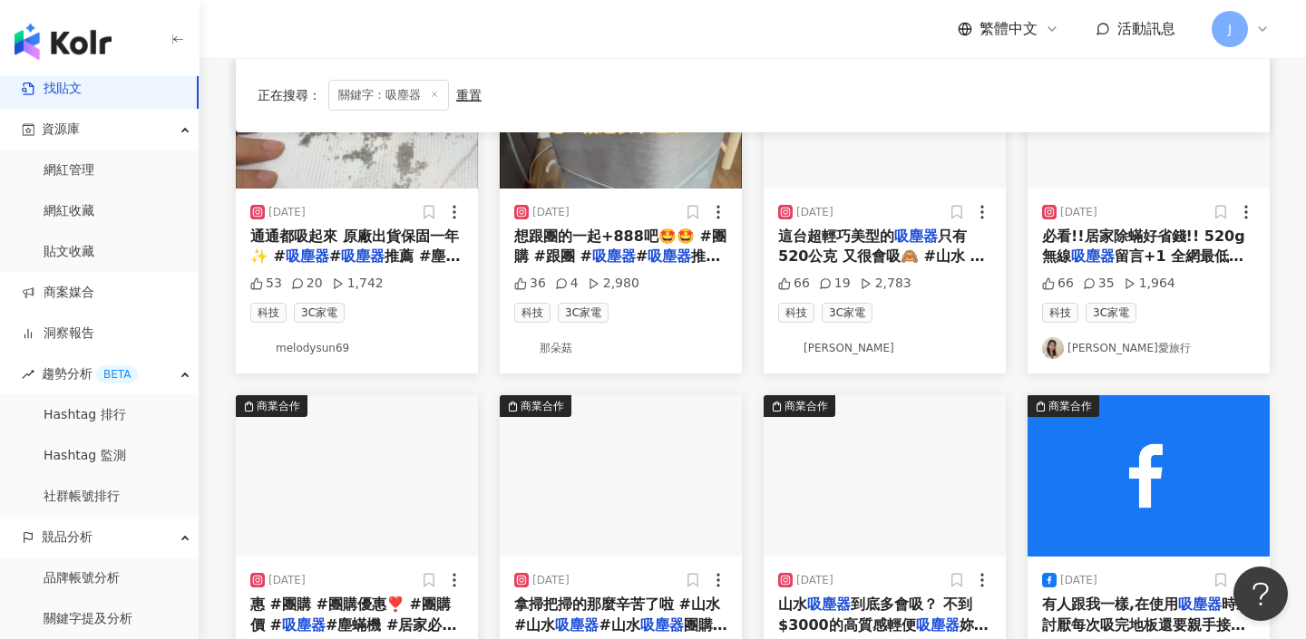
scroll to position [0, 0]
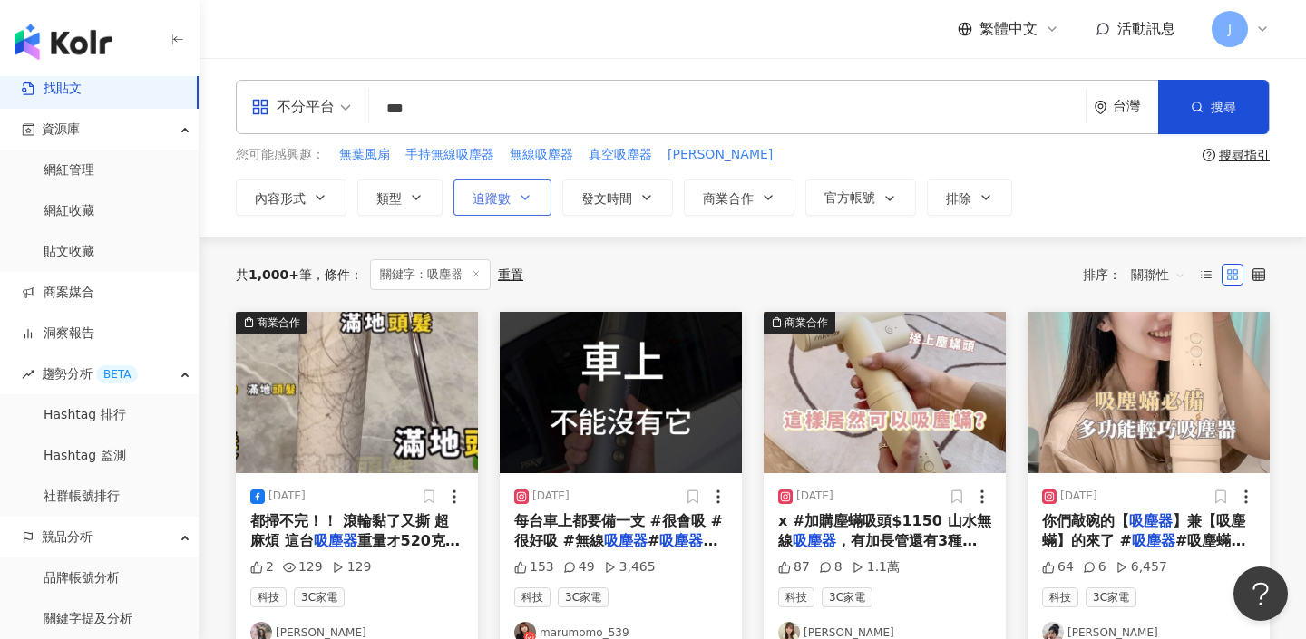
click at [502, 201] on span "追蹤數" at bounding box center [492, 198] width 38 height 15
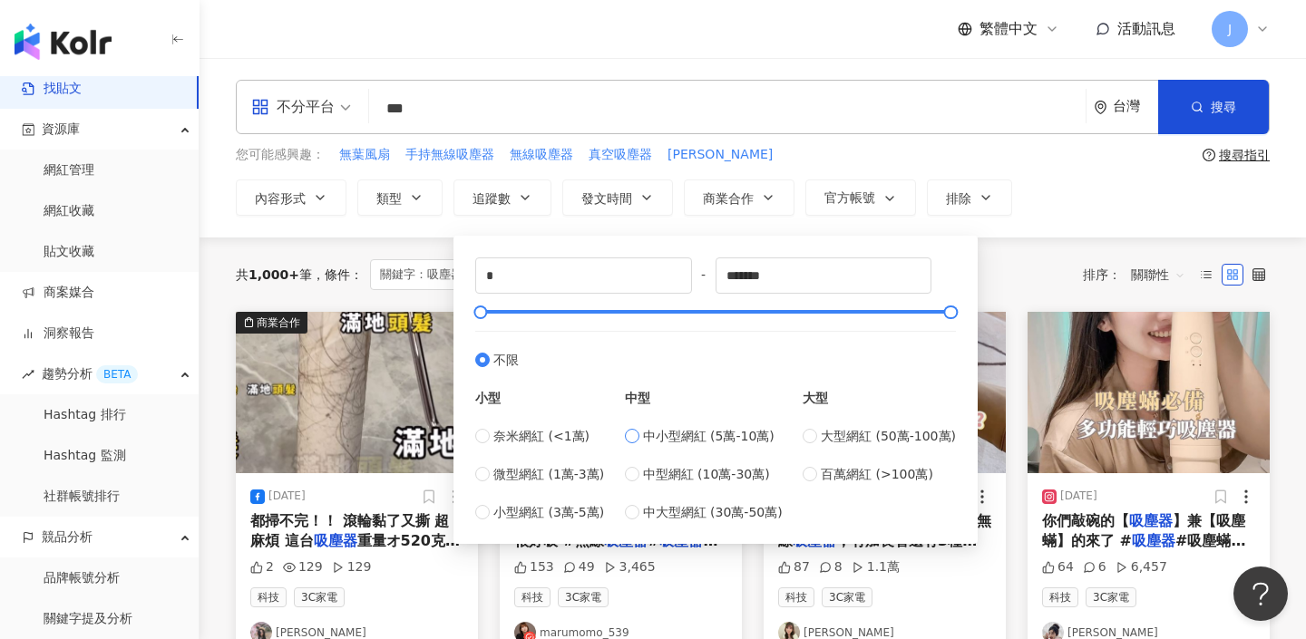
click at [681, 432] on span "中小型網紅 (5萬-10萬)" at bounding box center [709, 436] width 132 height 20
type input "*****"
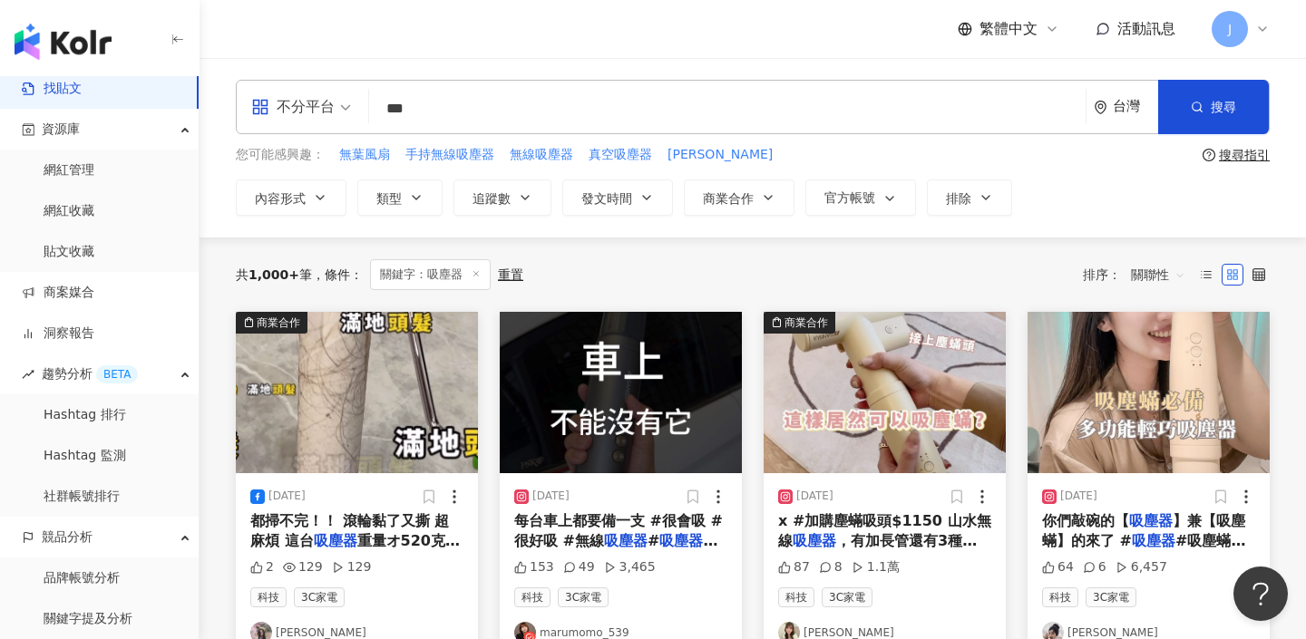
click at [543, 95] on input "***" at bounding box center [727, 108] width 702 height 39
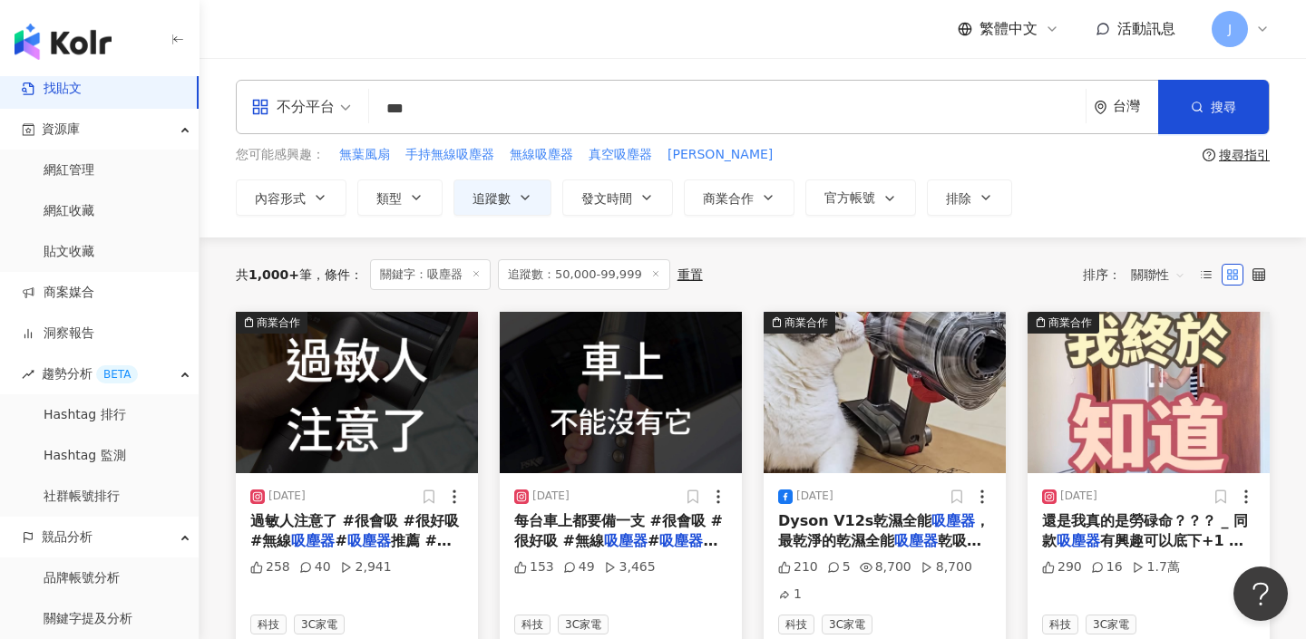
click at [499, 107] on input "***" at bounding box center [727, 108] width 702 height 39
type input "*"
type input "*****"
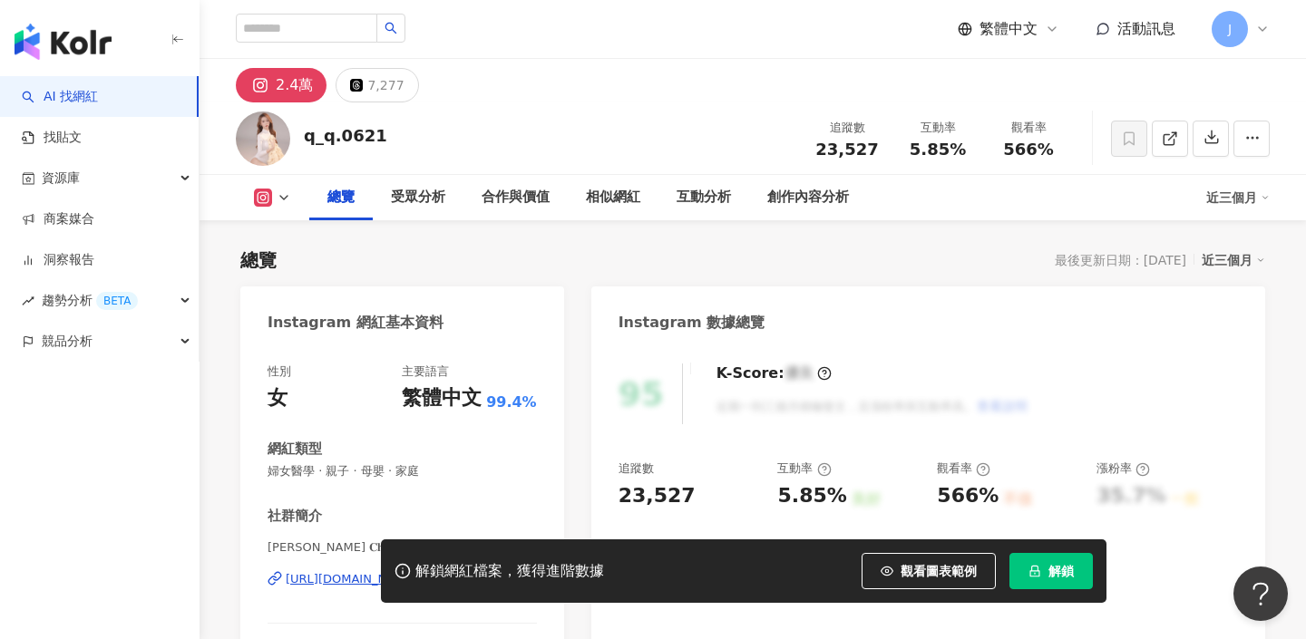
click at [417, 571] on div "[URL][DOMAIN_NAME]" at bounding box center [352, 579] width 132 height 16
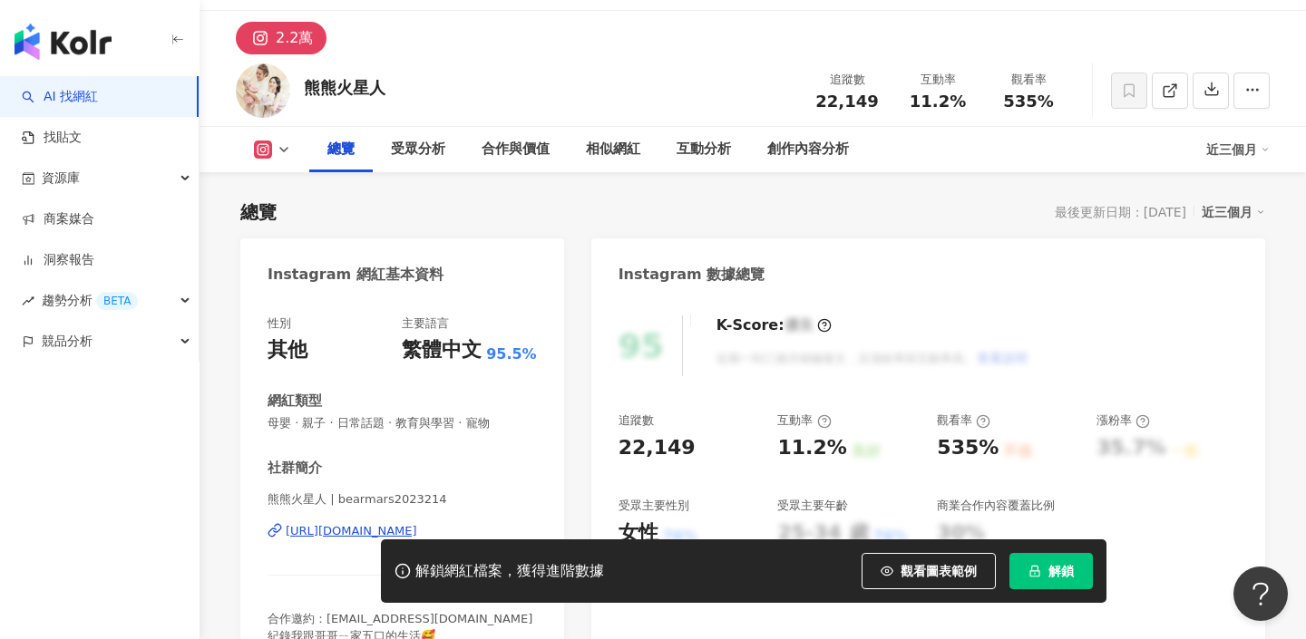
scroll to position [167, 0]
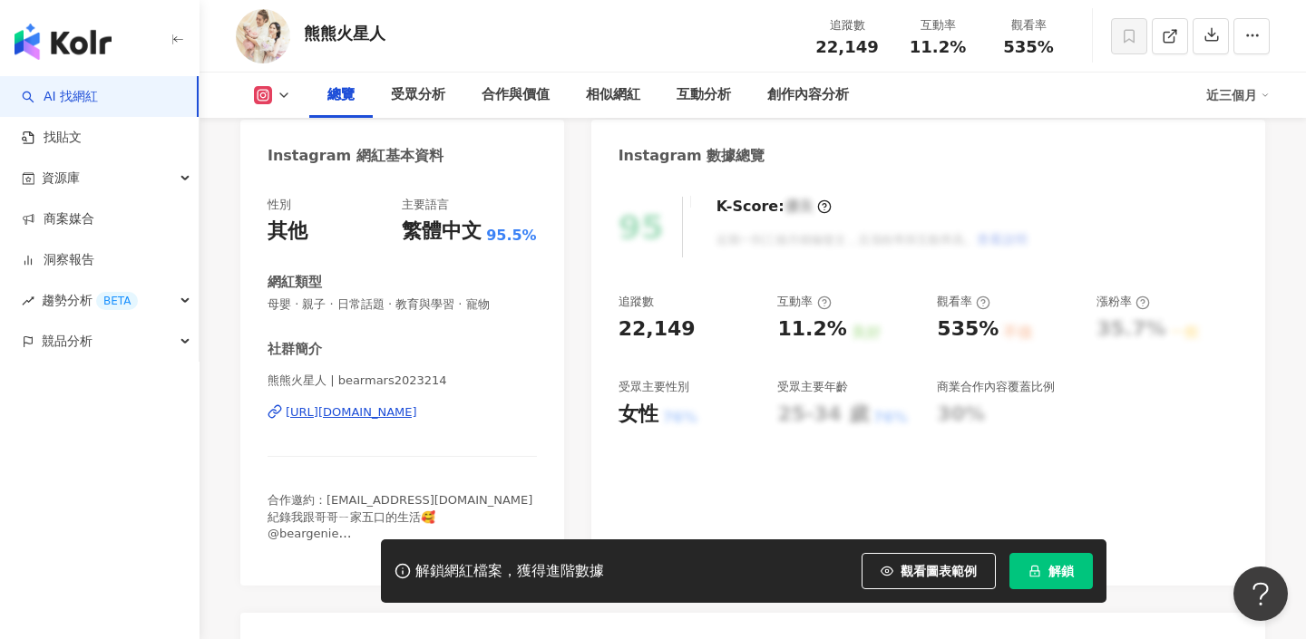
click at [417, 416] on div "https://www.instagram.com/bearmars2023214/" at bounding box center [352, 412] width 132 height 16
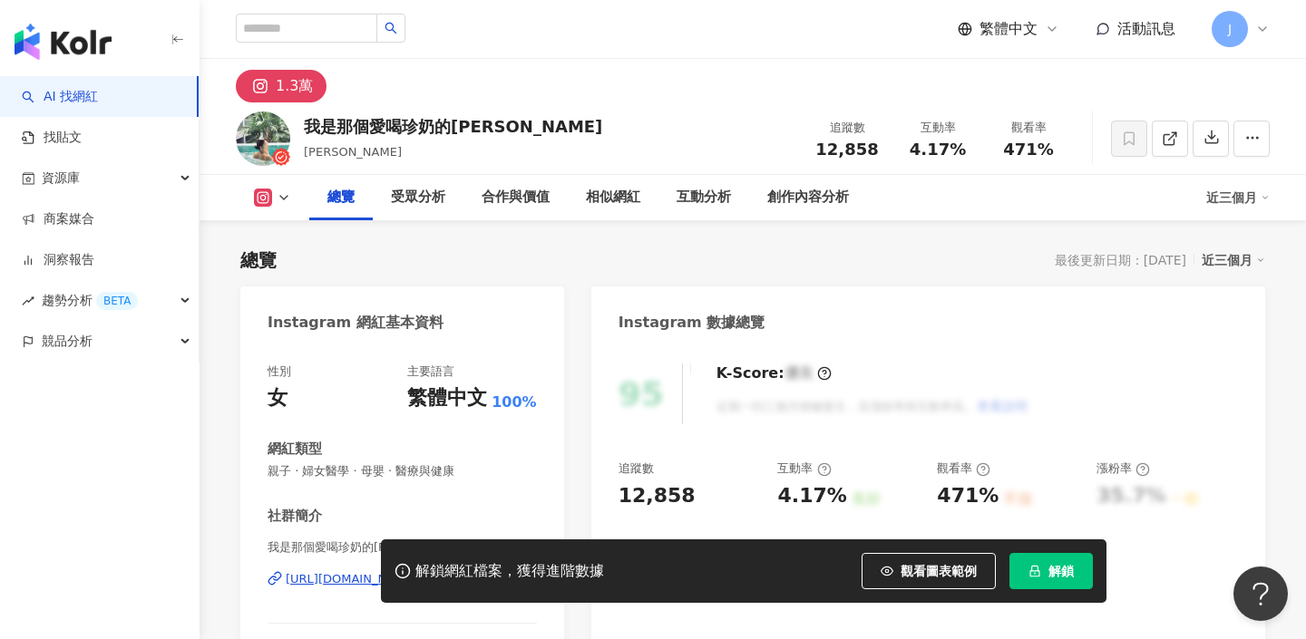
scroll to position [154, 0]
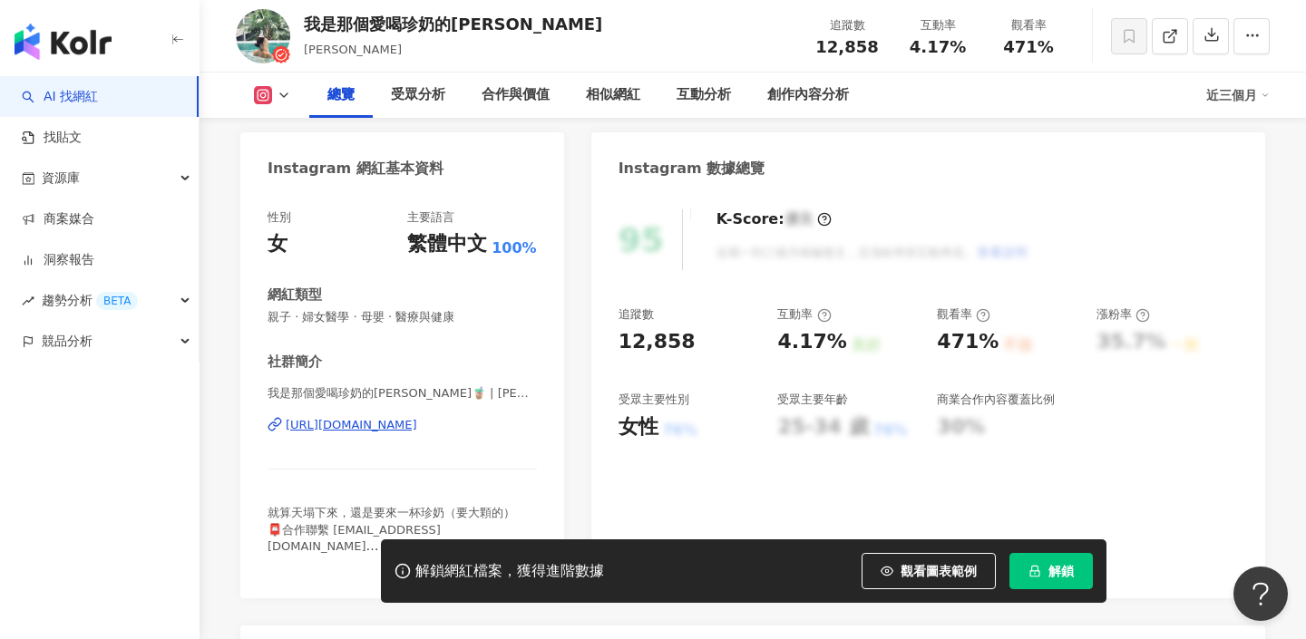
click at [398, 417] on div "[URL][DOMAIN_NAME]" at bounding box center [352, 425] width 132 height 16
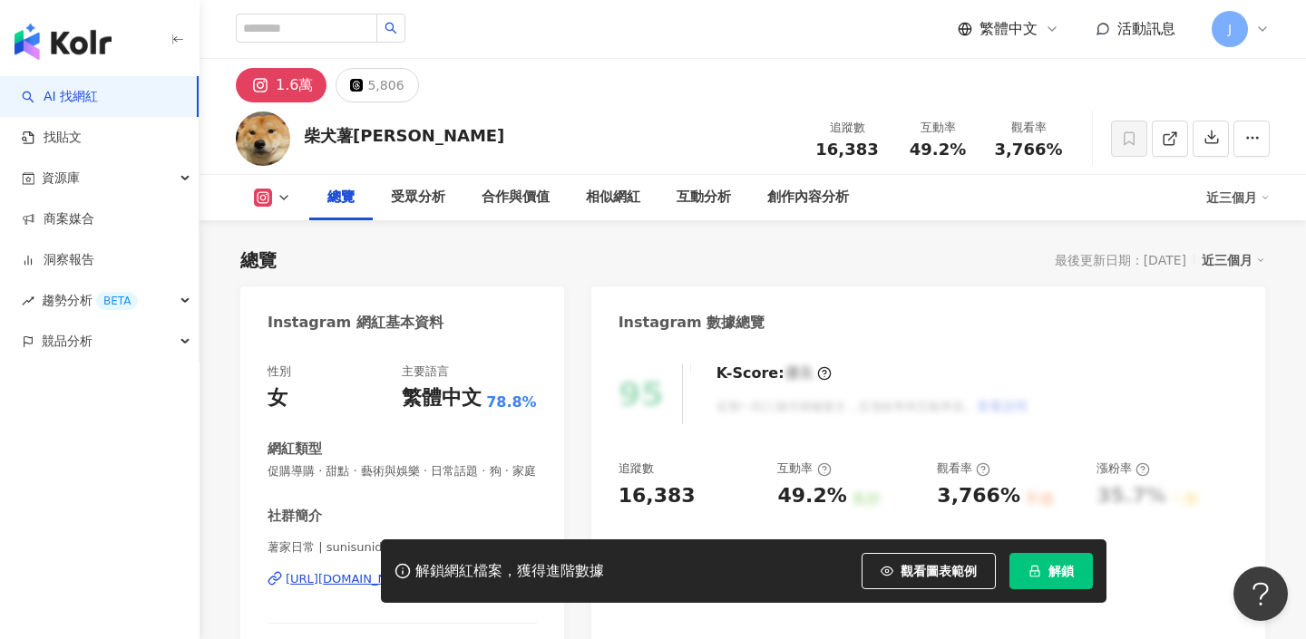
scroll to position [150, 0]
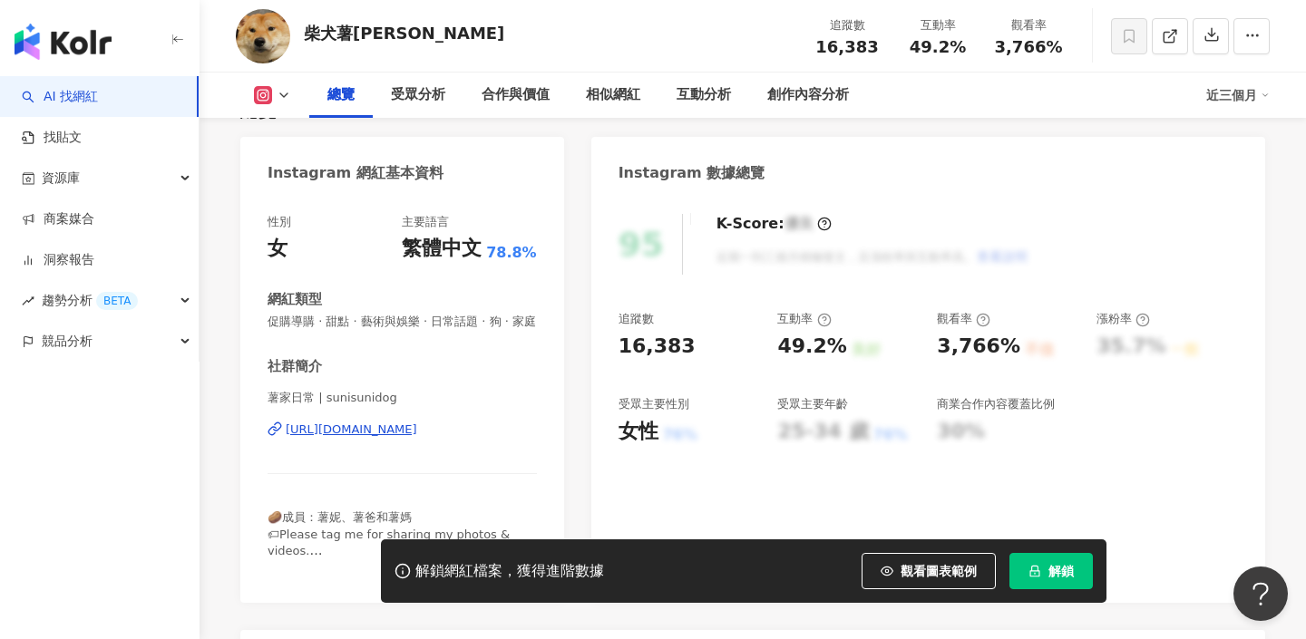
click at [390, 428] on div "https://www.instagram.com/sunisunidog/" at bounding box center [352, 430] width 132 height 16
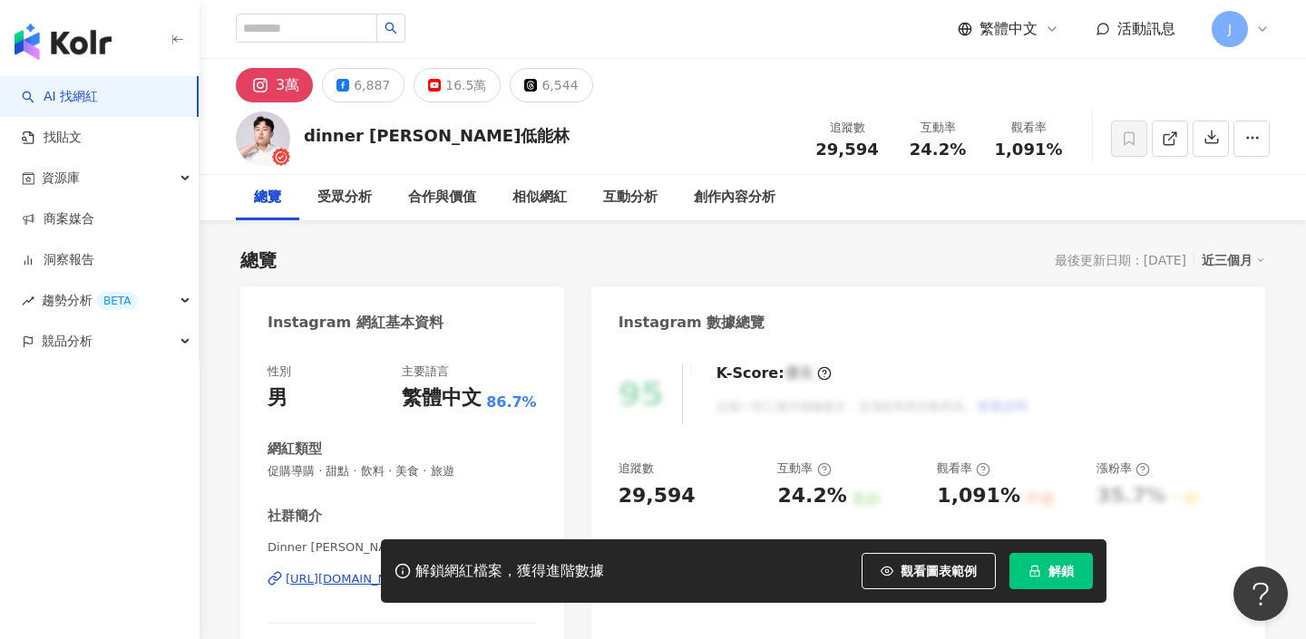
scroll to position [248, 0]
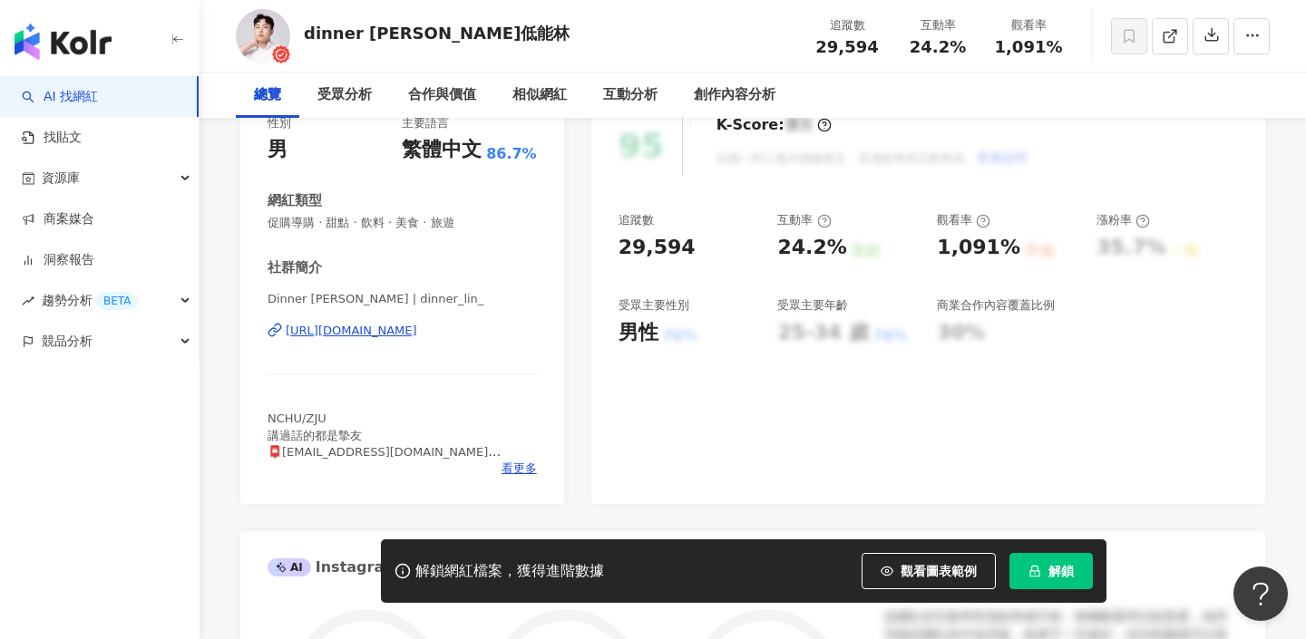
click at [417, 333] on div "https://www.instagram.com/dinner_lin_/" at bounding box center [352, 331] width 132 height 16
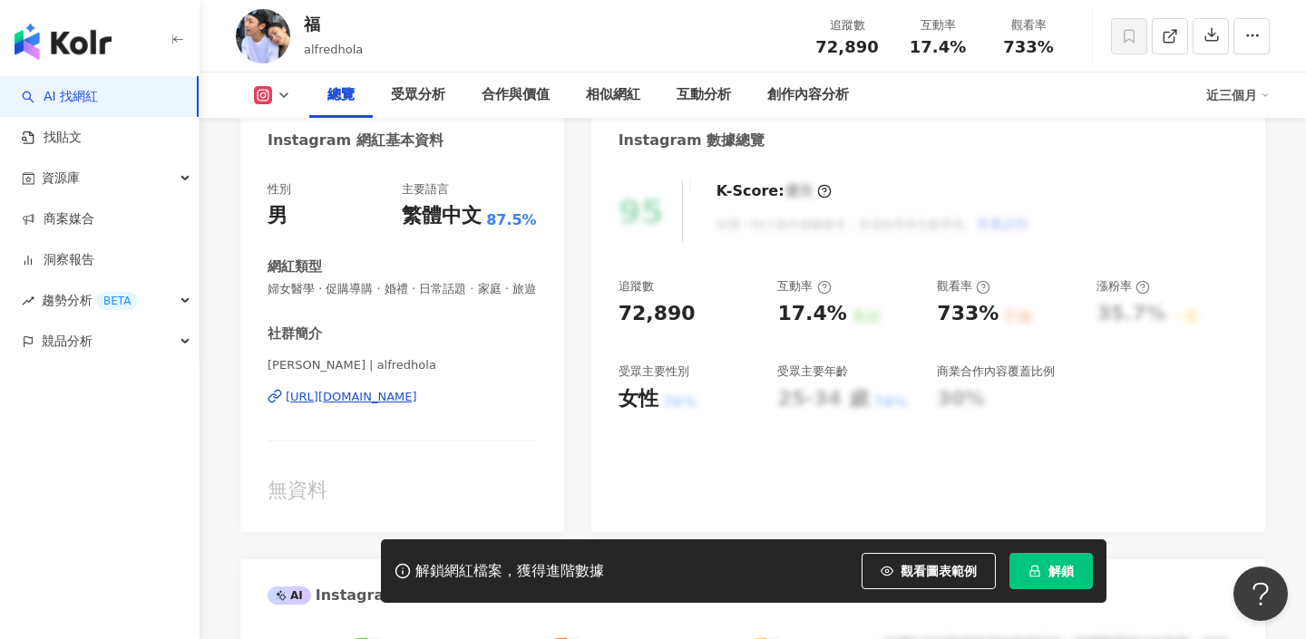
scroll to position [232, 0]
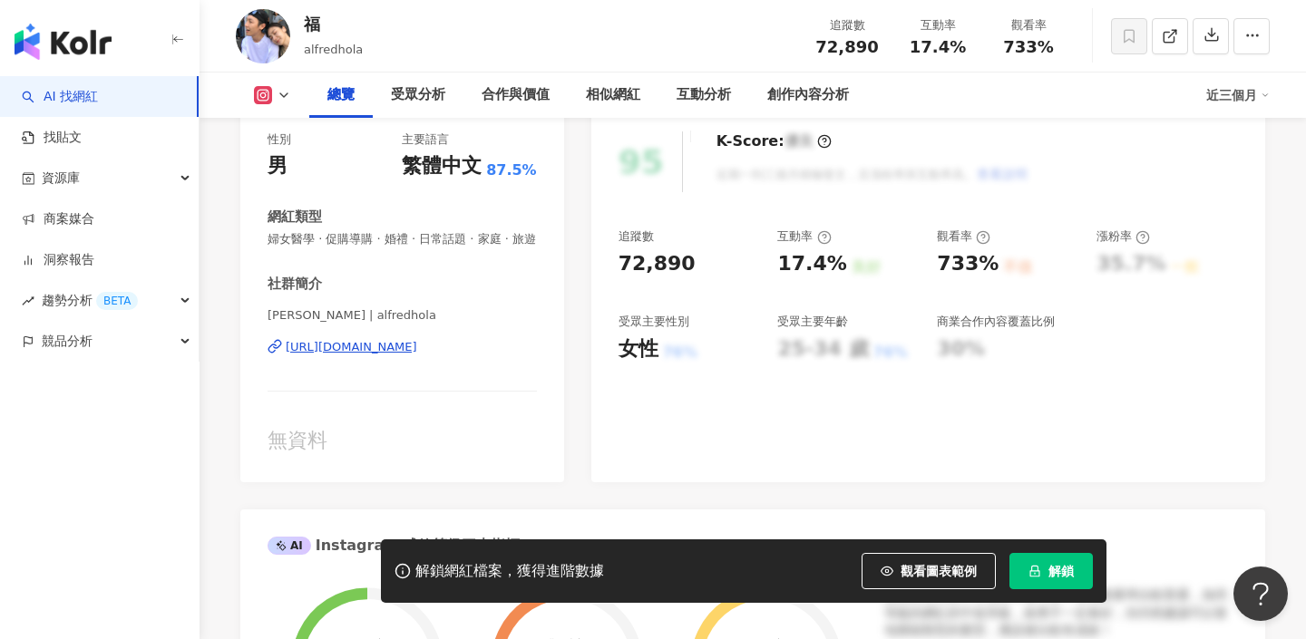
click at [414, 348] on div "https://www.instagram.com/alfredhola/" at bounding box center [352, 347] width 132 height 16
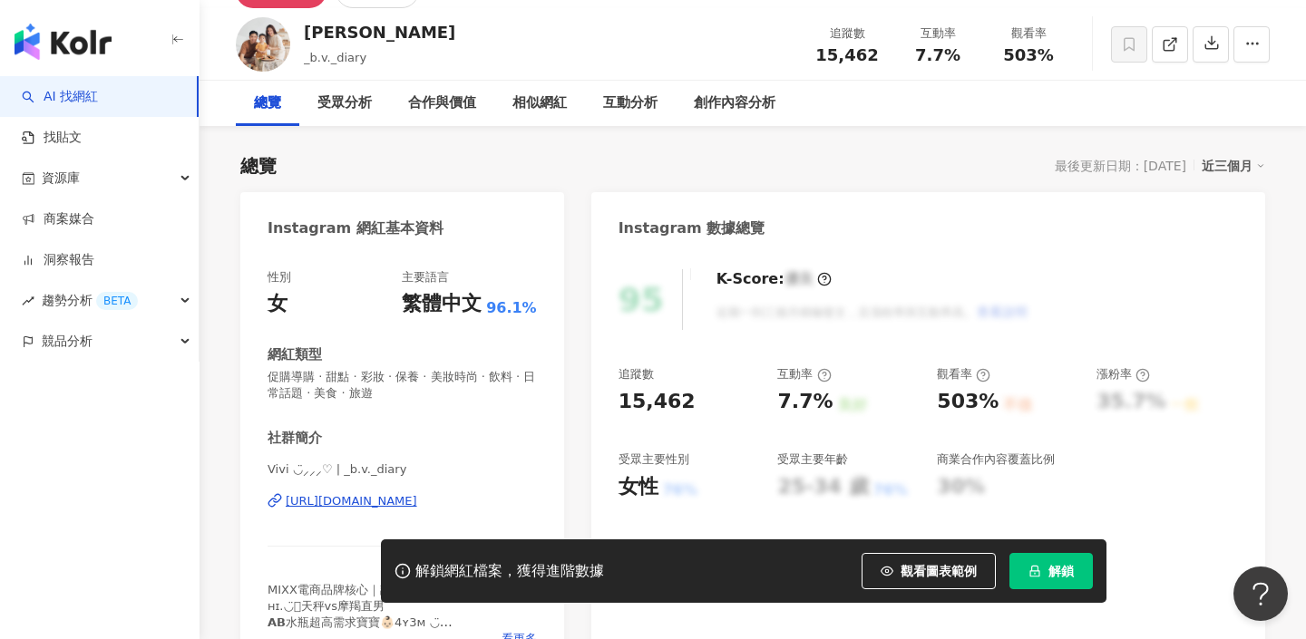
scroll to position [158, 0]
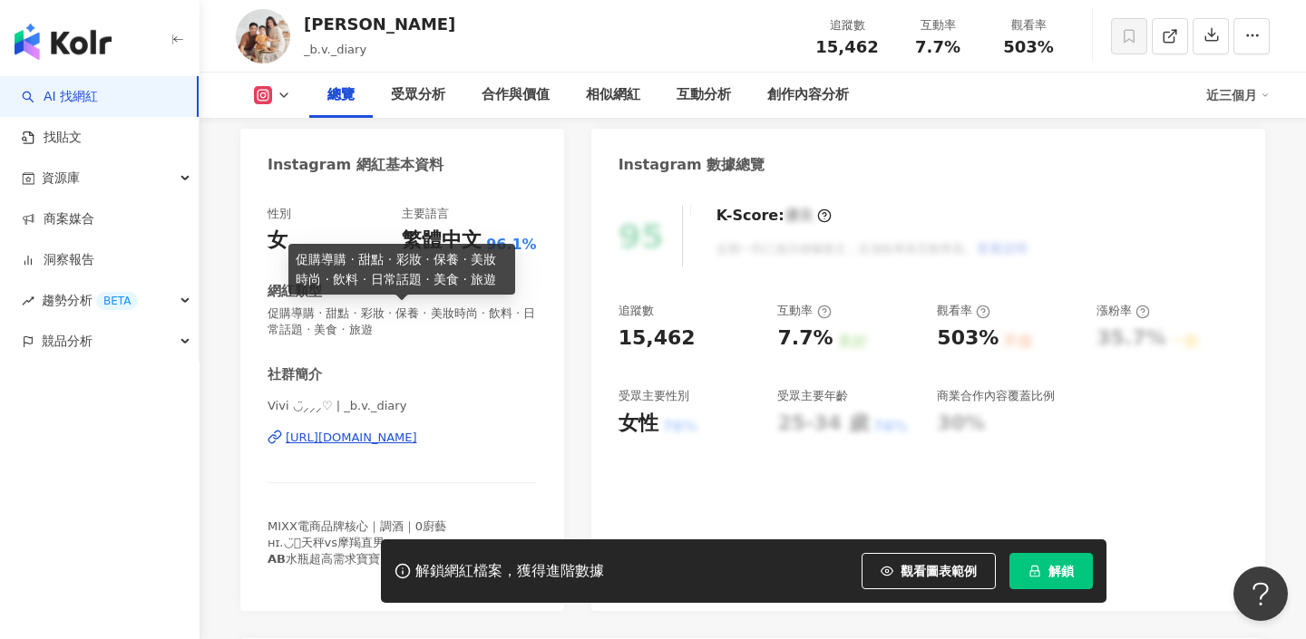
click at [384, 441] on div "[URL][DOMAIN_NAME]" at bounding box center [352, 438] width 132 height 16
